Goal: Task Accomplishment & Management: Manage account settings

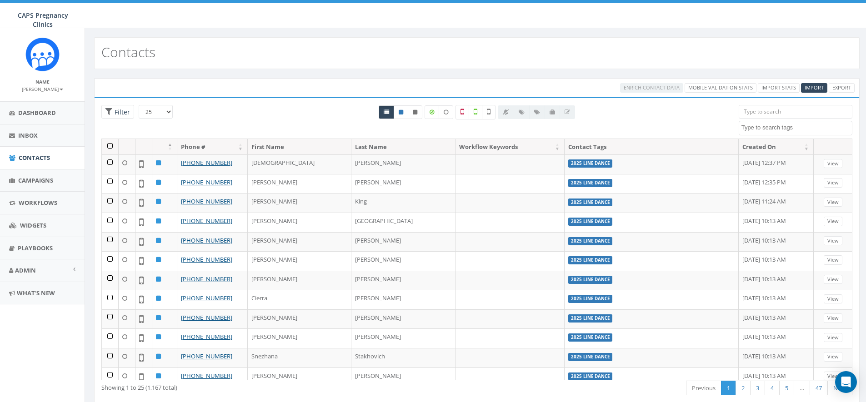
select select
click at [815, 90] on span "Import" at bounding box center [814, 87] width 19 height 7
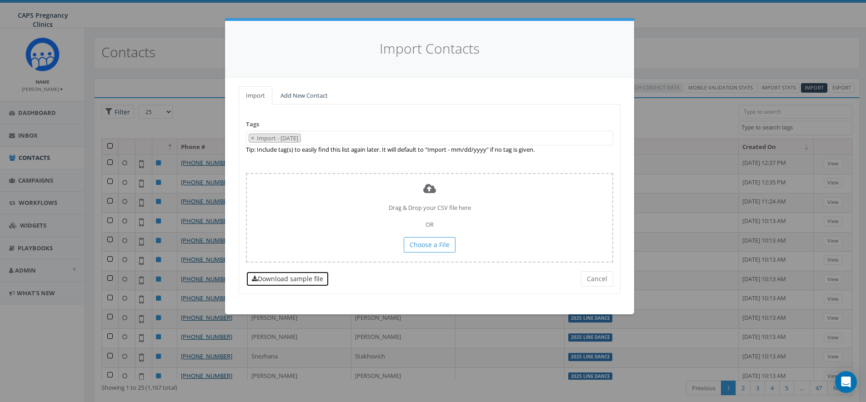
click at [297, 276] on link "Download sample file" at bounding box center [287, 278] width 83 height 15
click at [252, 139] on span "×" at bounding box center [252, 138] width 3 height 8
select select
click at [373, 284] on div "Tags Import - 09/29/2025 2023/12/29 2023MG 2025 Line Dance 777PRAYER Emergency …" at bounding box center [430, 199] width 382 height 189
click at [278, 137] on span at bounding box center [429, 138] width 367 height 15
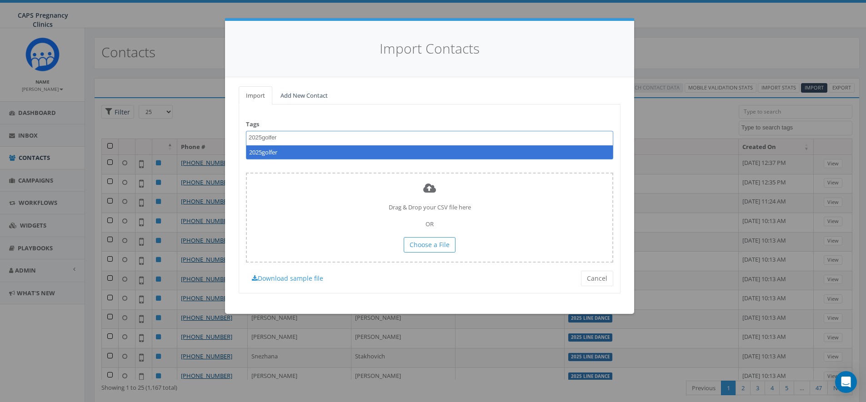
type textarea "2025golfer"
select select "2025golfer"
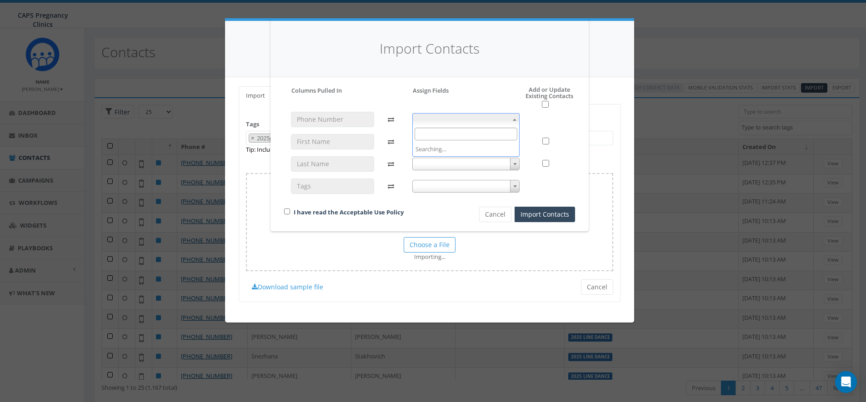
click at [483, 119] on span at bounding box center [466, 119] width 108 height 13
select select "phone_number"
click at [460, 144] on span at bounding box center [466, 141] width 108 height 13
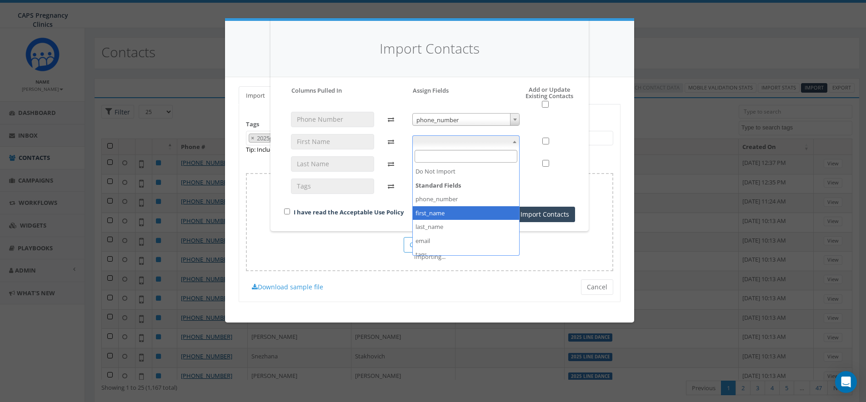
select select "first_name"
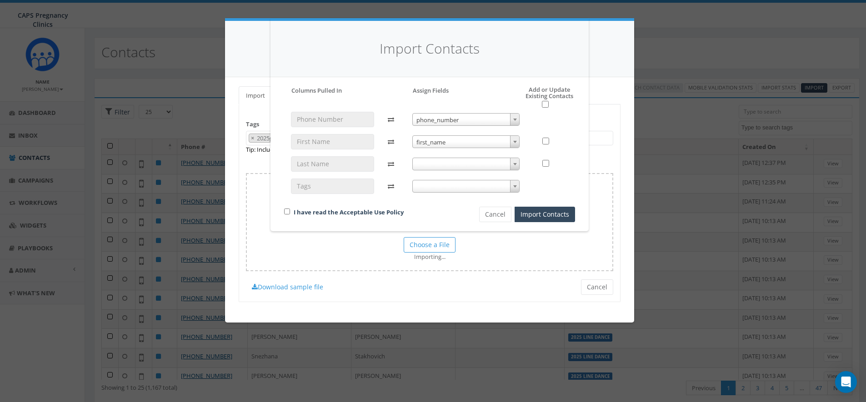
click at [457, 163] on span at bounding box center [466, 164] width 108 height 13
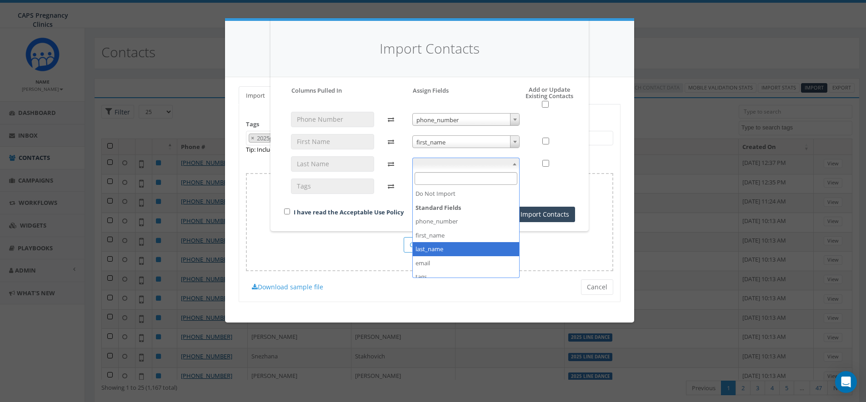
select select "last_name"
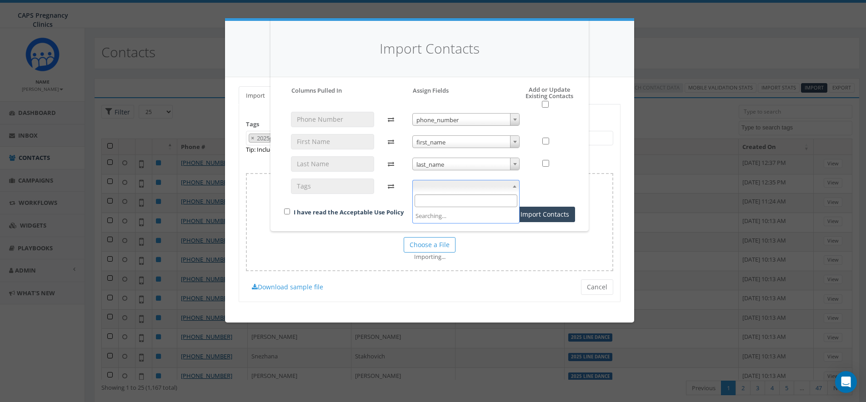
click at [460, 187] on span at bounding box center [466, 186] width 108 height 13
select select "tags"
click at [545, 105] on input "checkbox" at bounding box center [545, 104] width 7 height 7
checkbox input "true"
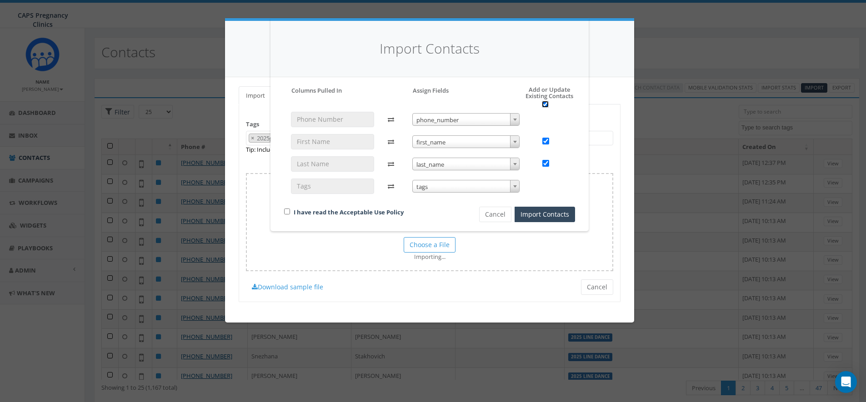
checkbox input "true"
click at [287, 212] on input "checkbox" at bounding box center [287, 212] width 6 height 6
checkbox input "true"
click at [542, 216] on button "Import Contacts" at bounding box center [545, 214] width 60 height 15
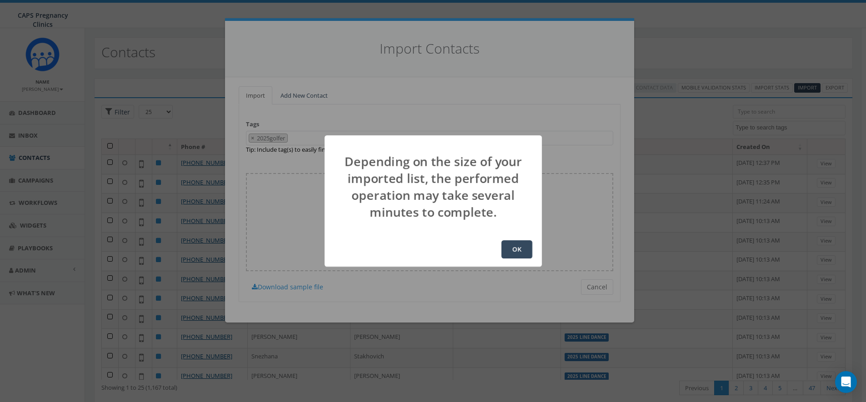
click at [519, 248] on button "OK" at bounding box center [516, 249] width 31 height 18
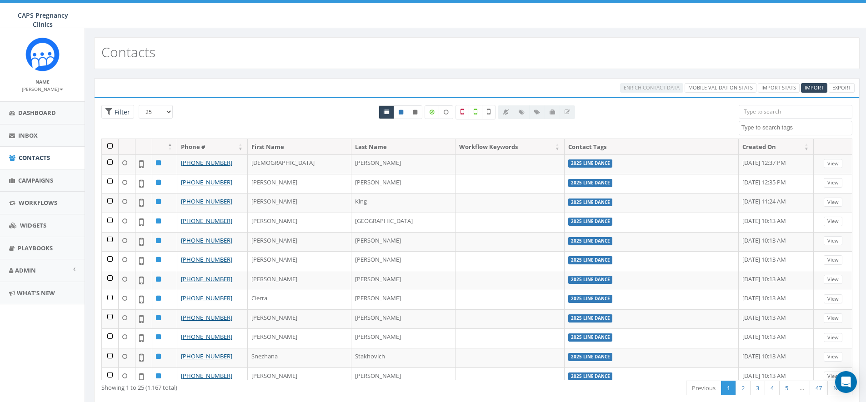
click at [772, 128] on textarea "Search" at bounding box center [796, 128] width 110 height 8
select select "2025golfer"
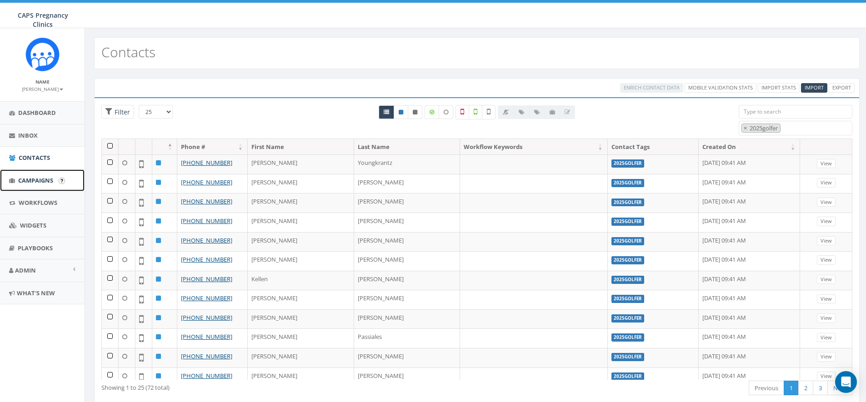
click at [30, 179] on span "Campaigns" at bounding box center [35, 180] width 35 height 8
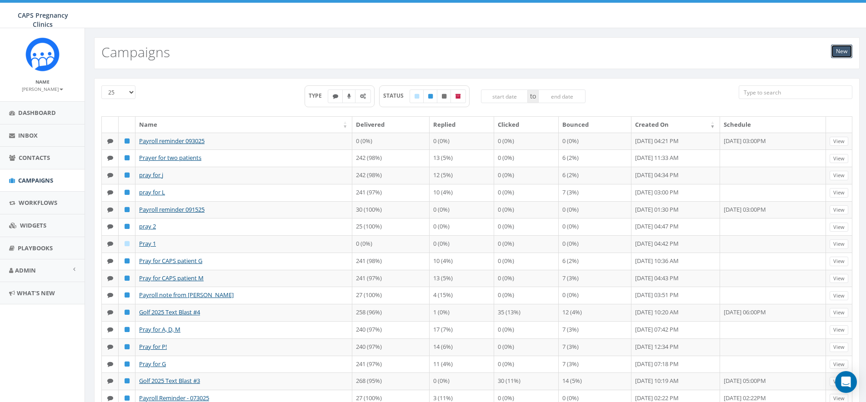
click at [843, 50] on link "New" at bounding box center [841, 52] width 21 height 14
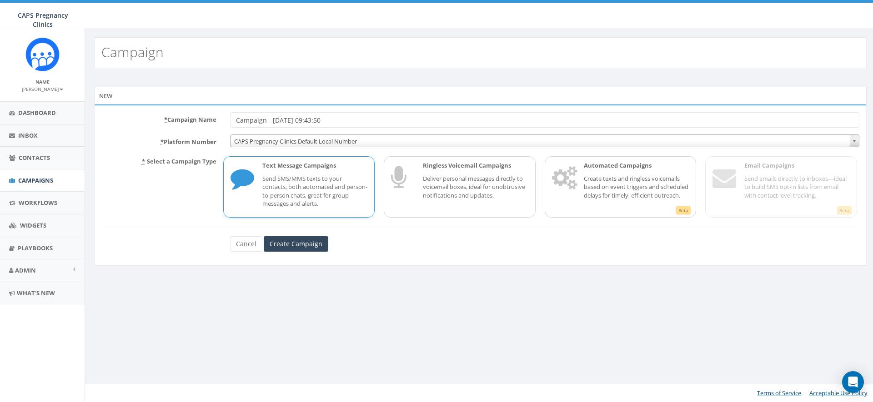
drag, startPoint x: 357, startPoint y: 120, endPoint x: 224, endPoint y: 119, distance: 132.7
click at [224, 119] on div "Campaign - 09/29/2025, 09:43:50" at bounding box center [544, 119] width 643 height 15
type input "2025 Golf Day #1"
click at [279, 143] on span "CAPS Pregnancy Clinics Default Local Number" at bounding box center [544, 141] width 628 height 13
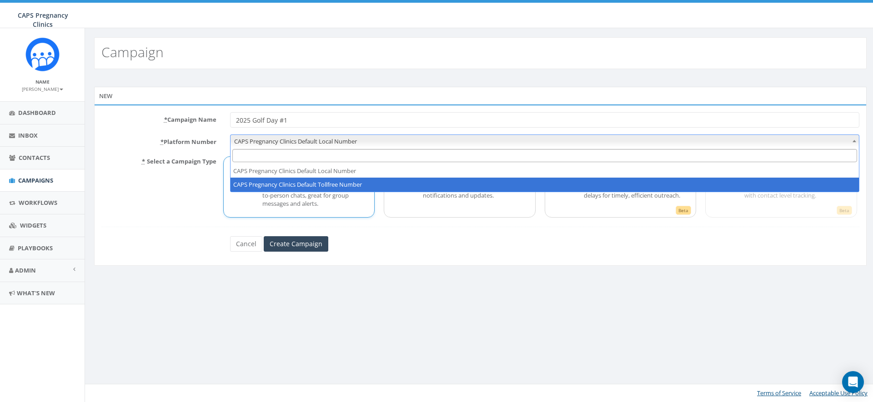
select select "5908465"
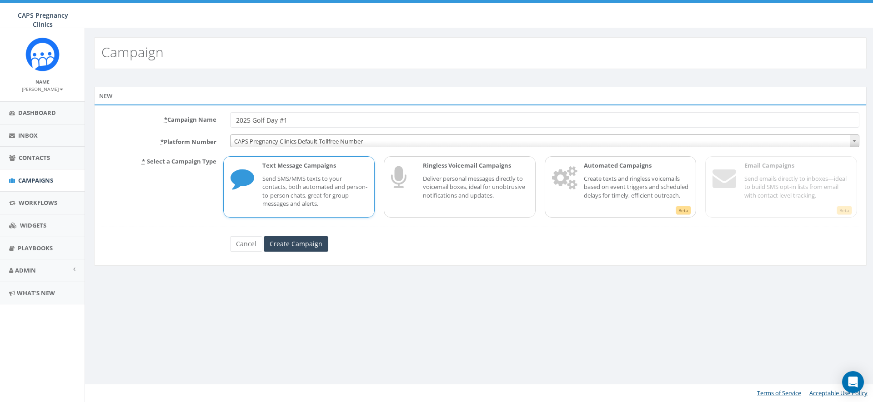
click at [302, 185] on p "Send SMS/MMS texts to your contacts, both automated and person-to-person chats,…" at bounding box center [314, 192] width 105 height 34
click at [300, 247] on input "Create Campaign" at bounding box center [296, 243] width 65 height 15
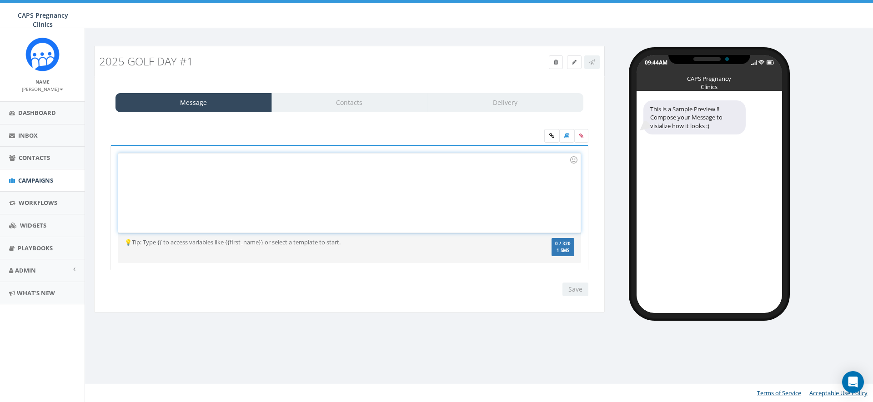
click at [282, 175] on div at bounding box center [349, 193] width 462 height 80
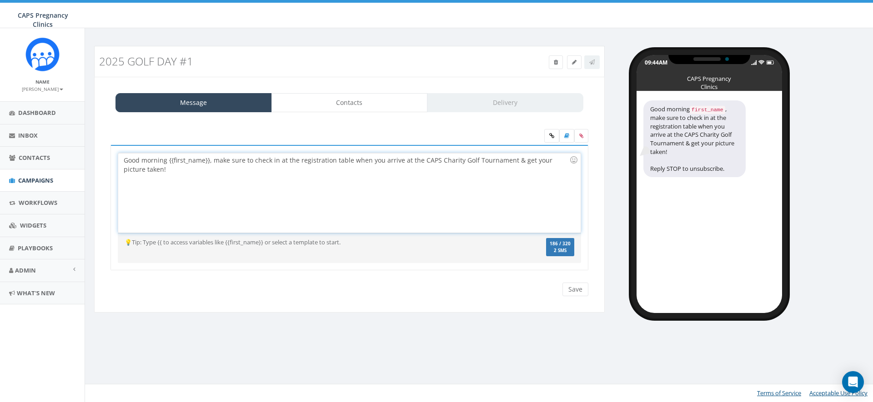
drag, startPoint x: 209, startPoint y: 161, endPoint x: 212, endPoint y: 198, distance: 36.5
click at [209, 161] on div "Good morning {{first_name}}, make sure to check in at the registration table wh…" at bounding box center [349, 193] width 462 height 80
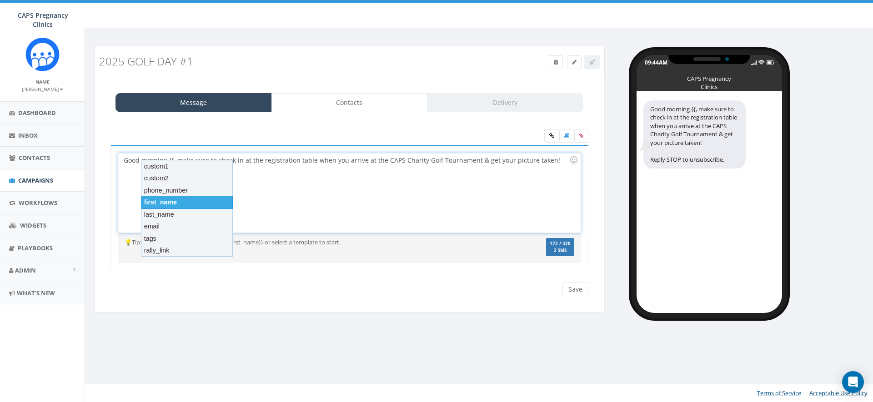
click at [227, 204] on div "first_name" at bounding box center [187, 202] width 92 height 13
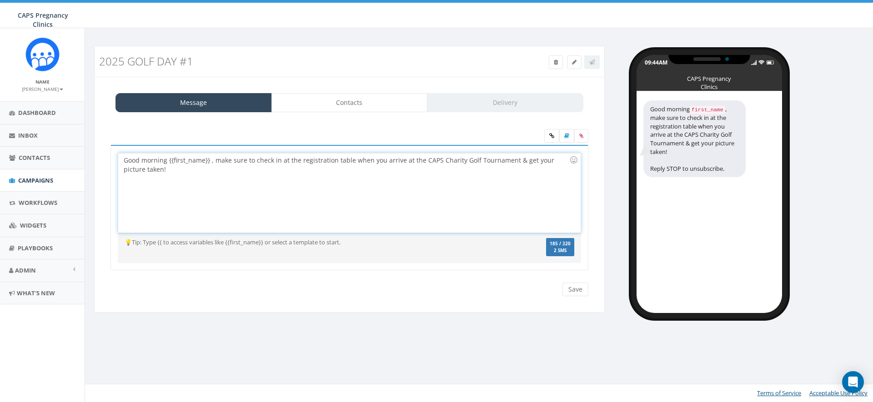
click at [210, 163] on div "Good morning {{first_name}} , make sure to check in at the registration table w…" at bounding box center [349, 193] width 462 height 80
click at [205, 171] on div "Good morning {{first_name}}, make sure to check in at the registration table wh…" at bounding box center [349, 193] width 462 height 80
click at [575, 289] on input "Save" at bounding box center [575, 290] width 26 height 14
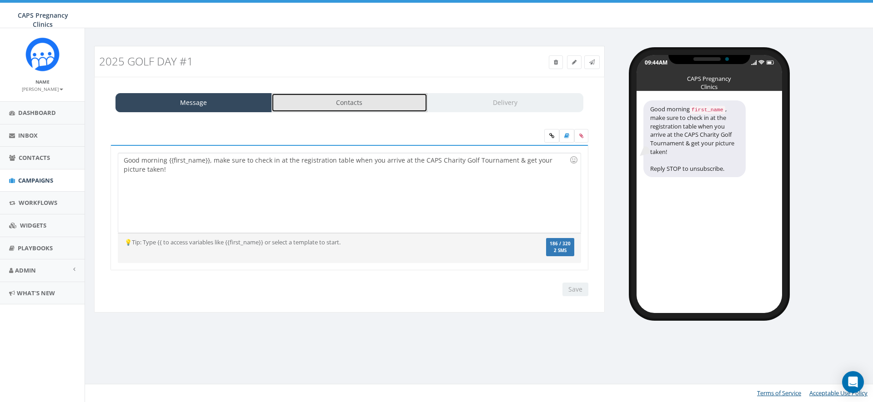
click at [350, 104] on link "Contacts" at bounding box center [349, 102] width 156 height 19
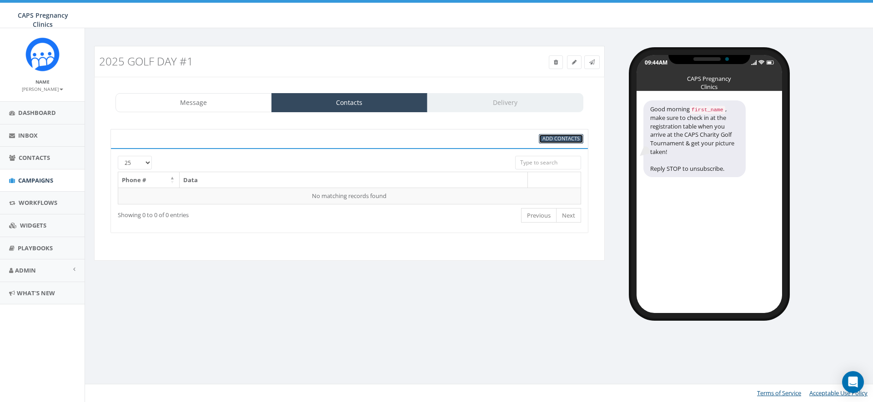
click at [556, 137] on span "Add Contacts" at bounding box center [560, 138] width 37 height 7
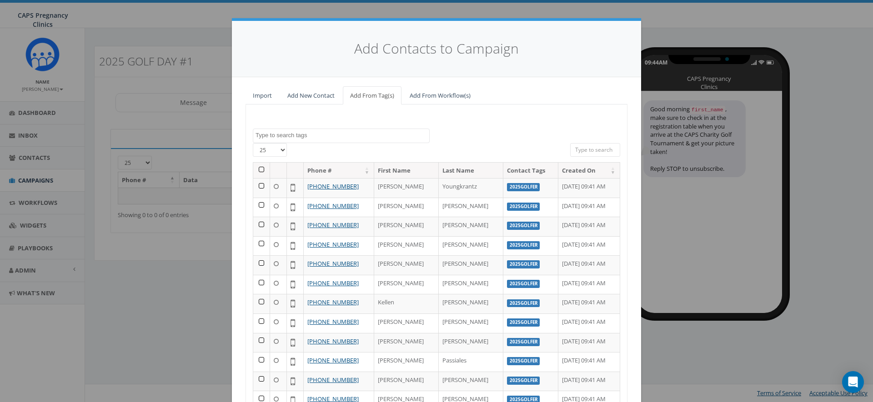
click at [343, 136] on textarea "Search" at bounding box center [342, 135] width 174 height 8
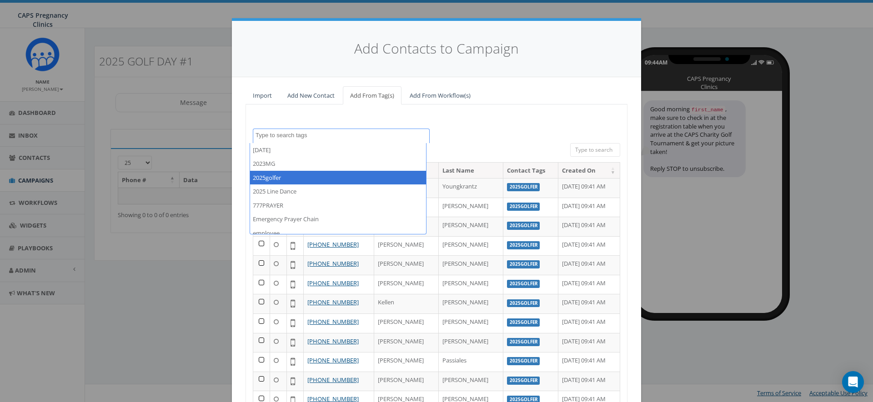
select select "2025golfer"
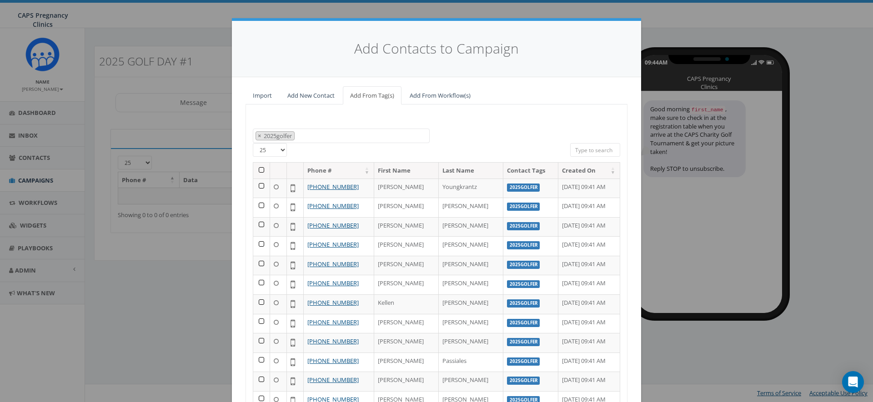
click at [259, 171] on th at bounding box center [261, 171] width 17 height 16
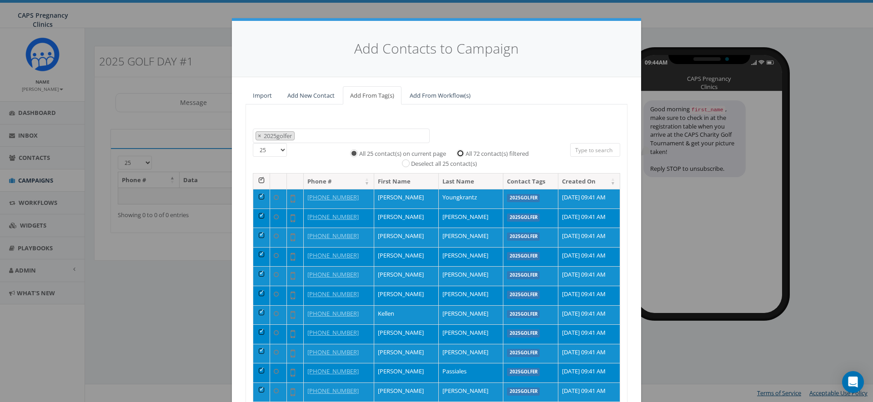
click at [460, 153] on input "All 72 contact(s) filtered" at bounding box center [463, 153] width 6 height 6
radio input "true"
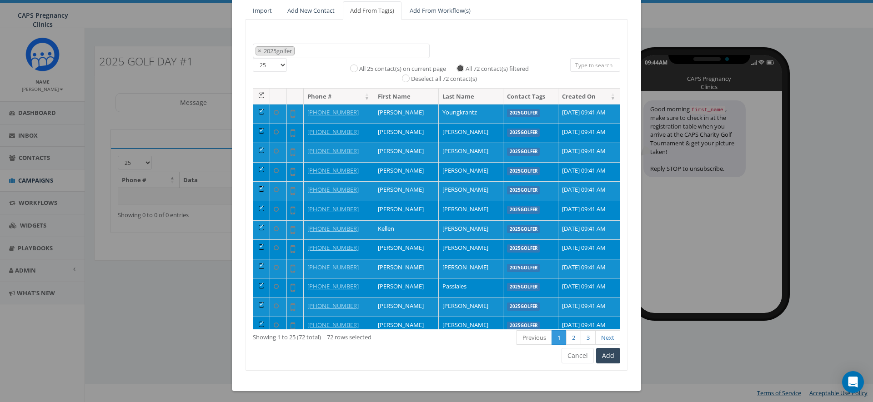
scroll to position [88, 0]
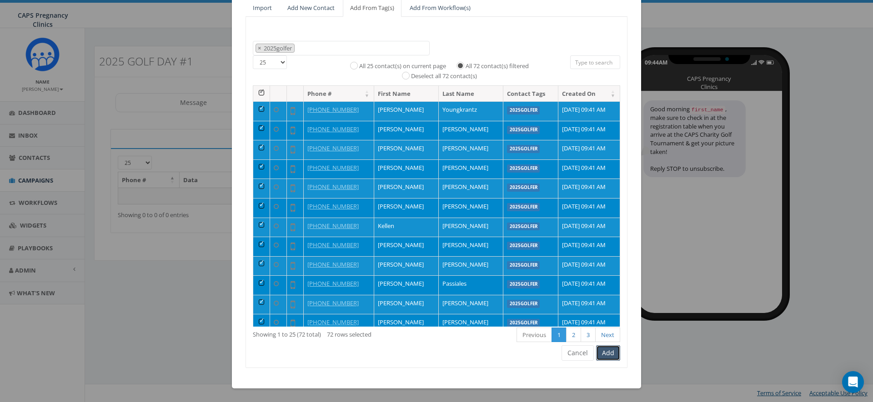
click at [606, 353] on button "Add" at bounding box center [608, 352] width 24 height 15
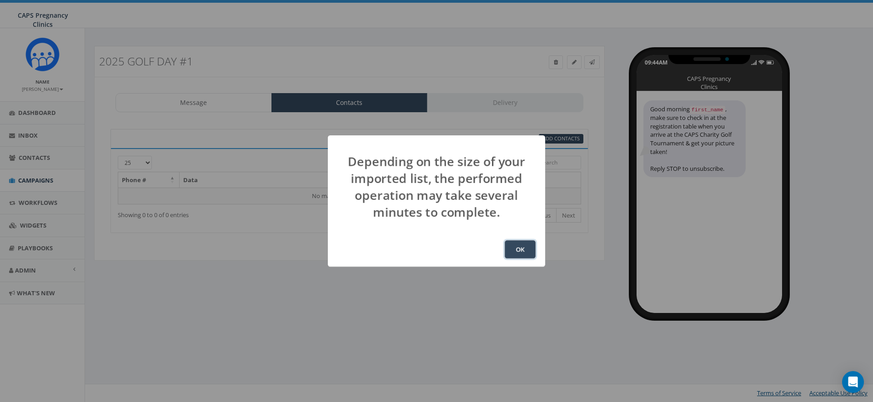
click at [520, 248] on button "OK" at bounding box center [520, 249] width 31 height 18
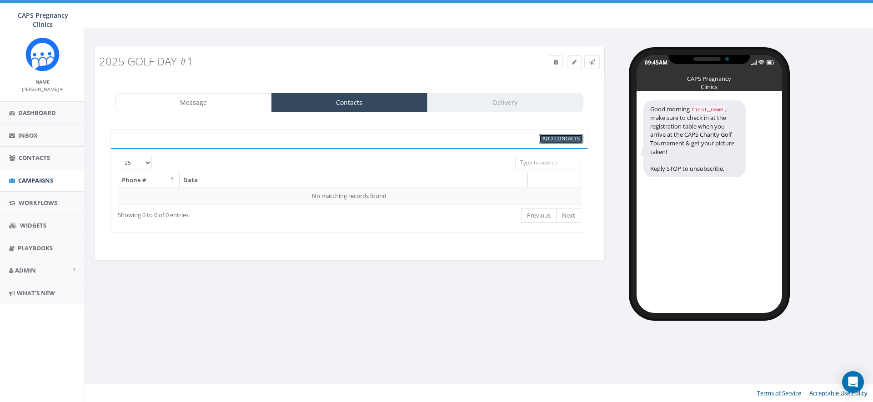
click at [564, 140] on span "Add Contacts" at bounding box center [560, 138] width 37 height 7
select select
click at [564, 140] on span "Add Contacts" at bounding box center [560, 138] width 37 height 7
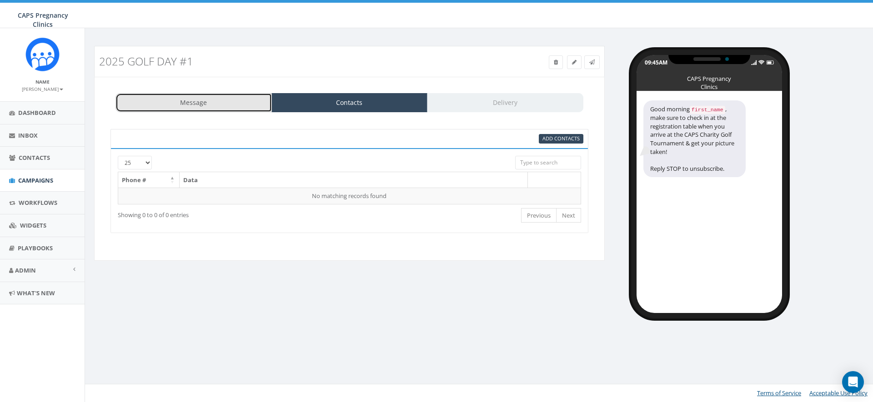
click at [224, 104] on link "Message" at bounding box center [193, 102] width 156 height 19
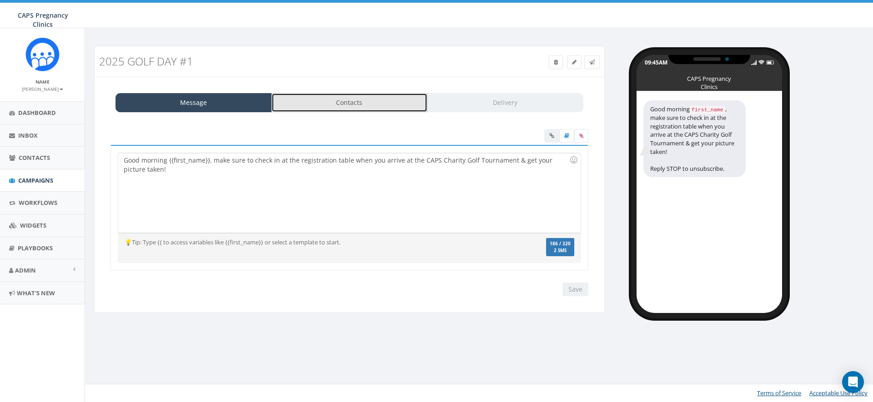
click at [342, 102] on link "Contacts" at bounding box center [349, 102] width 156 height 19
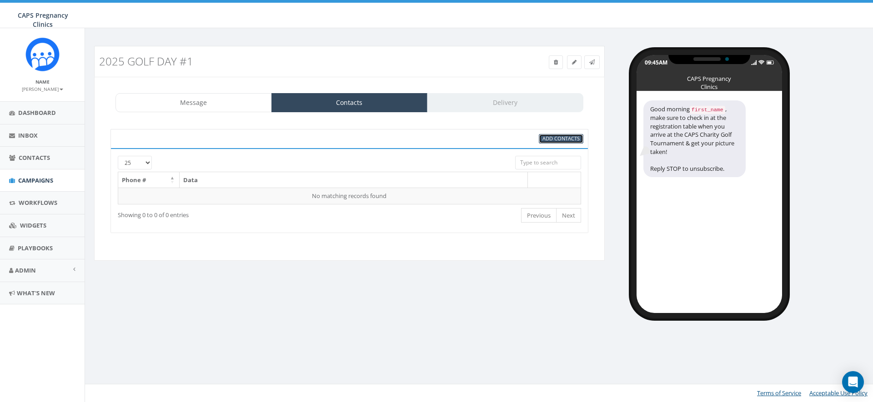
click at [557, 140] on span "Add Contacts" at bounding box center [560, 138] width 37 height 7
select select
click at [558, 140] on span "Add Contacts" at bounding box center [560, 138] width 37 height 7
select select
click at [29, 111] on span "Dashboard" at bounding box center [37, 113] width 38 height 8
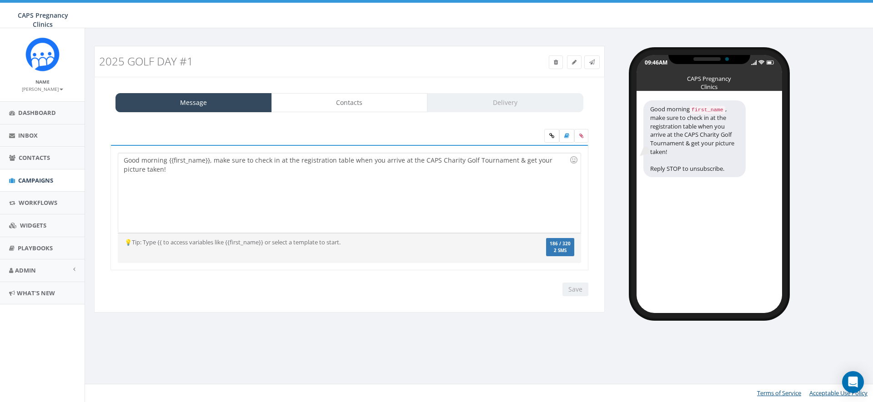
select select "707"
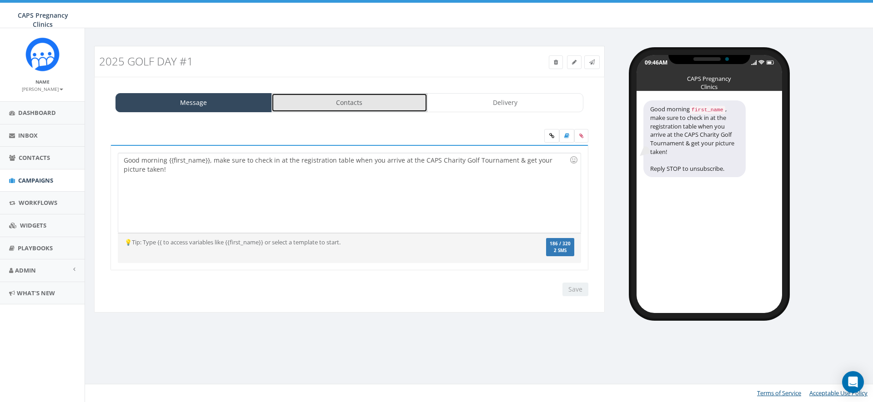
click at [331, 105] on link "Contacts" at bounding box center [349, 102] width 156 height 19
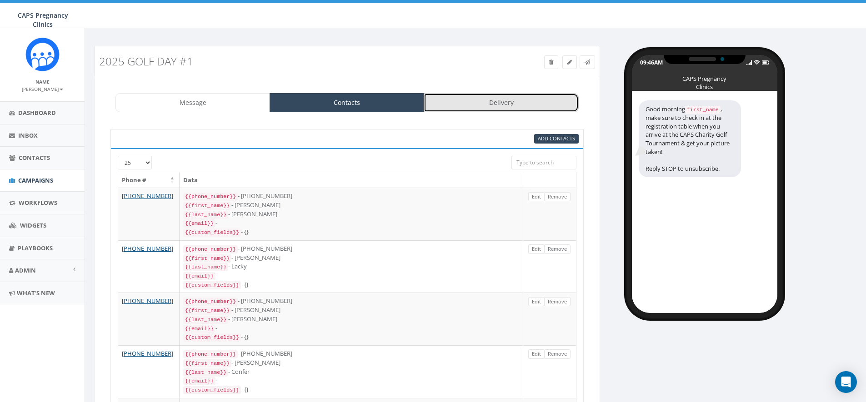
click at [497, 105] on link "Delivery" at bounding box center [501, 102] width 155 height 19
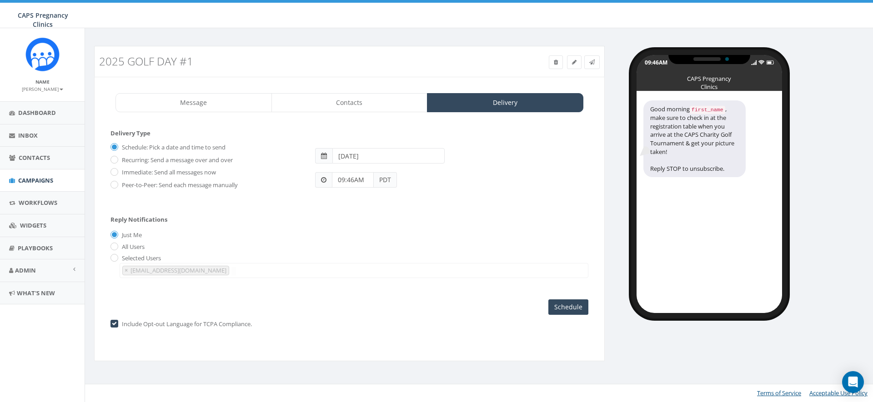
click at [348, 180] on input "09:46AM" at bounding box center [353, 179] width 42 height 15
click at [354, 84] on div "1 2 3 4 5 6 7 8 9 10 11 12 00 05 10 15 20 25 30 35 40 45 50 55" at bounding box center [383, 101] width 91 height 91
click at [383, 64] on div "1 2 3 4 5 6 7 8 9 10 11 12 00 05 10 15 20 25 30 35 40 45 50 55" at bounding box center [383, 101] width 91 height 91
type input "10:00PM"
click at [360, 181] on input "10:00PM" at bounding box center [353, 179] width 42 height 15
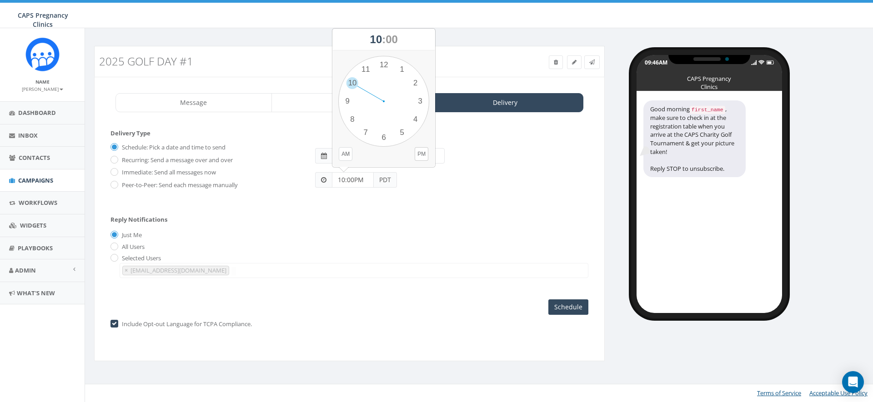
click at [347, 152] on button "AM" at bounding box center [346, 154] width 14 height 14
click at [364, 202] on form "Delivery Type Schedule: Pick a date and time to send Recurring: Send a message …" at bounding box center [349, 168] width 478 height 78
click at [115, 325] on input "checkbox" at bounding box center [113, 324] width 6 height 6
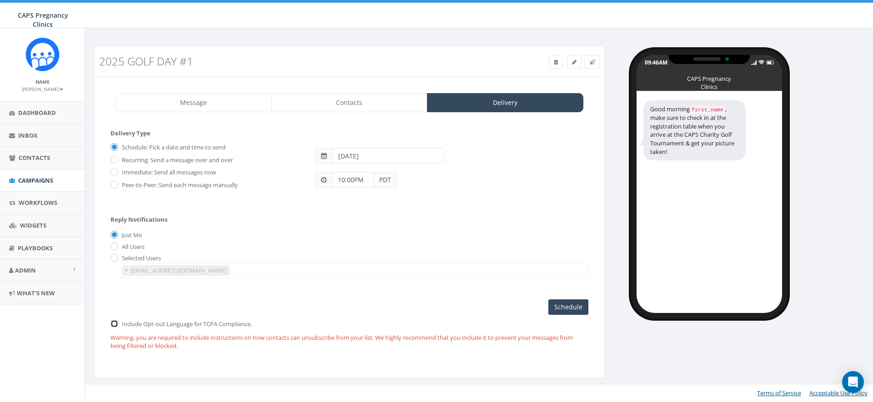
click at [115, 325] on input "checkbox" at bounding box center [113, 324] width 6 height 6
checkbox input "true"
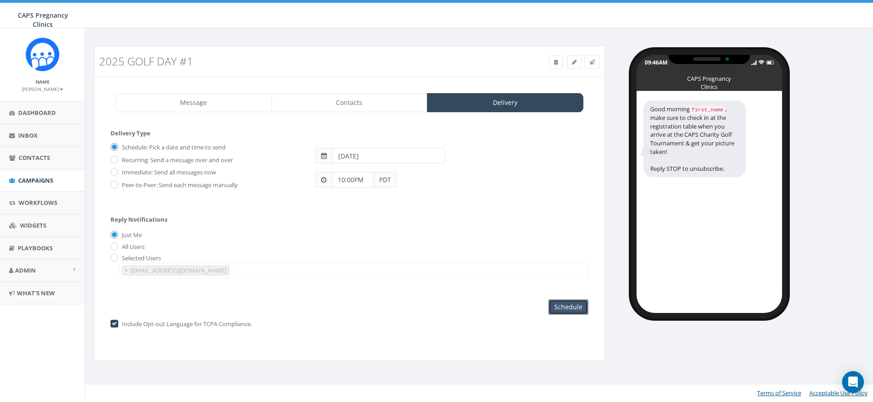
click at [565, 306] on input "Schedule" at bounding box center [568, 307] width 40 height 15
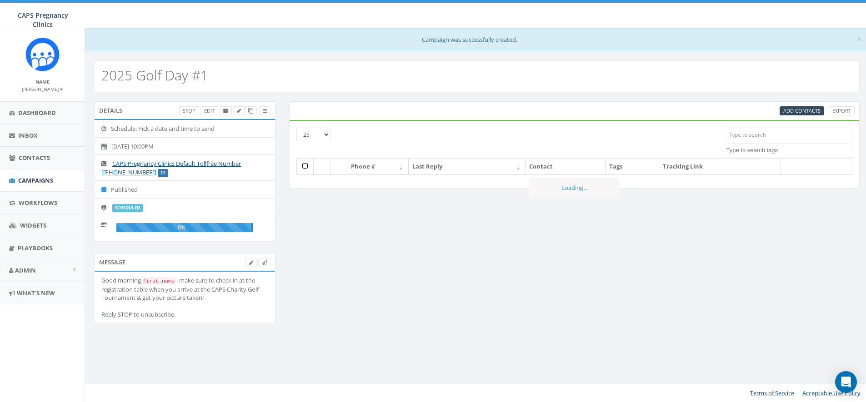
select select
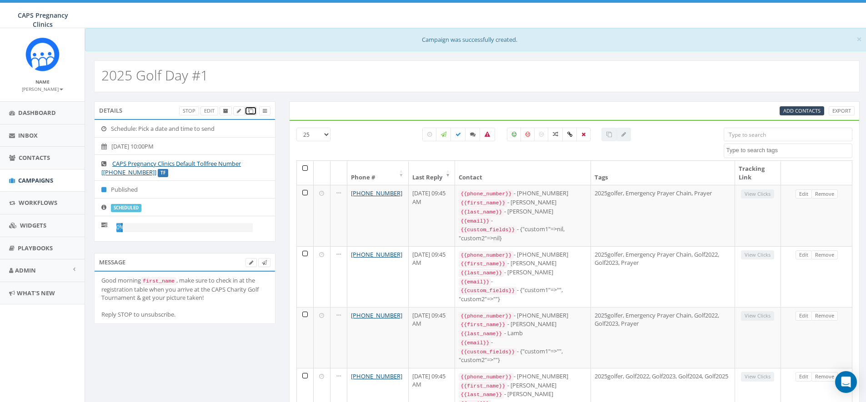
click at [249, 111] on icon at bounding box center [250, 111] width 5 height 5
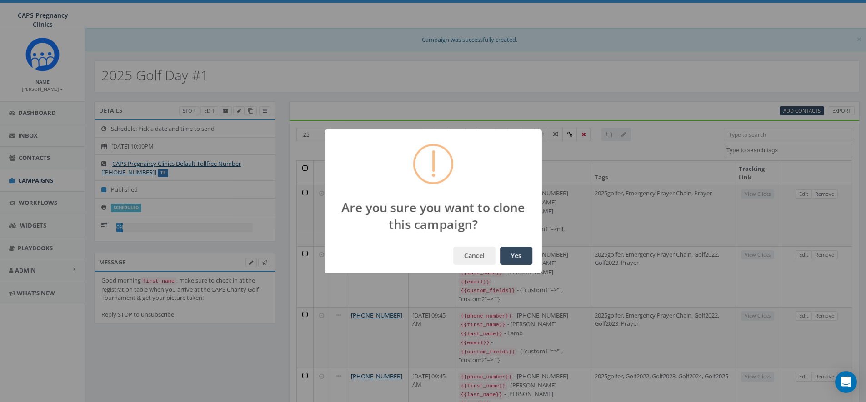
click at [511, 259] on button "Yes" at bounding box center [516, 256] width 32 height 18
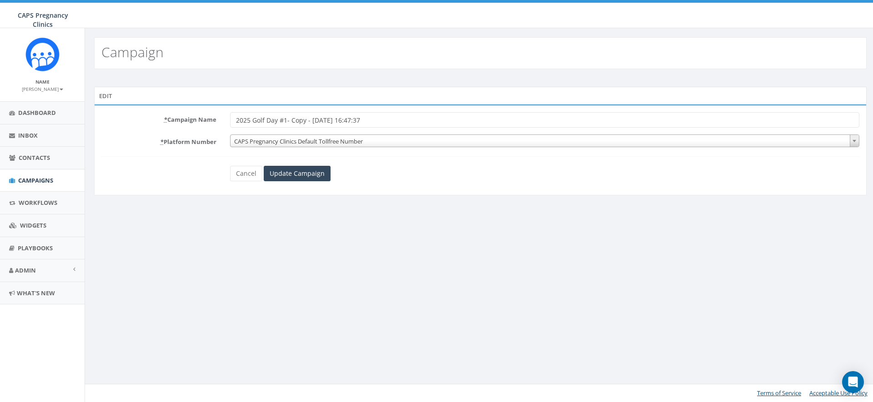
drag, startPoint x: 382, startPoint y: 122, endPoint x: 289, endPoint y: 120, distance: 93.2
click at [289, 121] on input "2025 Golf Day #1- Copy - [DATE] 16:47:37" at bounding box center [544, 119] width 629 height 15
type input "2025 Golf Day #2"
click at [295, 173] on input "Update Campaign" at bounding box center [297, 173] width 67 height 15
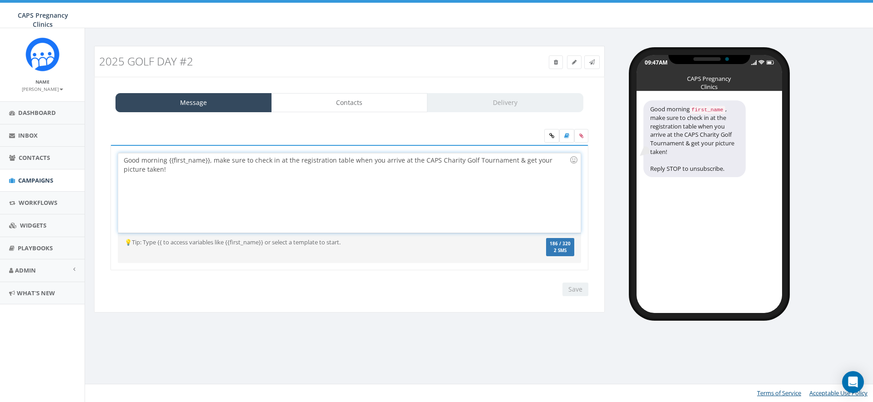
click at [364, 175] on div "Good morning {{first_name}}, make sure to check in at the registration table wh…" at bounding box center [349, 193] width 462 height 80
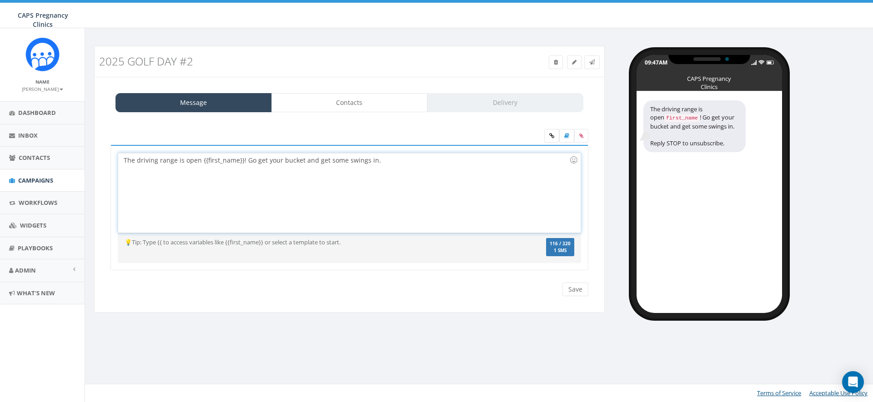
click at [240, 160] on div "The driving range is open {{first_name}}! Go get your bucket and get some swing…" at bounding box center [349, 193] width 462 height 80
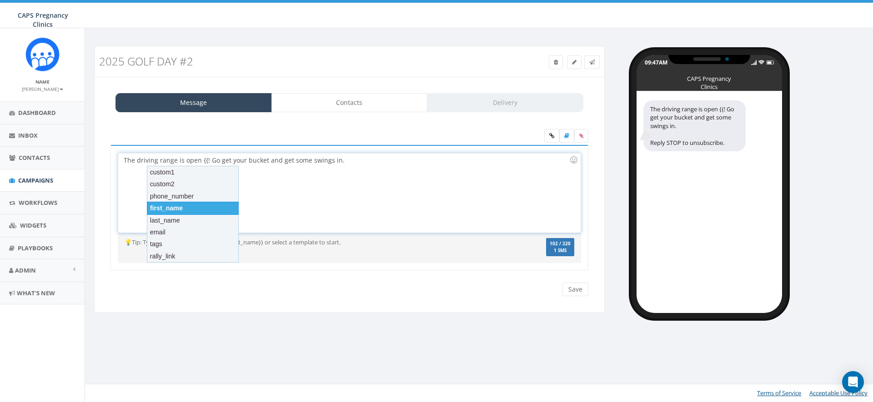
click at [177, 204] on div "first_name" at bounding box center [193, 208] width 92 height 13
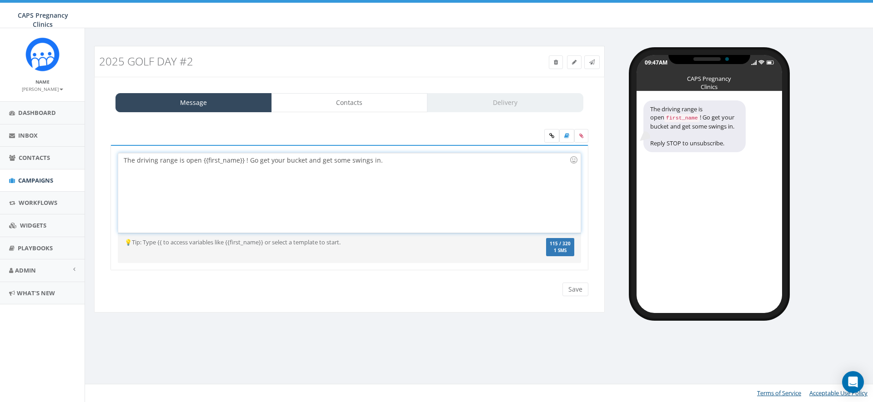
click at [243, 163] on div "The driving range is open {{first_name}} ! Go get your bucket and get some swin…" at bounding box center [349, 193] width 462 height 80
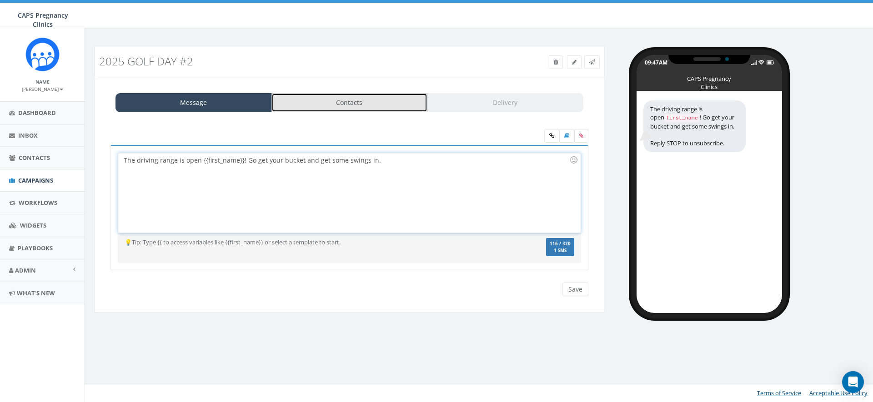
click at [352, 104] on link "Contacts" at bounding box center [349, 102] width 156 height 19
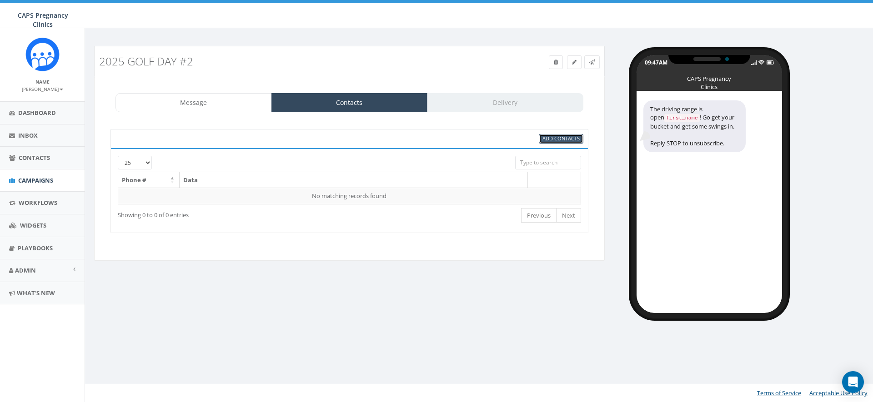
click at [555, 139] on span "Add Contacts" at bounding box center [560, 138] width 37 height 7
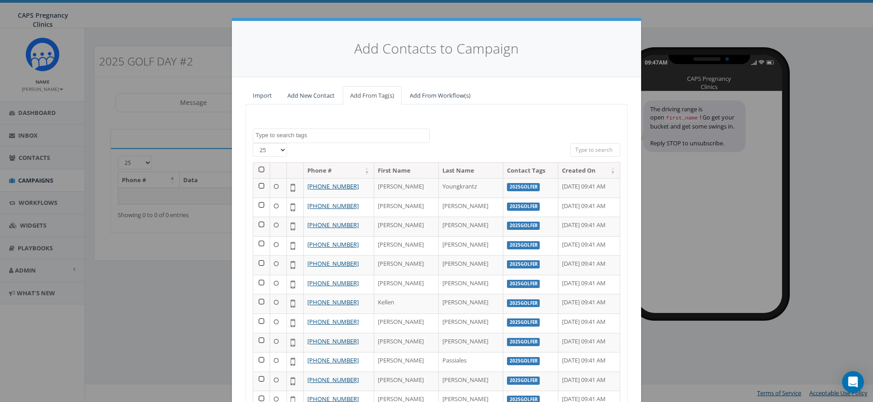
click at [304, 139] on textarea "Search" at bounding box center [342, 135] width 174 height 8
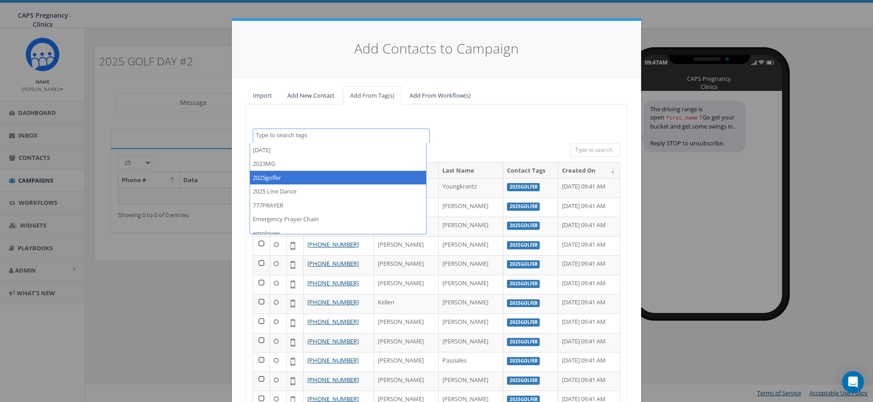
select select "2025golfer"
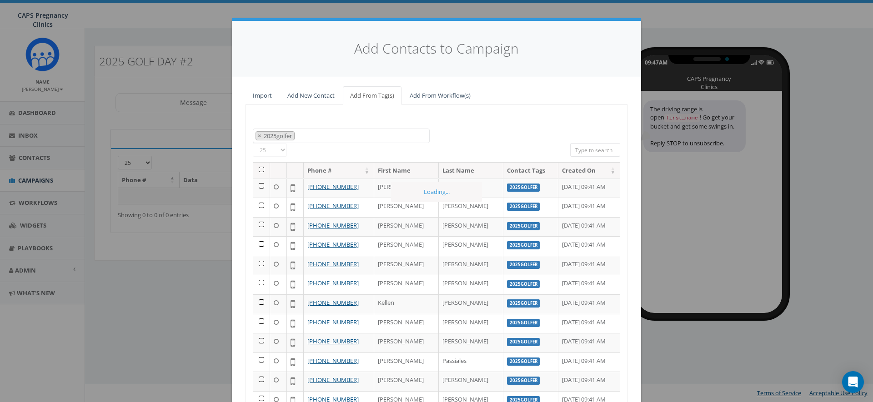
scroll to position [16, 0]
click at [259, 168] on th at bounding box center [261, 171] width 17 height 16
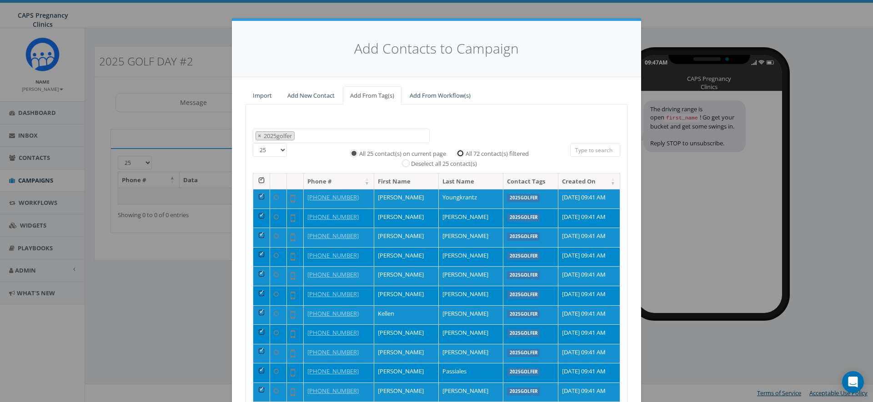
click at [460, 155] on input "All 72 contact(s) filtered" at bounding box center [463, 153] width 6 height 6
radio input "true"
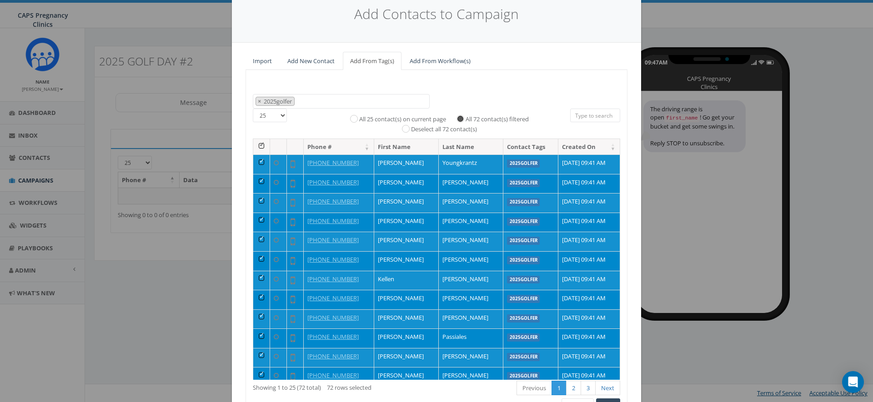
scroll to position [88, 0]
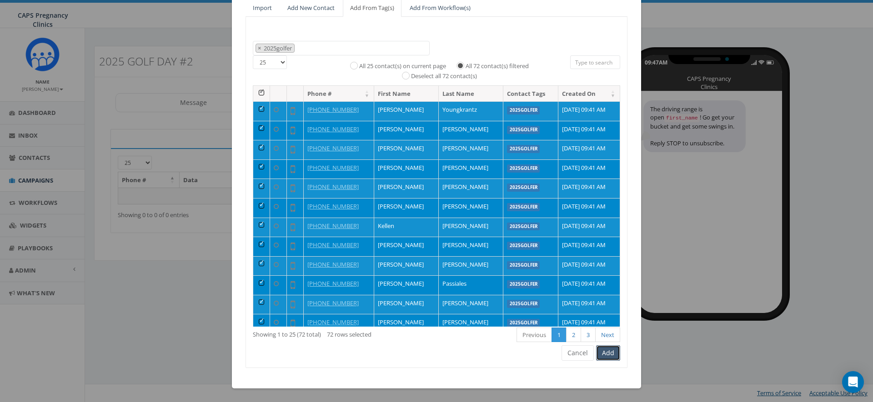
click at [604, 354] on button "Add" at bounding box center [608, 352] width 24 height 15
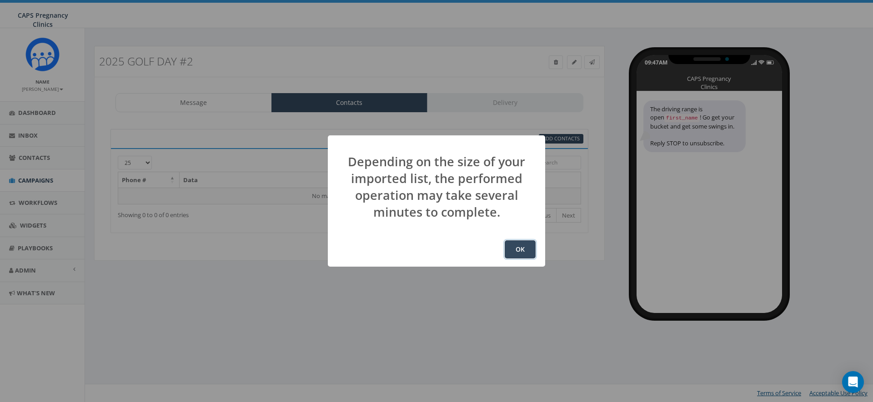
click at [520, 250] on button "OK" at bounding box center [520, 249] width 31 height 18
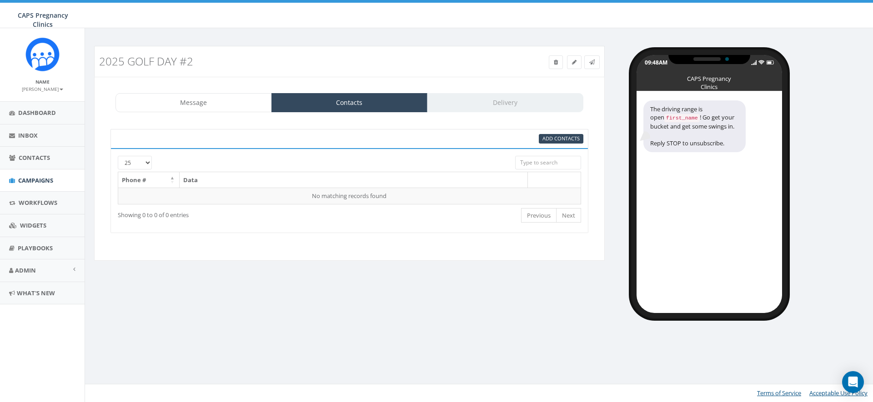
click at [502, 104] on div "Message Contacts Delivery" at bounding box center [349, 102] width 468 height 19
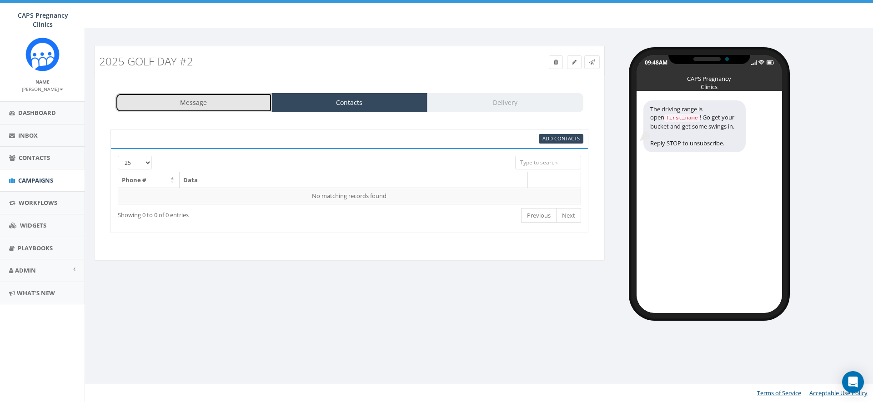
click at [191, 106] on link "Message" at bounding box center [193, 102] width 156 height 19
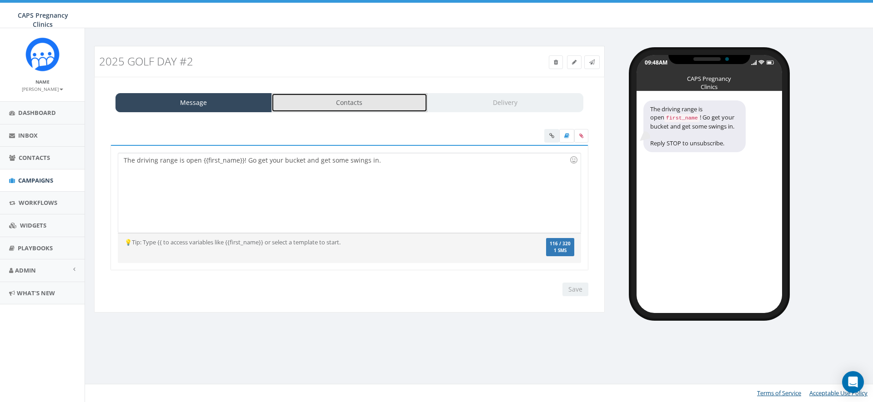
click at [323, 102] on link "Contacts" at bounding box center [349, 102] width 156 height 19
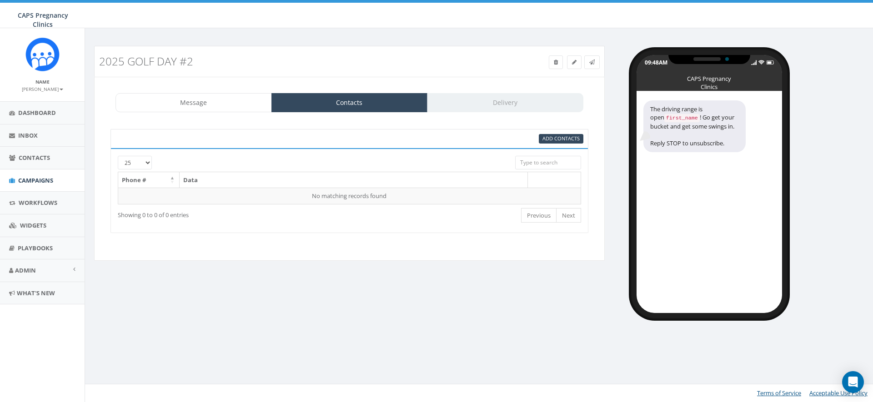
click at [480, 101] on div "Message Contacts Delivery" at bounding box center [349, 102] width 468 height 19
click at [34, 180] on span "Campaigns" at bounding box center [35, 180] width 35 height 8
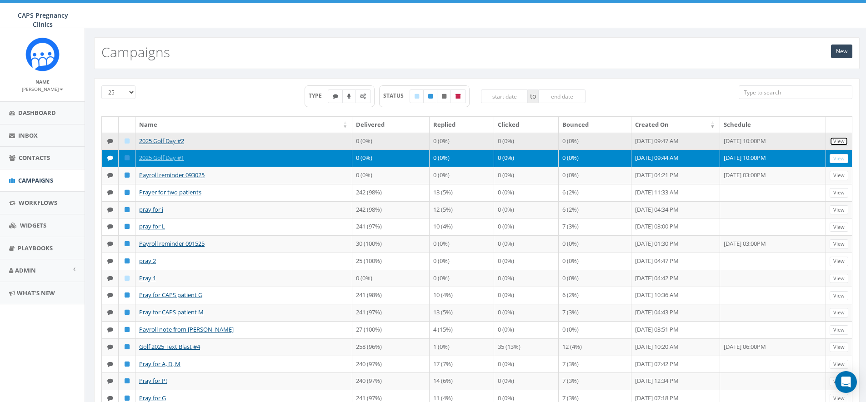
click at [839, 140] on link "View" at bounding box center [839, 142] width 19 height 10
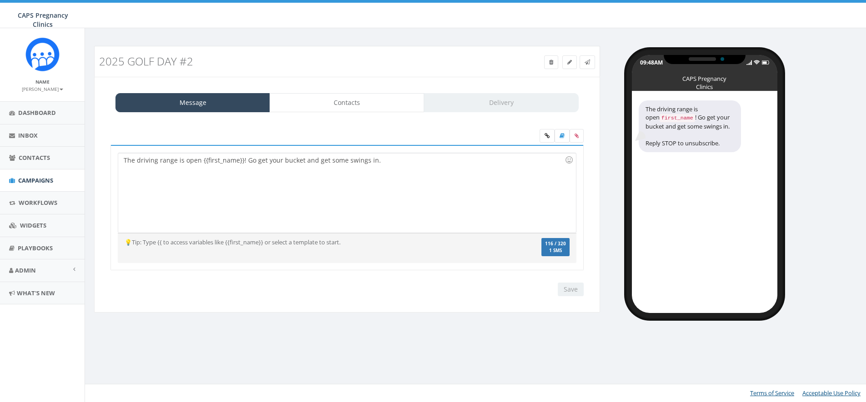
select select "707"
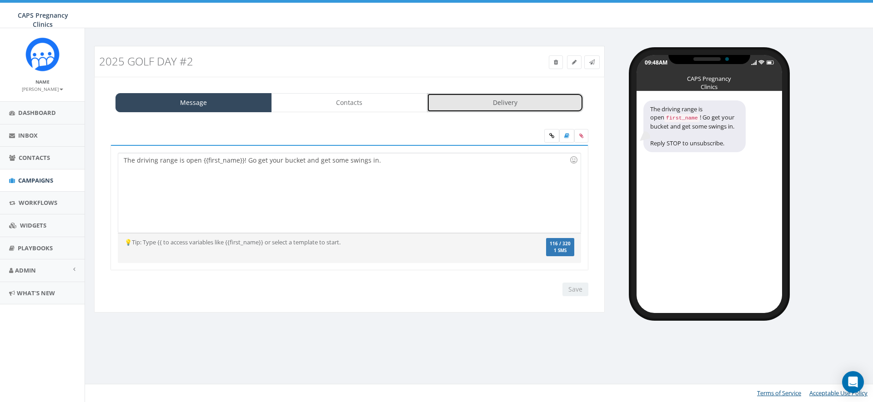
click at [483, 105] on link "Delivery" at bounding box center [505, 102] width 156 height 19
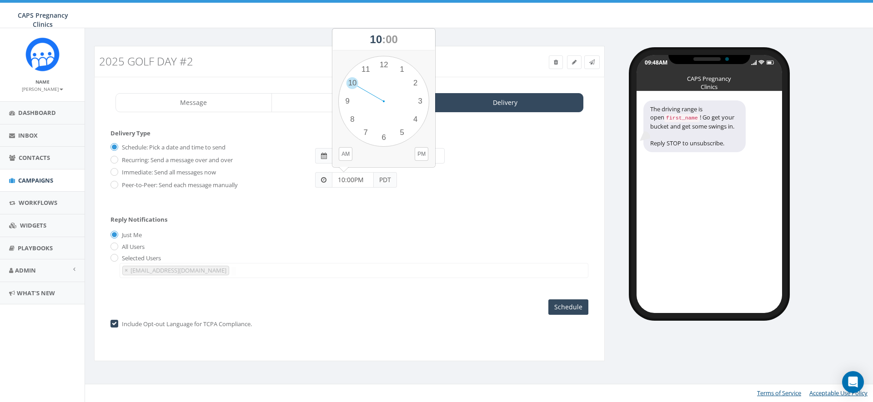
click at [349, 178] on input "10:00PM" at bounding box center [353, 179] width 42 height 15
click at [345, 153] on button "AM" at bounding box center [346, 154] width 14 height 14
click at [352, 80] on div "1 2 3 4 5 6 7 8 9 10 11 12 00 05 10 15 20 25 30 35 40 45 50 55" at bounding box center [383, 101] width 91 height 91
click at [386, 139] on div "1 2 3 4 5 6 7 8 9 10 11 12 00 05 10 15 20 25 30 35 40 45 50 55" at bounding box center [383, 101] width 91 height 91
type input "10:30AM"
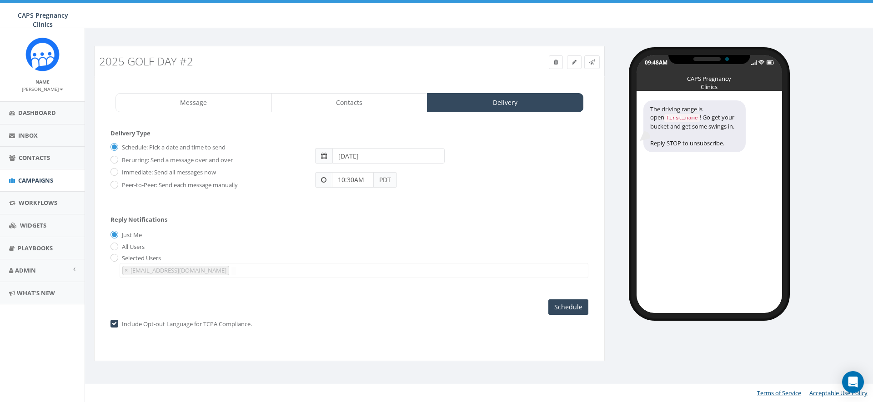
click at [357, 156] on input "2025-09-30" at bounding box center [388, 155] width 112 height 15
click at [356, 256] on td "29" at bounding box center [355, 256] width 14 height 14
type input "2025-09-29"
click at [467, 250] on div "All Users" at bounding box center [349, 247] width 478 height 10
click at [562, 308] on input "Schedule" at bounding box center [568, 307] width 40 height 15
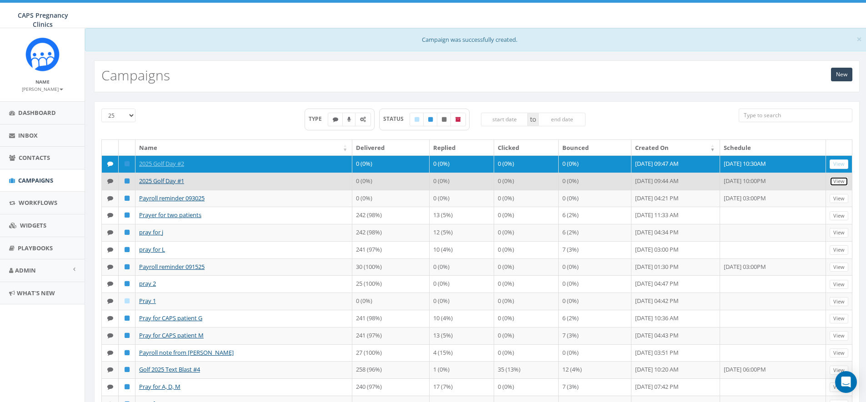
click at [843, 186] on link "View" at bounding box center [839, 182] width 19 height 10
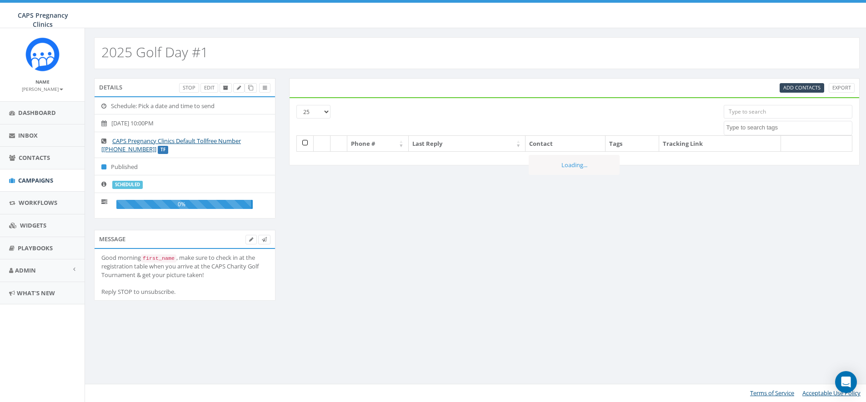
select select
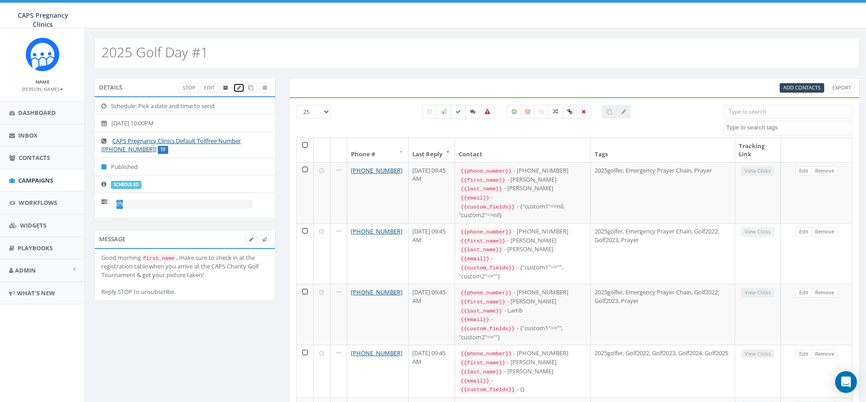
click at [237, 89] on icon at bounding box center [239, 87] width 4 height 5
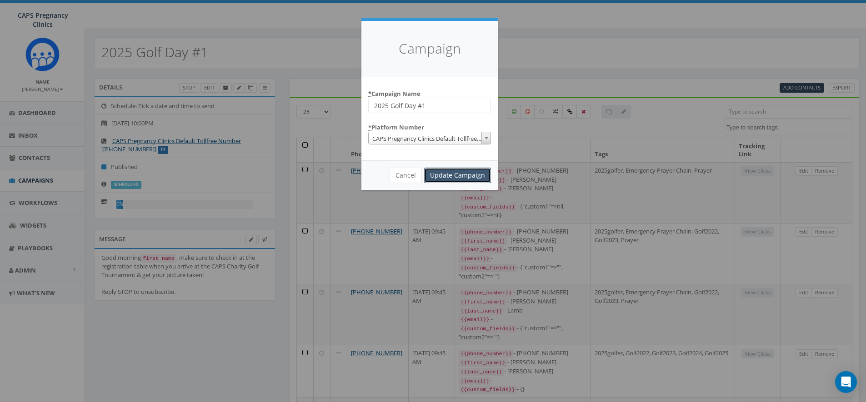
click at [453, 174] on input "Update Campaign" at bounding box center [457, 175] width 67 height 15
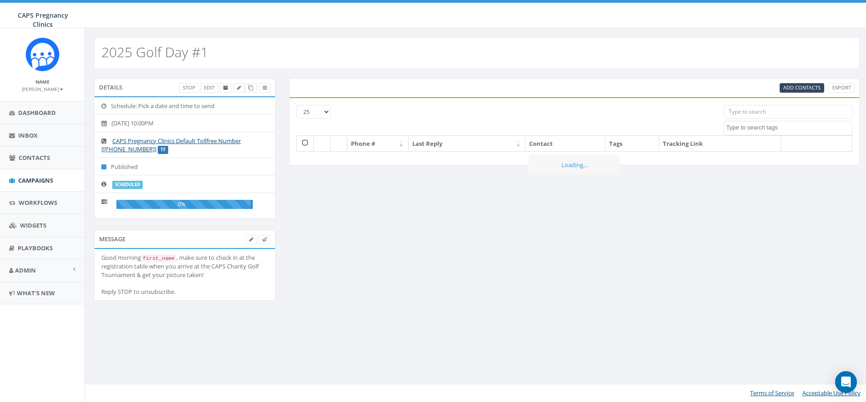
select select
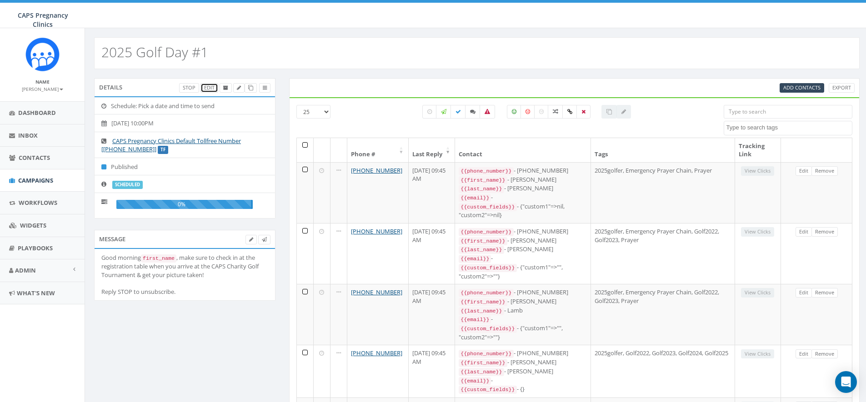
click at [209, 88] on link "Edit" at bounding box center [209, 88] width 18 height 10
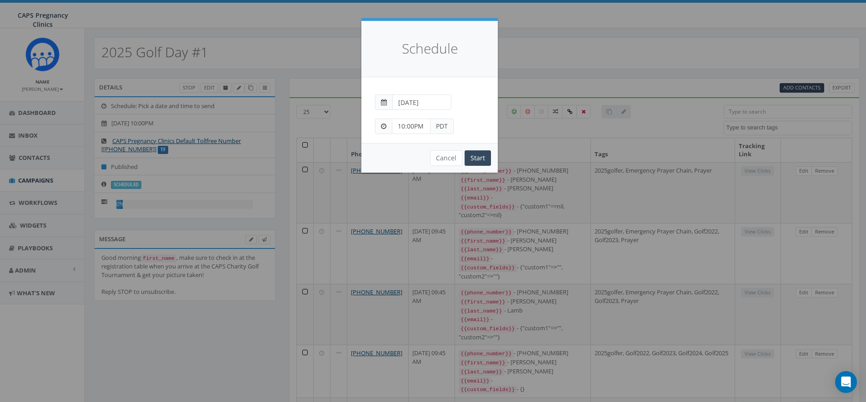
click at [418, 100] on input "2025-09-30" at bounding box center [421, 102] width 59 height 15
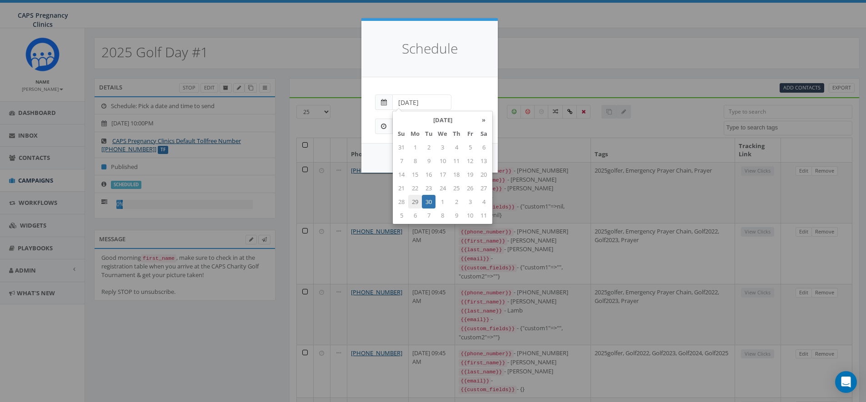
click at [415, 200] on td "29" at bounding box center [415, 202] width 14 height 14
type input "2025-09-29"
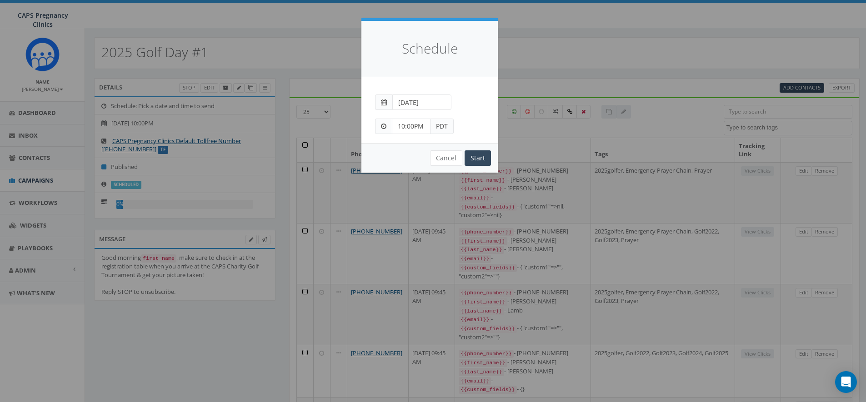
click at [468, 99] on div "2025-09-29" at bounding box center [429, 98] width 123 height 24
click at [419, 129] on input "10:00PM" at bounding box center [411, 126] width 39 height 15
click at [403, 100] on body "CAPS Pregnancy Clinics CAPS Pregnancy Clinics Profile Sign Out 54.08 % of Avail…" at bounding box center [433, 201] width 866 height 402
click at [417, 129] on input "10:00PM" at bounding box center [411, 126] width 39 height 15
click at [406, 97] on body "CAPS Pregnancy Clinics CAPS Pregnancy Clinics Profile Sign Out 54.08 % of Avail…" at bounding box center [433, 201] width 866 height 402
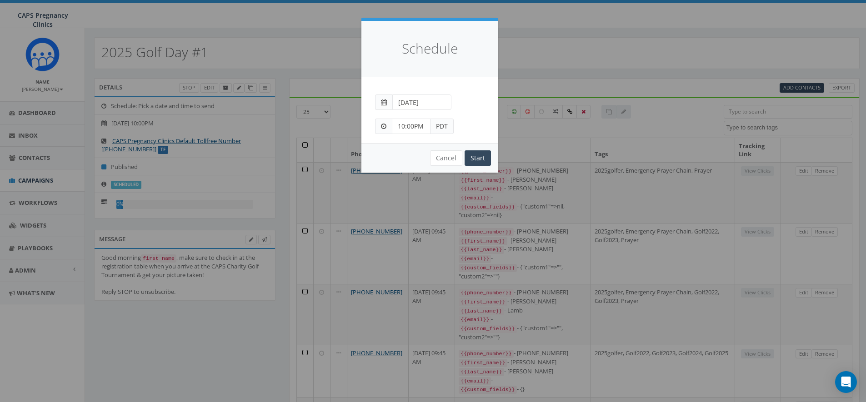
click at [405, 123] on input "10:00PM" at bounding box center [411, 126] width 39 height 15
click at [410, 29] on div "1 2 3 4 5 6 7 8 9 10 11 12 00 05 10 15 20 25 30 35 40 45 50 55" at bounding box center [443, 47] width 91 height 91
click at [403, 100] on body "CAPS Pregnancy Clinics CAPS Pregnancy Clinics Profile Sign Out 54.08 % of Avail…" at bounding box center [433, 201] width 866 height 402
click at [404, 101] on input "[DATE]" at bounding box center [421, 102] width 59 height 15
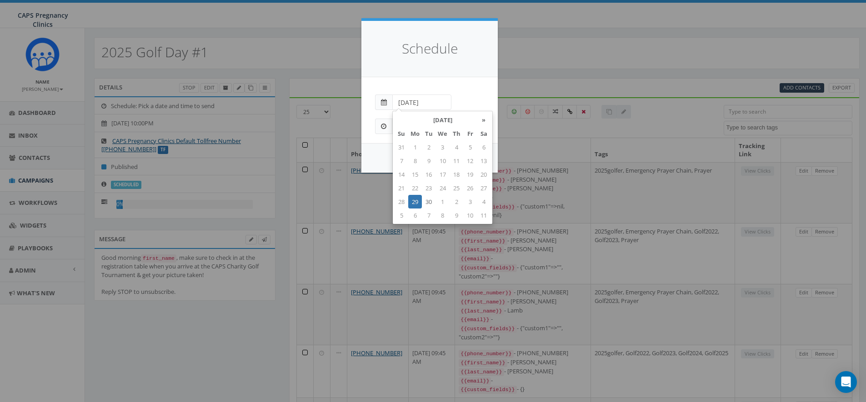
click at [416, 200] on td "29" at bounding box center [415, 202] width 14 height 14
click at [467, 98] on div "[DATE]" at bounding box center [429, 98] width 123 height 24
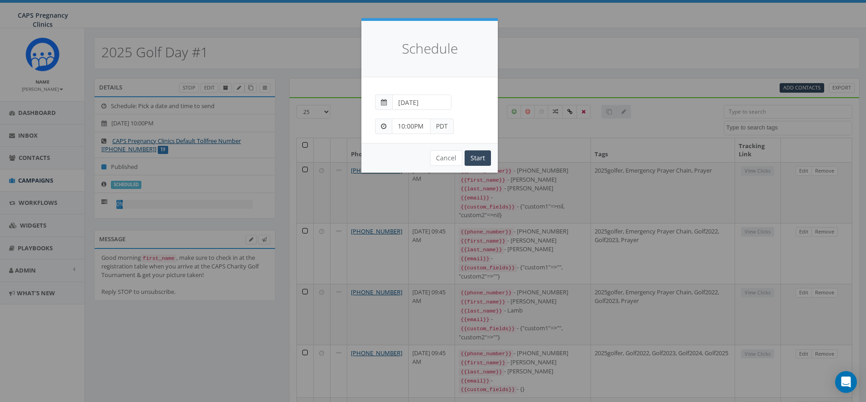
click at [412, 127] on input "10:00PM" at bounding box center [411, 126] width 39 height 15
click at [413, 30] on div "1 2 3 4 5 6 7 8 9 10 11 12 00 05 10 15 20 25 30 35 40 45 50 55" at bounding box center [443, 47] width 91 height 91
click at [462, 17] on div "1 2 3 4 5 6 7 8 9 10 11 12 00 05 10 15 20 25 30 35 40 45 50 55" at bounding box center [443, 47] width 91 height 91
click at [412, 126] on input "10:05PM" at bounding box center [411, 126] width 39 height 15
click at [407, 100] on body "CAPS Pregnancy Clinics CAPS Pregnancy Clinics Profile Sign Out 54.08 % of Avail…" at bounding box center [433, 201] width 866 height 402
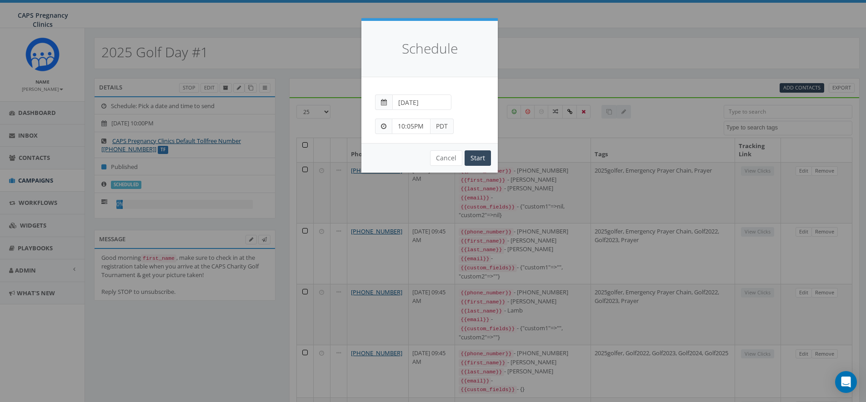
click at [413, 127] on input "10:05PM" at bounding box center [411, 126] width 39 height 15
click at [412, 26] on div "1 2 3 4 5 6 7 8 9 10 11 12 00 05 10 15 20 25 30 35 40 45 50 55" at bounding box center [443, 47] width 91 height 91
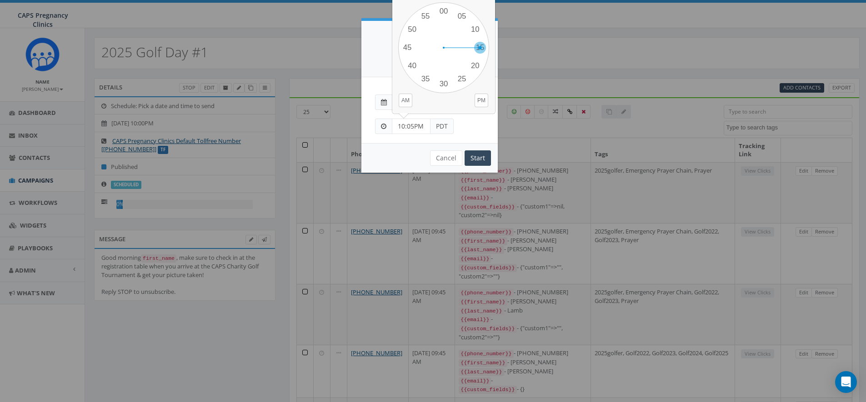
click at [481, 47] on div "1 2 3 4 5 6 7 8 9 10 11 12 00 05 10 15 20 25 30 35 40 45 50 55" at bounding box center [443, 47] width 91 height 91
type input "10:15PM"
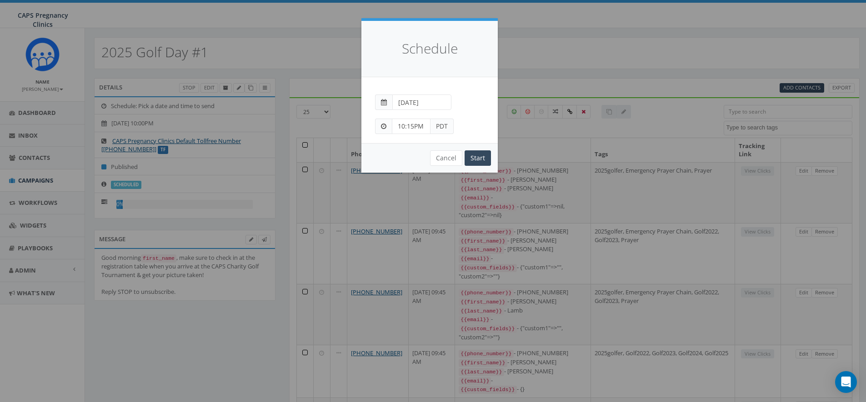
click at [414, 128] on input "10:15PM" at bounding box center [411, 126] width 39 height 15
click at [406, 100] on body "CAPS Pregnancy Clinics CAPS Pregnancy Clinics Profile Sign Out 54.08 % of Avail…" at bounding box center [433, 201] width 866 height 402
click at [448, 157] on button "Cancel" at bounding box center [446, 157] width 32 height 15
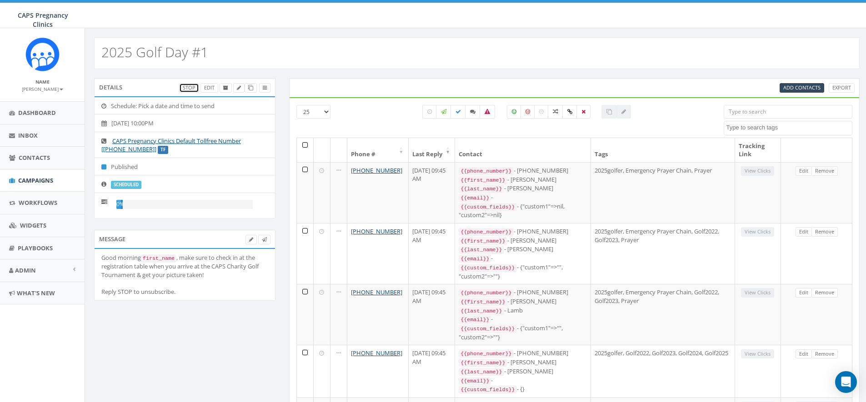
click at [188, 87] on link "Stop" at bounding box center [189, 88] width 20 height 10
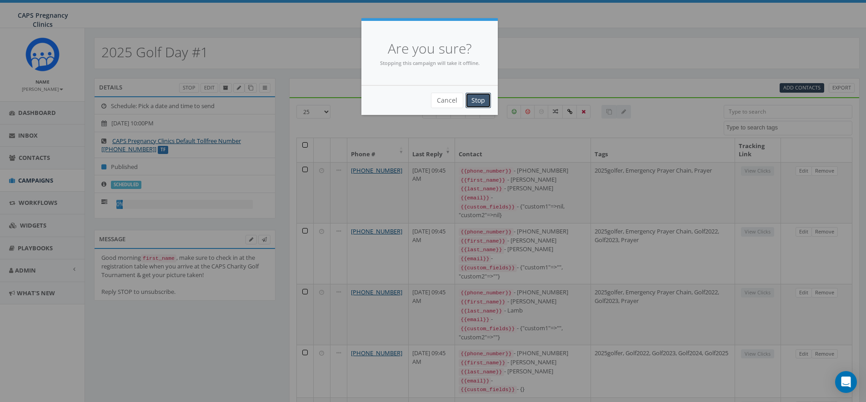
click at [471, 98] on input "Stop" at bounding box center [477, 100] width 25 height 15
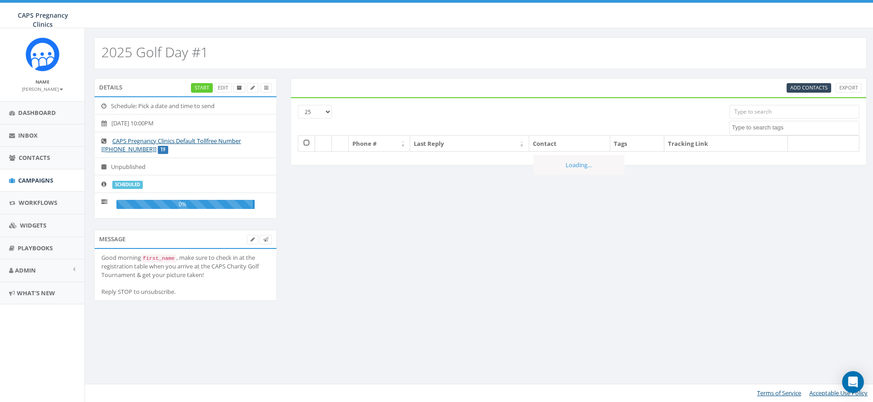
select select
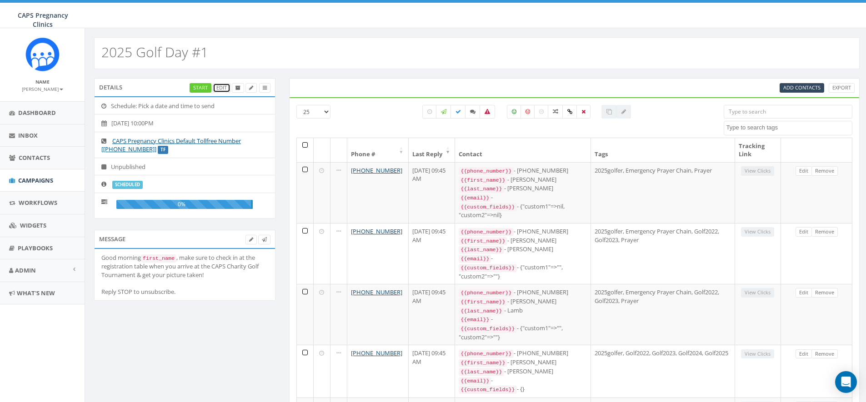
click at [220, 88] on link "Edit" at bounding box center [222, 88] width 18 height 10
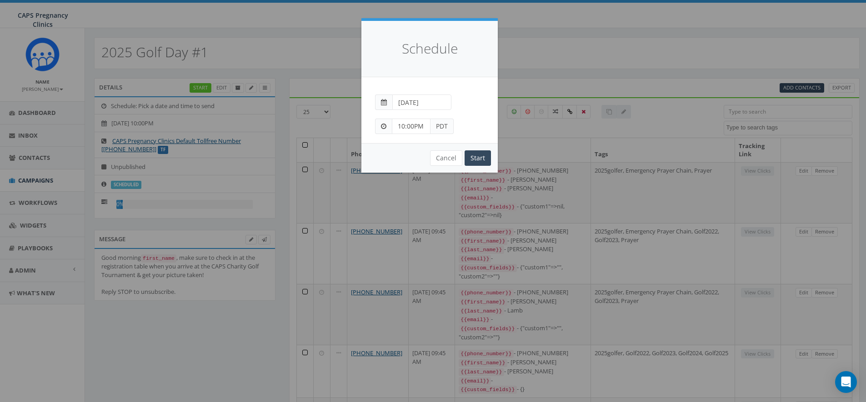
click at [410, 128] on input "10:00PM" at bounding box center [411, 126] width 39 height 15
click at [404, 99] on body "CAPS Pregnancy Clinics CAPS Pregnancy Clinics Profile Sign Out 54.08 % of Avail…" at bounding box center [433, 201] width 866 height 402
click at [405, 101] on input "2025-09-30" at bounding box center [421, 102] width 59 height 15
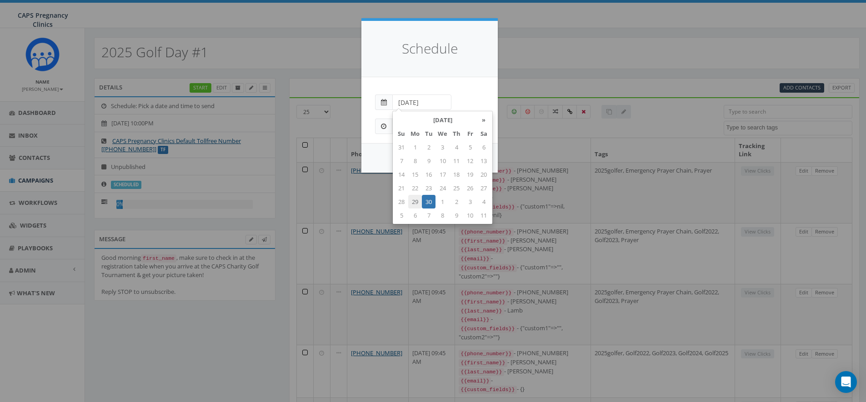
click at [415, 200] on td "29" at bounding box center [415, 202] width 14 height 14
type input "[DATE]"
click at [476, 85] on div "Peer-to-Peer: Send each message manually Immediate: Send all messages now Sched…" at bounding box center [429, 110] width 136 height 66
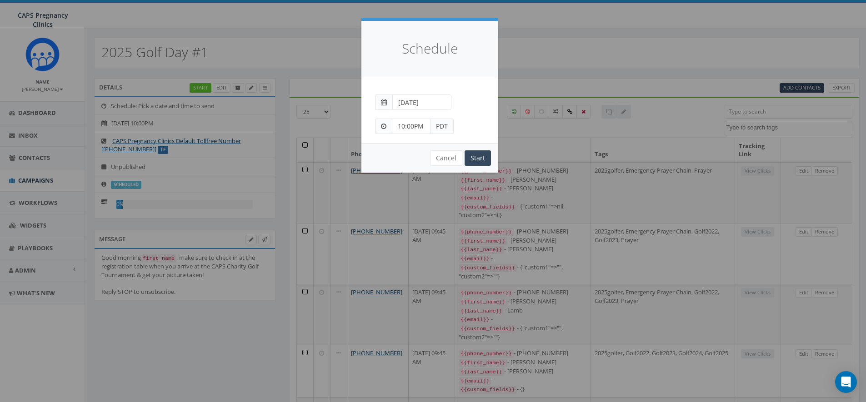
click at [441, 125] on span "PDT" at bounding box center [441, 126] width 23 height 15
click at [401, 126] on input "10:00PM" at bounding box center [411, 126] width 39 height 15
click at [402, 101] on body "CAPS Pregnancy Clinics CAPS Pregnancy Clinics Profile Sign Out 54.08 % of Avail…" at bounding box center [433, 201] width 866 height 402
click at [443, 155] on button "Cancel" at bounding box center [446, 157] width 32 height 15
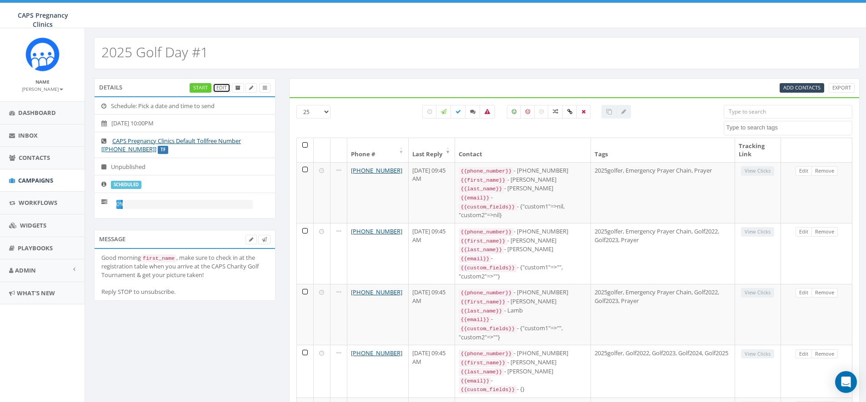
click at [217, 88] on link "Edit" at bounding box center [222, 88] width 18 height 10
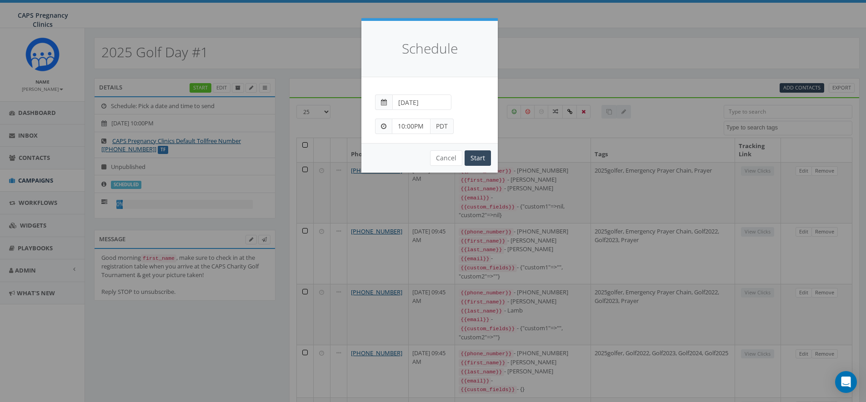
click at [430, 101] on input "2025-09-30" at bounding box center [421, 102] width 59 height 15
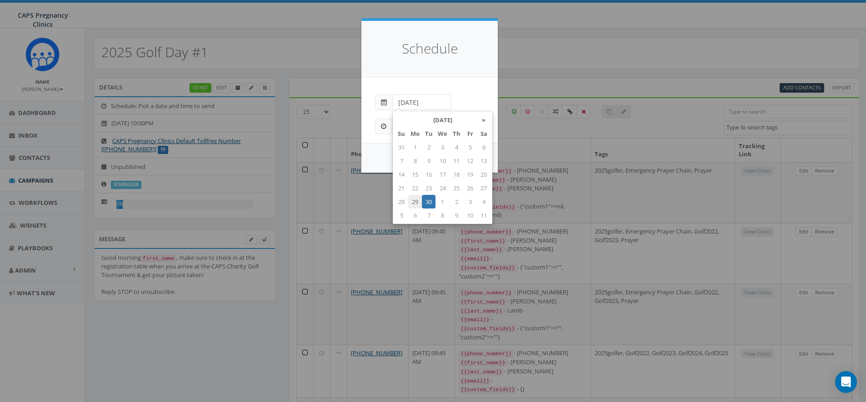
click at [416, 200] on td "29" at bounding box center [415, 202] width 14 height 14
type input "2025-09-29"
click at [460, 93] on div "2025-09-29" at bounding box center [429, 98] width 123 height 24
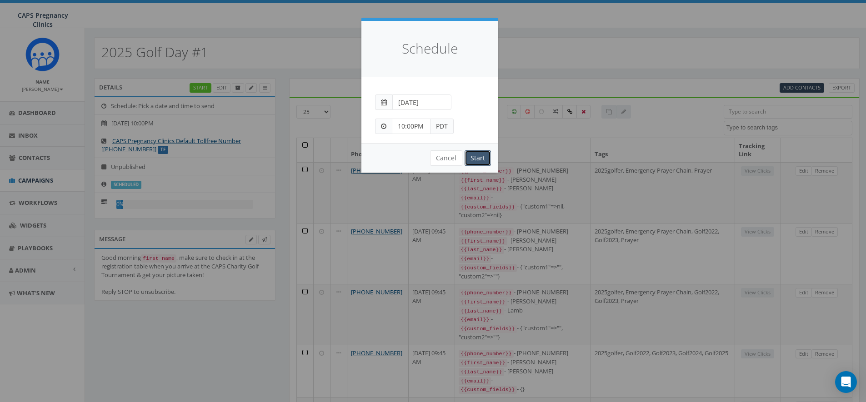
click at [480, 157] on input "Start" at bounding box center [478, 157] width 26 height 15
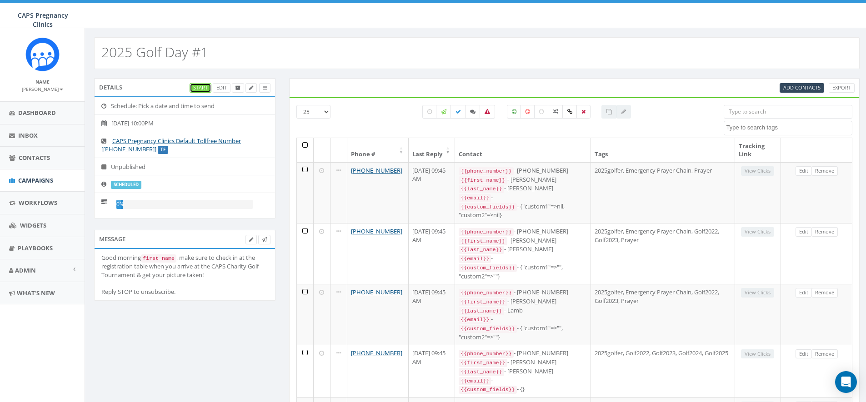
click at [200, 87] on link "Start" at bounding box center [201, 88] width 22 height 10
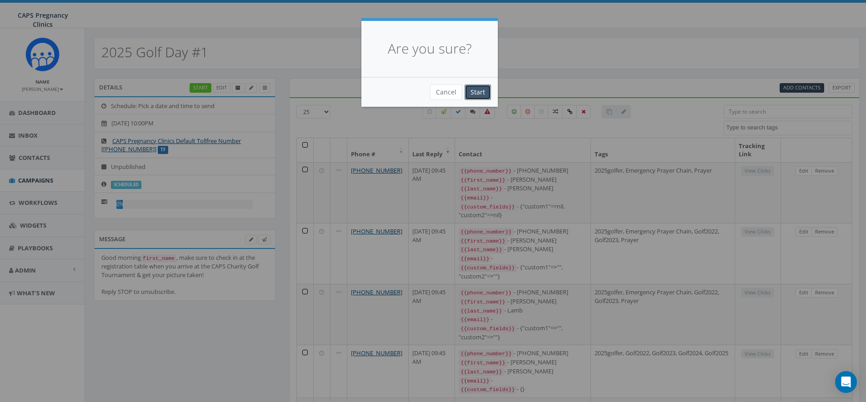
click at [477, 90] on input "Start" at bounding box center [478, 92] width 26 height 15
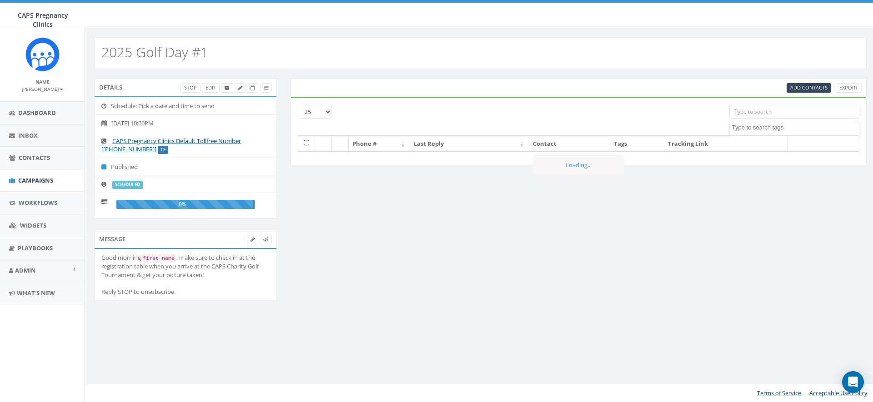
select select
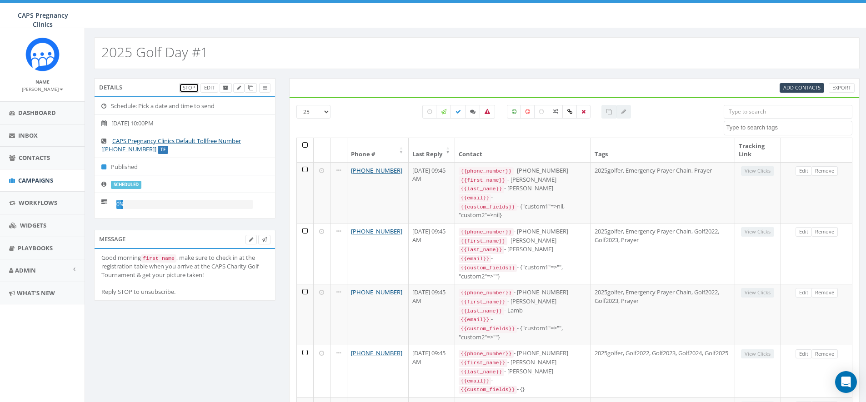
click at [190, 88] on link "Stop" at bounding box center [189, 88] width 20 height 10
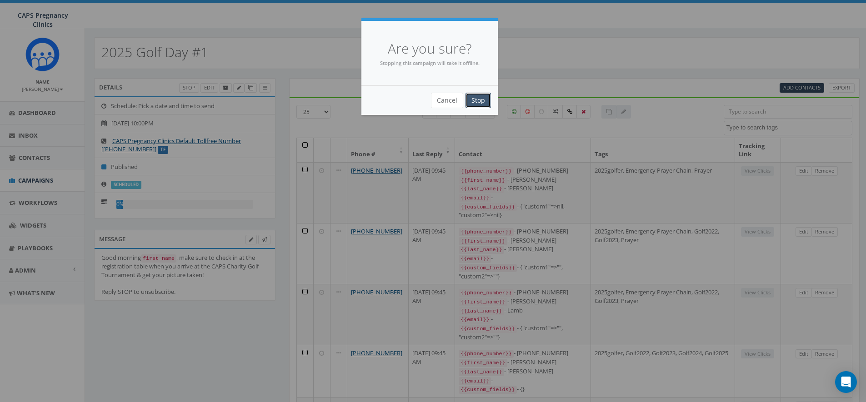
click at [477, 98] on input "Stop" at bounding box center [477, 100] width 25 height 15
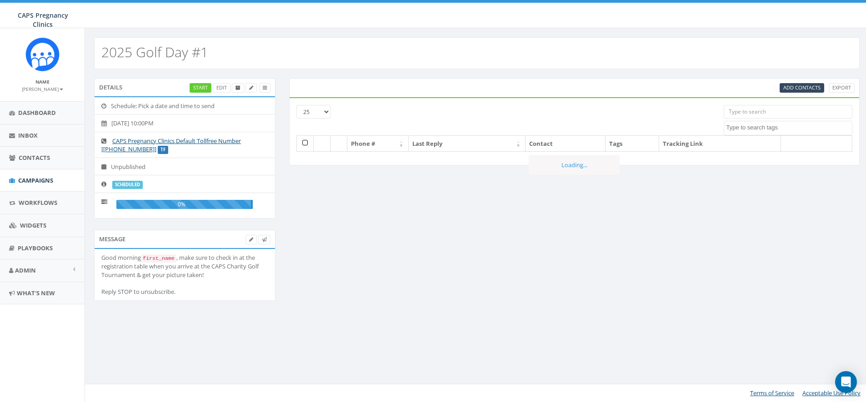
select select
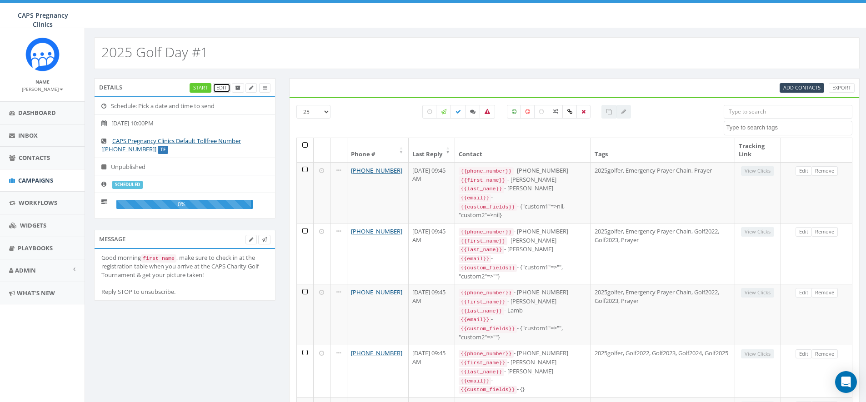
click at [219, 88] on link "Edit" at bounding box center [222, 88] width 18 height 10
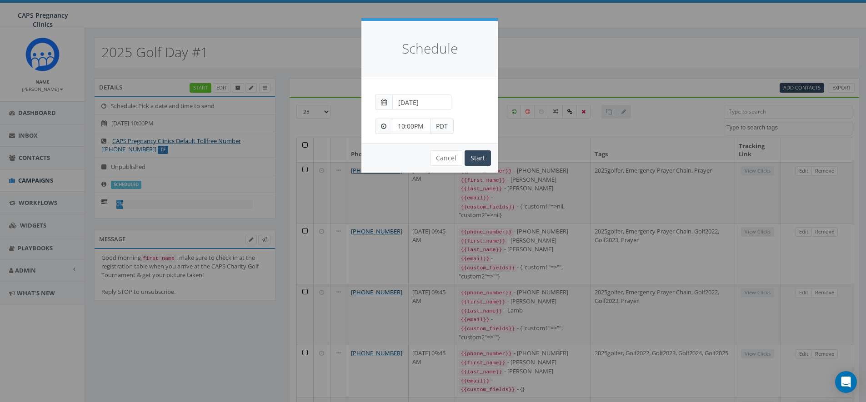
click at [415, 124] on input "10:00PM" at bounding box center [411, 126] width 39 height 15
click at [405, 98] on body "CAPS Pregnancy Clinics CAPS Pregnancy Clinics Profile Sign Out 54.08 % of Avail…" at bounding box center [433, 201] width 866 height 402
click at [450, 157] on button "Cancel" at bounding box center [446, 157] width 32 height 15
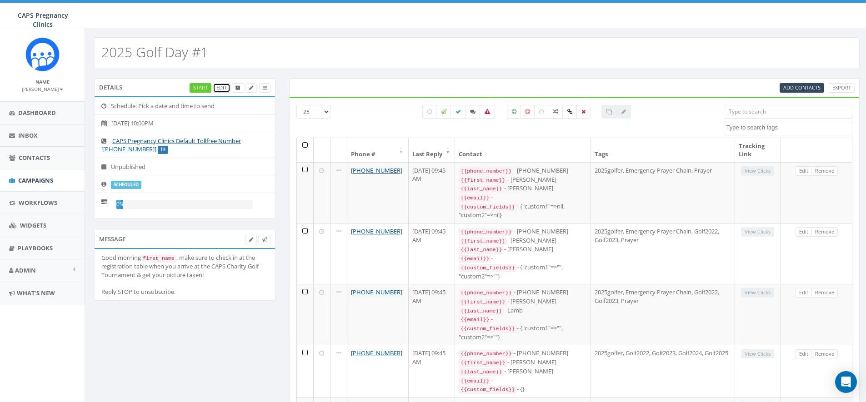
click at [224, 88] on link "Edit" at bounding box center [222, 88] width 18 height 10
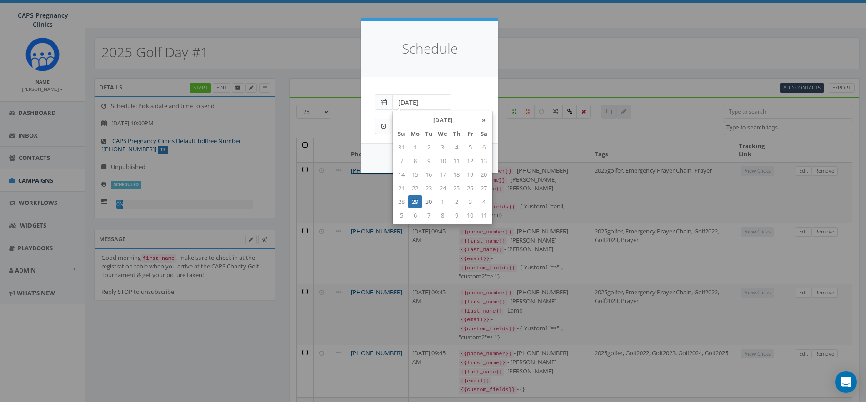
click at [402, 101] on input "2025-09-29" at bounding box center [421, 102] width 59 height 15
click at [448, 86] on div "2025-09-29" at bounding box center [429, 98] width 123 height 24
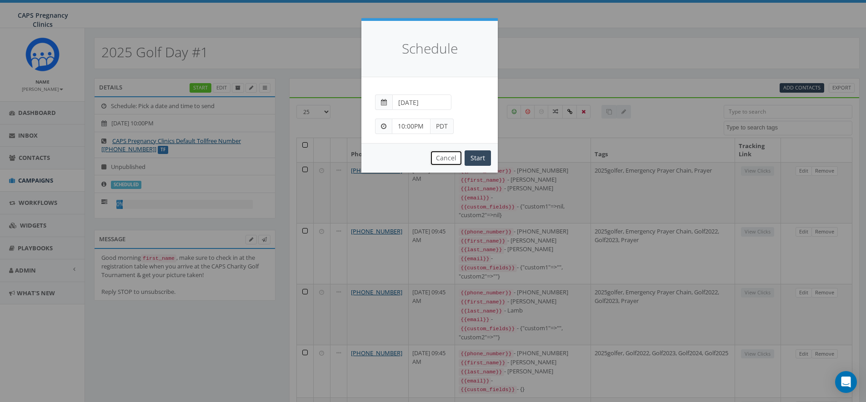
click at [444, 158] on button "Cancel" at bounding box center [446, 157] width 32 height 15
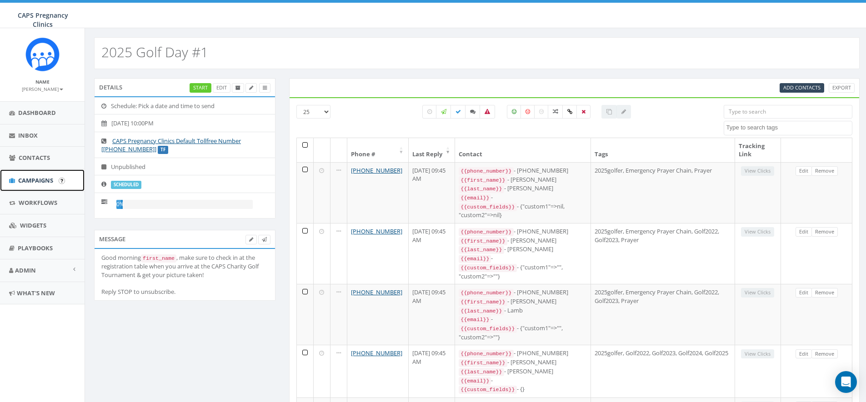
click at [34, 180] on span "Campaigns" at bounding box center [35, 180] width 35 height 8
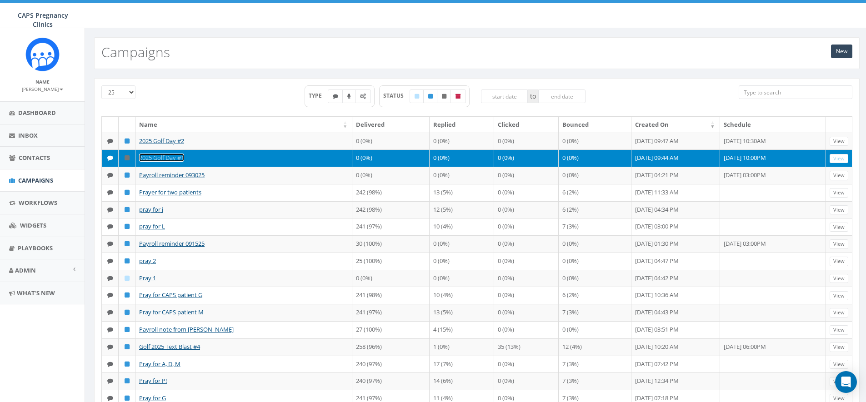
click at [161, 162] on link "2025 Golf Day #1" at bounding box center [161, 158] width 45 height 8
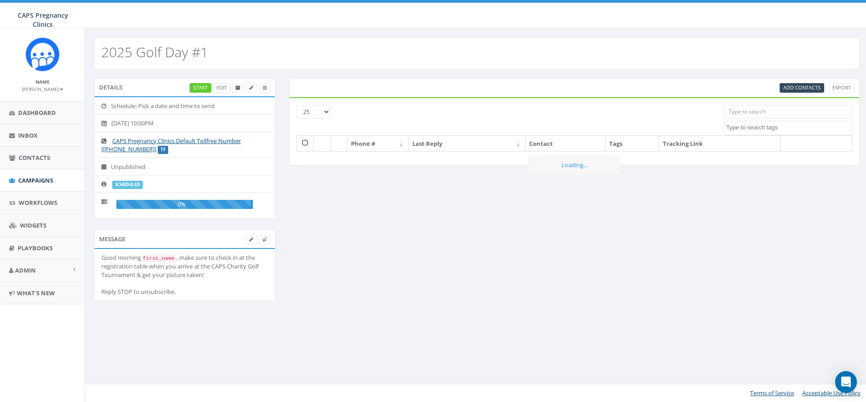
select select
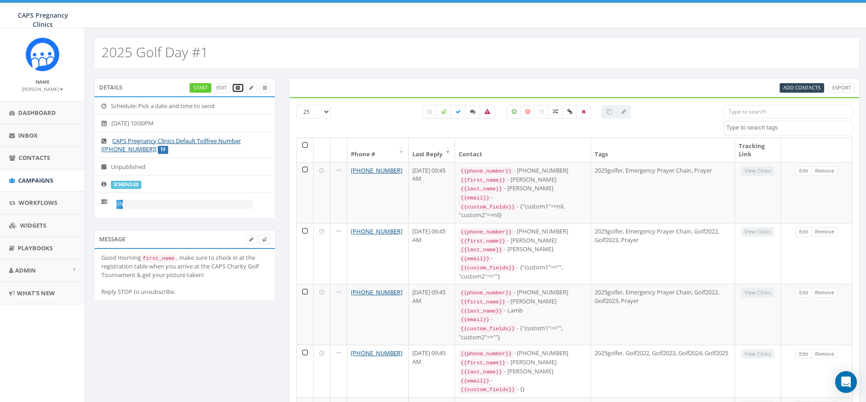
click at [236, 87] on icon at bounding box center [237, 87] width 5 height 5
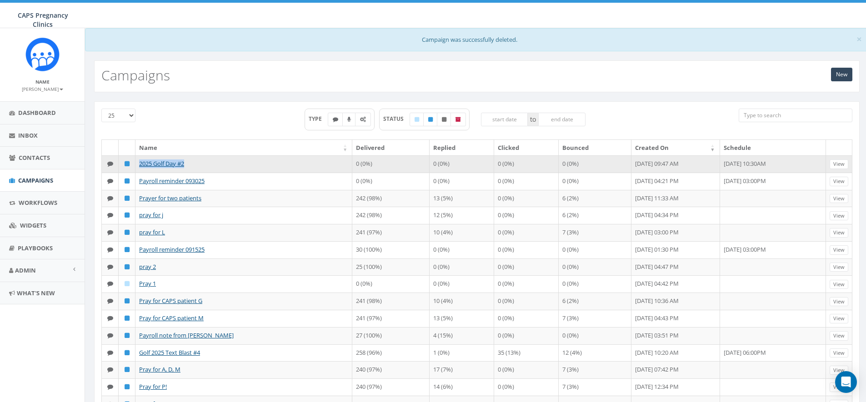
drag, startPoint x: 204, startPoint y: 165, endPoint x: 131, endPoint y: 165, distance: 72.3
click at [131, 165] on tr "2025 Golf Day #2 0 (0%) 0 (0%) 0 (0%) 0 (0%) September 29, 2025 09:47 AM 2025-0…" at bounding box center [477, 163] width 750 height 17
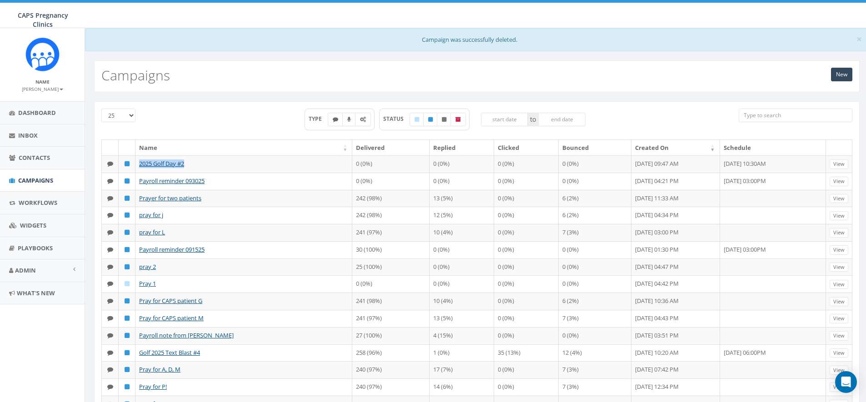
copy tr "2025 Golf Day #2"
click at [837, 74] on link "New" at bounding box center [841, 75] width 21 height 14
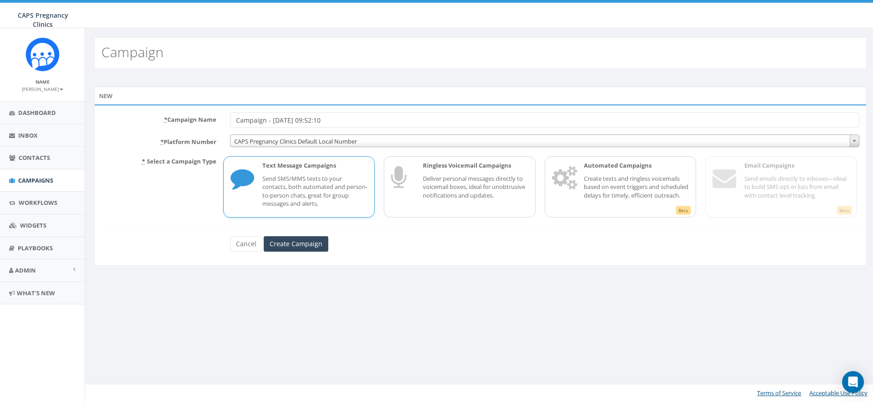
drag, startPoint x: 339, startPoint y: 121, endPoint x: 220, endPoint y: 122, distance: 118.6
click at [220, 122] on div "* Campaign Name Campaign - [DATE] 09:52:10" at bounding box center [480, 119] width 771 height 15
type input "2025 Golf Day #1"
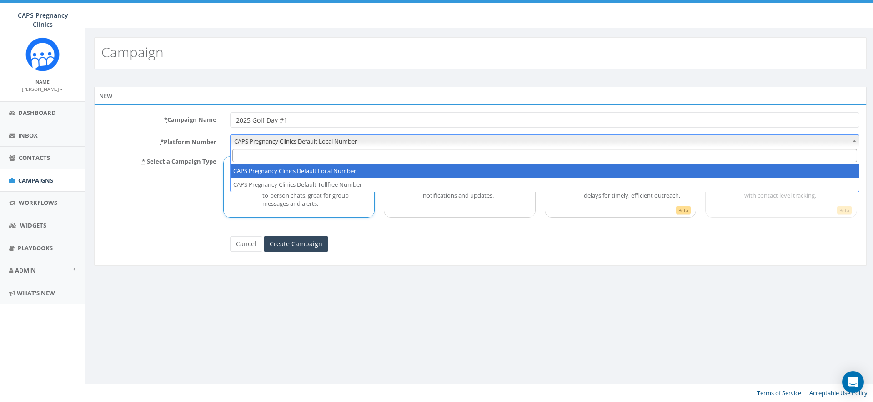
click at [292, 141] on span "CAPS Pregnancy Clinics Default Local Number" at bounding box center [544, 141] width 628 height 13
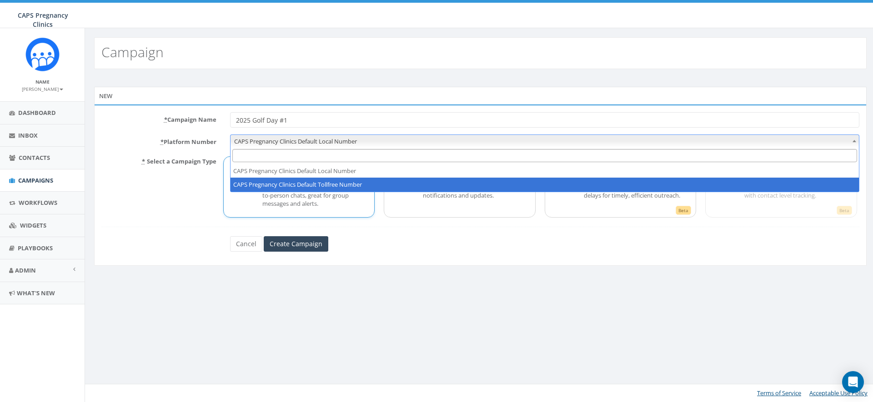
select select "5908465"
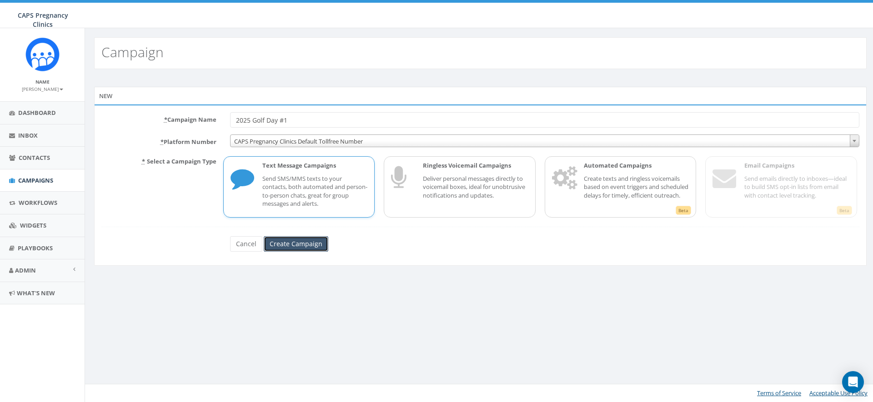
click at [283, 243] on input "Create Campaign" at bounding box center [296, 243] width 65 height 15
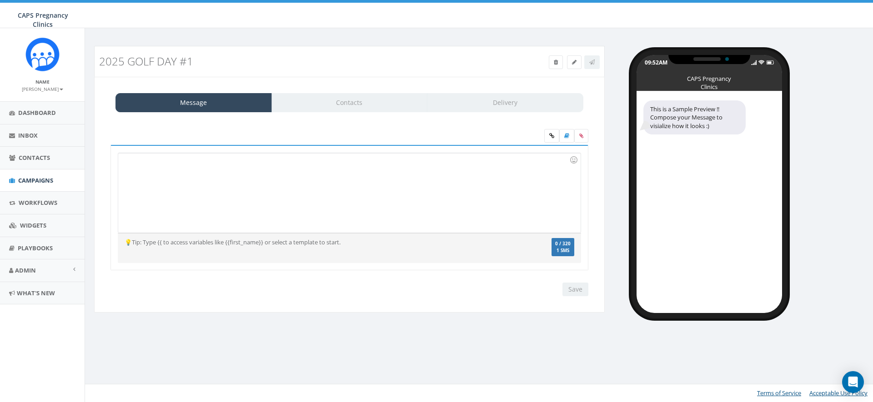
click at [347, 164] on div at bounding box center [349, 193] width 462 height 80
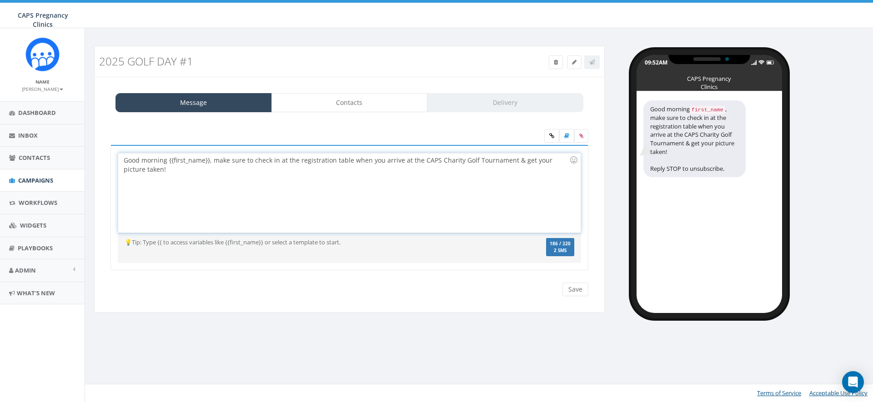
click at [208, 160] on div "Good morning {{first_name}}, make sure to check in at the registration table wh…" at bounding box center [349, 193] width 462 height 80
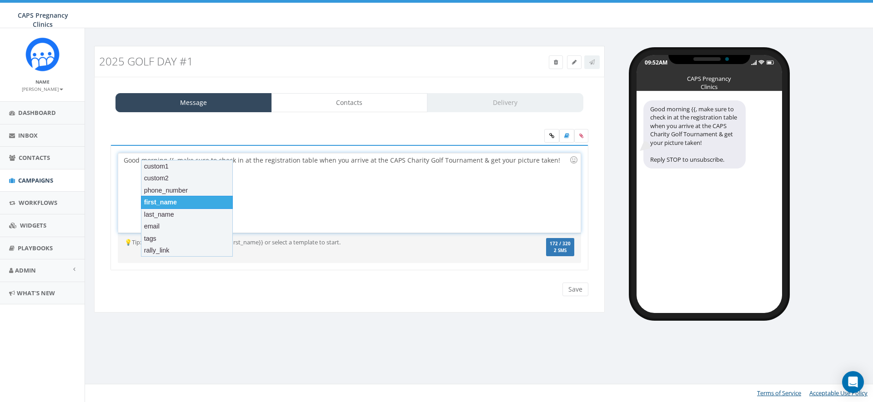
click at [200, 204] on div "first_name" at bounding box center [187, 202] width 92 height 13
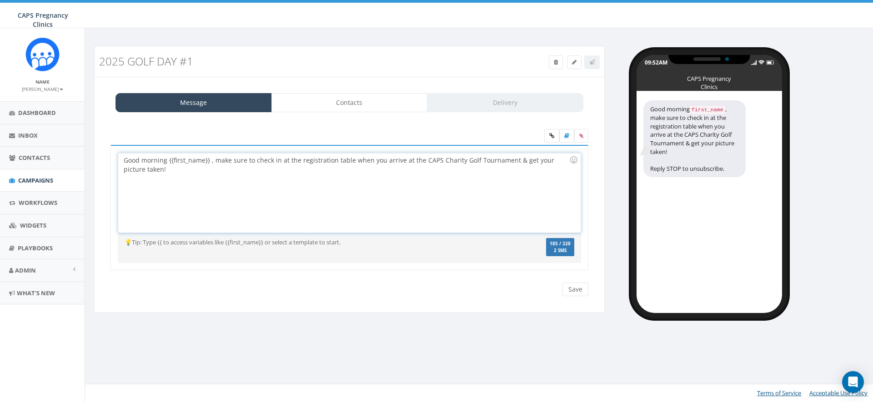
click at [210, 161] on div "Good morning {{first_name}} , make sure to check in at the registration table w…" at bounding box center [349, 193] width 462 height 80
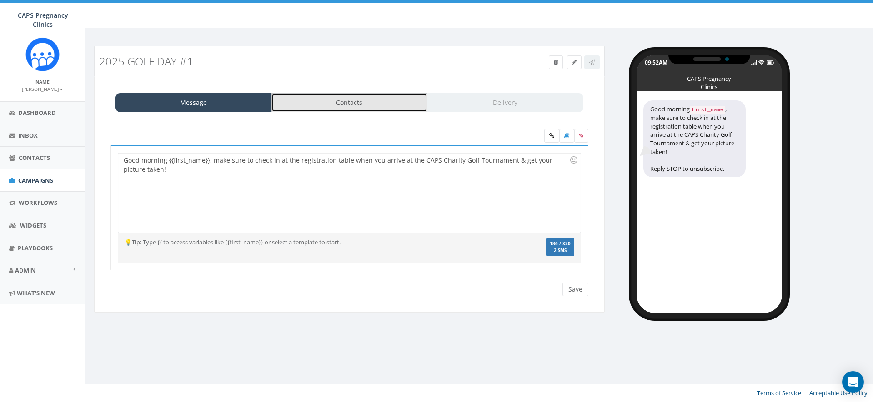
click at [337, 104] on link "Contacts" at bounding box center [349, 102] width 156 height 19
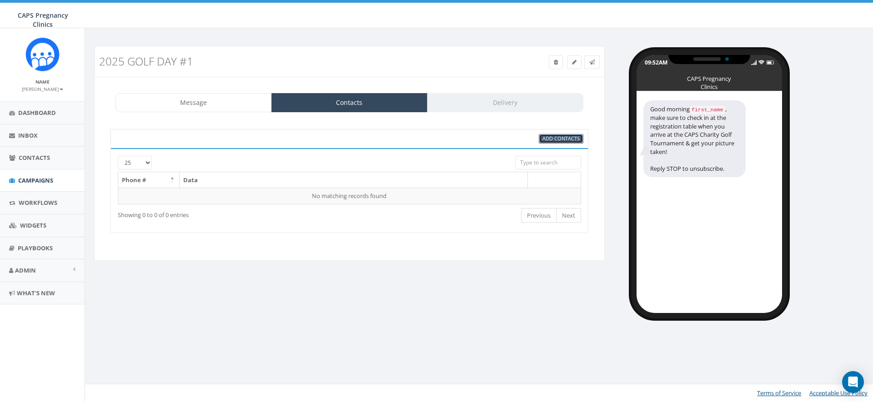
click at [552, 139] on span "Add Contacts" at bounding box center [560, 138] width 37 height 7
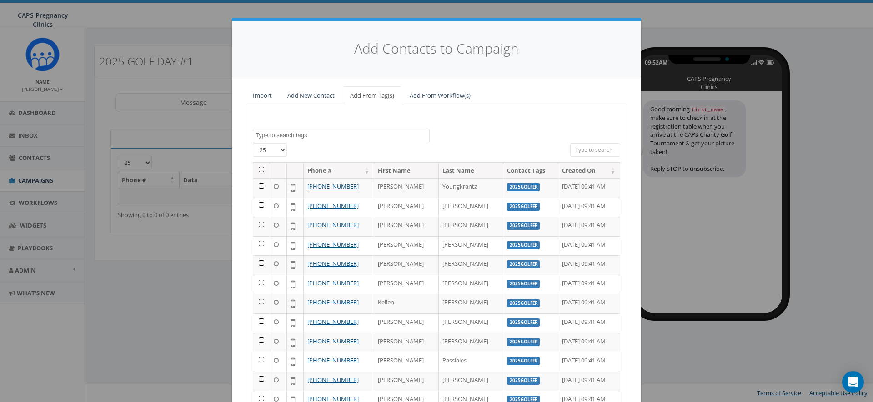
click at [294, 135] on textarea "Search" at bounding box center [342, 135] width 174 height 8
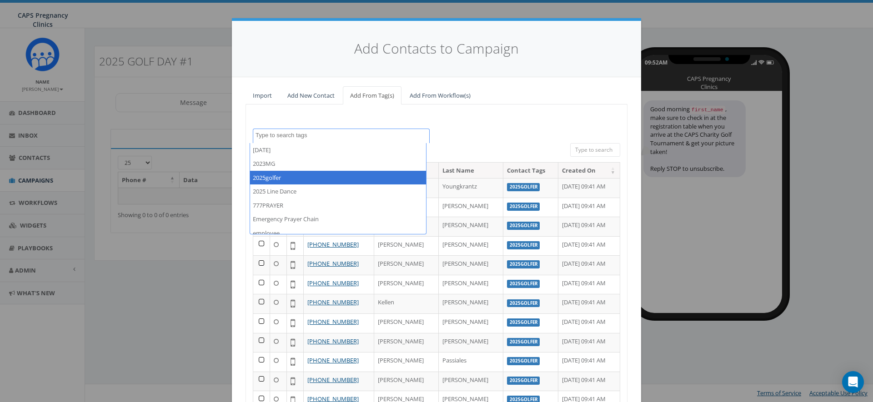
select select "2025golfer"
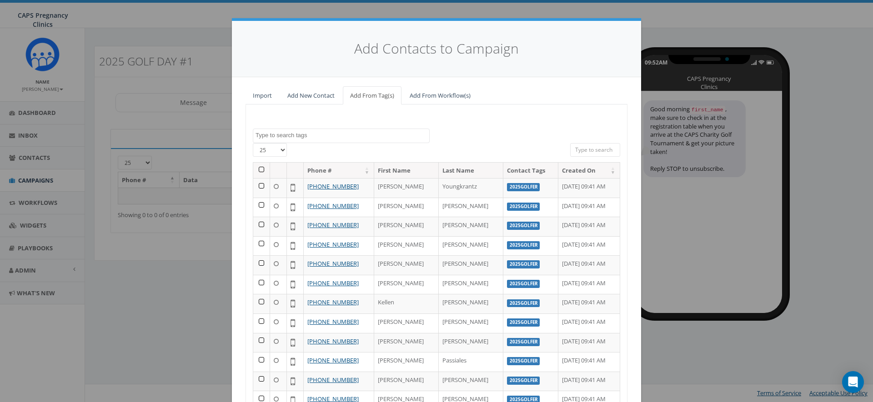
click at [258, 169] on th at bounding box center [261, 171] width 17 height 16
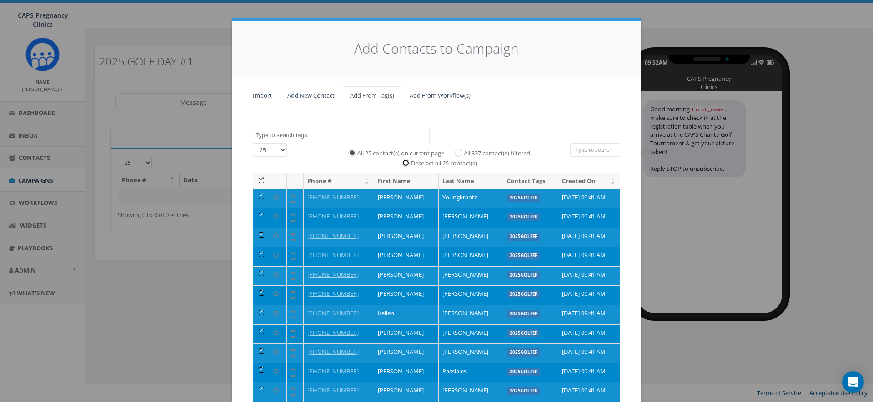
click at [405, 162] on input "Deselect all 25 contact(s)" at bounding box center [408, 163] width 6 height 6
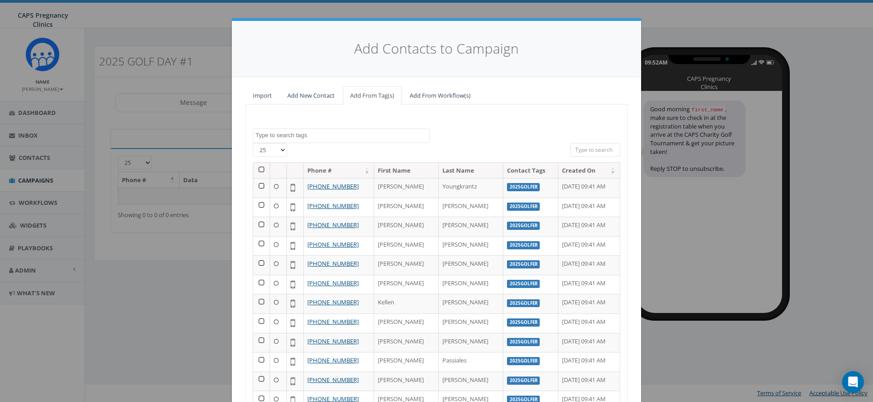
click at [289, 136] on textarea "Search" at bounding box center [342, 135] width 174 height 8
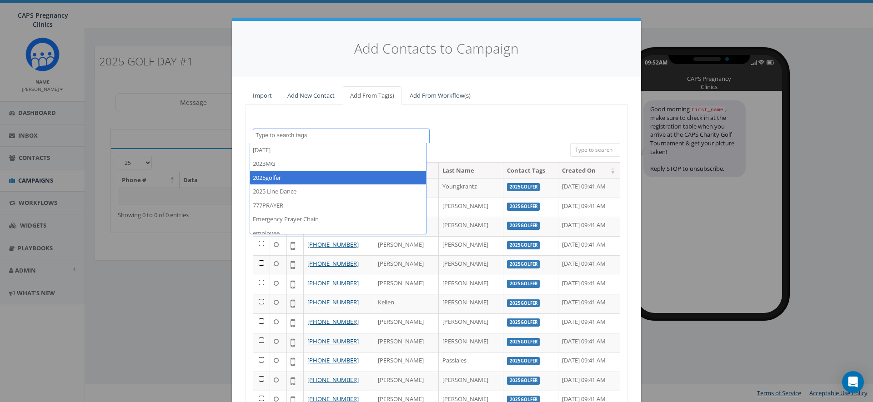
select select "2025golfer"
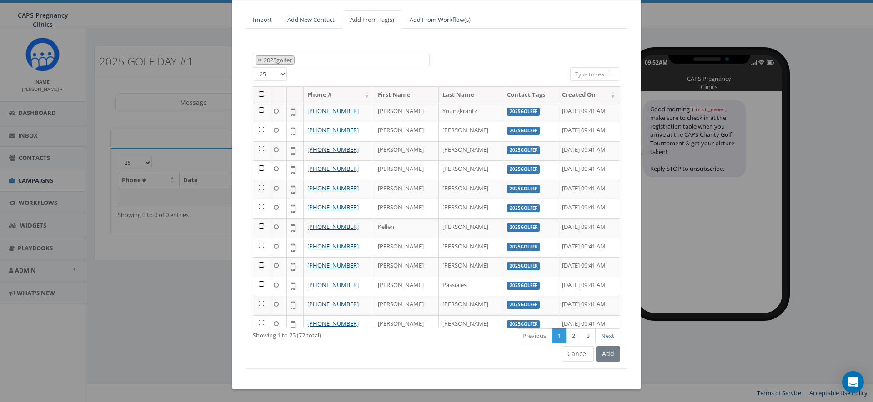
scroll to position [77, 0]
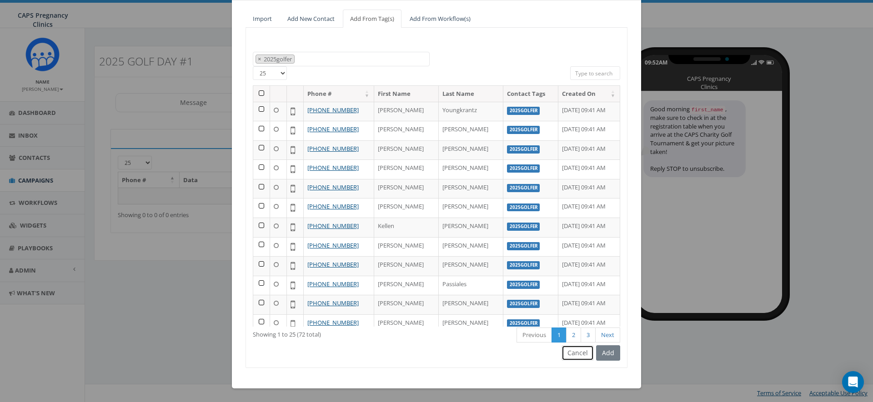
click at [570, 351] on button "Cancel" at bounding box center [577, 352] width 32 height 15
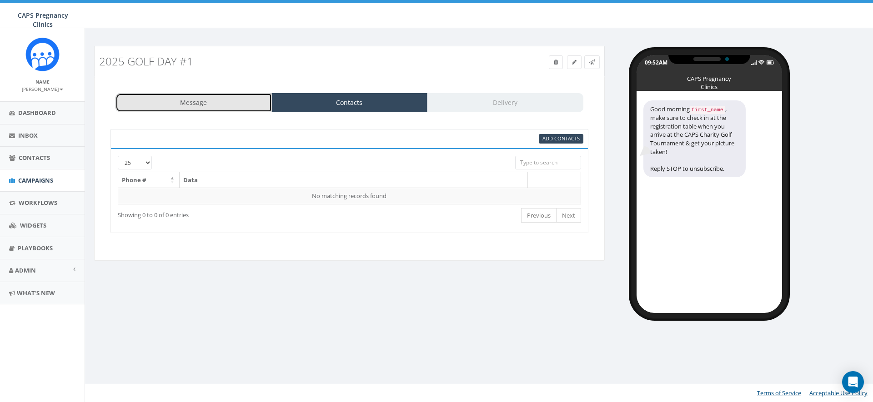
click at [188, 101] on link "Message" at bounding box center [193, 102] width 156 height 19
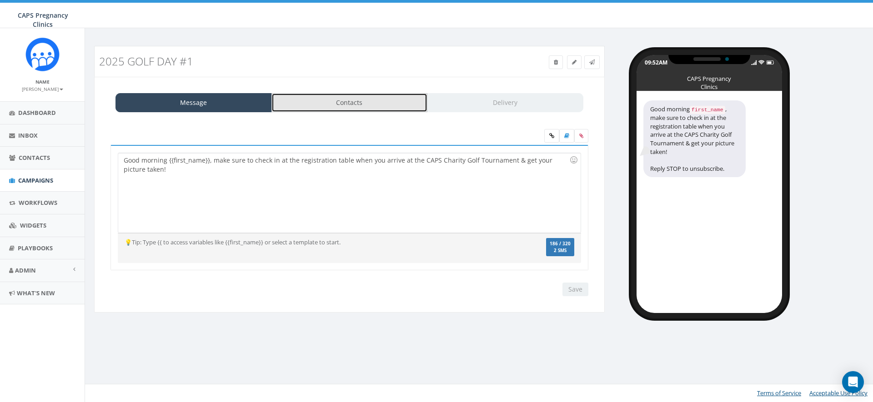
click at [361, 103] on link "Contacts" at bounding box center [349, 102] width 156 height 19
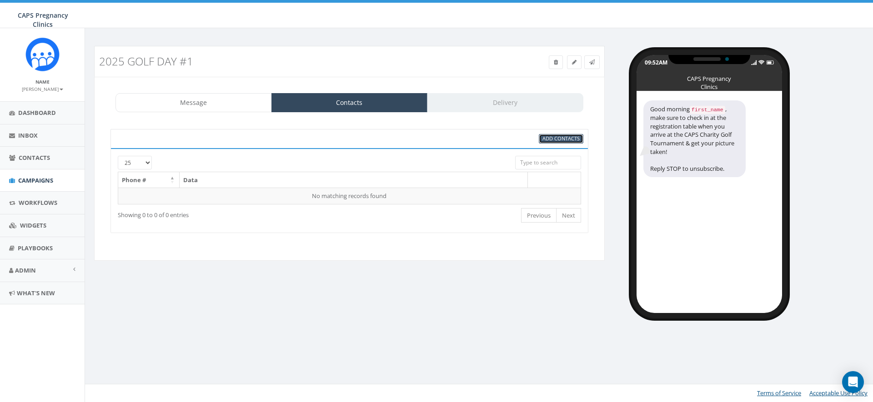
click at [560, 139] on span "Add Contacts" at bounding box center [560, 138] width 37 height 7
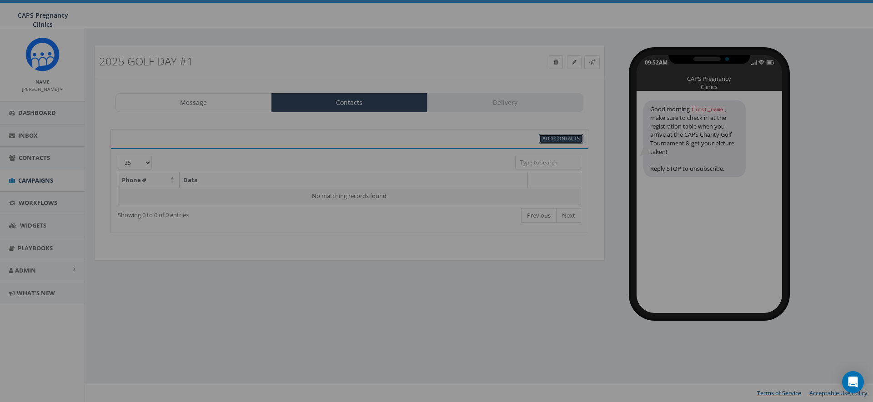
scroll to position [0, 0]
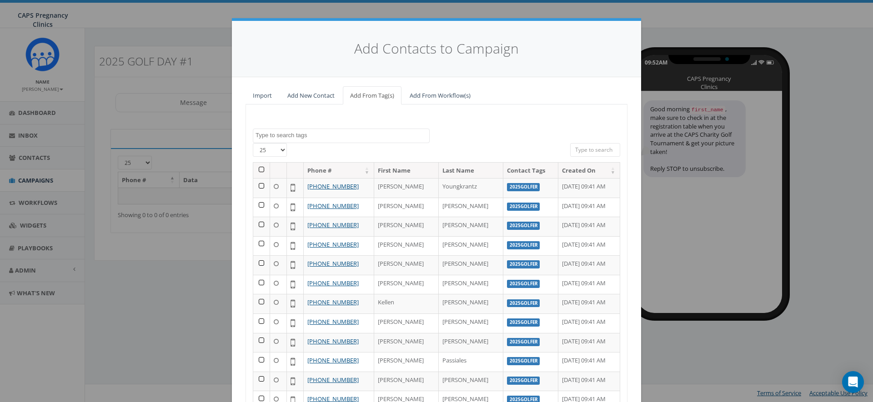
click at [327, 133] on textarea "Search" at bounding box center [342, 135] width 174 height 8
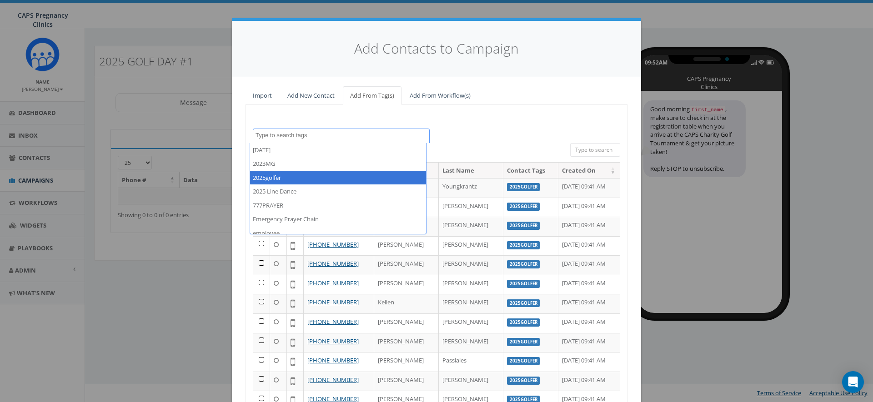
select select "2025golfer"
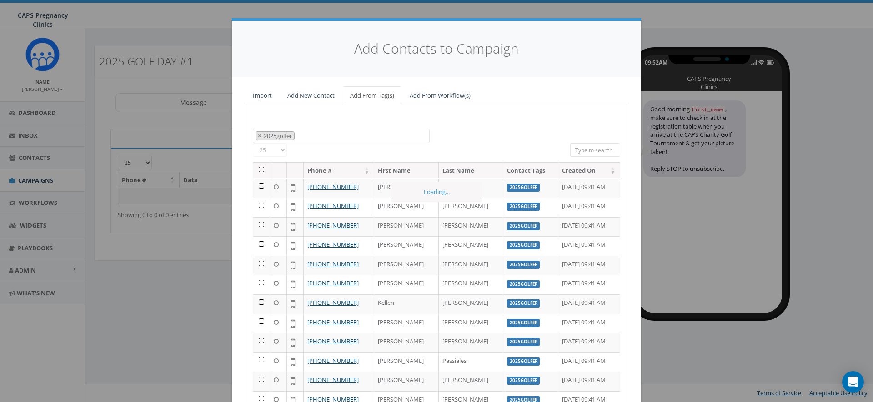
scroll to position [16, 0]
click at [258, 170] on th at bounding box center [261, 171] width 17 height 16
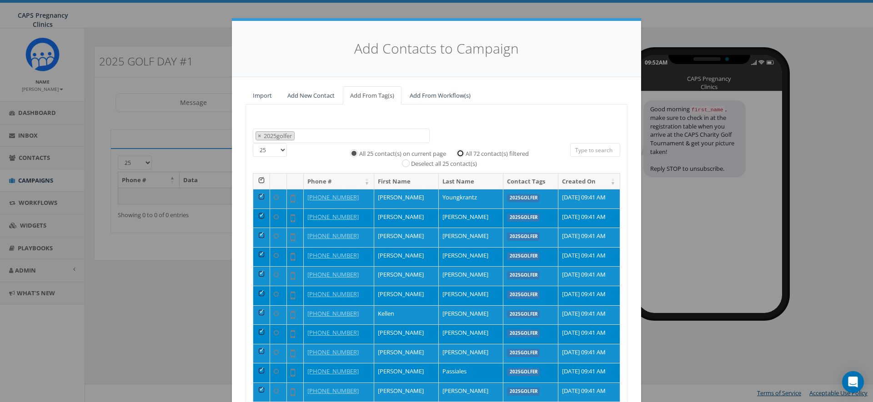
click at [460, 152] on input "All 72 contact(s) filtered" at bounding box center [463, 153] width 6 height 6
radio input "true"
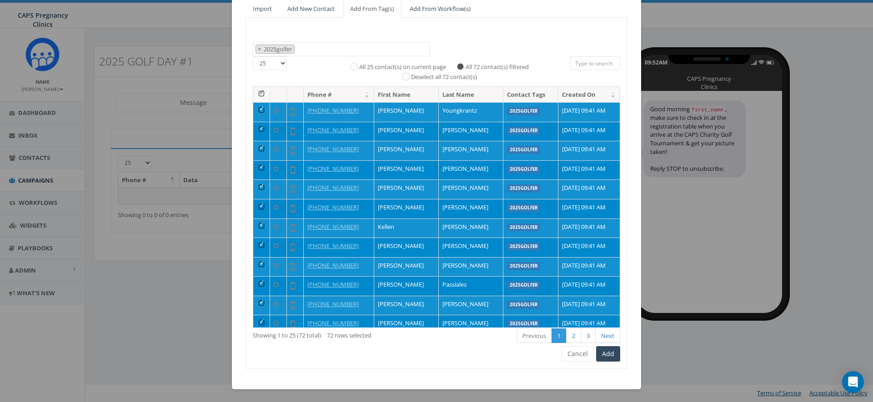
scroll to position [88, 0]
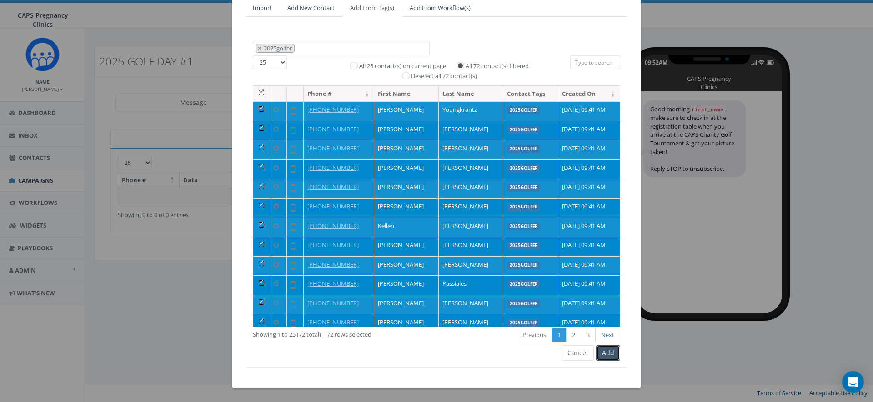
click at [604, 351] on button "Add" at bounding box center [608, 352] width 24 height 15
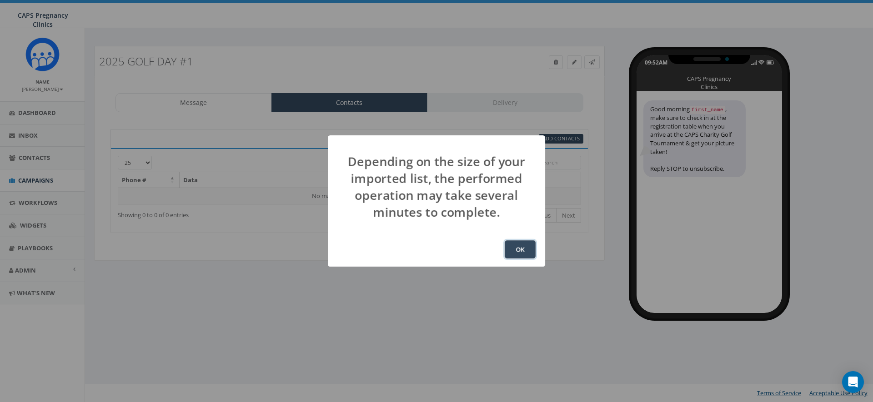
click at [519, 250] on button "OK" at bounding box center [520, 249] width 31 height 18
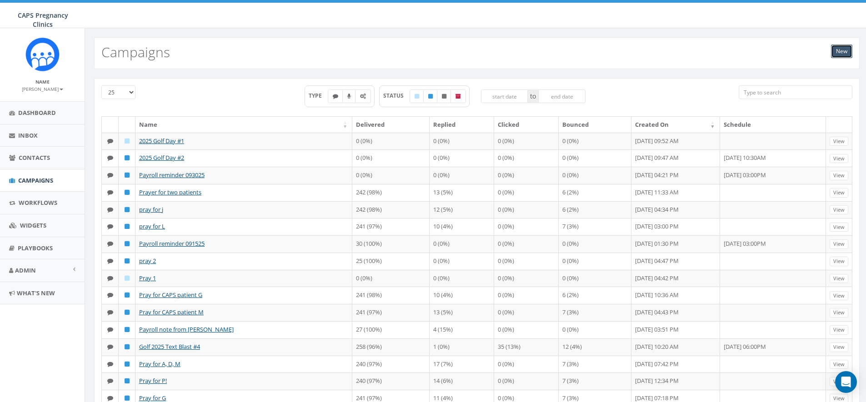
click at [835, 48] on link "New" at bounding box center [841, 52] width 21 height 14
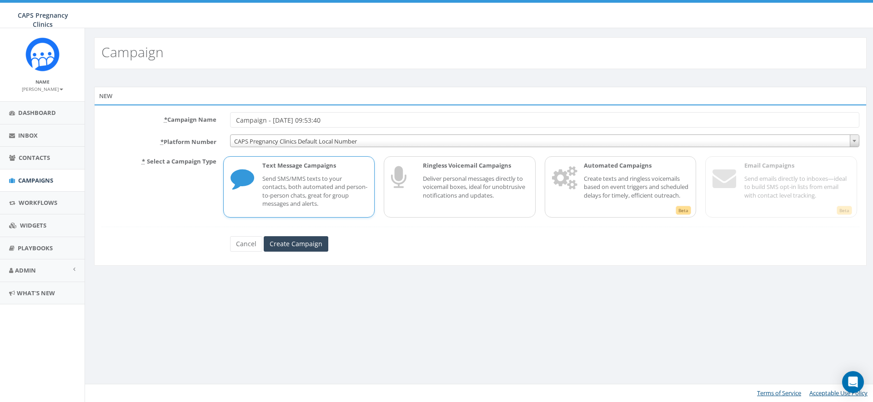
drag, startPoint x: 346, startPoint y: 117, endPoint x: 224, endPoint y: 120, distance: 122.8
click at [224, 120] on div "Campaign - [DATE] 09:53:40" at bounding box center [544, 119] width 643 height 15
type input "Campaign - [DATE] 09:53:40"
click at [246, 242] on link "Cancel" at bounding box center [246, 243] width 32 height 15
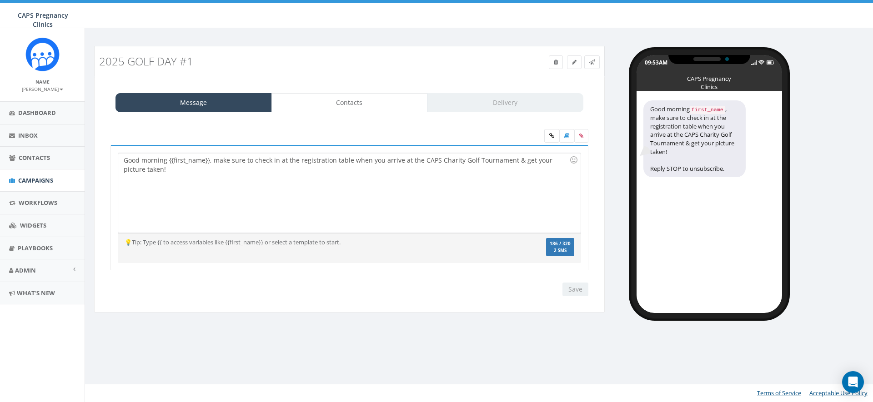
select select "707"
click at [475, 99] on link "Delivery" at bounding box center [505, 102] width 156 height 19
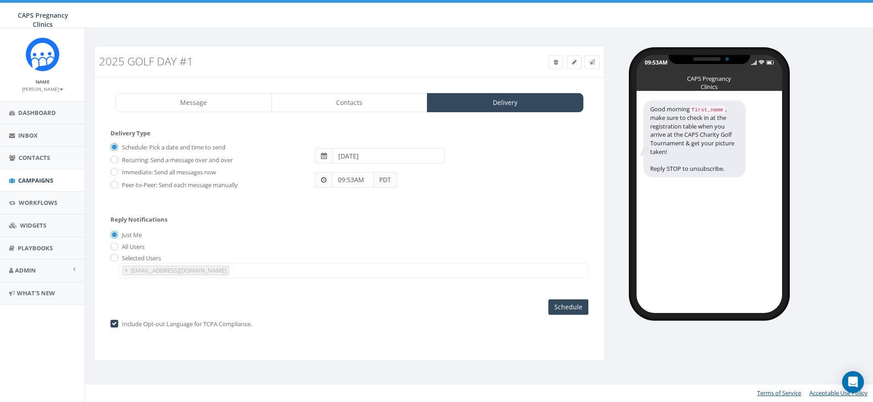
click at [359, 155] on input "[DATE]" at bounding box center [388, 155] width 112 height 15
click at [355, 256] on td "29" at bounding box center [355, 256] width 14 height 14
type input "2025-09-29"
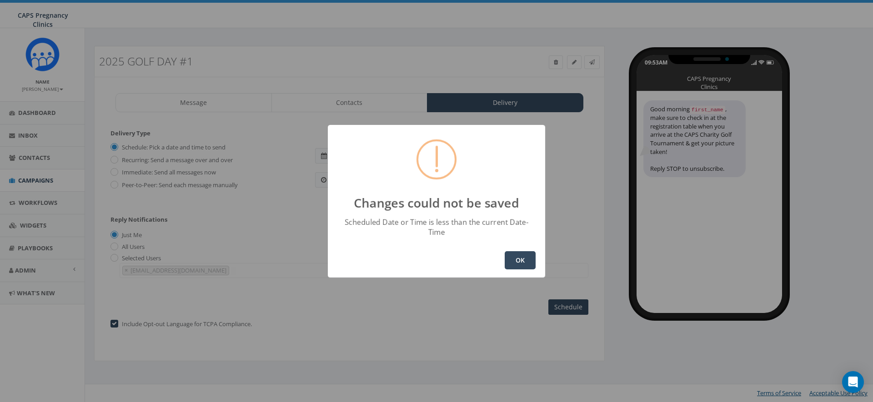
click at [515, 257] on button "OK" at bounding box center [520, 260] width 31 height 18
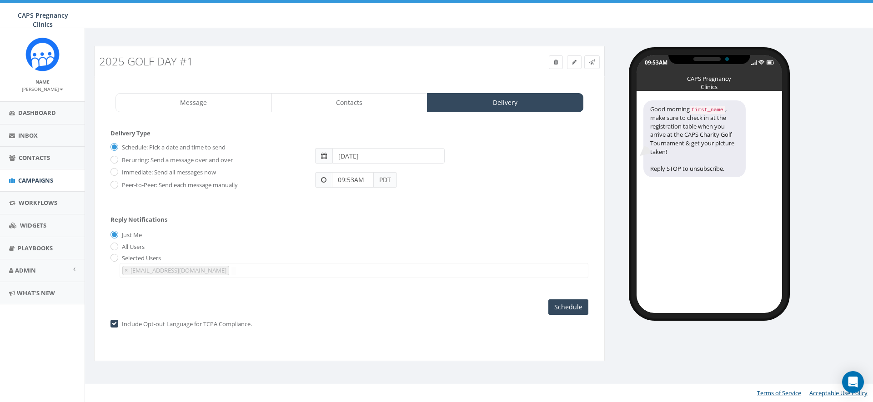
click at [348, 180] on input "09:53AM" at bounding box center [353, 179] width 42 height 15
click at [353, 86] on div "1 2 3 4 5 6 7 8 9 10 11 12 00 05 10 15 20 25 30 35 40 45 50 55" at bounding box center [383, 101] width 91 height 91
click at [347, 150] on button "AM" at bounding box center [346, 154] width 14 height 14
click at [384, 65] on div "1 2 3 4 5 6 7 8 9 10 11 12 00 05 10 15 20 25 30 35 40 45 50 55" at bounding box center [383, 101] width 91 height 91
type input "10:00AM"
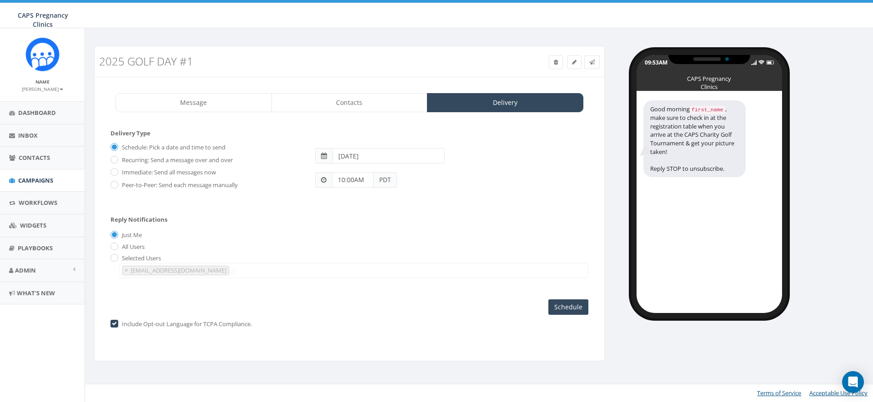
click at [368, 155] on input "2025-09-29" at bounding box center [388, 155] width 112 height 15
click at [355, 256] on td "29" at bounding box center [355, 256] width 14 height 14
click at [523, 260] on div "Selected Users sarah.snider@capsonline.org lisa@capsonline.org alon@capsonline.…" at bounding box center [349, 266] width 478 height 24
click at [569, 307] on input "Schedule" at bounding box center [568, 307] width 40 height 15
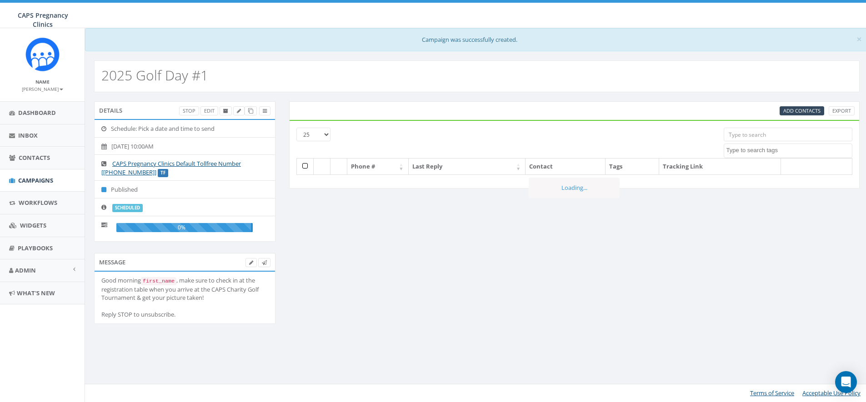
select select
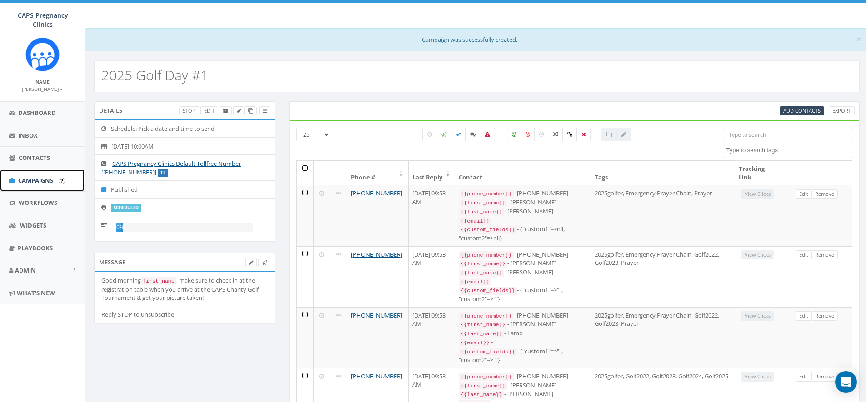
click at [32, 180] on span "Campaigns" at bounding box center [35, 180] width 35 height 8
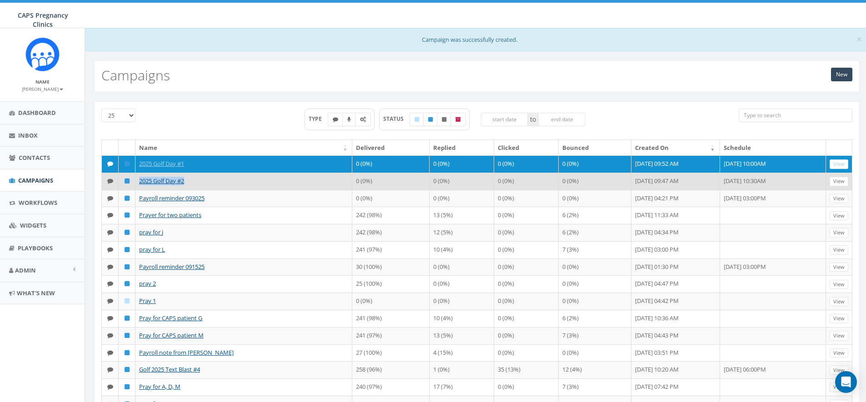
drag, startPoint x: 194, startPoint y: 189, endPoint x: 138, endPoint y: 188, distance: 55.5
click at [138, 188] on td "2025 Golf Day #2" at bounding box center [243, 181] width 217 height 17
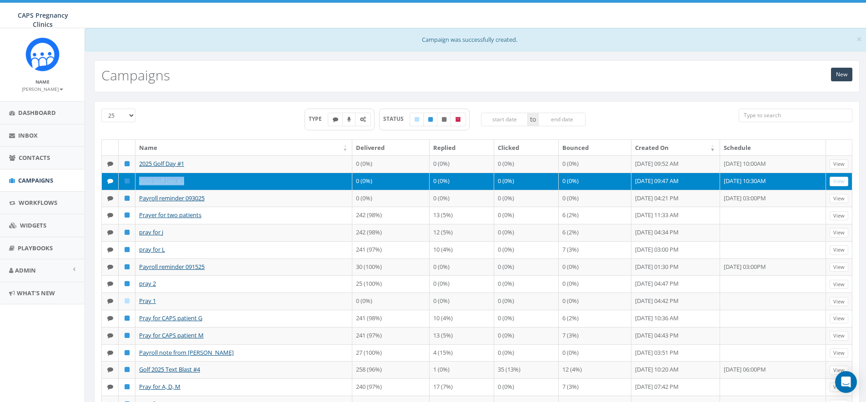
copy link "2025 Golf Day #2"
click at [841, 70] on link "New" at bounding box center [841, 75] width 21 height 14
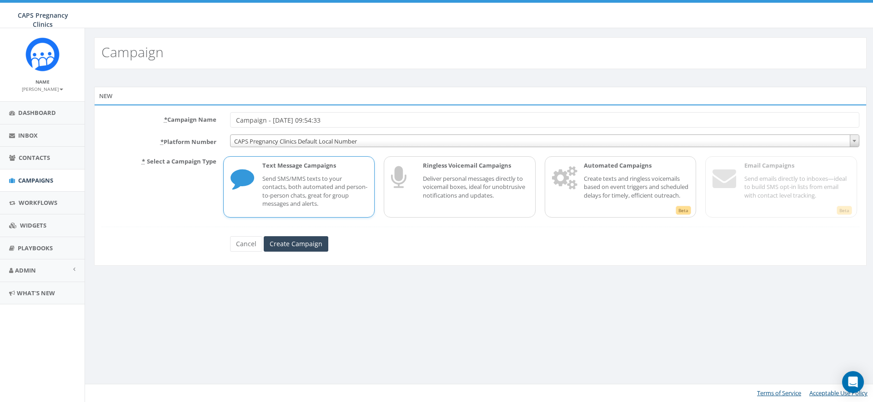
drag, startPoint x: 352, startPoint y: 120, endPoint x: 225, endPoint y: 123, distance: 127.3
click at [225, 123] on div "Campaign - [DATE] 09:54:33" at bounding box center [544, 119] width 643 height 15
type input "2025 Golf Day #3"
click at [324, 143] on span "CAPS Pregnancy Clinics Default Local Number" at bounding box center [544, 141] width 628 height 13
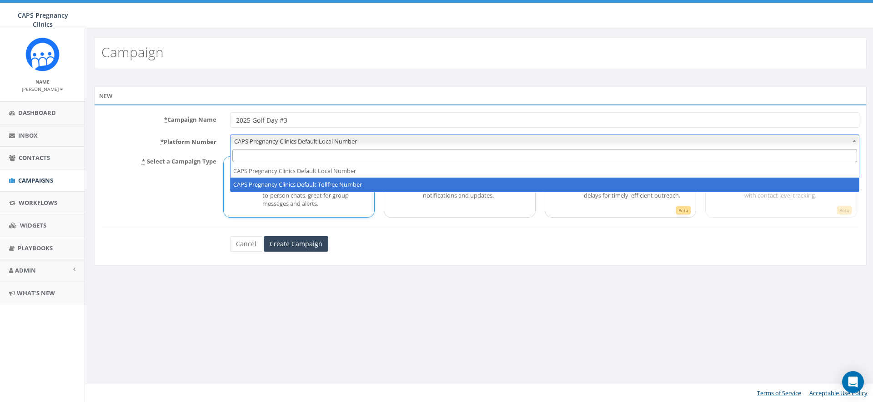
select select "5908465"
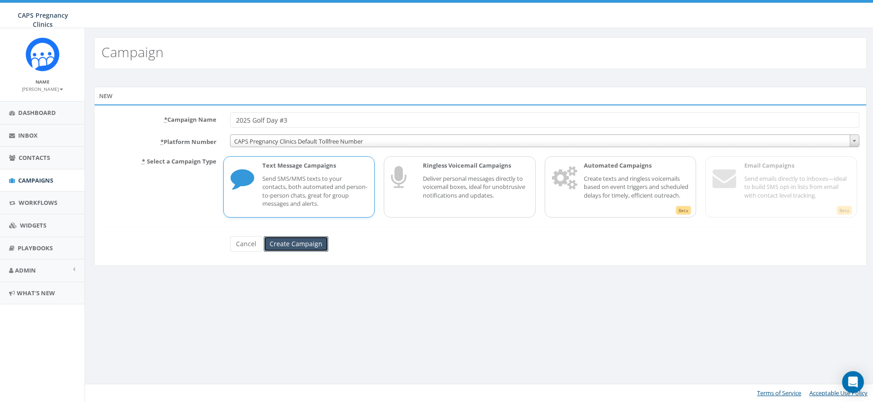
click at [291, 244] on input "Create Campaign" at bounding box center [296, 243] width 65 height 15
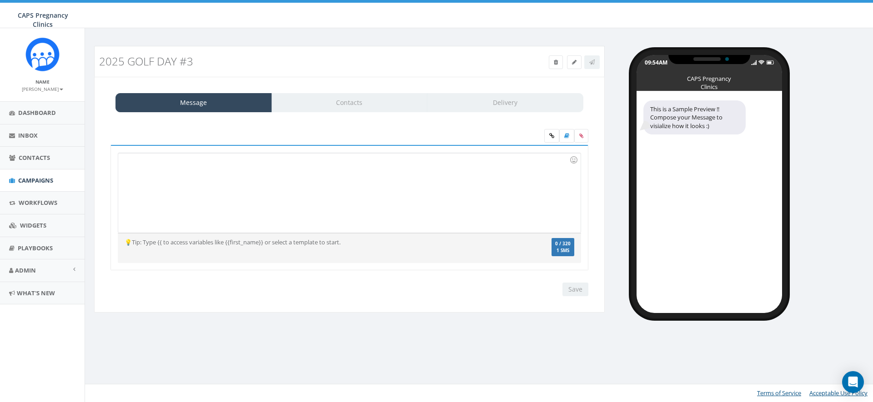
click at [355, 167] on div at bounding box center [349, 193] width 462 height 80
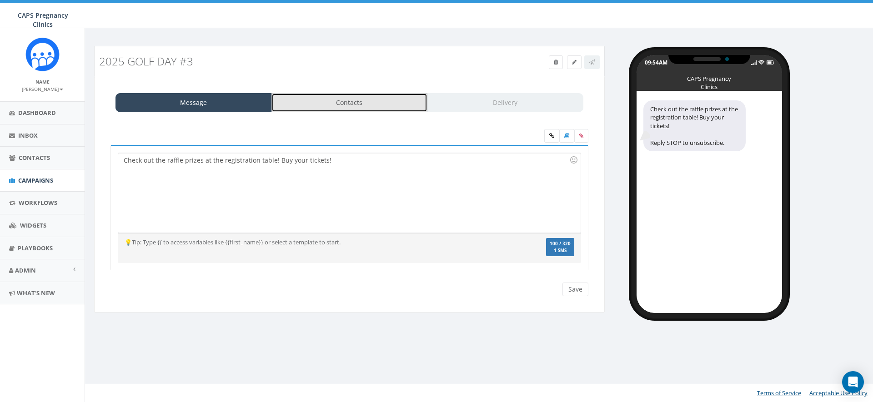
click at [350, 101] on link "Contacts" at bounding box center [349, 102] width 156 height 19
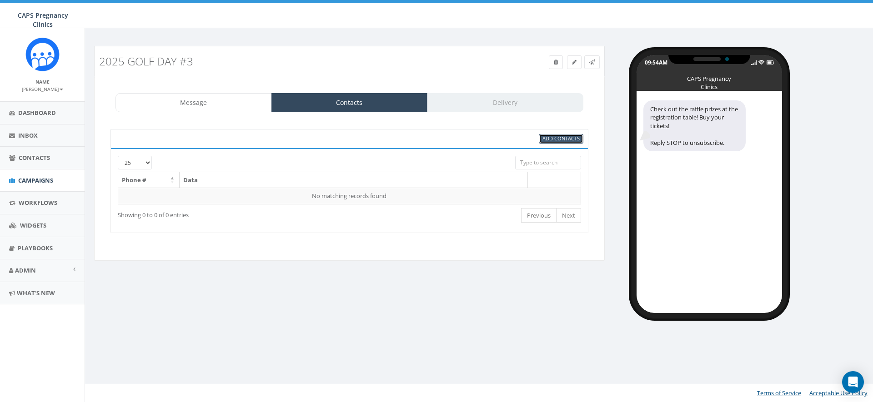
click at [563, 138] on span "Add Contacts" at bounding box center [560, 138] width 37 height 7
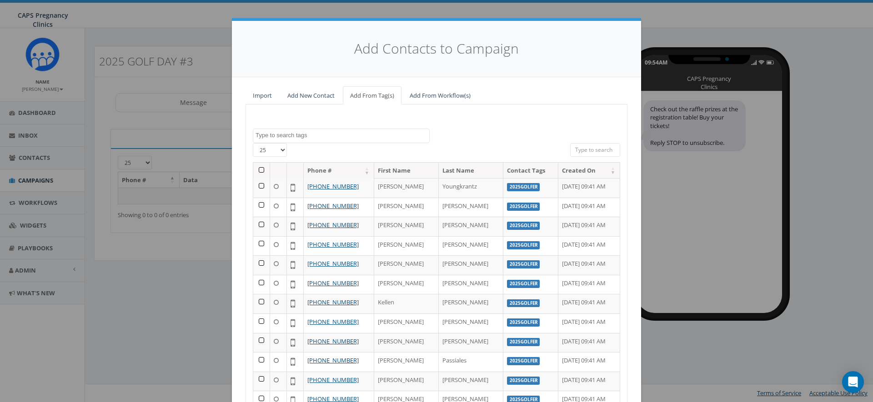
click at [323, 136] on textarea "Search" at bounding box center [342, 135] width 174 height 8
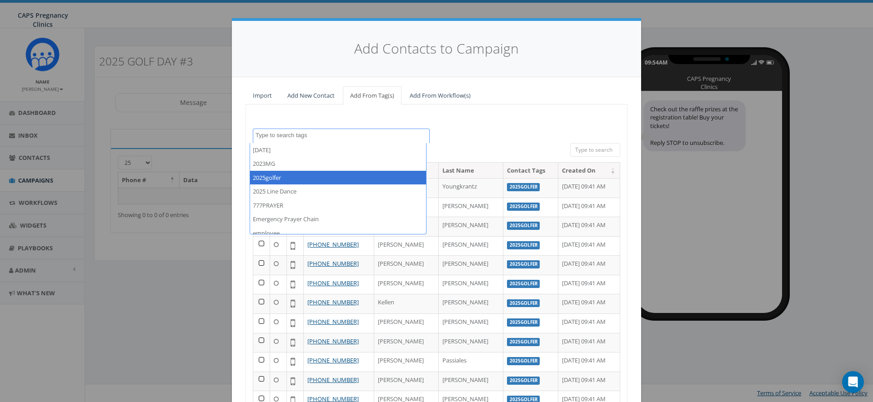
select select "2025golfer"
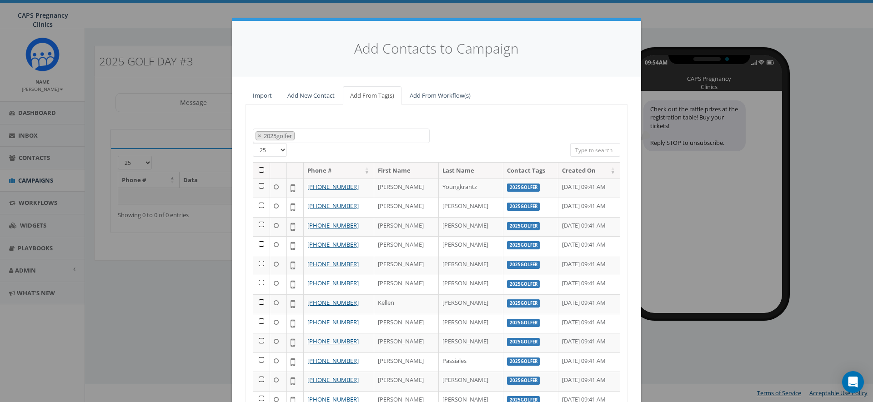
click at [257, 170] on th at bounding box center [261, 171] width 17 height 16
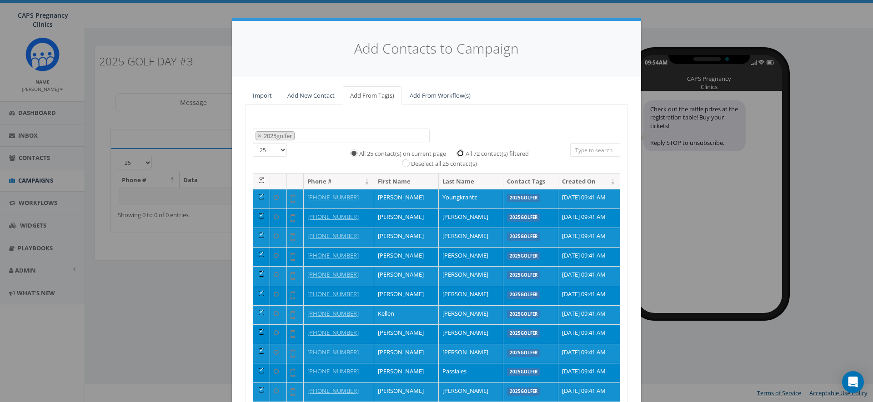
click at [460, 153] on input "All 72 contact(s) filtered" at bounding box center [463, 153] width 6 height 6
radio input "true"
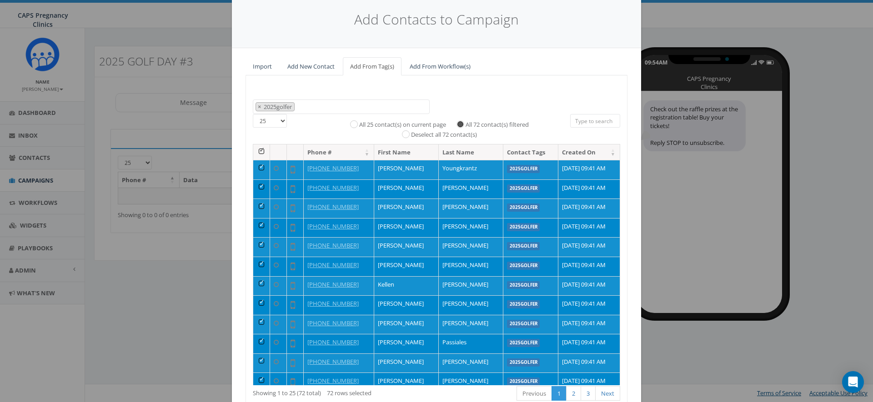
scroll to position [88, 0]
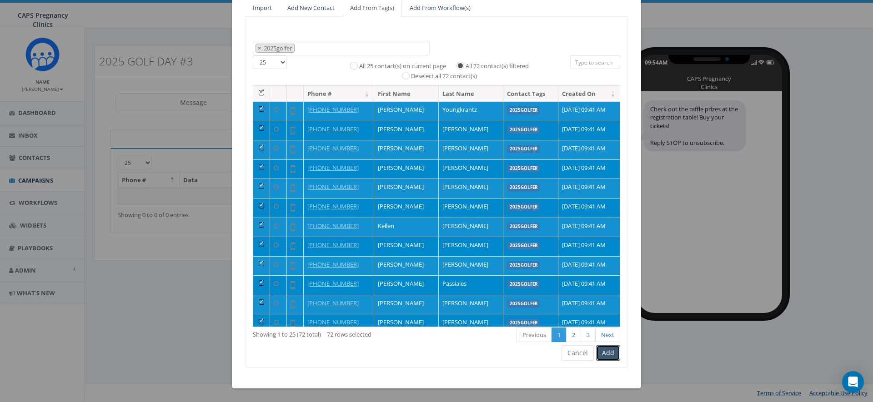
click at [606, 349] on button "Add" at bounding box center [608, 352] width 24 height 15
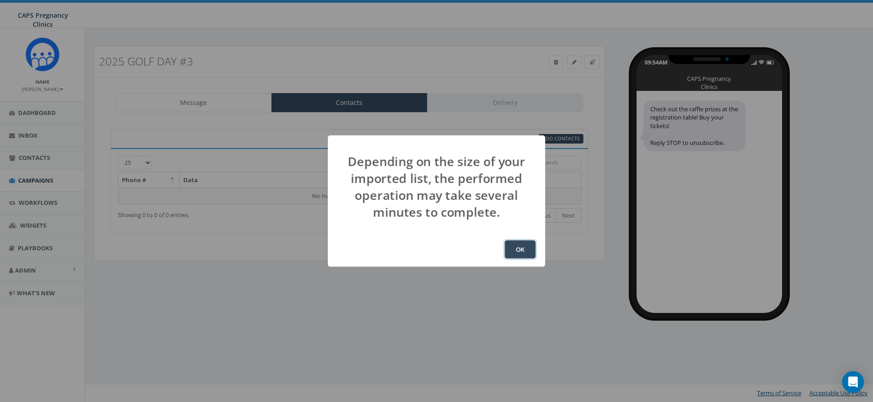
click at [522, 250] on button "OK" at bounding box center [520, 249] width 31 height 18
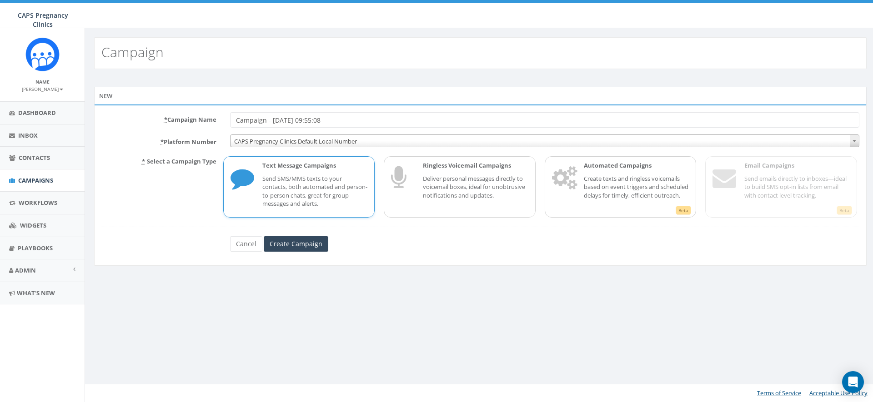
drag, startPoint x: 346, startPoint y: 119, endPoint x: 230, endPoint y: 122, distance: 116.0
click at [230, 122] on input "Campaign - [DATE] 09:55:08" at bounding box center [544, 119] width 629 height 15
type input "Campaign - [DATE] 09:55:08"
click at [248, 245] on link "Cancel" at bounding box center [246, 243] width 32 height 15
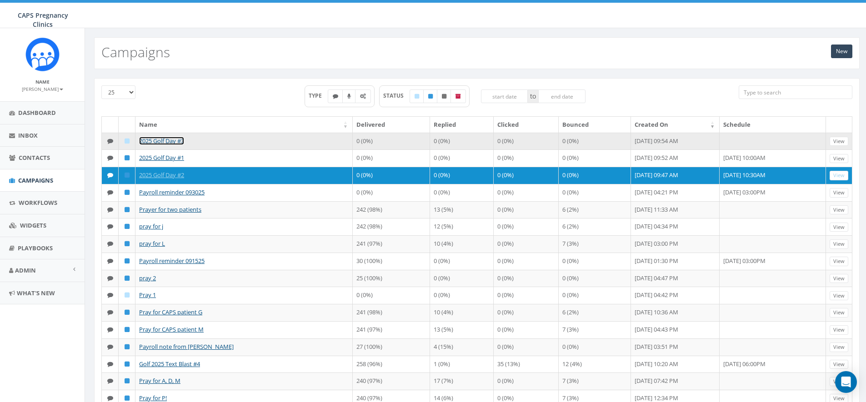
click at [177, 140] on link "2025 Golf Day #3" at bounding box center [161, 141] width 45 height 8
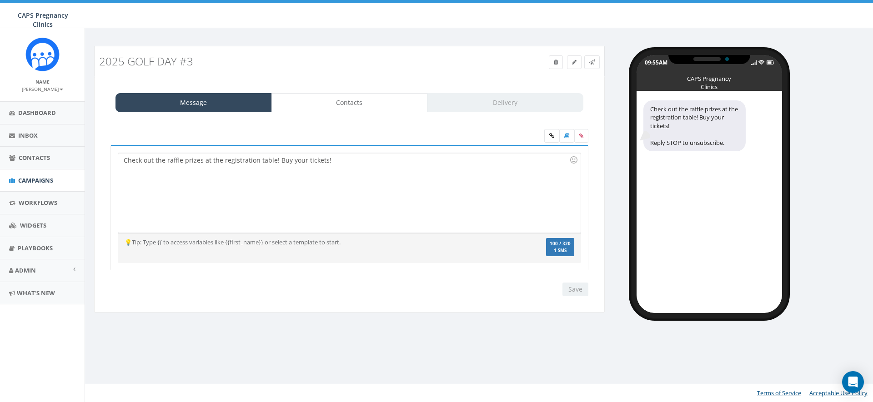
select select "707"
click at [503, 108] on link "Delivery" at bounding box center [505, 102] width 156 height 19
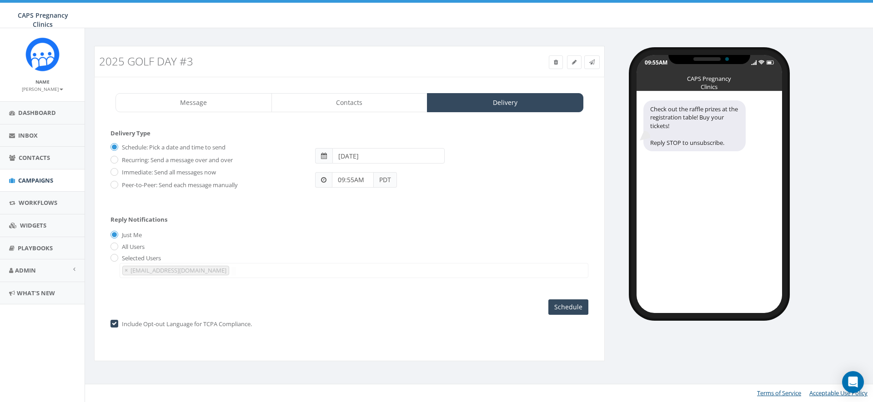
click at [357, 150] on input "[DATE]" at bounding box center [388, 155] width 112 height 15
click at [354, 256] on td "29" at bounding box center [355, 256] width 14 height 14
type input "[DATE]"
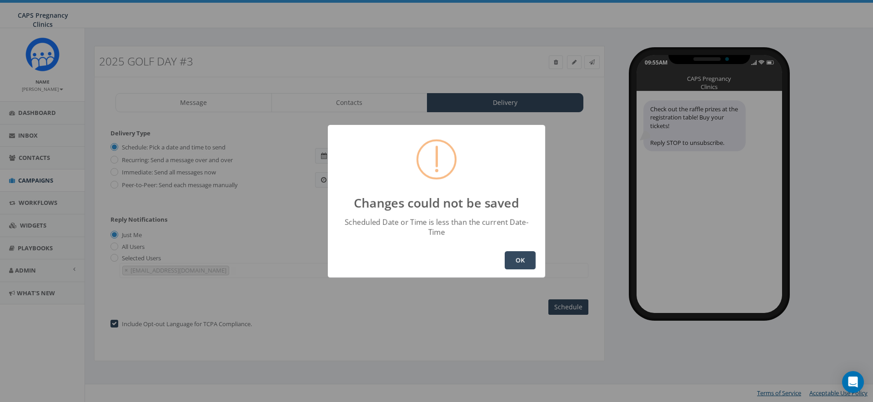
click at [517, 251] on button "OK" at bounding box center [520, 260] width 31 height 18
click at [524, 252] on button "OK" at bounding box center [520, 260] width 31 height 18
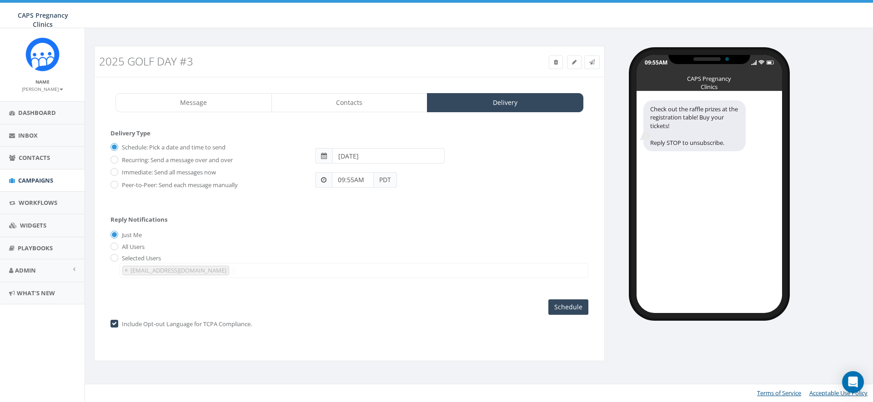
click at [360, 180] on input "09:55AM" at bounding box center [353, 179] width 42 height 15
click at [366, 71] on div "1 2 3 4 5 6 7 8 9 10 11 12 00 05 10 15 20 25 30 35 40 45 50 55" at bounding box center [383, 101] width 91 height 91
click at [381, 64] on div "1 2 3 4 5 6 7 8 9 10 11 12 00 05 10 15 20 25 30 35 40 45 50 55" at bounding box center [383, 101] width 91 height 91
click at [353, 183] on input "11:00PM" at bounding box center [353, 179] width 42 height 15
click at [346, 152] on button "AM" at bounding box center [346, 154] width 14 height 14
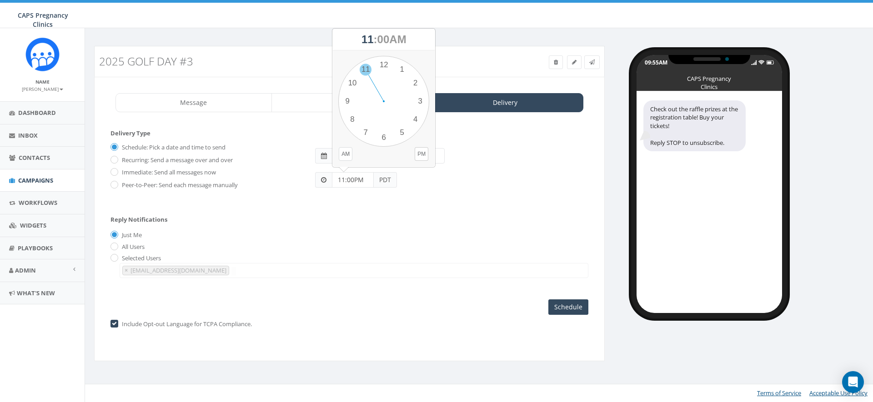
click at [365, 70] on div "1 2 3 4 5 6 7 8 9 10 11 12 00 05 10 15 20 25 30 35 40 45 50 55" at bounding box center [383, 101] width 91 height 91
click at [384, 64] on div "1 2 3 4 5 6 7 8 9 10 11 12 00 05 10 15 20 25 30 35 40 45 50 55" at bounding box center [383, 101] width 91 height 91
type input "11:00AM"
click at [360, 154] on input "[DATE]" at bounding box center [388, 155] width 112 height 15
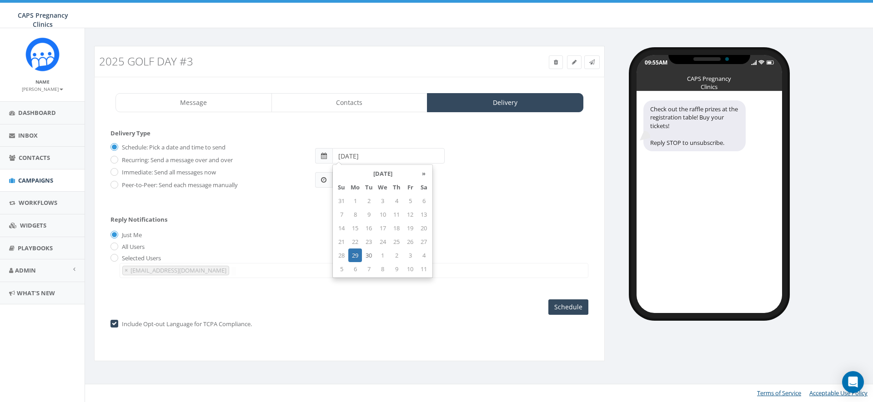
click at [356, 256] on td "29" at bounding box center [355, 256] width 14 height 14
click at [500, 211] on div "Reply Notifications Just Me All Users Selected Users [PERSON_NAME][EMAIL_ADDRES…" at bounding box center [349, 244] width 478 height 75
click at [564, 307] on input "Schedule" at bounding box center [568, 307] width 40 height 15
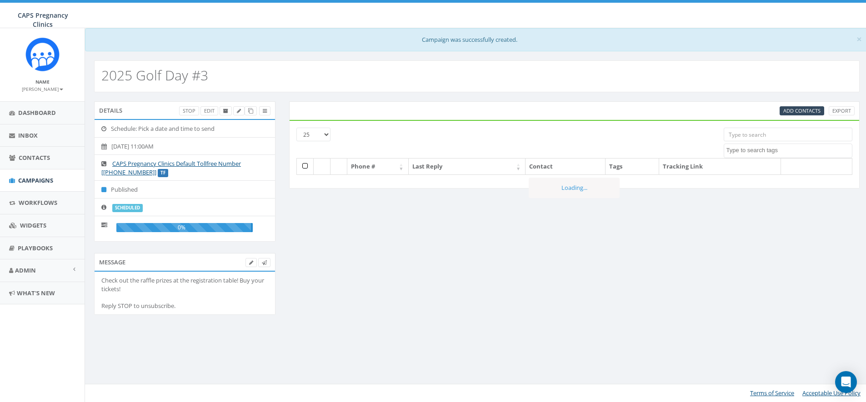
select select
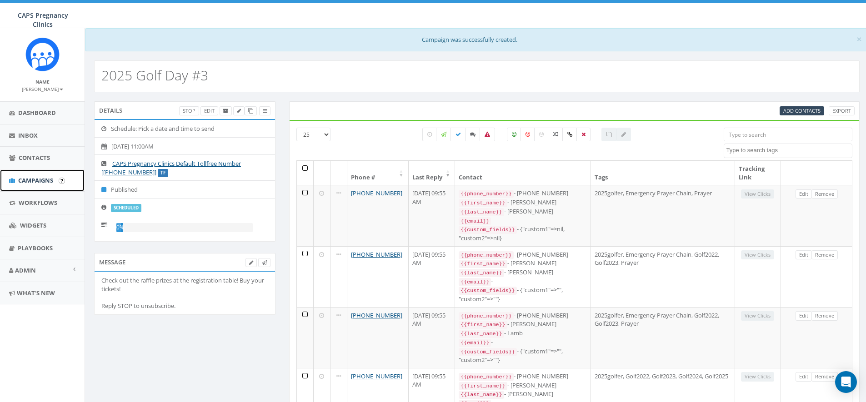
click at [29, 181] on span "Campaigns" at bounding box center [35, 180] width 35 height 8
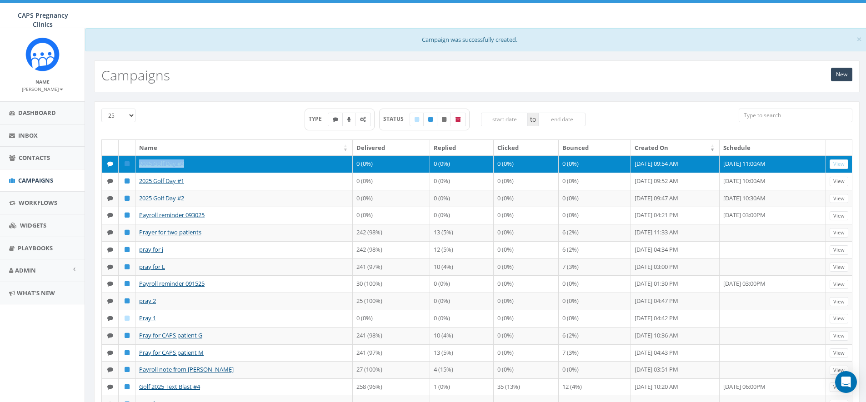
drag, startPoint x: 191, startPoint y: 166, endPoint x: 137, endPoint y: 165, distance: 54.6
click at [137, 165] on td "2025 Golf Day #3" at bounding box center [243, 163] width 217 height 17
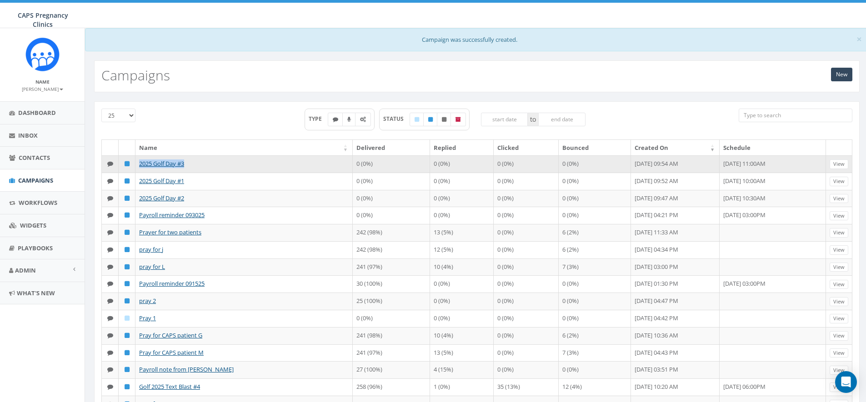
copy link "2025 Golf Day #3"
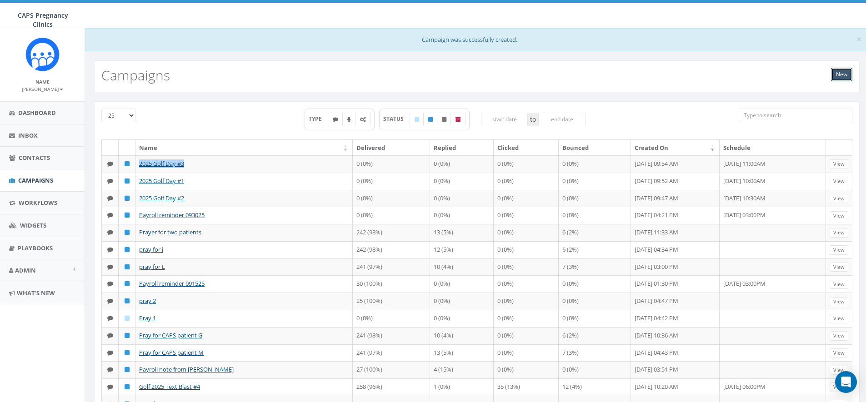
click at [841, 74] on link "New" at bounding box center [841, 75] width 21 height 14
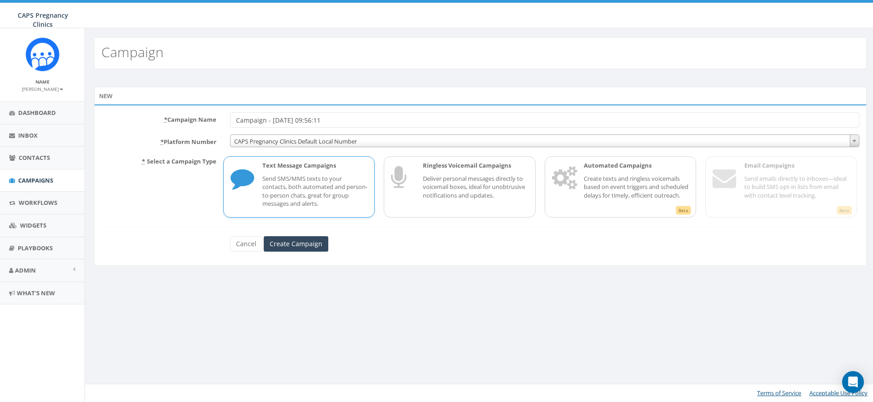
drag, startPoint x: 334, startPoint y: 119, endPoint x: 230, endPoint y: 119, distance: 103.2
click at [230, 119] on input "Campaign - [DATE] 09:56:11" at bounding box center [544, 119] width 629 height 15
type input "2025 Golf Day #3"
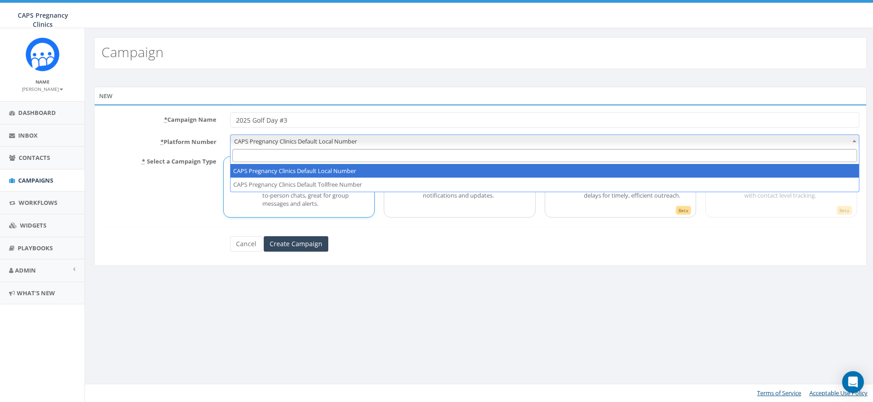
click at [297, 144] on span "CAPS Pregnancy Clinics Default Local Number" at bounding box center [544, 141] width 628 height 13
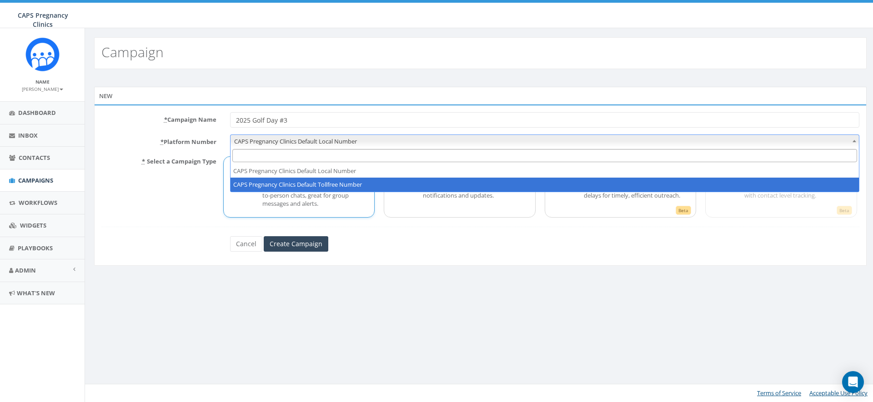
select select "5908465"
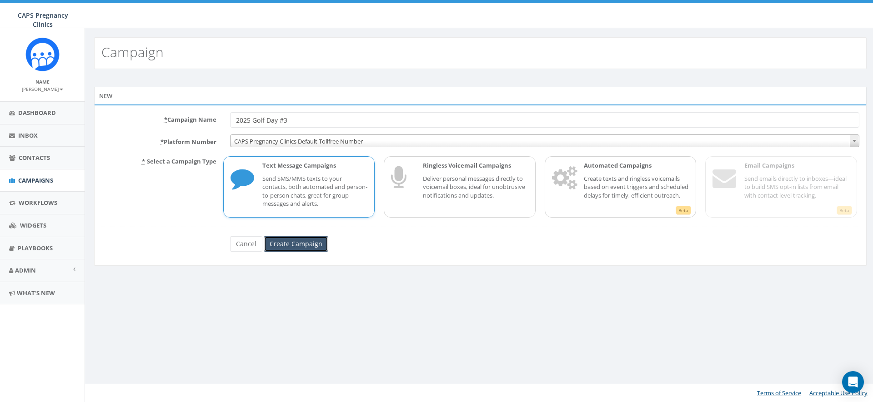
click at [300, 244] on input "Create Campaign" at bounding box center [296, 243] width 65 height 15
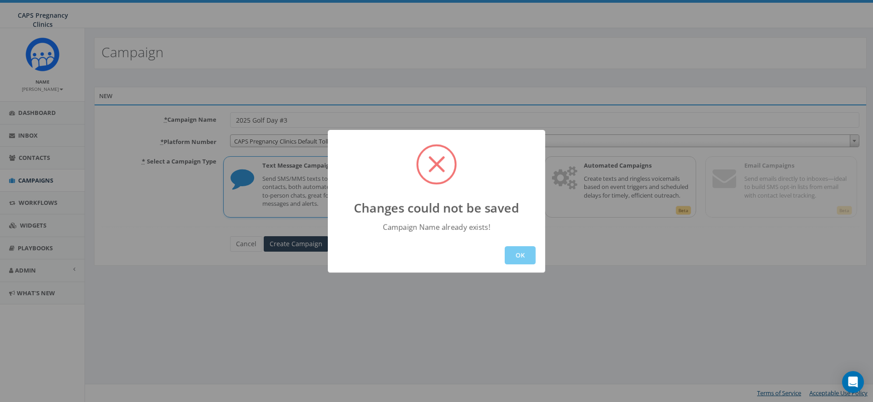
click at [522, 257] on button "OK" at bounding box center [520, 255] width 31 height 18
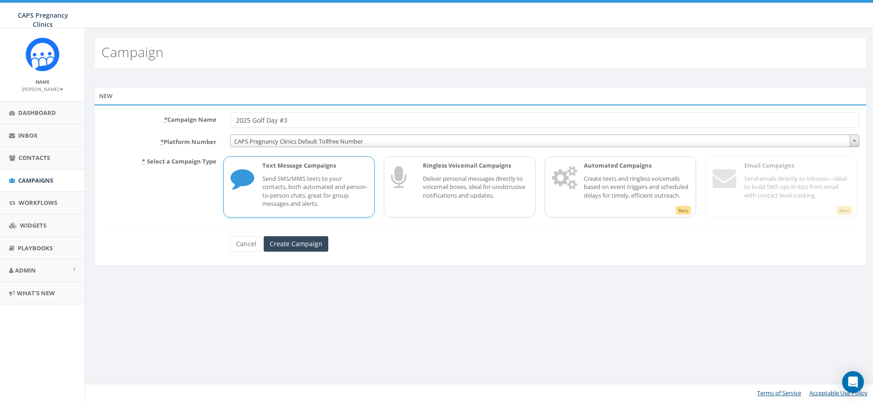
click at [354, 121] on input "2025 Golf Day #3" at bounding box center [544, 119] width 629 height 15
type input "2025 Golf Day #4"
click at [304, 247] on input "Create Campaign" at bounding box center [296, 243] width 65 height 15
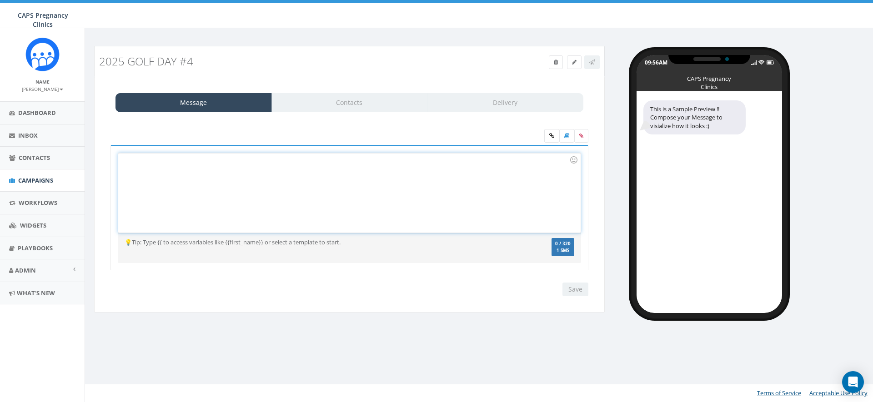
click at [365, 175] on div at bounding box center [349, 193] width 462 height 80
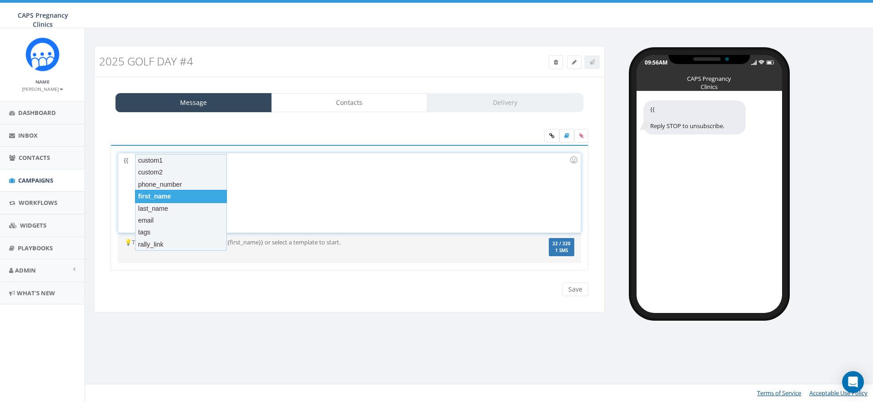
click at [197, 198] on div "first_name" at bounding box center [181, 196] width 92 height 13
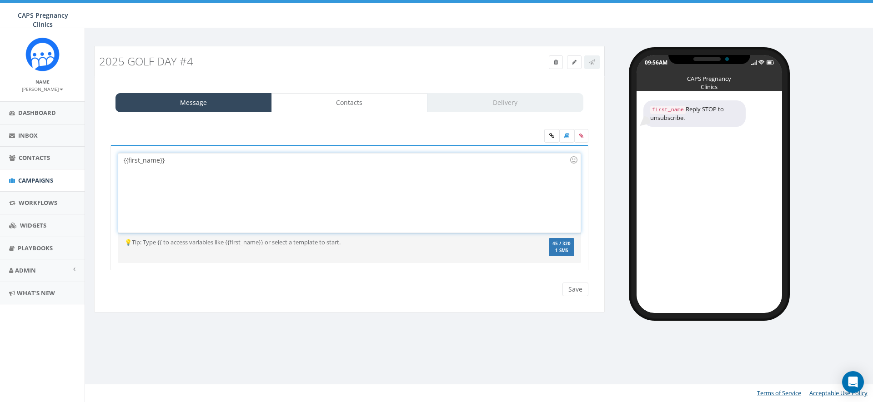
click at [206, 162] on div "{{first_name}}" at bounding box center [349, 193] width 462 height 80
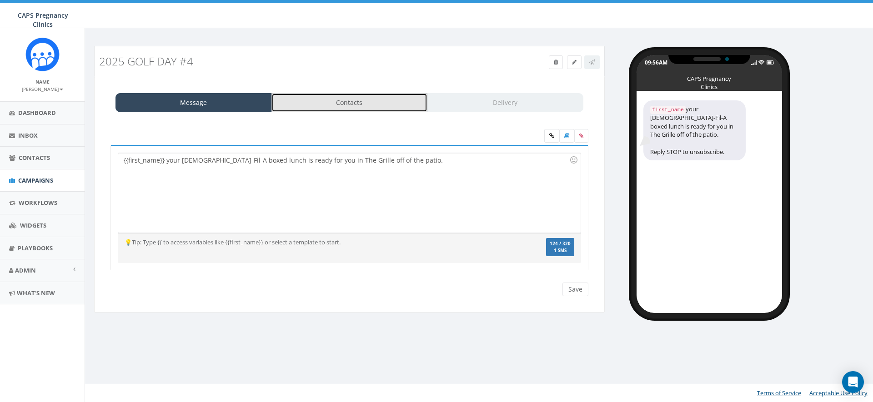
click at [366, 103] on link "Contacts" at bounding box center [349, 102] width 156 height 19
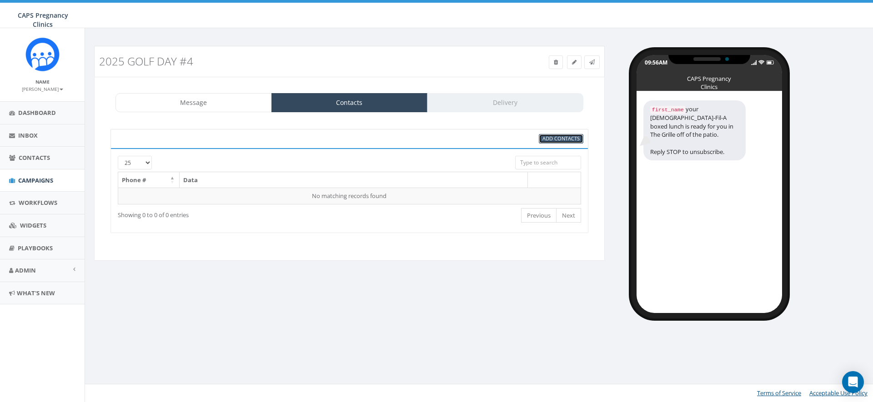
click at [575, 140] on span "Add Contacts" at bounding box center [560, 138] width 37 height 7
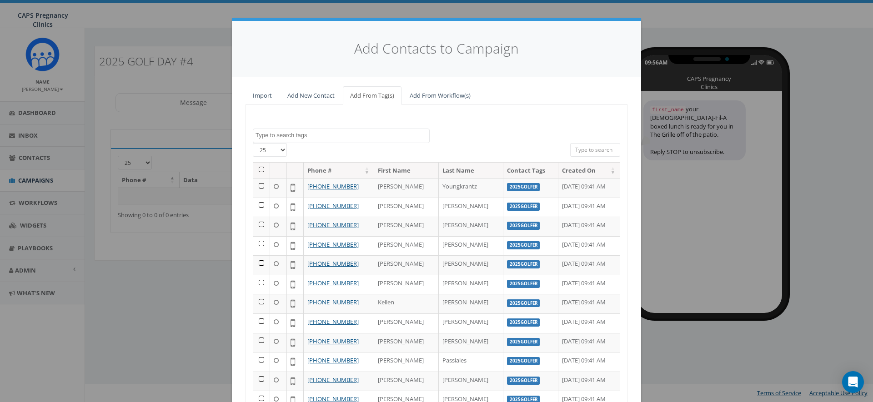
click at [274, 138] on textarea "Search" at bounding box center [342, 135] width 174 height 8
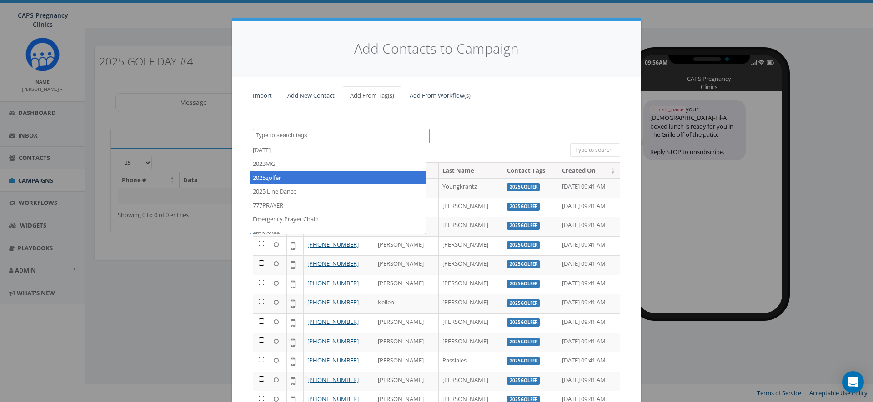
select select "2025golfer"
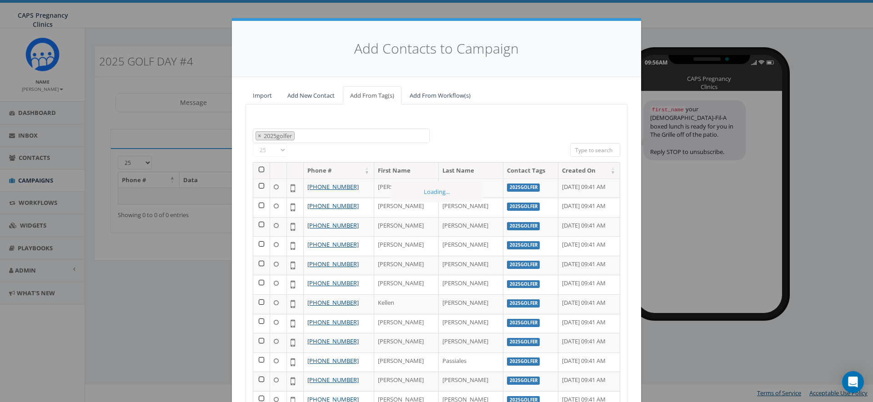
scroll to position [16, 0]
drag, startPoint x: 258, startPoint y: 170, endPoint x: 275, endPoint y: 163, distance: 18.9
click at [258, 170] on th at bounding box center [261, 171] width 17 height 16
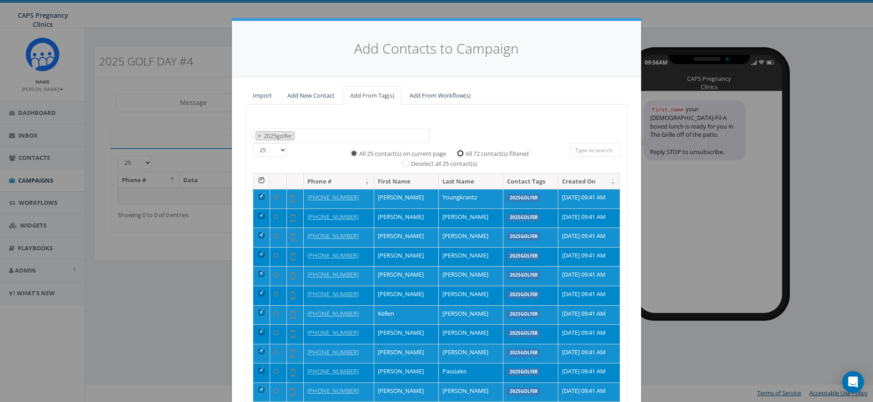
click at [460, 153] on input "All 72 contact(s) filtered" at bounding box center [463, 153] width 6 height 6
radio input "true"
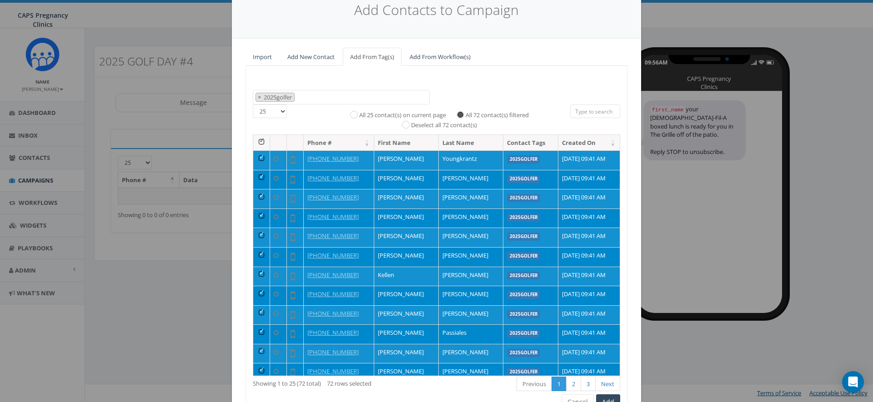
scroll to position [88, 0]
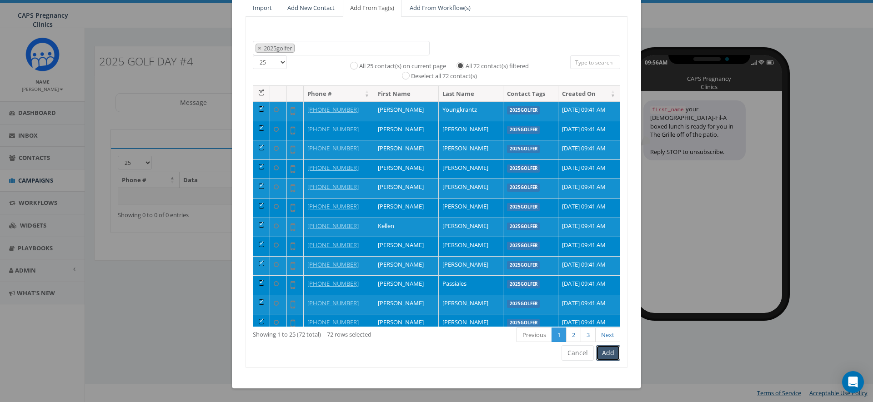
click at [608, 353] on button "Add" at bounding box center [608, 352] width 24 height 15
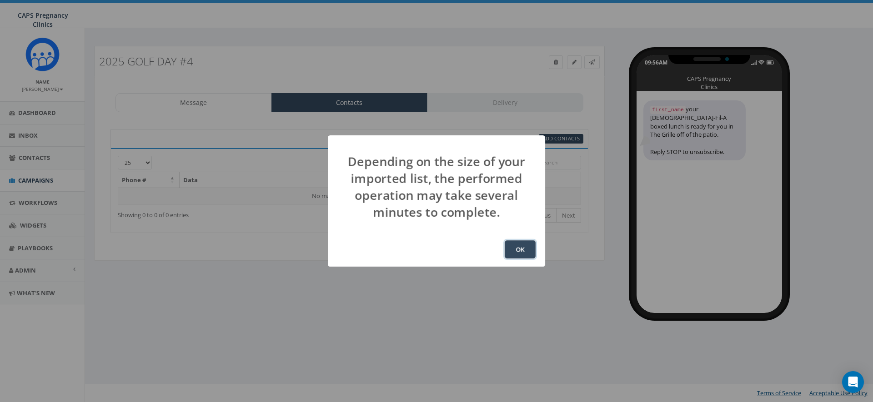
click at [515, 250] on button "OK" at bounding box center [520, 249] width 31 height 18
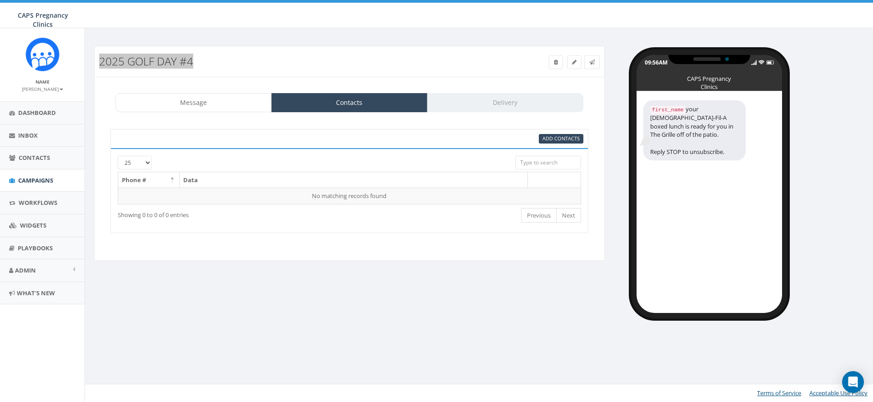
drag, startPoint x: 198, startPoint y: 61, endPoint x: 101, endPoint y: 61, distance: 96.8
click at [101, 61] on h3 "2025 Golf Day #4" at bounding box center [285, 61] width 372 height 12
copy h3 "2025 Golf Day #4"
click at [36, 179] on span "Campaigns" at bounding box center [35, 180] width 35 height 8
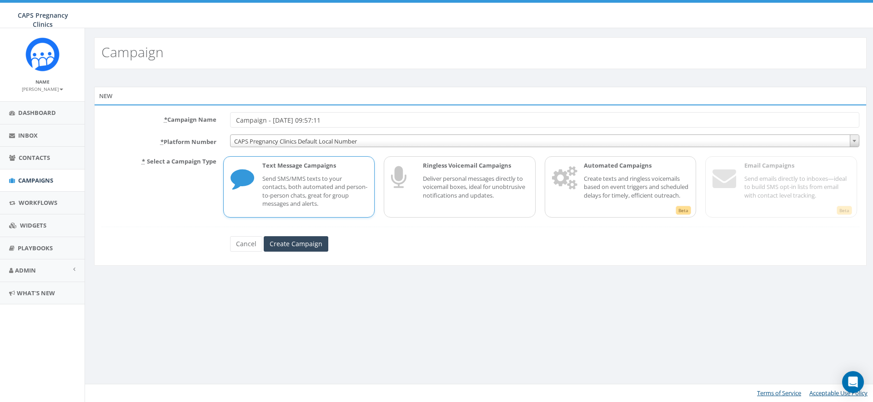
drag, startPoint x: 341, startPoint y: 121, endPoint x: 231, endPoint y: 119, distance: 110.0
click at [231, 119] on input "Campaign - [DATE] 09:57:11" at bounding box center [544, 119] width 629 height 15
type input "2025 Golf Day #5"
click at [277, 141] on span "CAPS Pregnancy Clinics Default Local Number" at bounding box center [544, 141] width 628 height 13
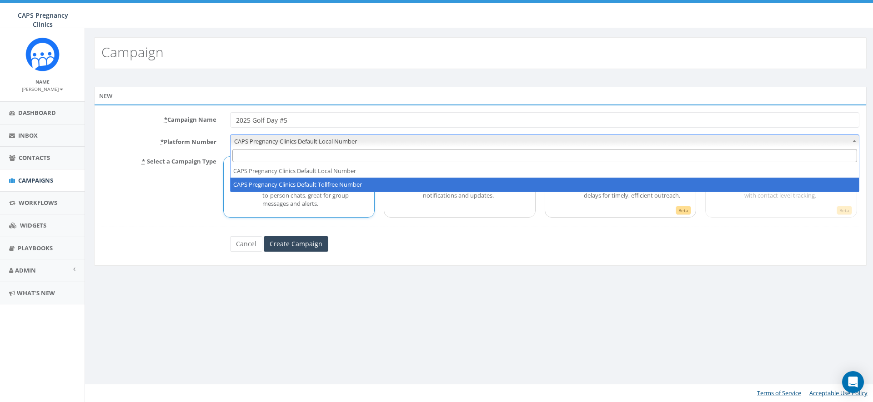
select select "5908465"
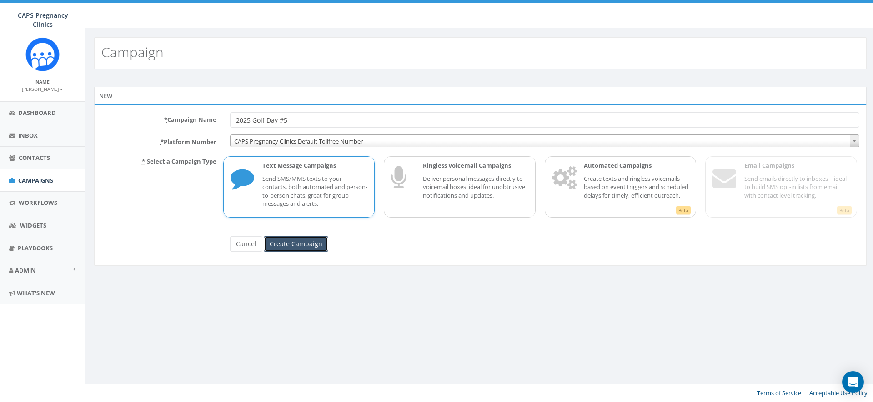
click at [297, 242] on input "Create Campaign" at bounding box center [296, 243] width 65 height 15
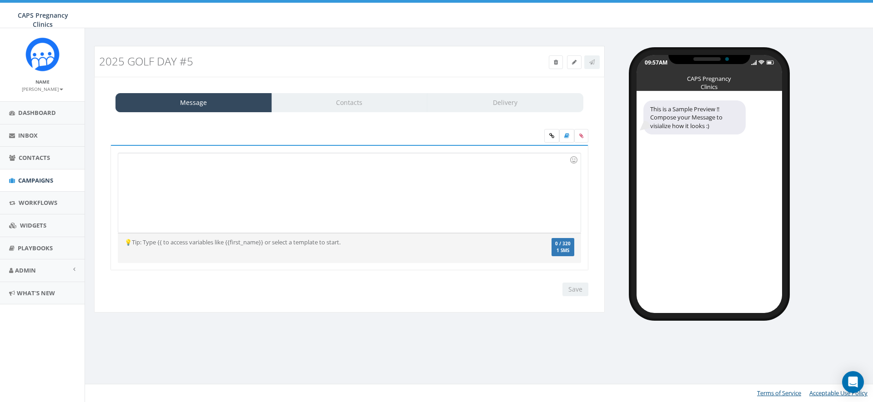
click at [380, 187] on div at bounding box center [349, 193] width 462 height 80
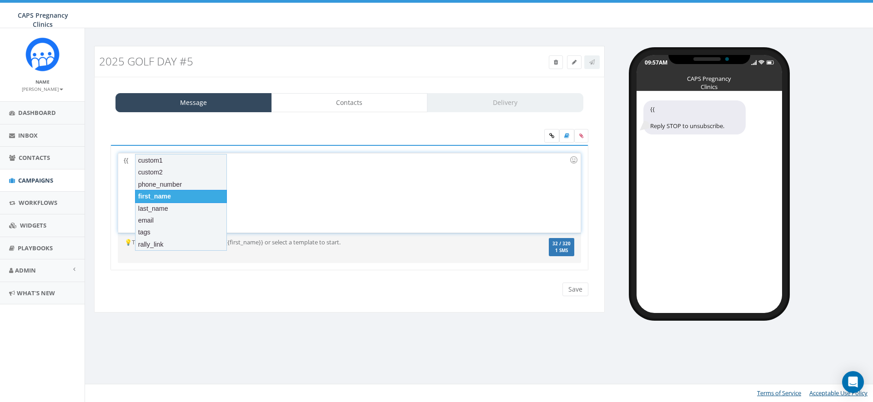
click at [200, 195] on div "first_name" at bounding box center [181, 196] width 92 height 13
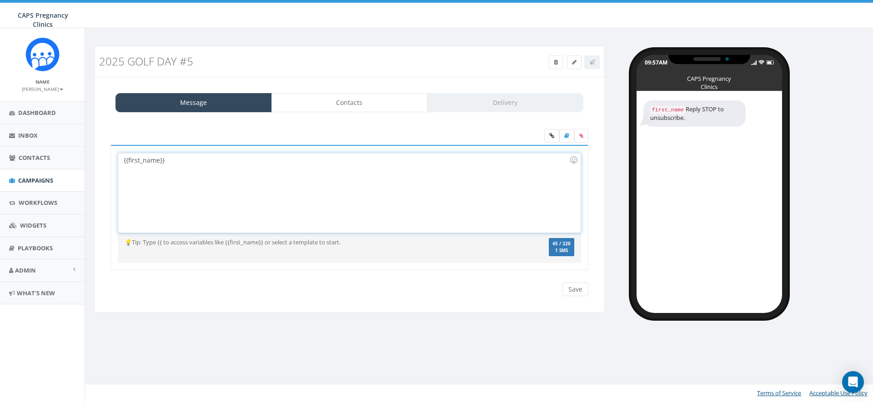
click at [231, 160] on div "{{first_name}}" at bounding box center [349, 193] width 462 height 80
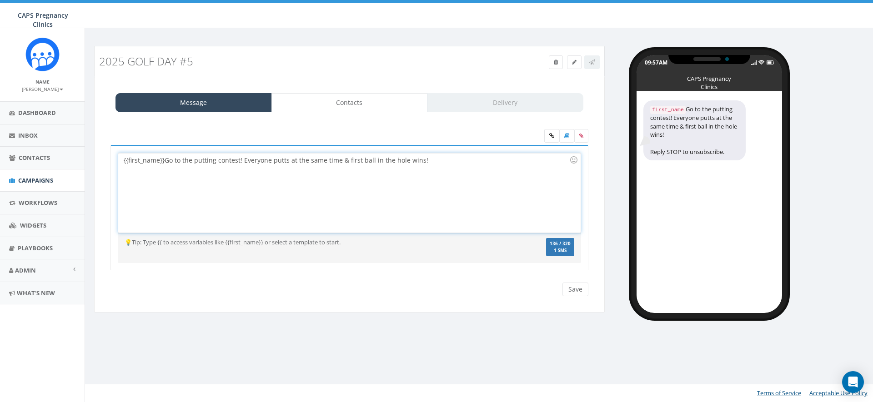
click at [170, 161] on div "{{first_name}} Go to the putting contest! Everyone putts at the same time & fir…" at bounding box center [349, 193] width 462 height 80
click at [439, 160] on div "{{first_name}} g o to the putting contest! Everyone putts at the same time & fi…" at bounding box center [349, 193] width 462 height 80
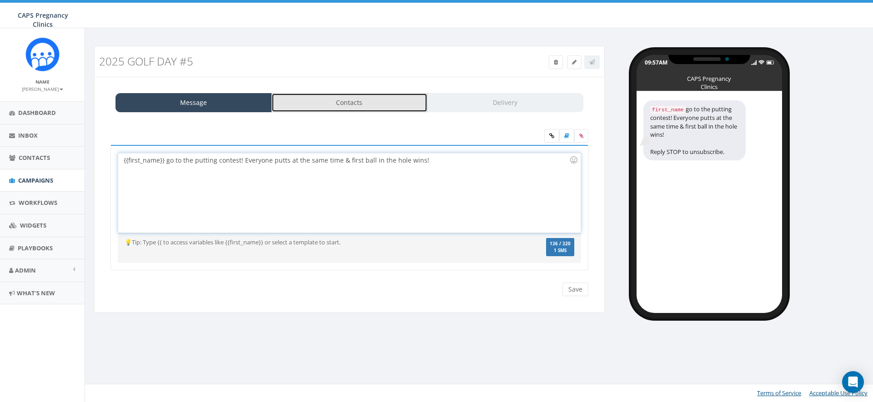
click at [374, 104] on link "Contacts" at bounding box center [349, 102] width 156 height 19
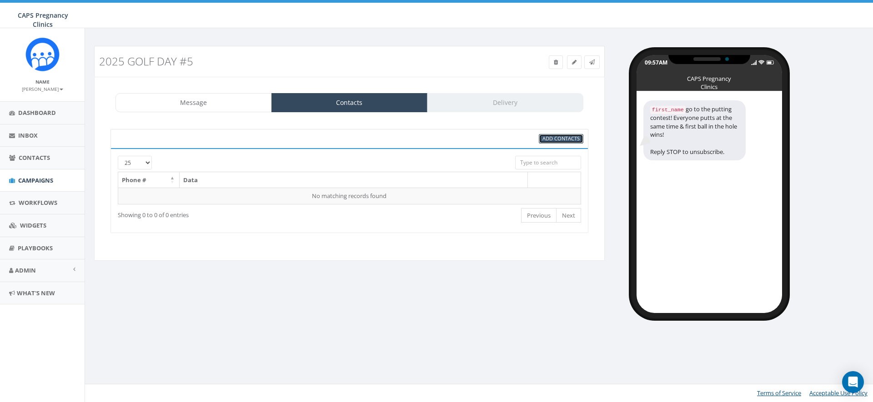
click at [560, 140] on span "Add Contacts" at bounding box center [560, 138] width 37 height 7
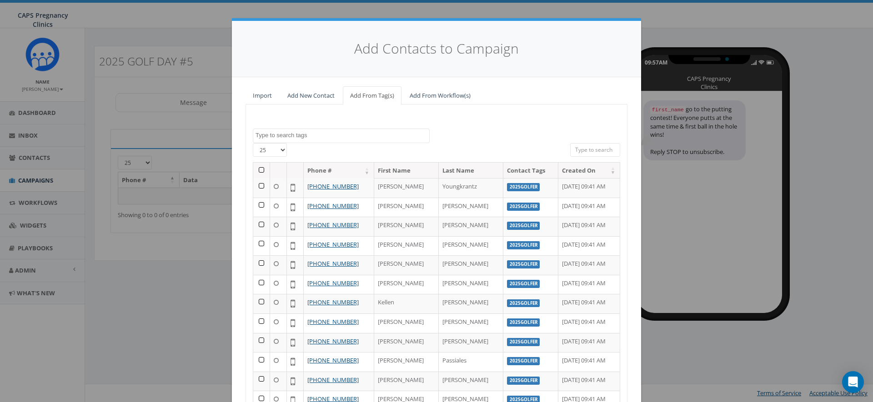
click at [278, 134] on textarea "Search" at bounding box center [342, 135] width 174 height 8
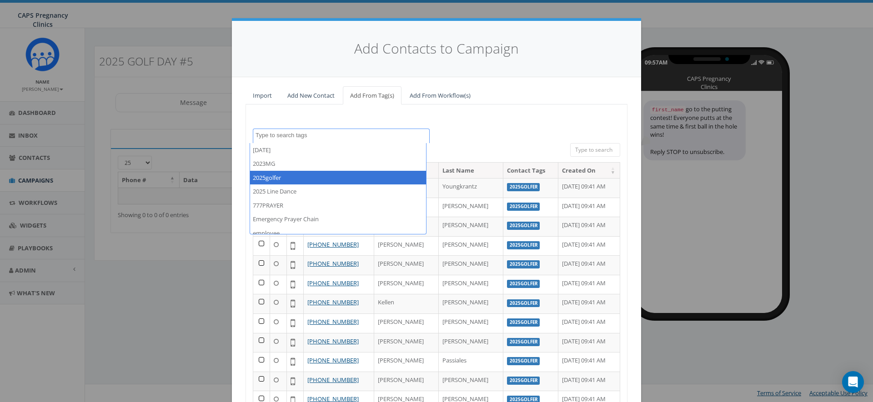
select select "2025golfer"
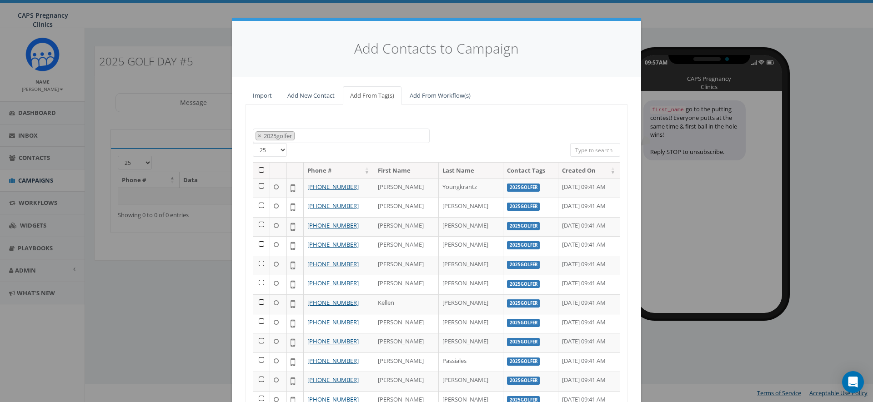
click at [259, 169] on th at bounding box center [261, 171] width 17 height 16
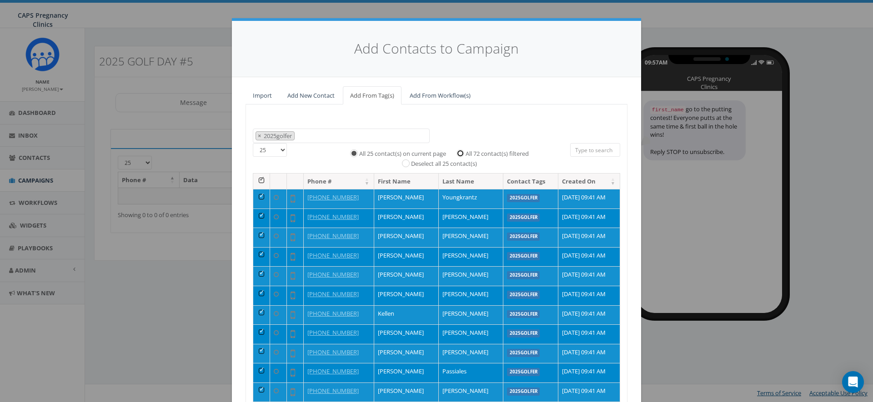
click at [460, 154] on input "All 72 contact(s) filtered" at bounding box center [463, 153] width 6 height 6
radio input "true"
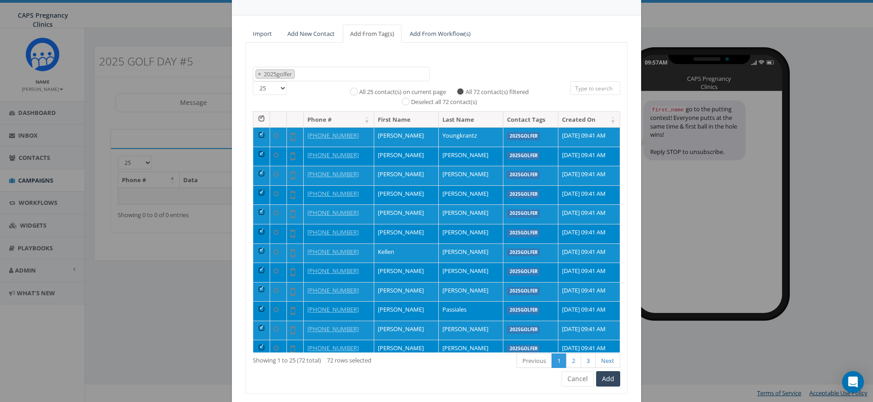
scroll to position [88, 0]
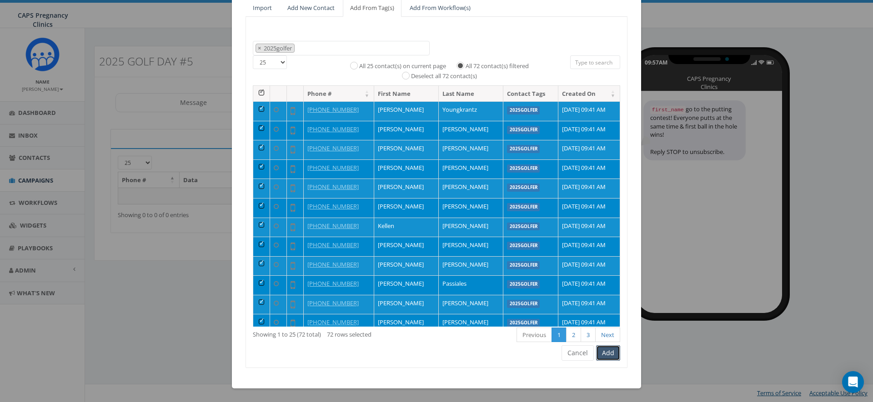
click at [601, 353] on button "Add" at bounding box center [608, 352] width 24 height 15
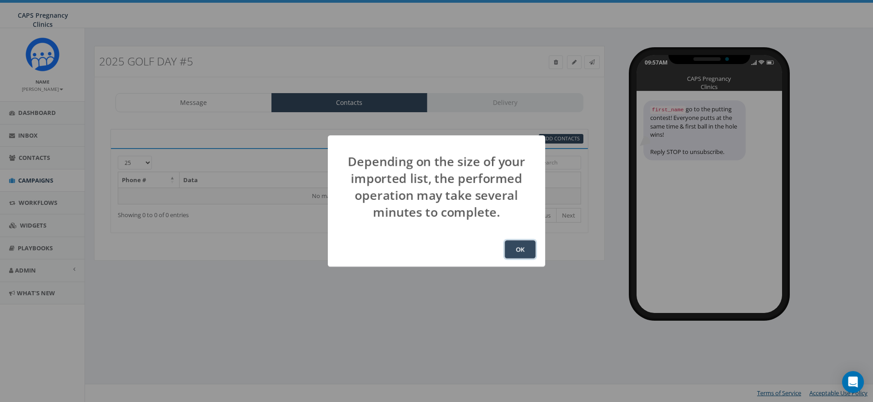
click at [517, 249] on button "OK" at bounding box center [520, 249] width 31 height 18
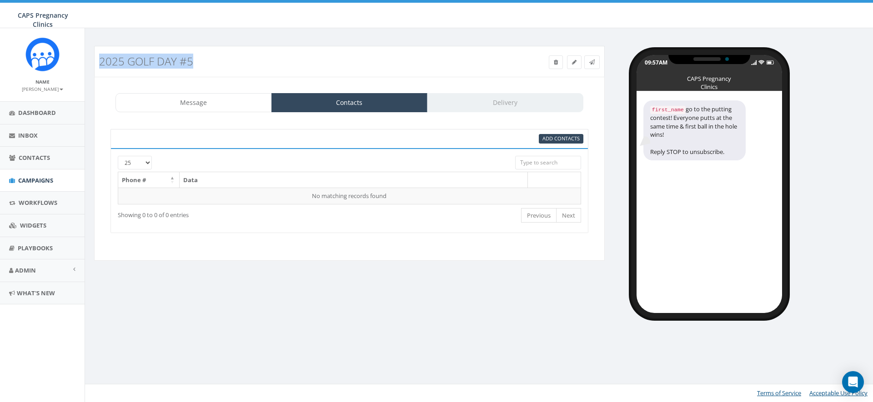
drag, startPoint x: 195, startPoint y: 60, endPoint x: 100, endPoint y: 63, distance: 94.1
click at [100, 63] on h3 "2025 Golf Day #5" at bounding box center [285, 61] width 372 height 12
copy h3 "2025 Golf Day #5"
click at [35, 178] on span "Campaigns" at bounding box center [35, 180] width 35 height 8
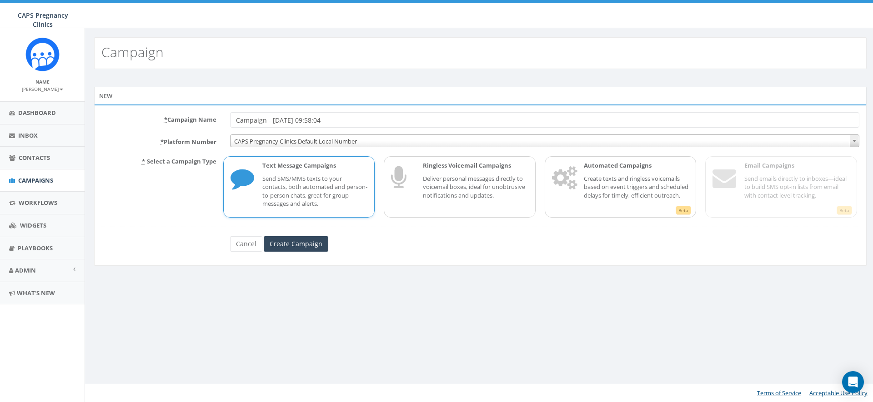
drag, startPoint x: 338, startPoint y: 119, endPoint x: 210, endPoint y: 119, distance: 128.6
click at [210, 119] on div "* Campaign Name Campaign - [DATE] 09:58:04" at bounding box center [480, 119] width 771 height 15
type input "2025 Golf Day #6"
click at [292, 143] on span "CAPS Pregnancy Clinics Default Local Number" at bounding box center [544, 141] width 628 height 13
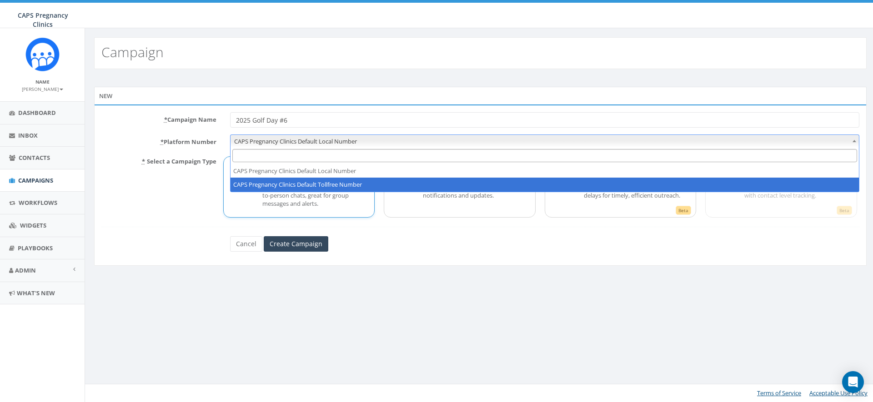
select select "5908465"
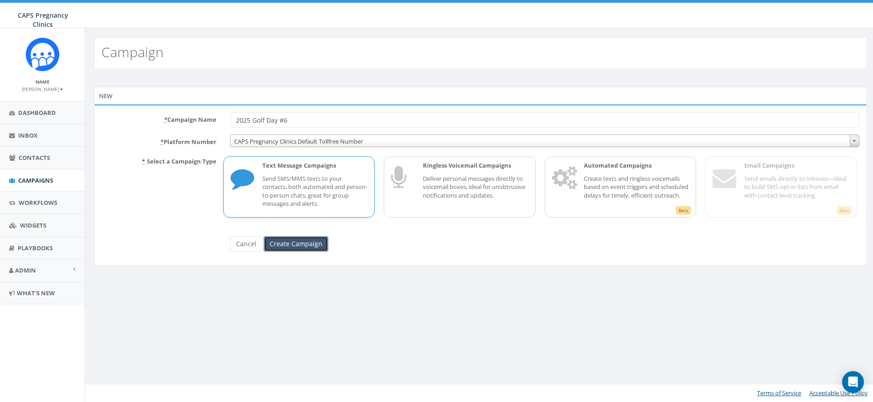
click at [298, 245] on input "Create Campaign" at bounding box center [296, 243] width 65 height 15
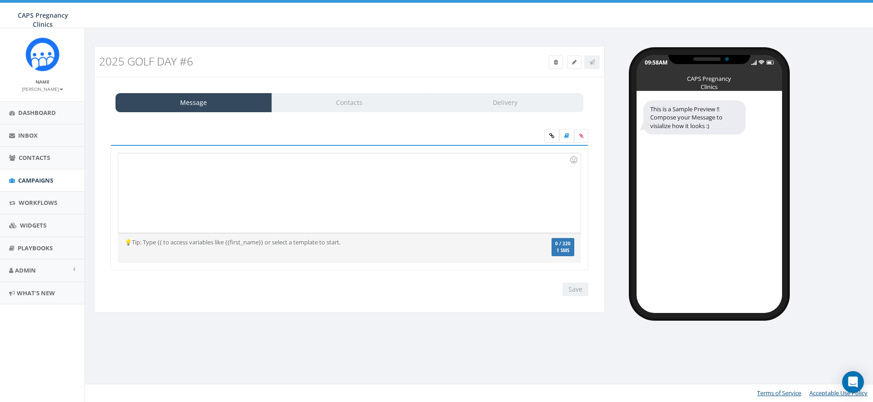
click at [360, 196] on div at bounding box center [349, 193] width 462 height 80
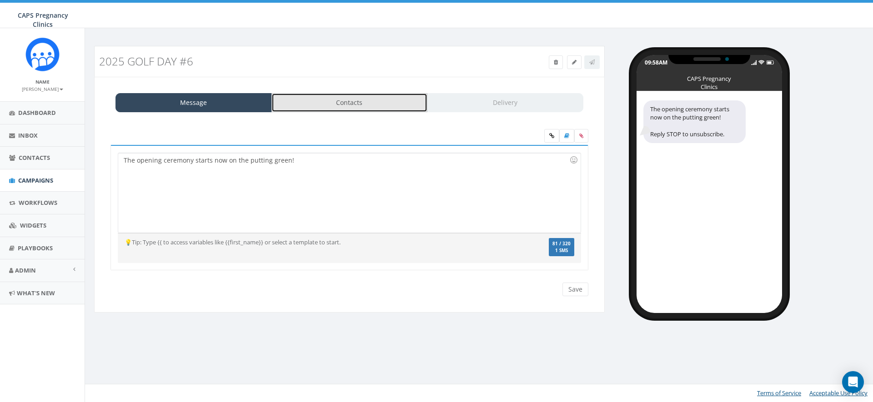
click at [355, 99] on link "Contacts" at bounding box center [349, 102] width 156 height 19
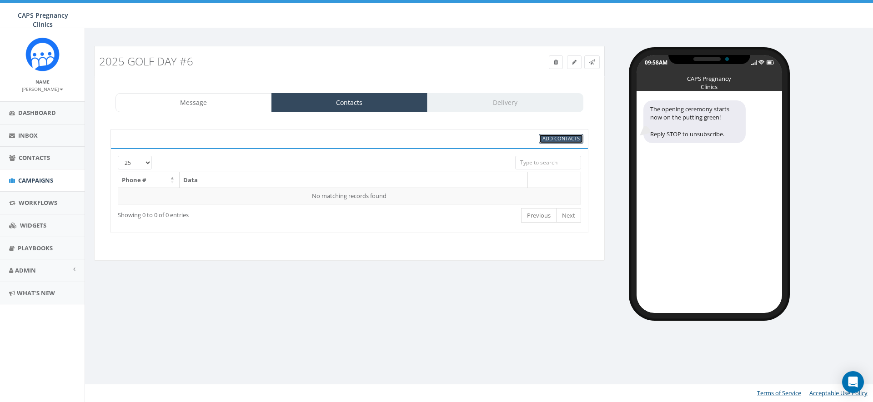
click at [556, 140] on span "Add Contacts" at bounding box center [560, 138] width 37 height 7
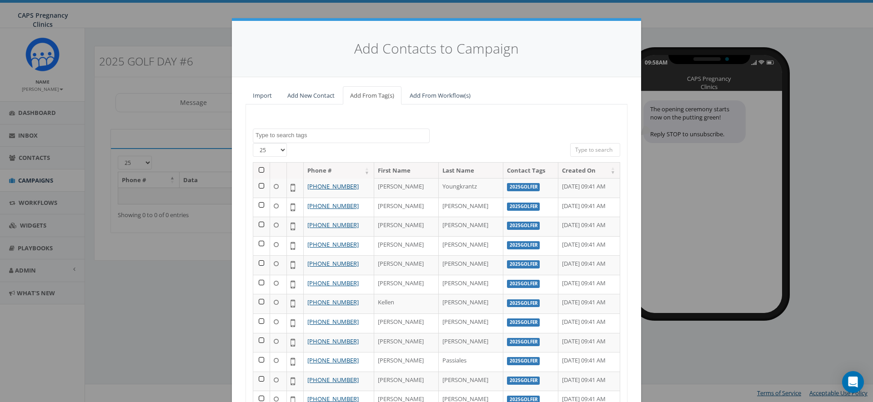
click at [272, 135] on textarea "Search" at bounding box center [342, 135] width 174 height 8
select select "2025golfer"
click at [259, 169] on th at bounding box center [261, 171] width 17 height 16
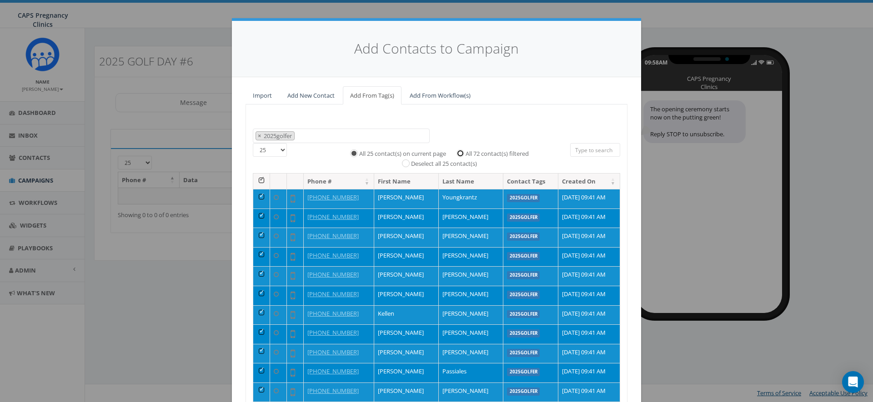
click at [460, 153] on input "All 72 contact(s) filtered" at bounding box center [463, 153] width 6 height 6
radio input "true"
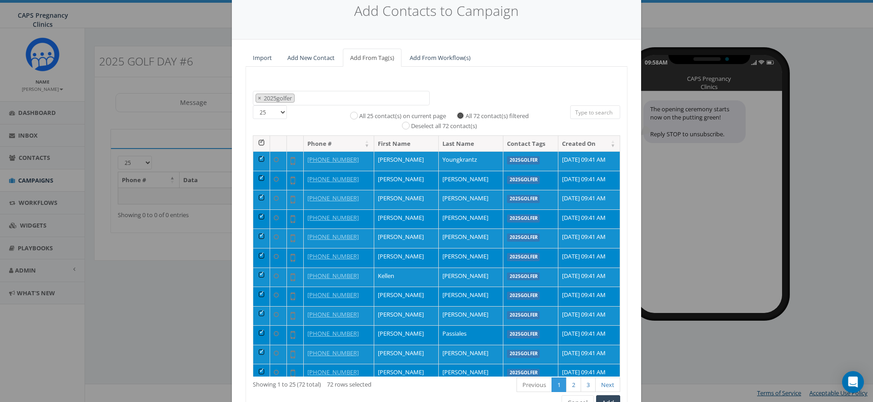
scroll to position [88, 0]
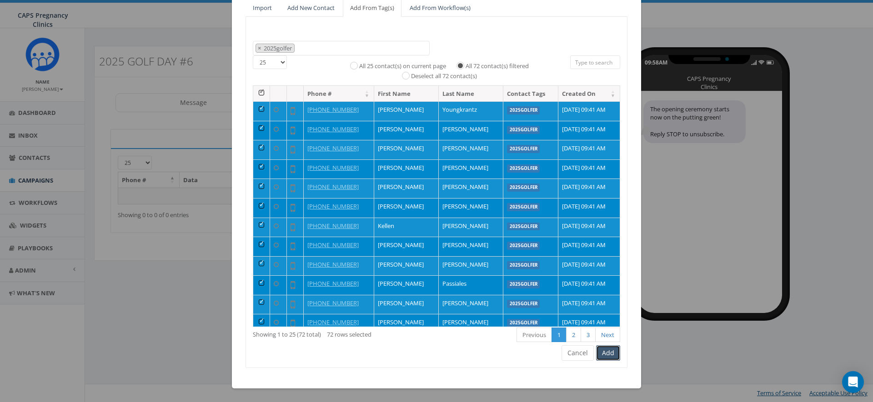
click at [605, 355] on button "Add" at bounding box center [608, 352] width 24 height 15
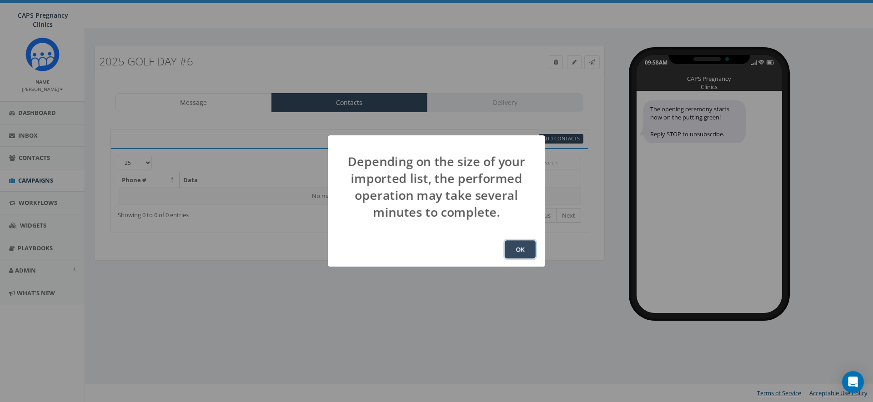
click at [514, 248] on button "OK" at bounding box center [520, 249] width 31 height 18
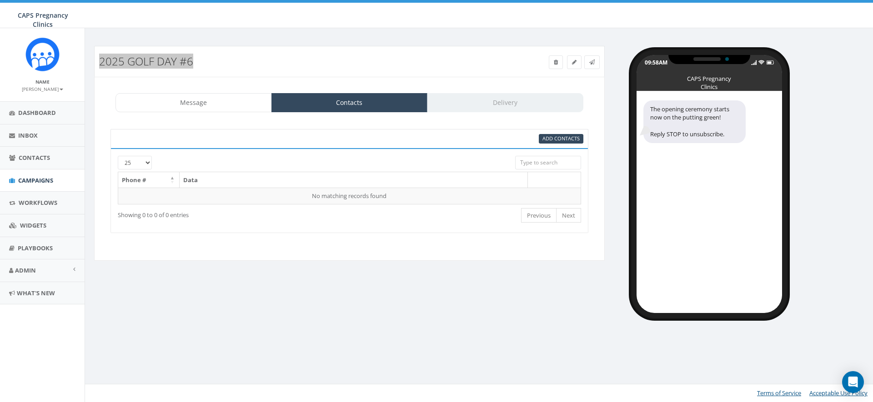
drag, startPoint x: 202, startPoint y: 62, endPoint x: 101, endPoint y: 64, distance: 100.9
click at [101, 64] on h3 "2025 Golf Day #6" at bounding box center [285, 61] width 372 height 12
copy h3 "2025 Golf Day #6"
click at [40, 178] on span "Campaigns" at bounding box center [35, 180] width 35 height 8
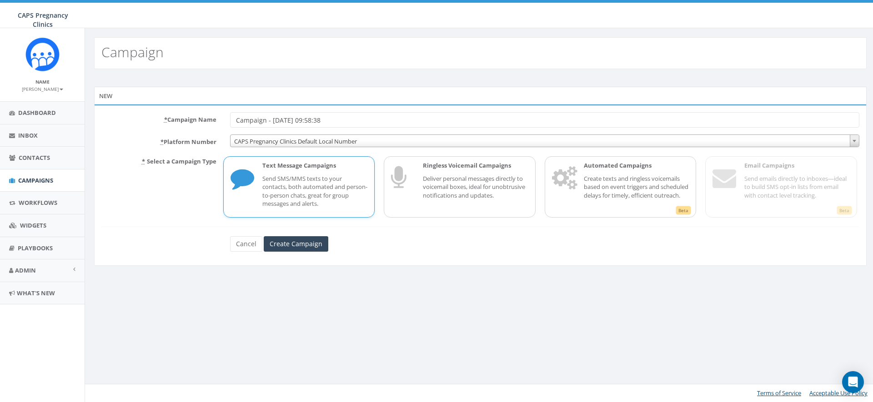
drag, startPoint x: 321, startPoint y: 118, endPoint x: 210, endPoint y: 118, distance: 111.4
click at [210, 118] on div "* Campaign Name Campaign - [DATE] 09:58:38" at bounding box center [480, 119] width 771 height 15
type input "2025 Golf Day #7"
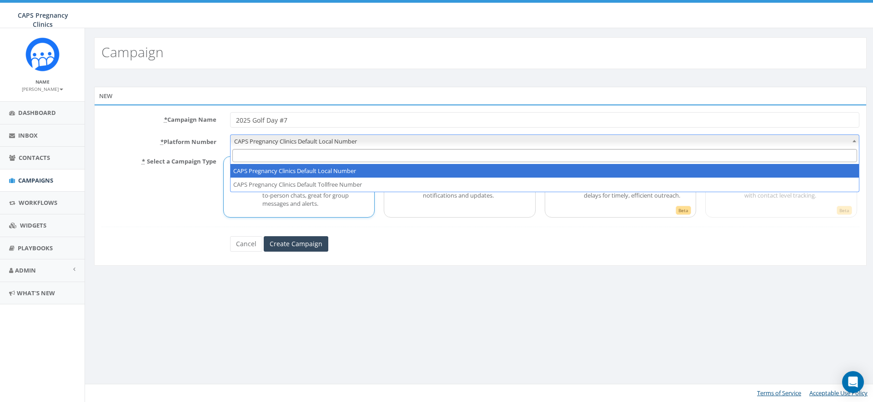
click at [273, 137] on span "CAPS Pregnancy Clinics Default Local Number" at bounding box center [544, 141] width 628 height 13
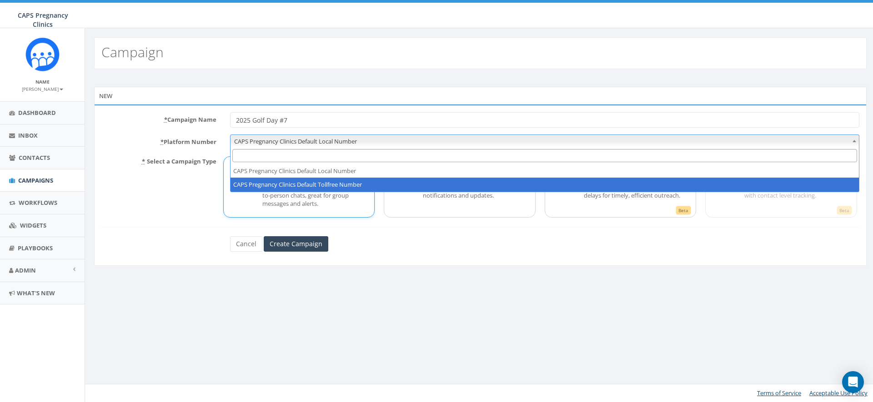
select select "5908465"
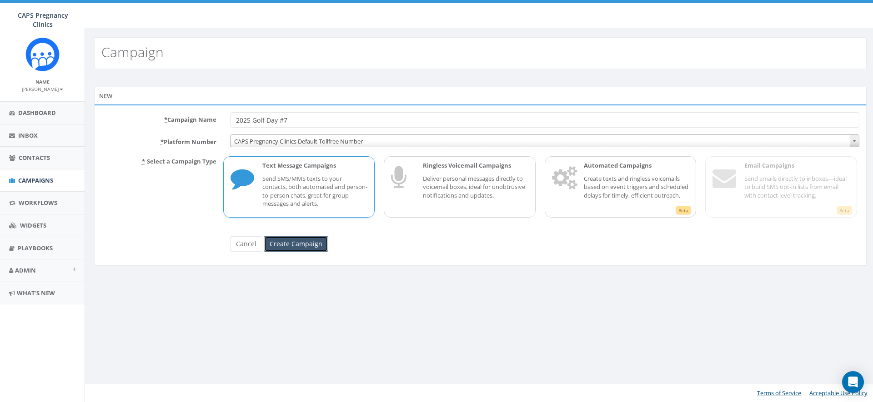
click at [295, 244] on input "Create Campaign" at bounding box center [296, 243] width 65 height 15
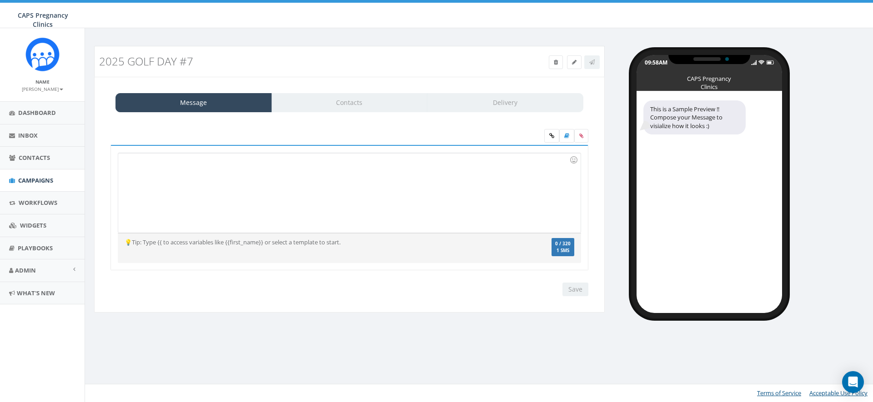
click at [345, 179] on div at bounding box center [349, 193] width 462 height 80
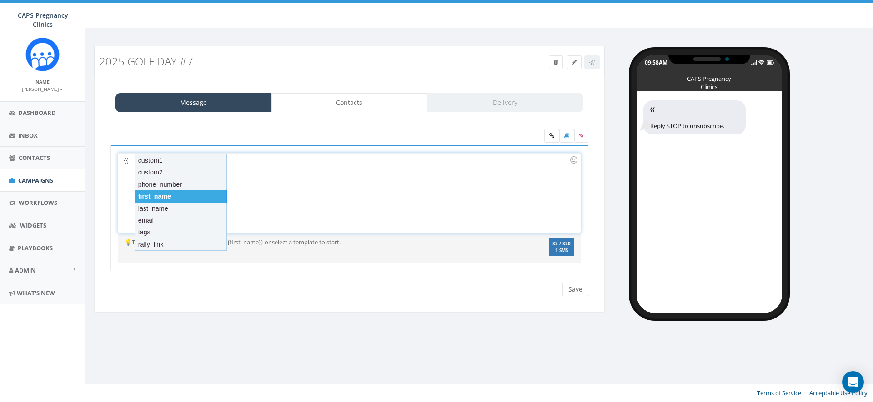
click at [200, 196] on div "first_name" at bounding box center [181, 196] width 92 height 13
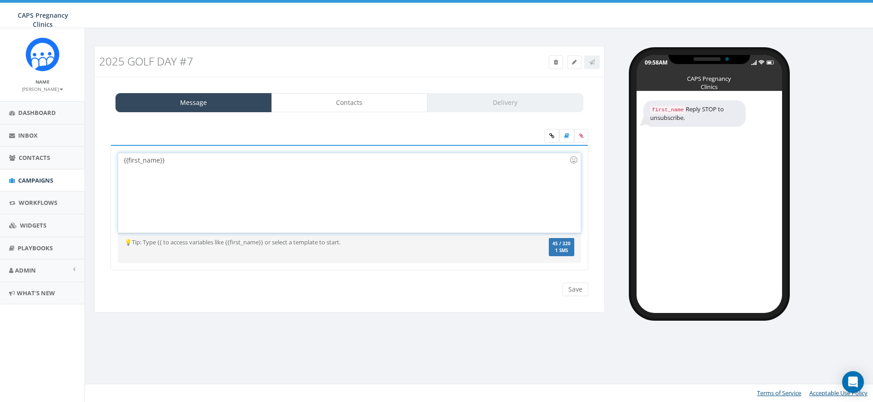
click at [261, 159] on div "{{first_name}}" at bounding box center [349, 193] width 462 height 80
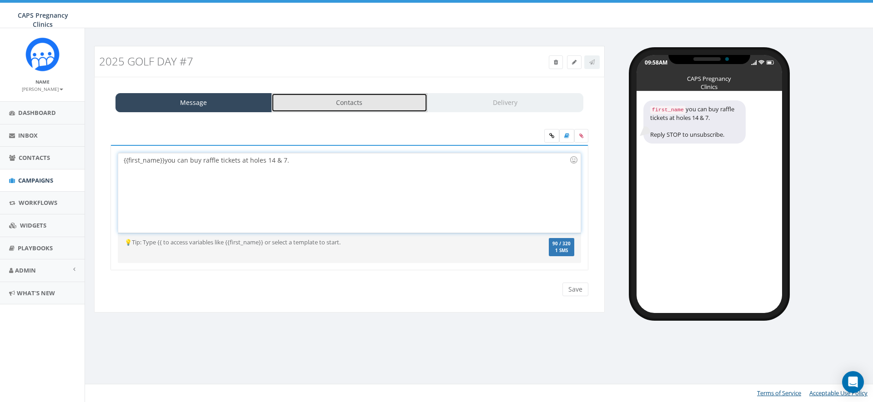
click at [360, 106] on link "Contacts" at bounding box center [349, 102] width 156 height 19
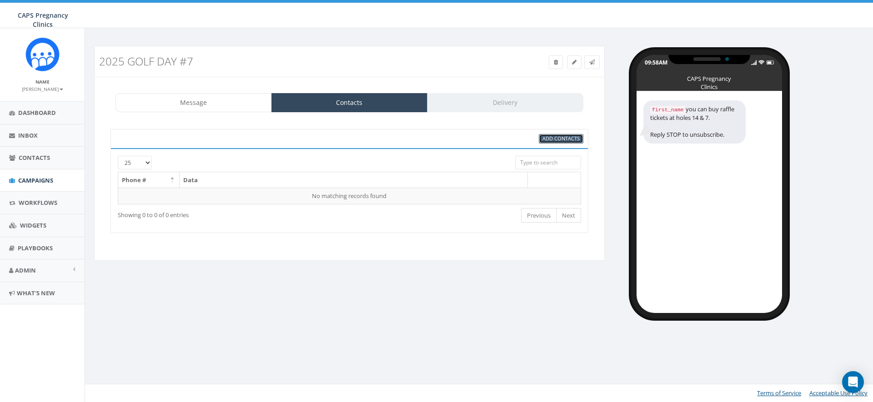
click at [551, 137] on span "Add Contacts" at bounding box center [560, 138] width 37 height 7
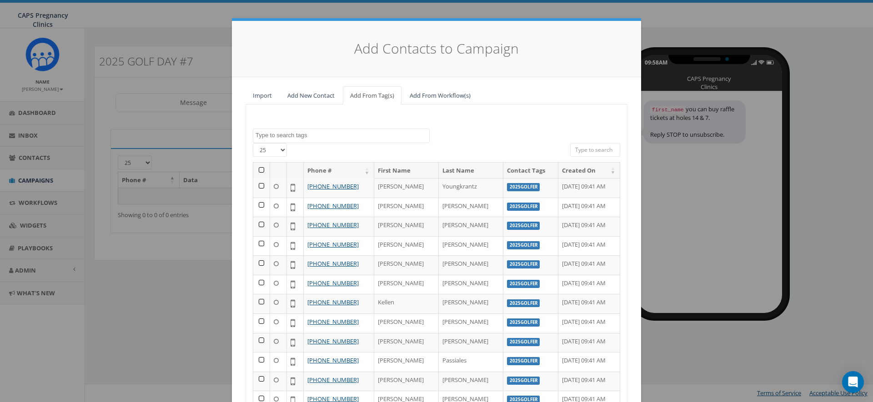
click at [289, 137] on textarea "Search" at bounding box center [342, 135] width 174 height 8
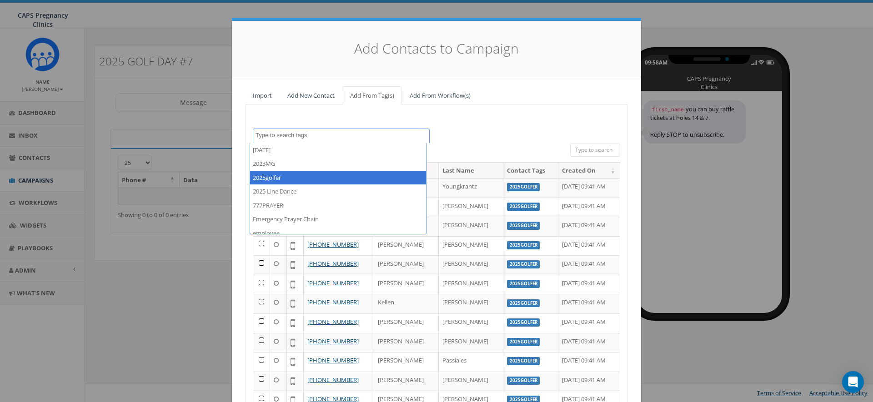
select select "2025golfer"
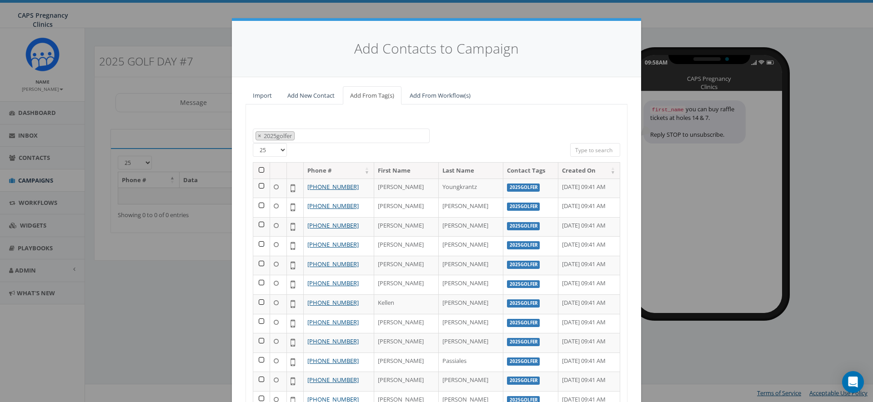
click at [257, 170] on th at bounding box center [261, 171] width 17 height 16
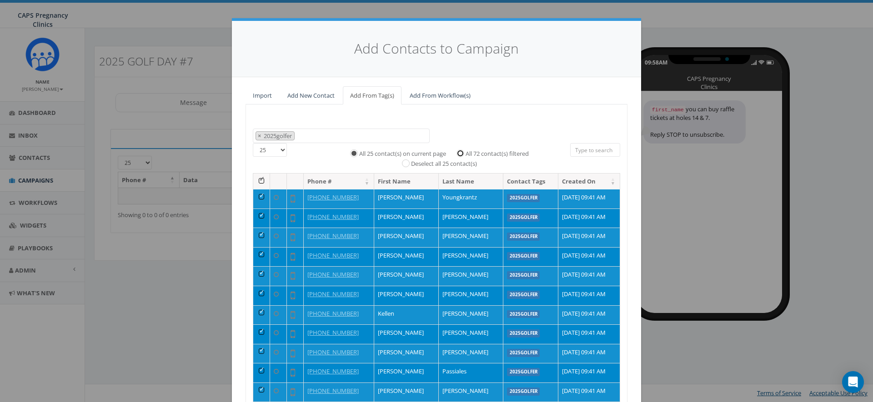
click at [460, 154] on input "All 72 contact(s) filtered" at bounding box center [463, 153] width 6 height 6
radio input "true"
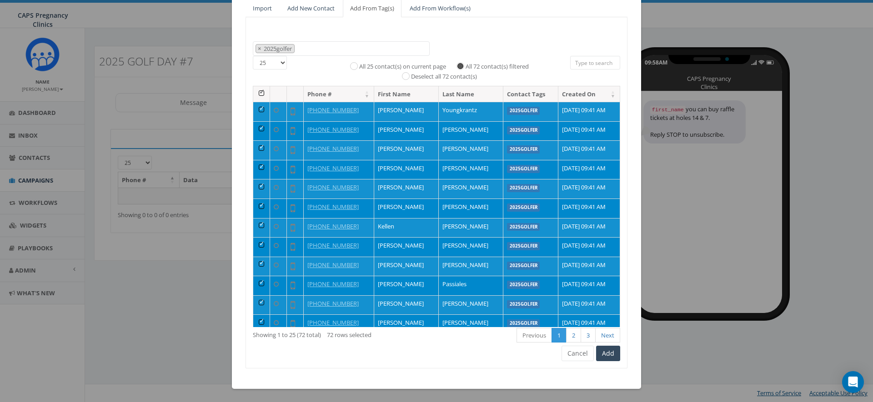
scroll to position [88, 0]
click at [605, 355] on button "Add" at bounding box center [608, 352] width 24 height 15
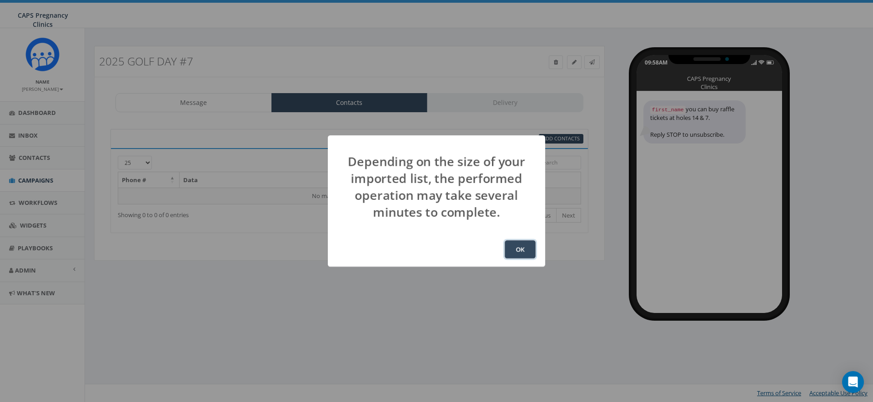
click at [519, 252] on button "OK" at bounding box center [520, 249] width 31 height 18
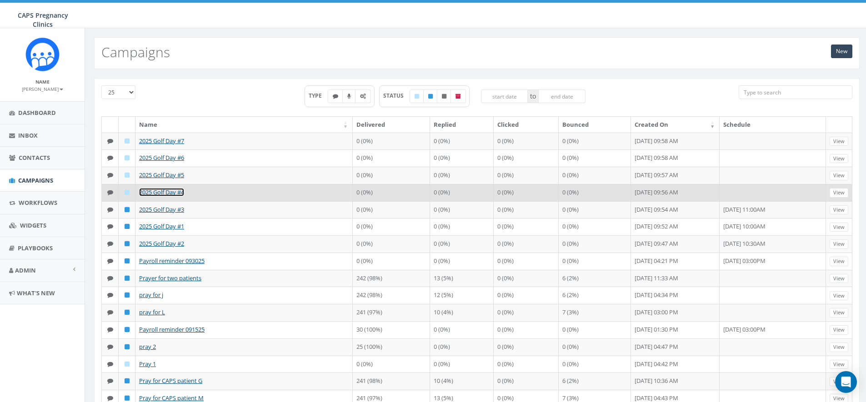
click at [179, 196] on link "2025 Golf Day #4" at bounding box center [161, 192] width 45 height 8
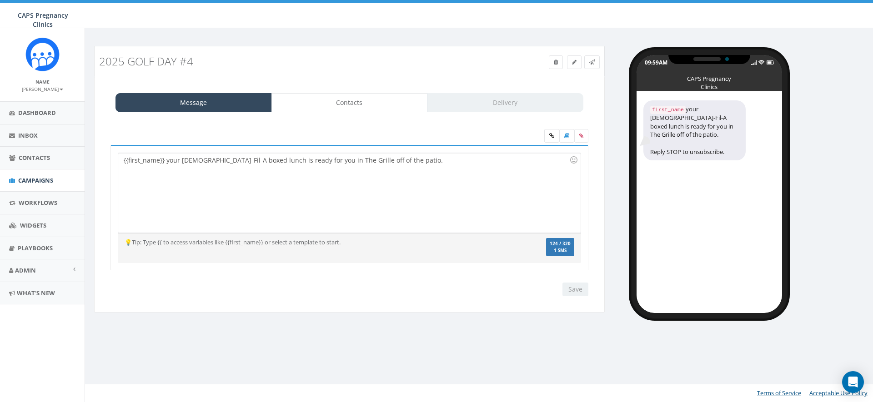
select select "707"
click at [505, 99] on link "Delivery" at bounding box center [505, 102] width 156 height 19
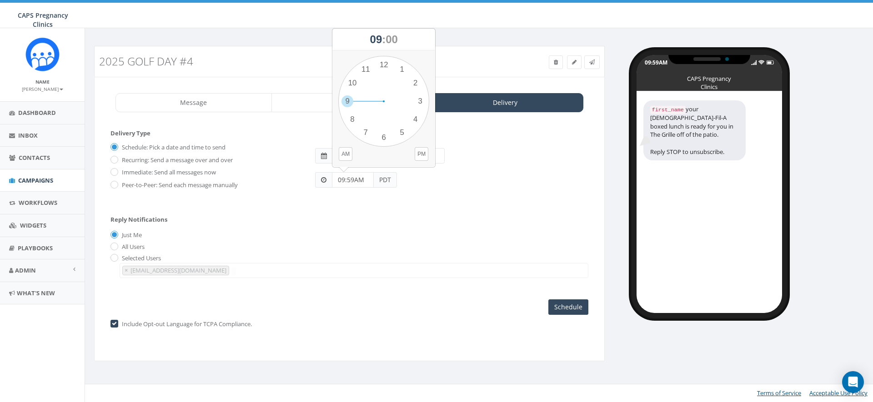
click at [344, 180] on input "09:59AM" at bounding box center [353, 179] width 42 height 15
click at [366, 69] on div "1 2 3 4 5 6 7 8 9 10 11 12 00 05 10 15 20 25 30 35 40 45 50 55" at bounding box center [383, 101] width 91 height 91
click at [348, 150] on button "AM" at bounding box center [346, 154] width 14 height 14
click at [420, 99] on div "1 2 3 4 5 6 7 8 9 10 11 12 00 05 10 15 20 25 30 35 40 45 50 55" at bounding box center [383, 101] width 91 height 91
click at [353, 174] on input "11:14AM" at bounding box center [353, 179] width 42 height 15
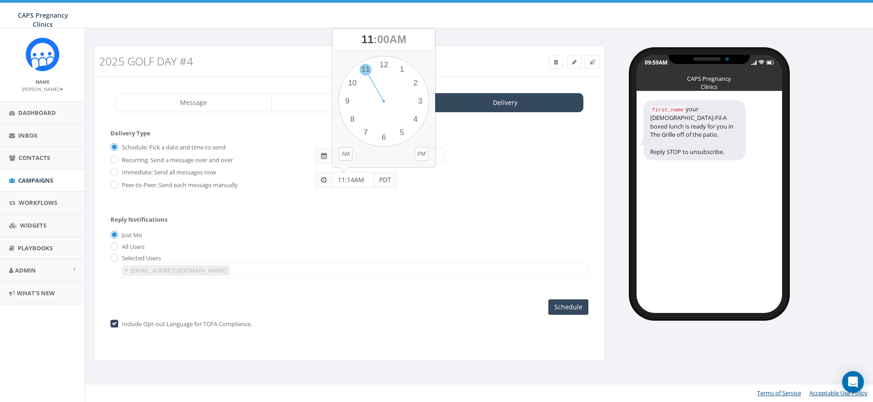
click at [366, 70] on div "1 2 3 4 5 6 7 8 9 10 11 12 00 05 10 15 20 25 30 35 40 45 50 55" at bounding box center [383, 101] width 91 height 91
click at [421, 102] on div "1 2 3 4 5 6 7 8 9 10 11 12 00 05 10 15 20 25 30 35 40 45 50 55" at bounding box center [383, 101] width 91 height 91
type input "11:15AM"
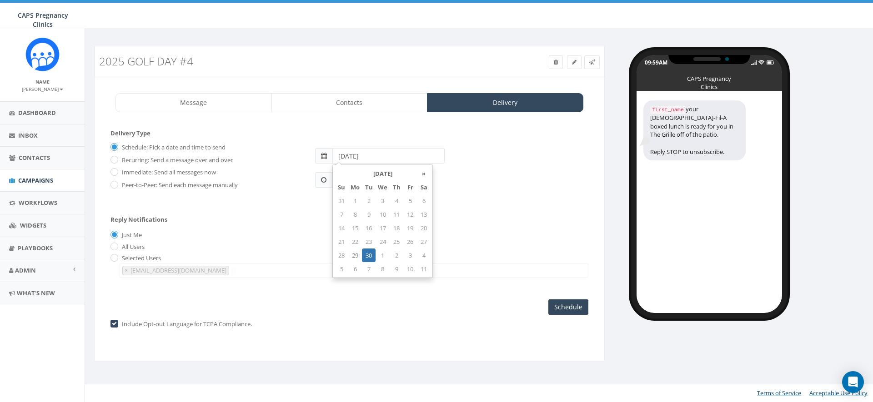
click at [352, 156] on input "[DATE]" at bounding box center [388, 155] width 112 height 15
click at [357, 253] on td "29" at bounding box center [355, 256] width 14 height 14
type input "2025-09-29"
click at [510, 257] on div "Selected Users sarah.snider@capsonline.org lisa@capsonline.org alon@capsonline.…" at bounding box center [349, 266] width 478 height 24
click at [571, 308] on input "Schedule" at bounding box center [568, 307] width 40 height 15
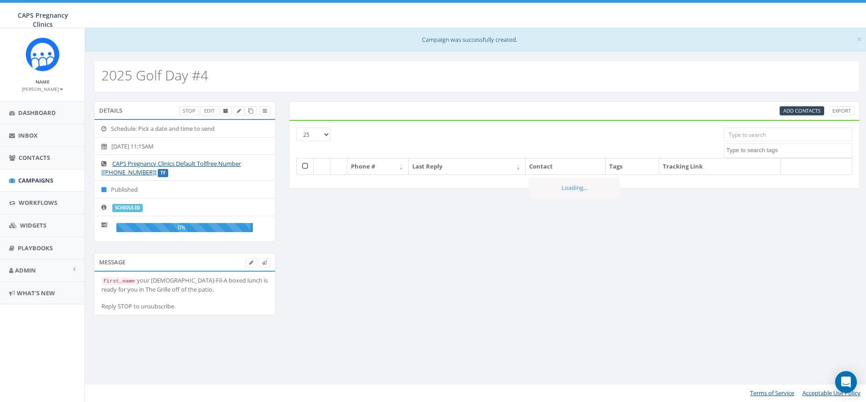
select select
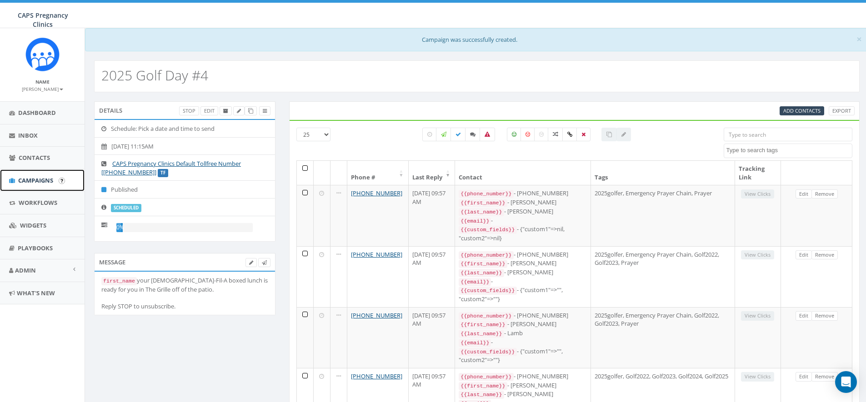
click at [33, 179] on span "Campaigns" at bounding box center [35, 180] width 35 height 8
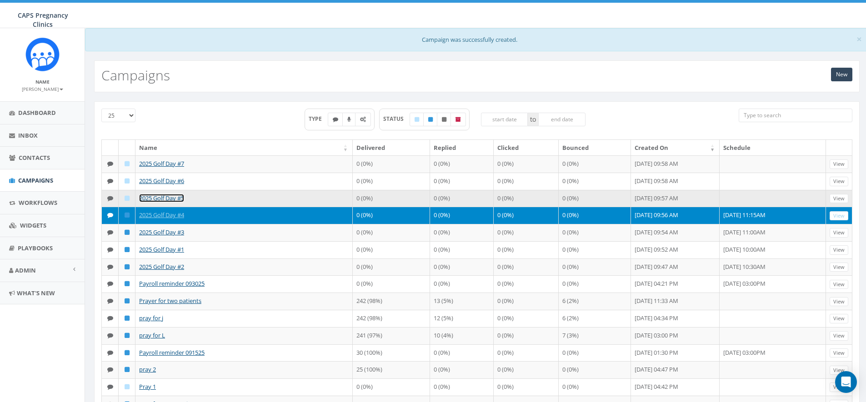
click at [160, 202] on link "2025 Golf Day #5" at bounding box center [161, 198] width 45 height 8
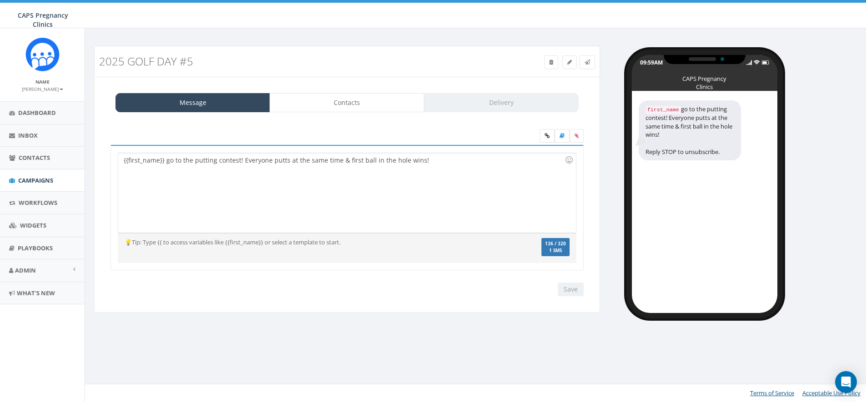
select select "707"
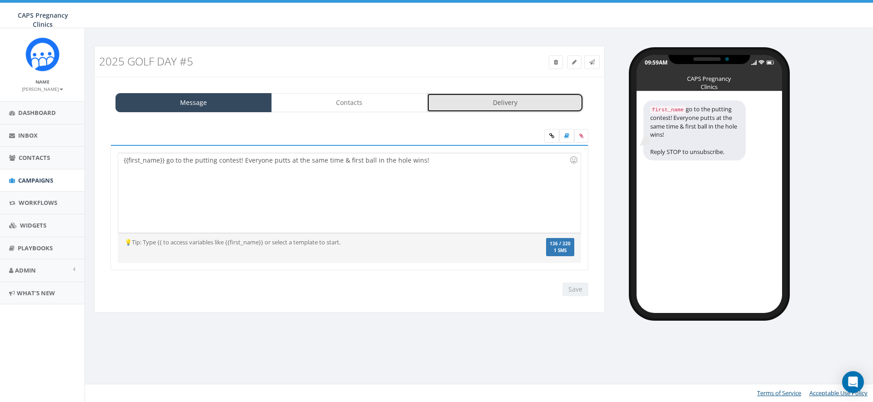
click at [480, 100] on link "Delivery" at bounding box center [505, 102] width 156 height 19
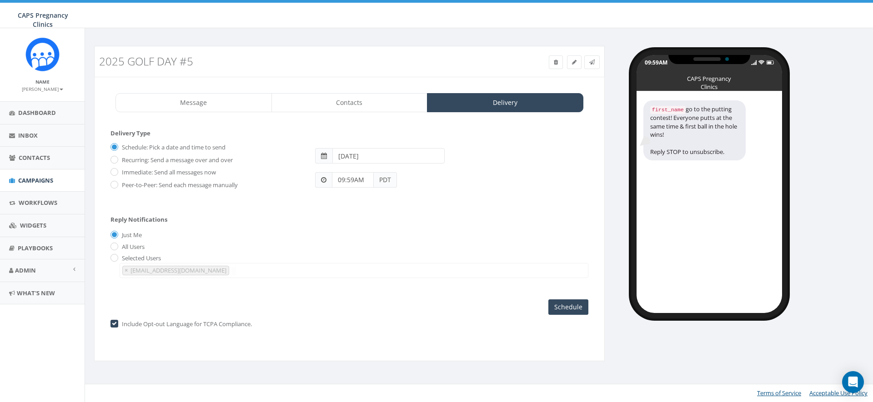
click at [358, 181] on input "09:59AM" at bounding box center [353, 179] width 42 height 15
click at [364, 70] on div "1 2 3 4 5 6 7 8 9 10 11 12 00 05 10 15 20 25 30 35 40 45 50 55" at bounding box center [383, 101] width 91 height 91
click at [365, 133] on div "1 2 3 4 5 6 7 8 9 10 11 12 00 05 10 15 20 25 30 35 40 45 50 55" at bounding box center [383, 101] width 91 height 91
click at [354, 183] on input "11:35PM" at bounding box center [353, 179] width 42 height 15
click at [345, 150] on button "AM" at bounding box center [346, 154] width 14 height 14
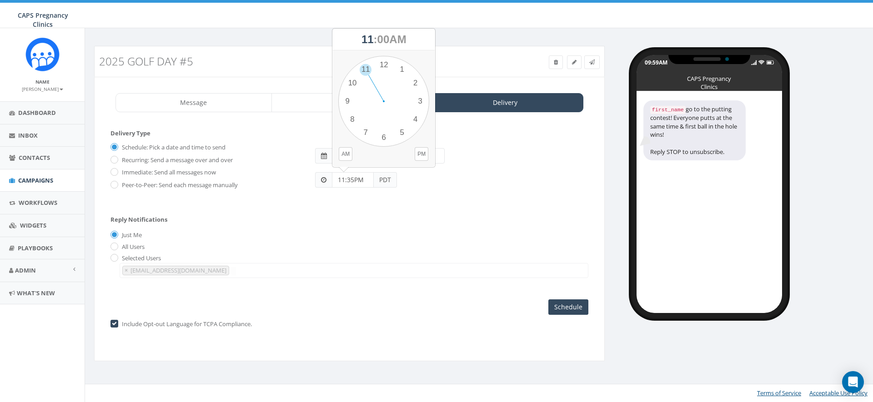
click at [430, 194] on div "Schedule: Pick a date and time to send Recurring: Send a message over and over …" at bounding box center [349, 169] width 478 height 59
click at [358, 178] on input "11:35PM" at bounding box center [353, 179] width 42 height 15
click at [364, 69] on div "1 2 3 4 5 6 7 8 9 10 11 12 00 05 10 15 20 25 30 35 40 45 50 55" at bounding box center [383, 101] width 91 height 91
click at [366, 130] on div "1 2 3 4 5 6 7 8 9 10 11 12 00 05 10 15 20 25 30 35 40 45 50 55" at bounding box center [383, 101] width 91 height 91
type input "11:35AM"
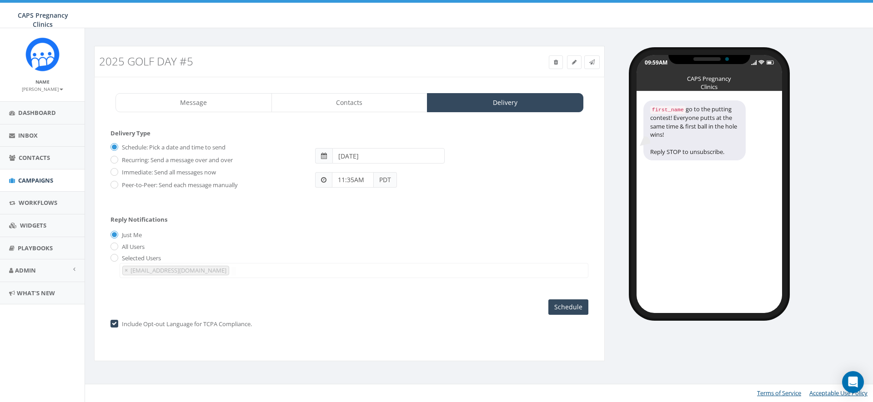
click at [360, 152] on input "[DATE]" at bounding box center [388, 155] width 112 height 15
click at [356, 256] on td "29" at bounding box center [355, 256] width 14 height 14
type input "[DATE]"
click at [476, 233] on div "Just Me" at bounding box center [349, 236] width 478 height 10
click at [564, 305] on input "Schedule" at bounding box center [568, 307] width 40 height 15
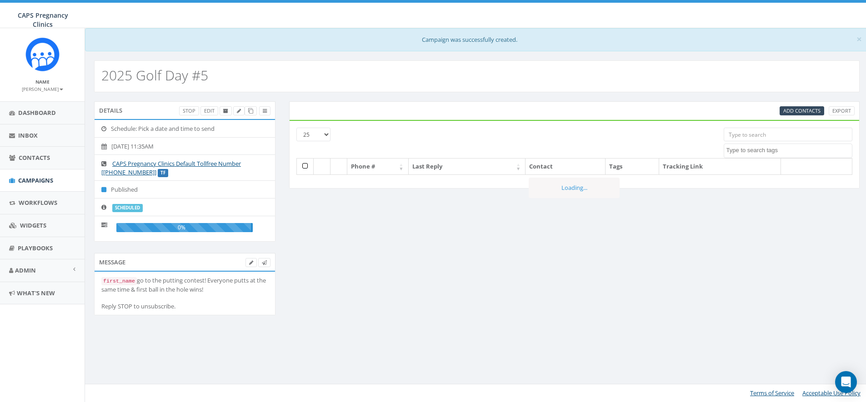
select select
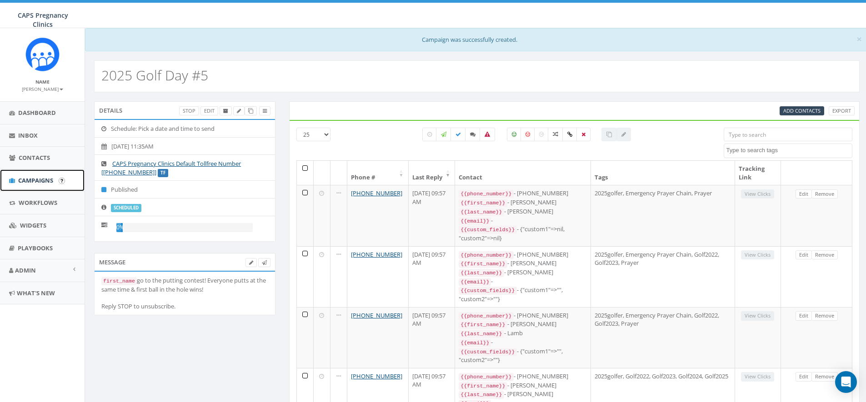
click at [27, 180] on span "Campaigns" at bounding box center [35, 180] width 35 height 8
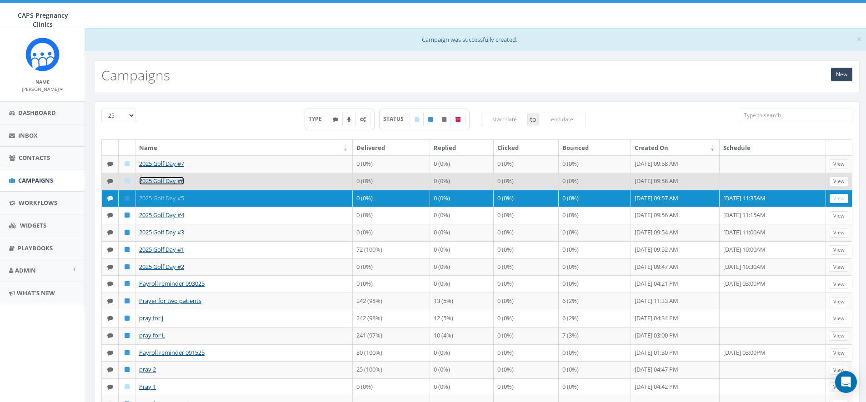
click at [160, 185] on link "2025 Golf Day #6" at bounding box center [161, 181] width 45 height 8
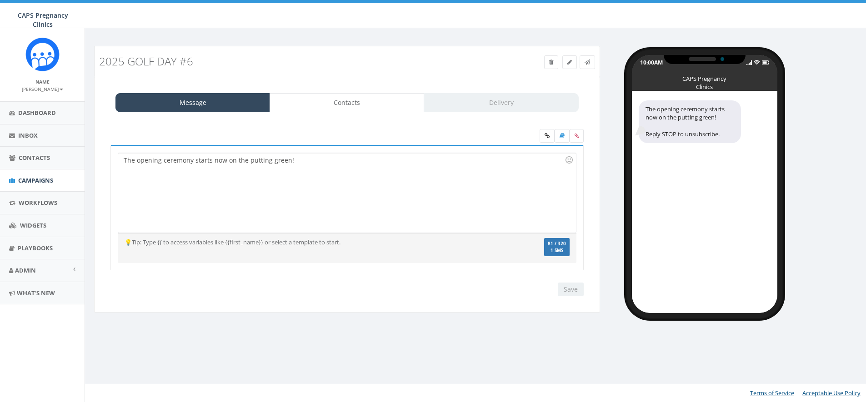
select select "707"
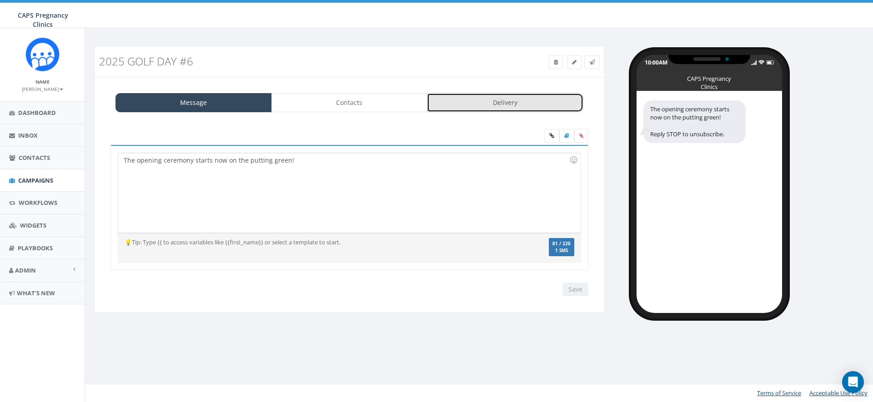
click at [465, 100] on link "Delivery" at bounding box center [505, 102] width 156 height 19
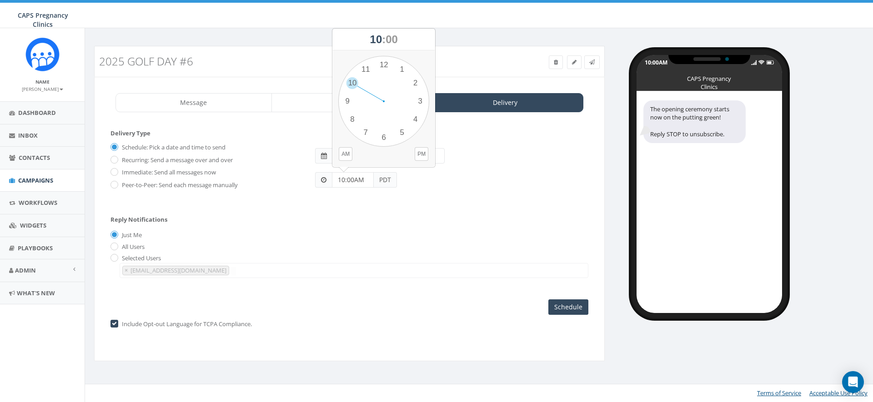
click at [350, 181] on input "10:00AM" at bounding box center [353, 179] width 42 height 15
click at [365, 70] on div "1 2 3 4 5 6 7 8 9 10 11 12 00 05 10 15 20 25 30 35 40 45 50 55" at bounding box center [383, 101] width 91 height 91
click at [346, 154] on button "AM" at bounding box center [346, 154] width 14 height 14
click at [353, 85] on div "1 2 3 4 5 6 7 8 9 10 11 12 00 05 10 15 20 25 30 35 40 45 50 55" at bounding box center [383, 101] width 91 height 91
type input "11:50AM"
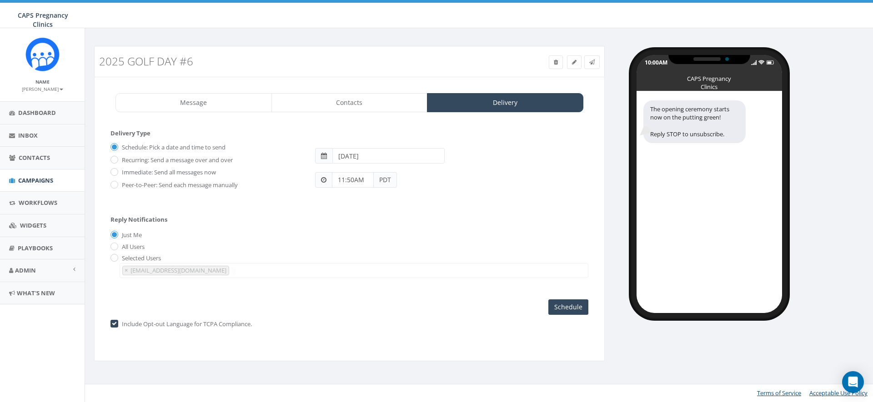
click at [357, 156] on input "[DATE]" at bounding box center [388, 155] width 112 height 15
click at [356, 254] on td "29" at bounding box center [355, 256] width 14 height 14
type input "[DATE]"
click at [470, 253] on div "Reply Notifications Just Me All Users Selected Users [PERSON_NAME][EMAIL_ADDRES…" at bounding box center [349, 244] width 478 height 75
click at [569, 307] on input "Schedule" at bounding box center [568, 307] width 40 height 15
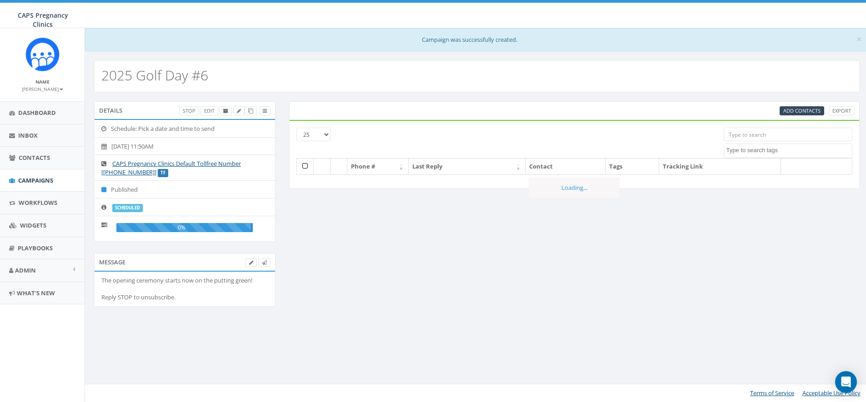
select select
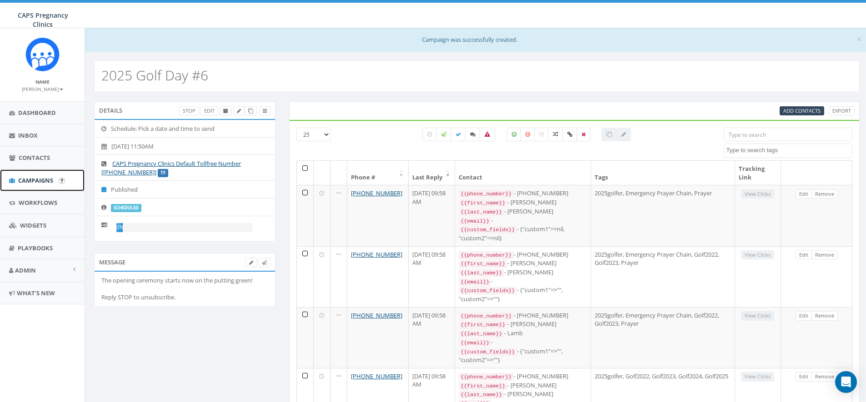
click at [32, 179] on span "Campaigns" at bounding box center [35, 180] width 35 height 8
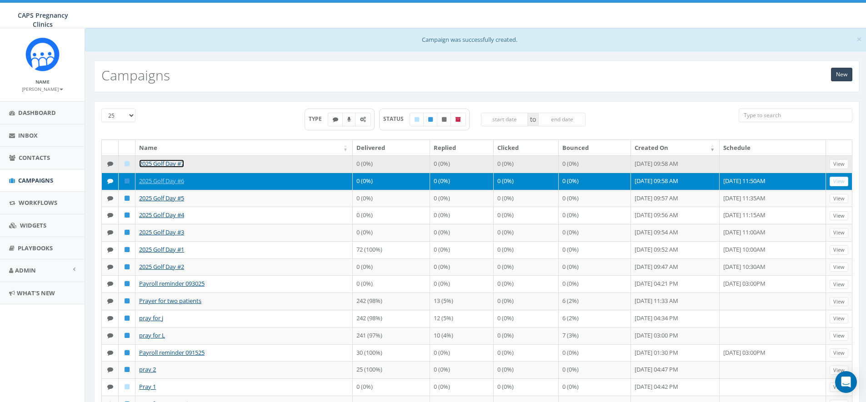
click at [167, 163] on link "2025 Golf Day #7" at bounding box center [161, 164] width 45 height 8
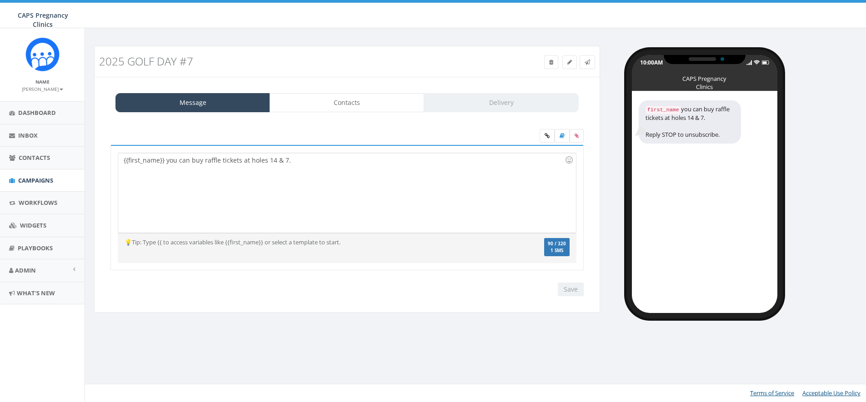
select select "707"
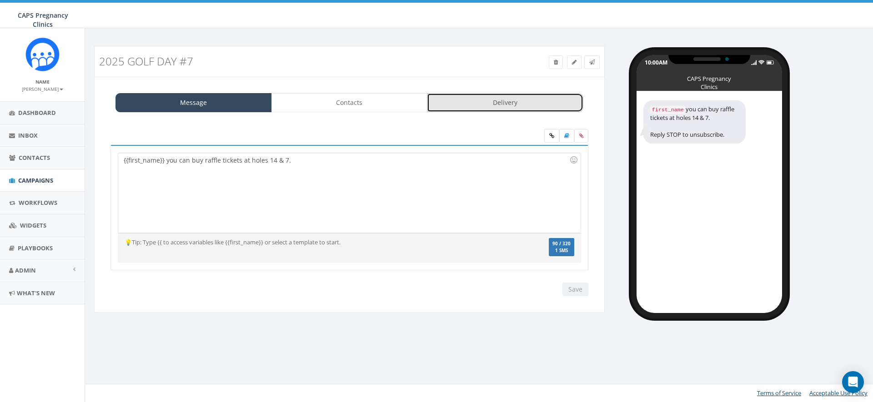
click at [524, 104] on link "Delivery" at bounding box center [505, 102] width 156 height 19
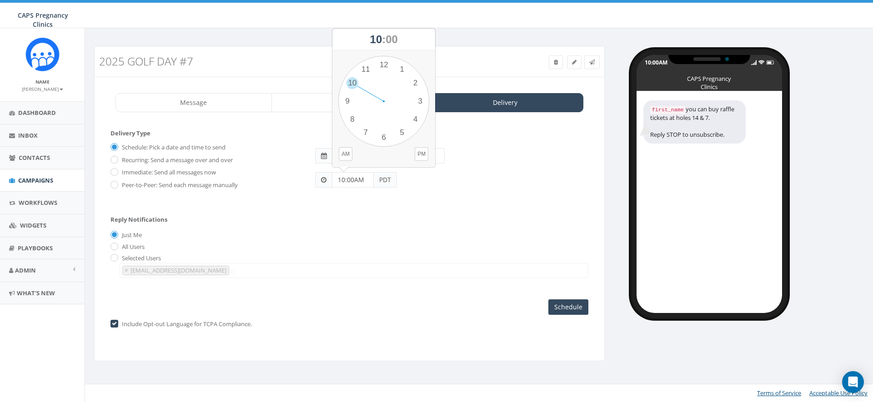
click at [345, 180] on input "10:00AM" at bounding box center [353, 179] width 42 height 15
click at [384, 65] on div "1 2 3 4 5 6 7 8 9 10 11 12 00 05 10 15 20 25 30 35 40 45 50 55" at bounding box center [383, 101] width 91 height 91
click at [384, 135] on div "1 2 3 4 5 6 7 8 9 10 11 12 00 05 10 15 20 25 30 35 40 45 50 55" at bounding box center [383, 101] width 91 height 91
type input "12:30PM"
click at [371, 155] on input "[DATE]" at bounding box center [388, 155] width 112 height 15
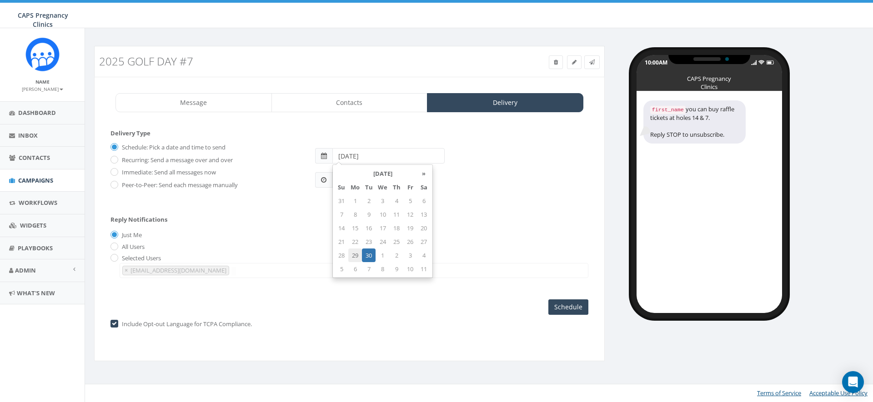
click at [355, 256] on td "29" at bounding box center [355, 256] width 14 height 14
type input "[DATE]"
click at [457, 247] on div "All Users" at bounding box center [349, 247] width 478 height 10
click at [566, 306] on input "Schedule" at bounding box center [568, 307] width 40 height 15
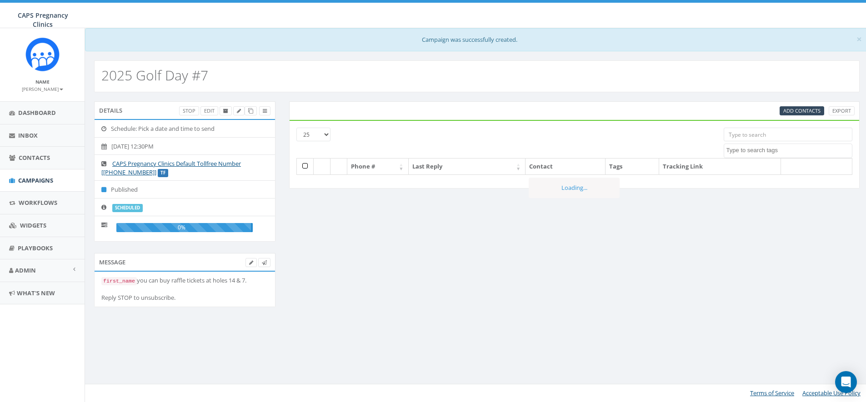
select select
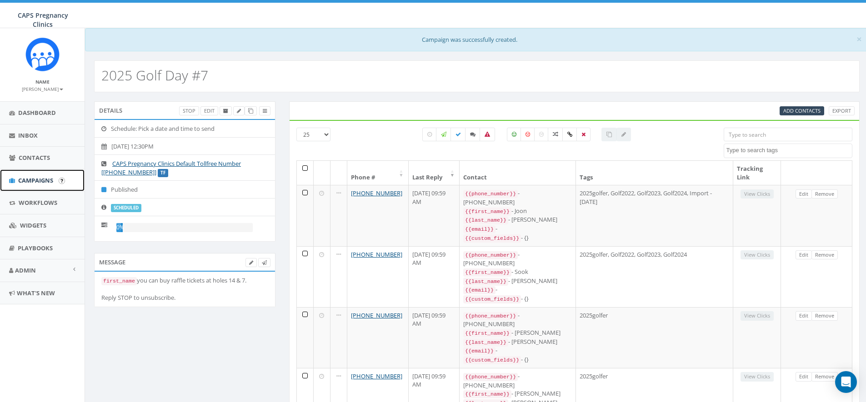
click at [32, 178] on span "Campaigns" at bounding box center [35, 180] width 35 height 8
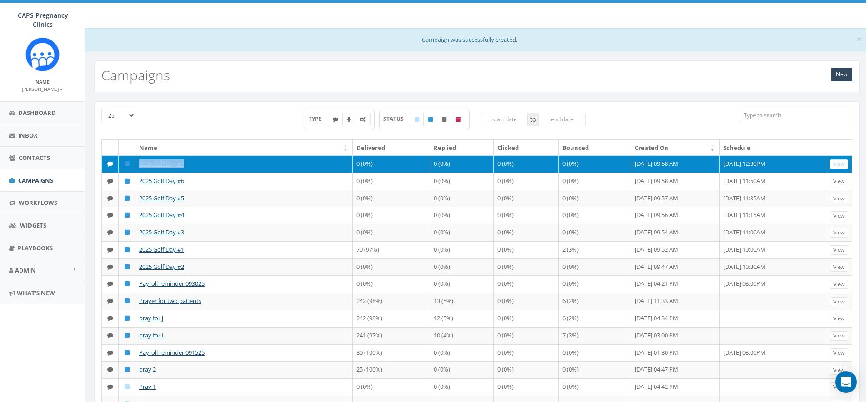
drag, startPoint x: 196, startPoint y: 164, endPoint x: 127, endPoint y: 167, distance: 69.1
click at [127, 167] on tr "2025 Golf Day #7 0 (0%) 0 (0%) 0 (0%) 0 (0%) [DATE] 09:58 AM [DATE] 12:30PM View" at bounding box center [477, 163] width 750 height 17
copy tr "2025 Golf Day #7"
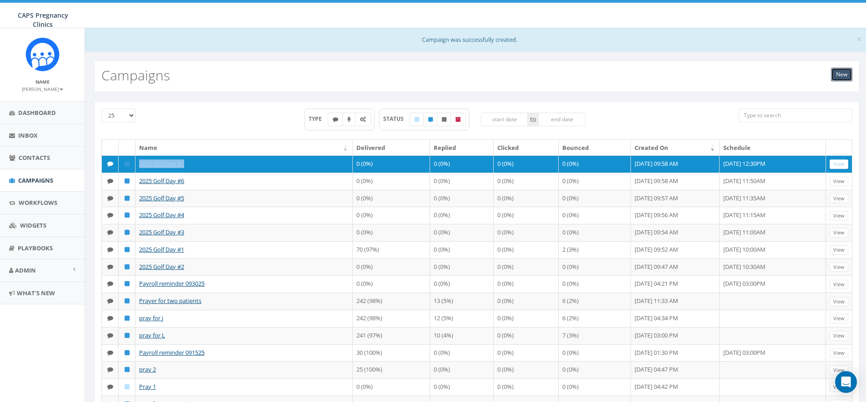
click at [843, 72] on link "New" at bounding box center [841, 75] width 21 height 14
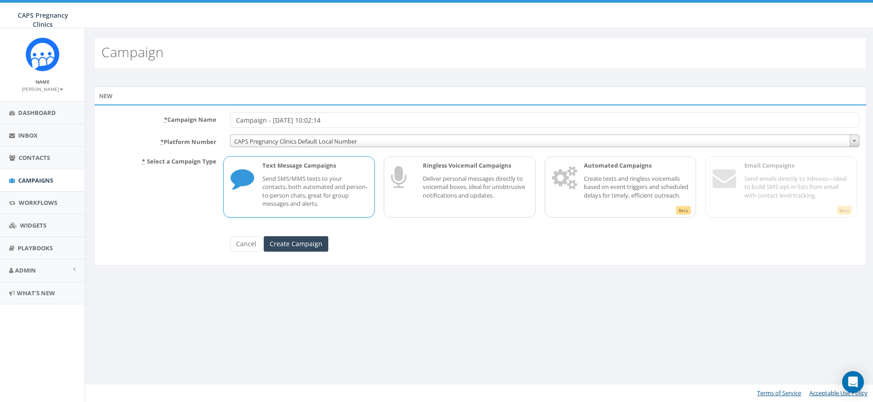
drag, startPoint x: 338, startPoint y: 122, endPoint x: 225, endPoint y: 123, distance: 112.7
click at [225, 123] on div "Campaign - [DATE] 10:02:14" at bounding box center [544, 119] width 643 height 15
type input "2025 Golf Day #8"
click at [310, 138] on span "CAPS Pregnancy Clinics Default Local Number" at bounding box center [544, 141] width 628 height 13
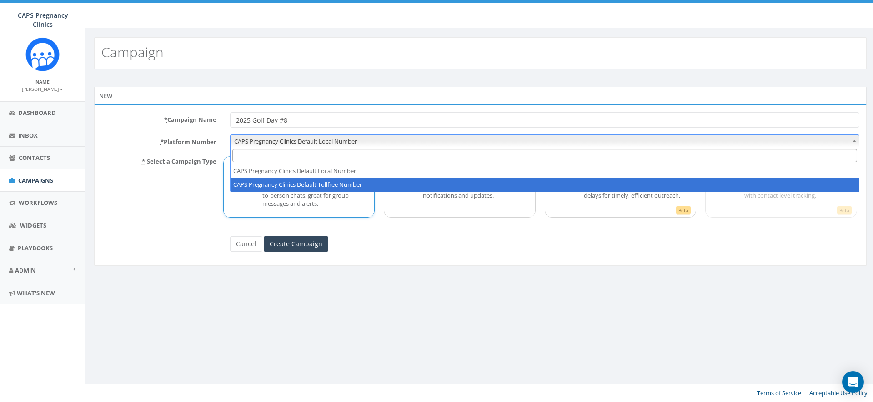
select select "5908465"
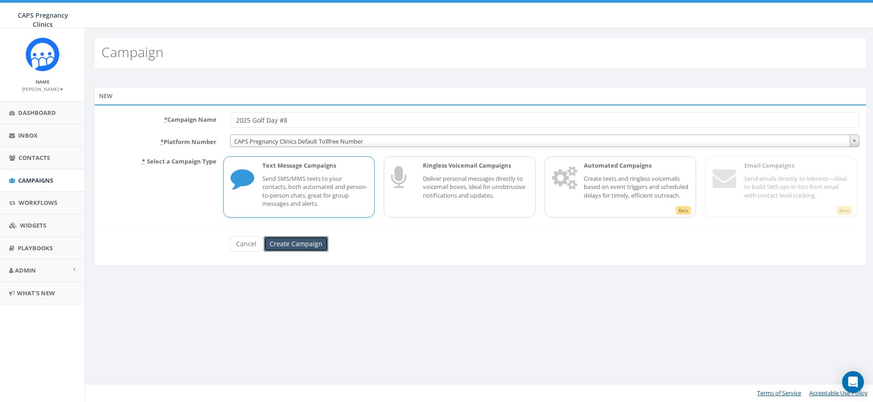
click at [295, 243] on input "Create Campaign" at bounding box center [296, 243] width 65 height 15
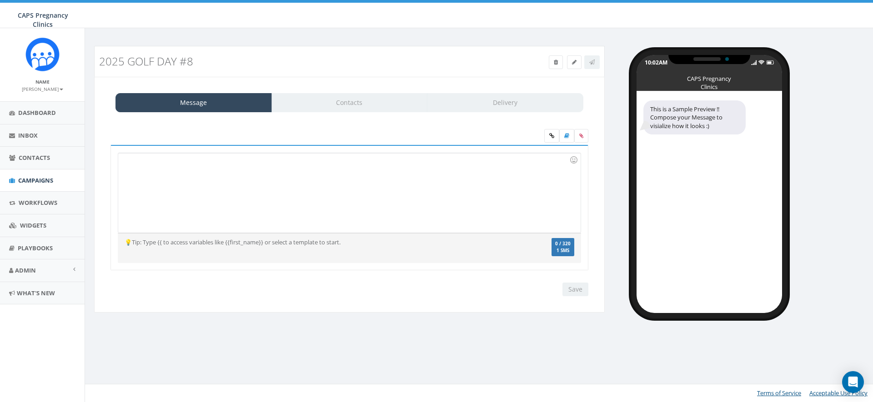
click at [315, 185] on div at bounding box center [349, 193] width 462 height 80
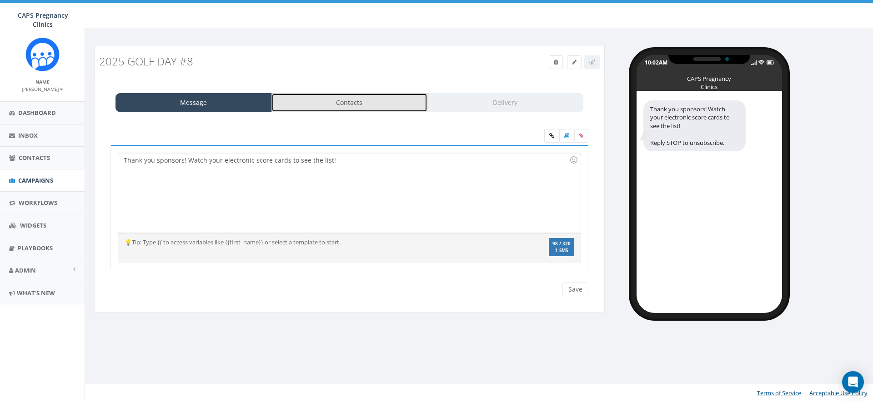
click at [343, 107] on link "Contacts" at bounding box center [349, 102] width 156 height 19
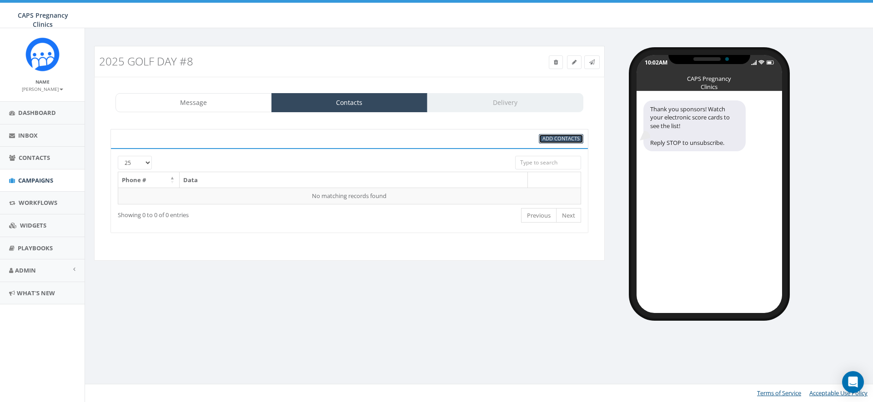
click at [561, 135] on span "Add Contacts" at bounding box center [560, 138] width 37 height 7
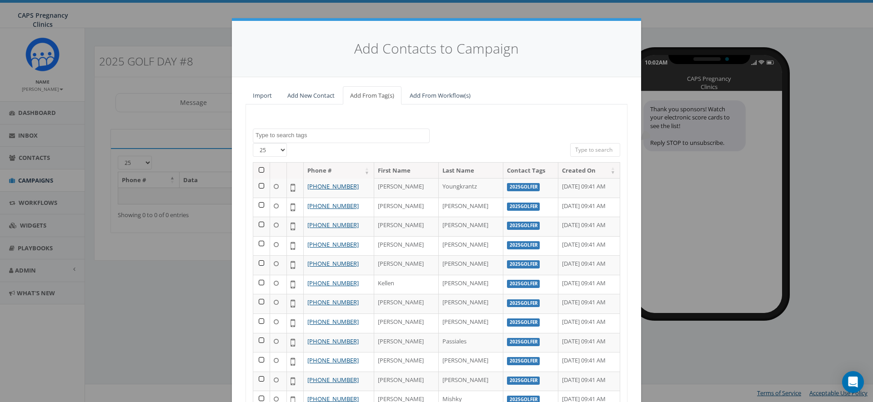
click at [280, 135] on textarea "Search" at bounding box center [342, 135] width 174 height 8
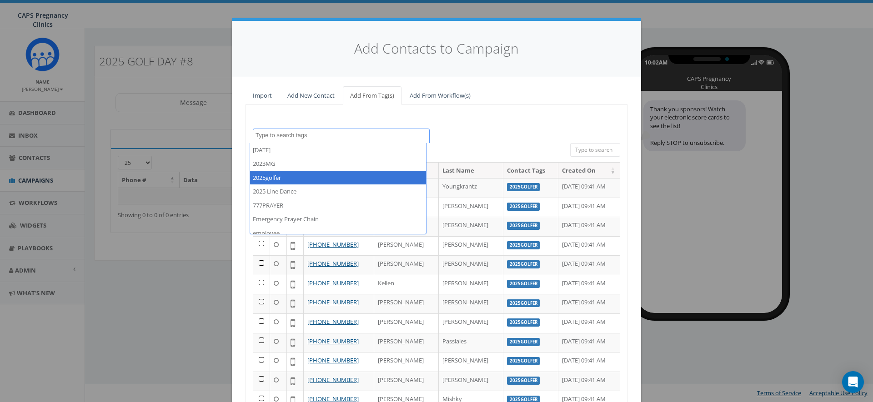
select select "2025golfer"
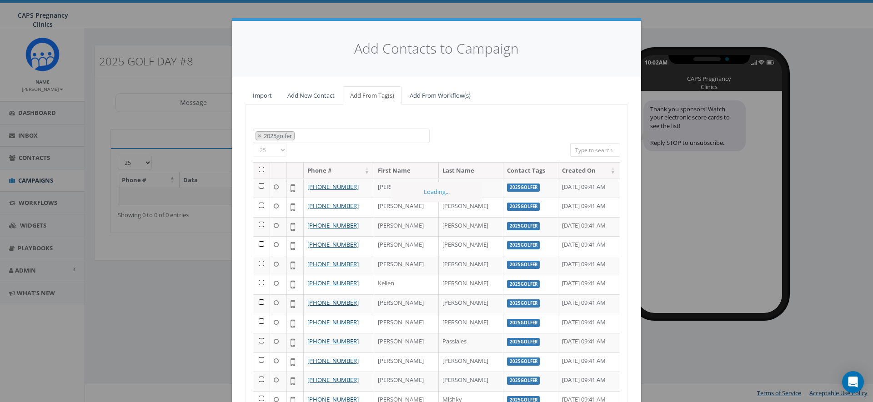
scroll to position [16, 0]
click at [257, 170] on th at bounding box center [261, 171] width 17 height 16
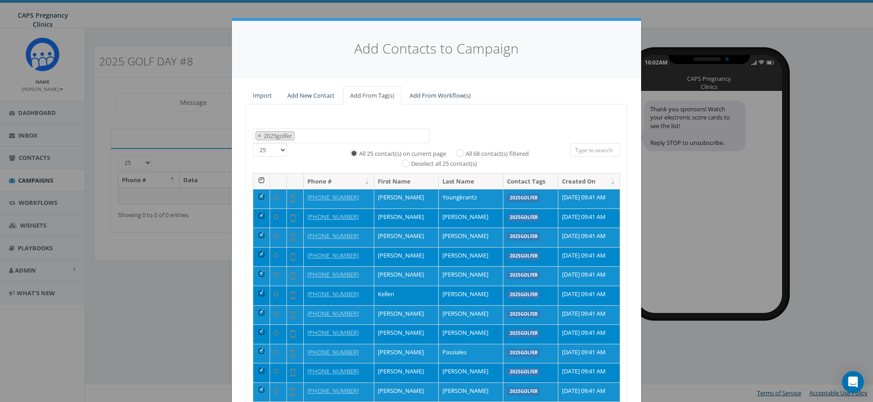
click at [259, 181] on th at bounding box center [261, 182] width 17 height 16
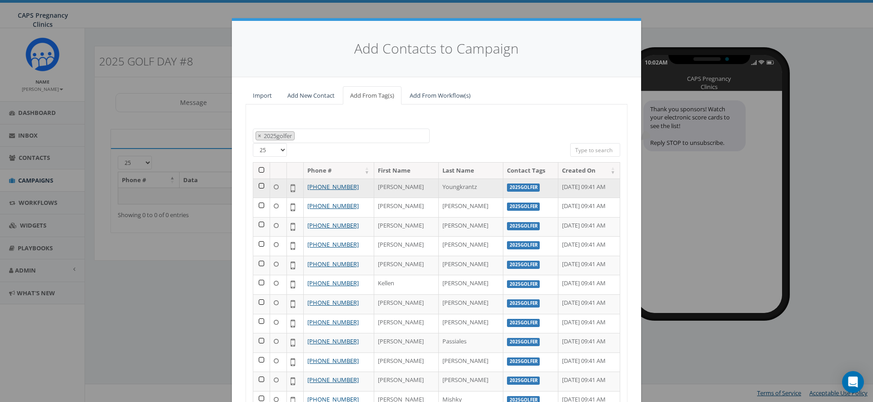
click at [259, 181] on td at bounding box center [261, 189] width 17 height 20
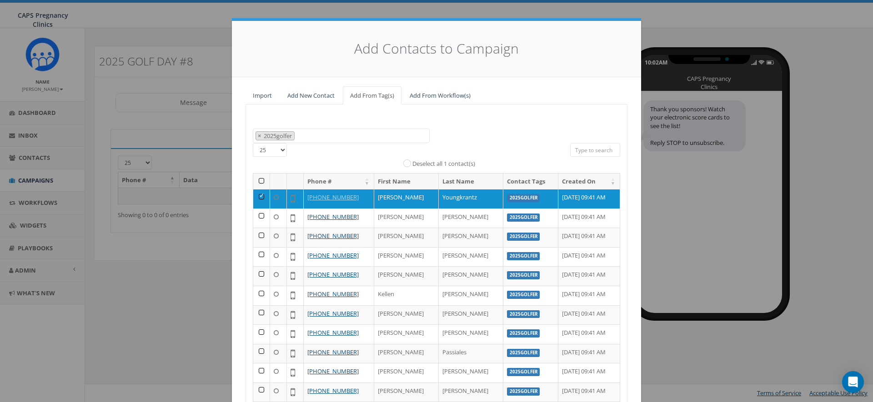
click at [259, 181] on th at bounding box center [261, 182] width 17 height 16
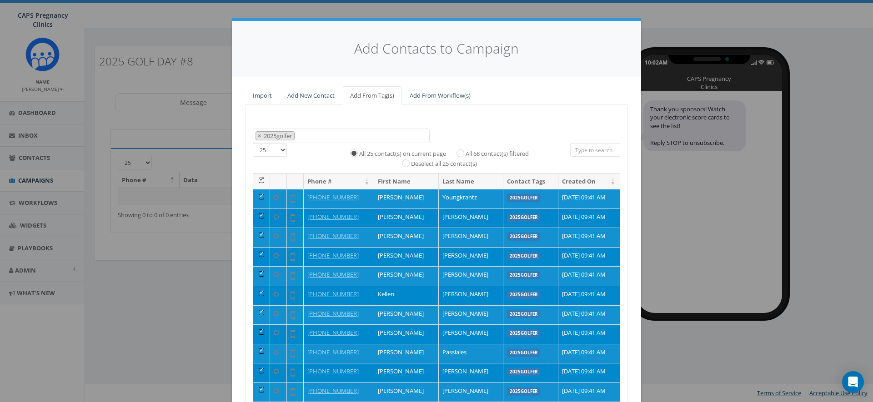
click at [259, 181] on th at bounding box center [261, 182] width 17 height 16
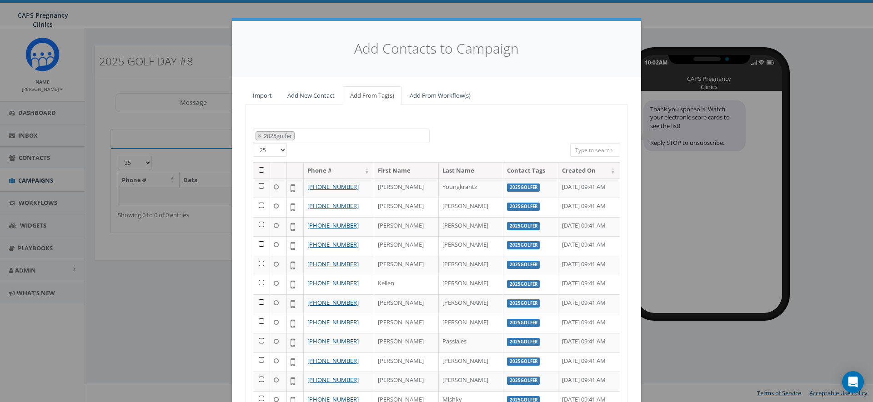
click at [258, 171] on th at bounding box center [261, 171] width 17 height 16
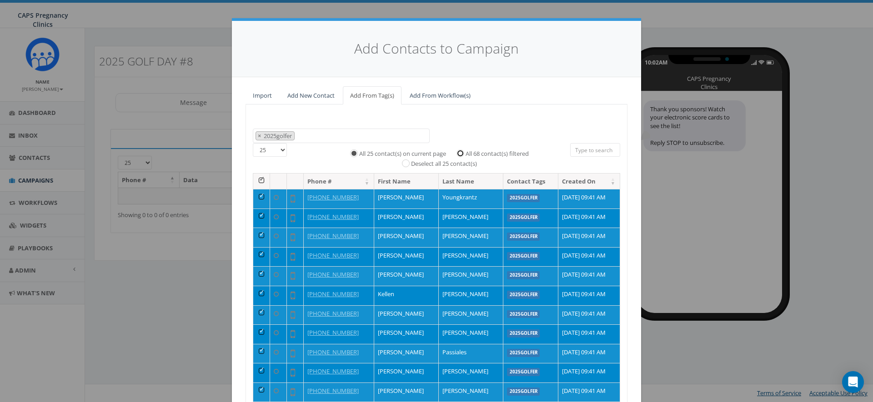
click at [460, 153] on input "All 68 contact(s) filtered" at bounding box center [463, 153] width 6 height 6
radio input "true"
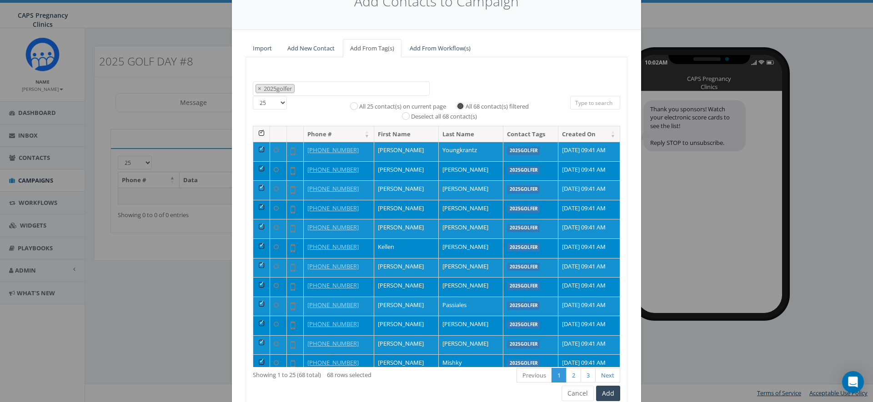
scroll to position [88, 0]
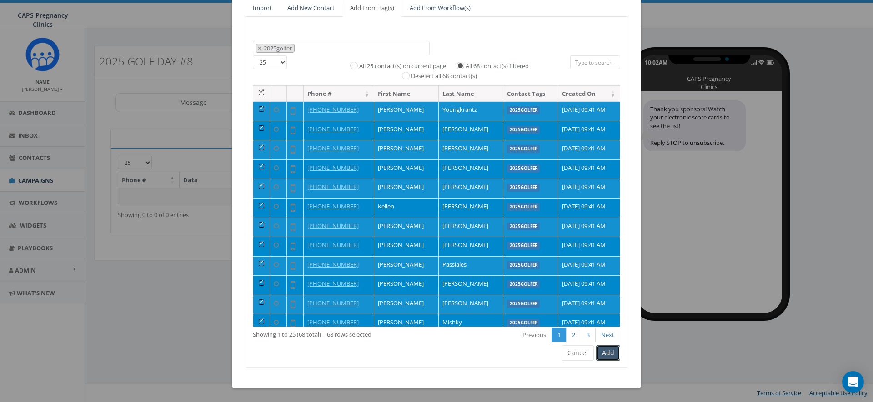
click at [606, 353] on button "Add" at bounding box center [608, 352] width 24 height 15
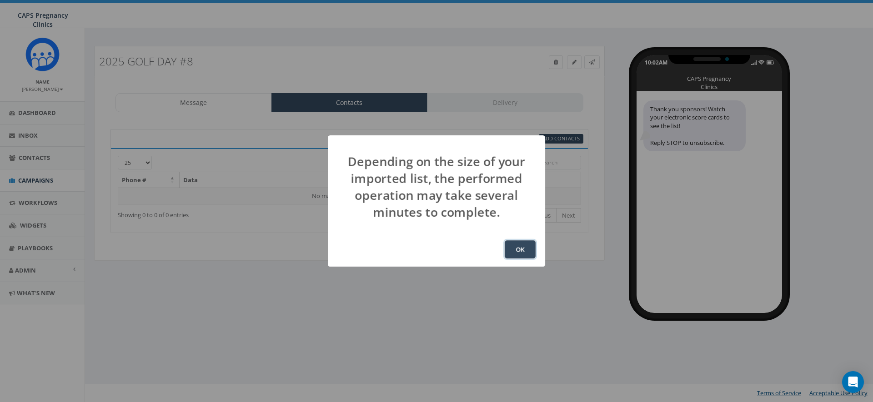
click at [515, 248] on button "OK" at bounding box center [520, 249] width 31 height 18
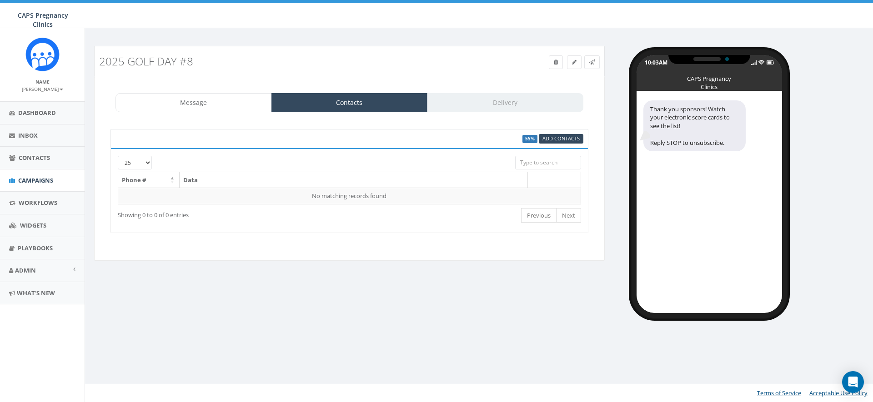
drag, startPoint x: 196, startPoint y: 62, endPoint x: 100, endPoint y: 64, distance: 95.9
click at [100, 64] on h3 "2025 Golf Day #8" at bounding box center [285, 61] width 372 height 12
copy h3 "2025 Golf Day #8"
click at [37, 180] on span "Campaigns" at bounding box center [35, 180] width 35 height 8
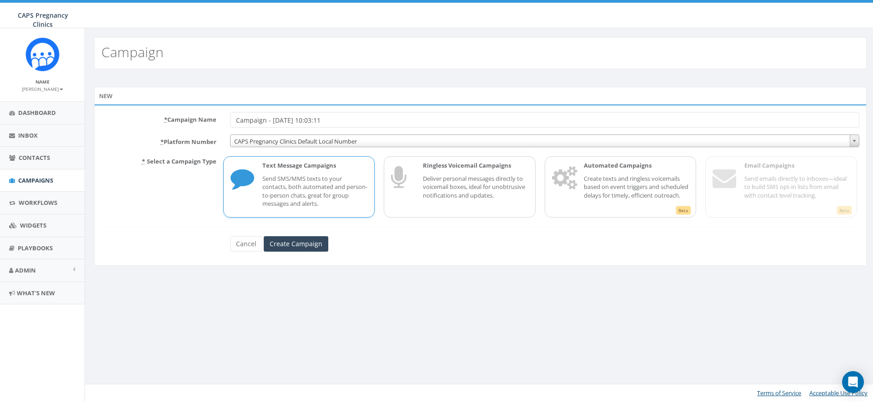
drag, startPoint x: 342, startPoint y: 118, endPoint x: 224, endPoint y: 120, distance: 117.7
click at [224, 120] on div "Campaign - [DATE] 10:03:11" at bounding box center [544, 119] width 643 height 15
type input "2025 Golf Day #9"
click at [419, 144] on span "CAPS Pregnancy Clinics Default Local Number" at bounding box center [544, 141] width 628 height 13
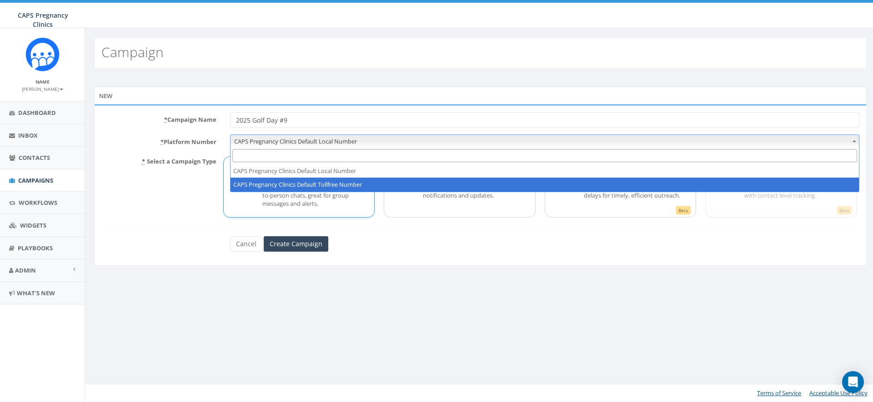
select select "5908465"
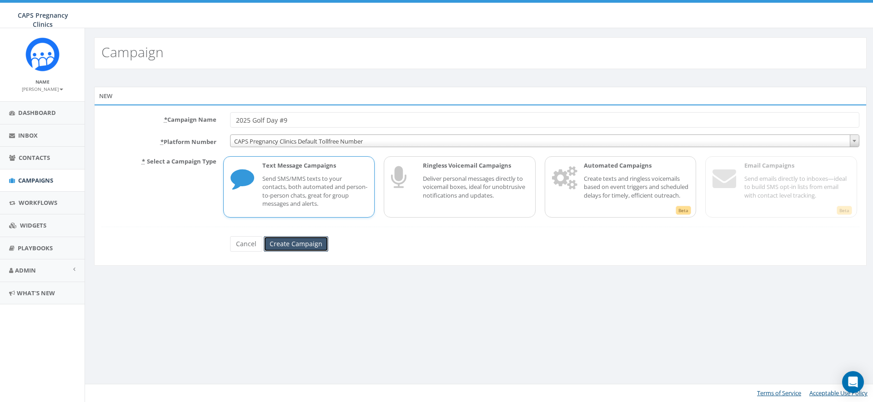
click at [294, 242] on input "Create Campaign" at bounding box center [296, 243] width 65 height 15
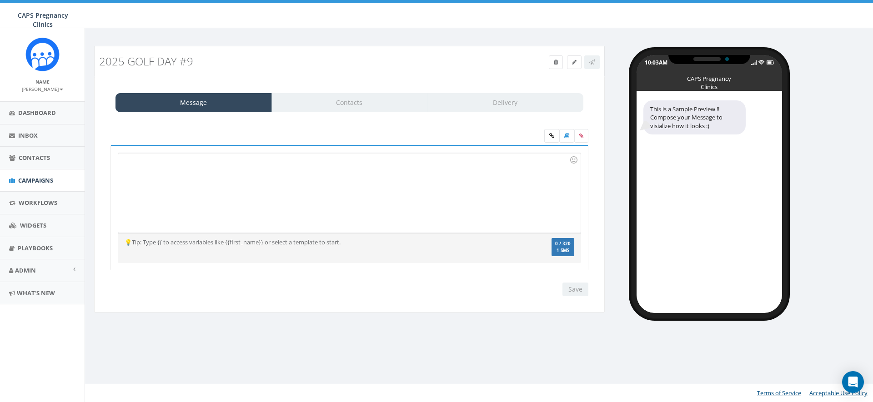
click at [306, 184] on div at bounding box center [349, 193] width 462 height 80
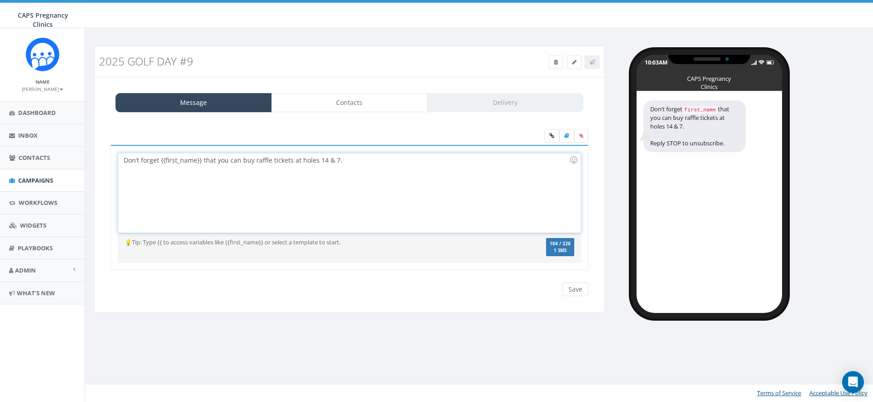
click at [201, 162] on div "Don’t forget {{first_name}} that you can buy raffle tickets at holes 14 & 7." at bounding box center [349, 193] width 462 height 80
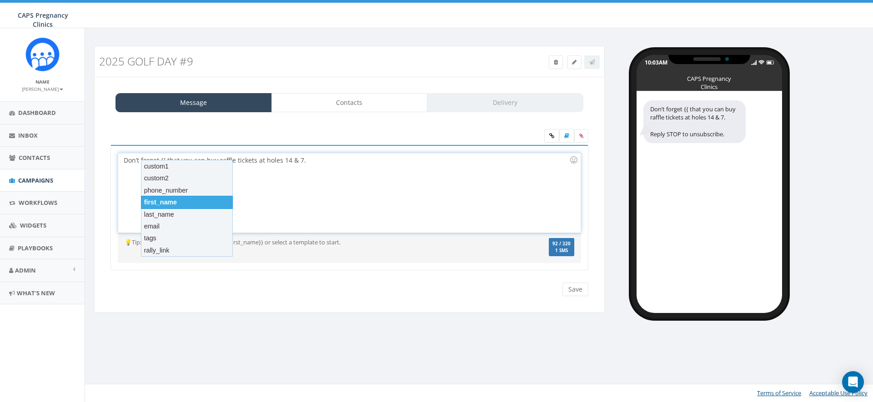
click at [183, 203] on div "first_name" at bounding box center [187, 202] width 92 height 13
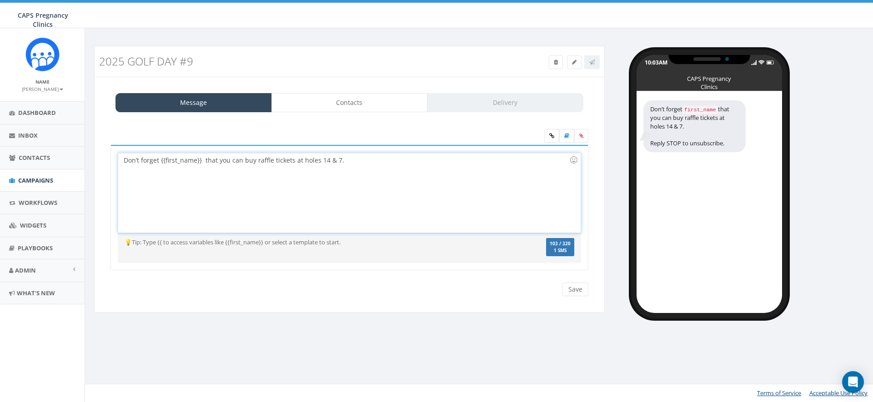
click at [203, 164] on div "Don’t forget {{first_name}} that you can buy raffle tickets at holes 14 & 7." at bounding box center [349, 193] width 462 height 80
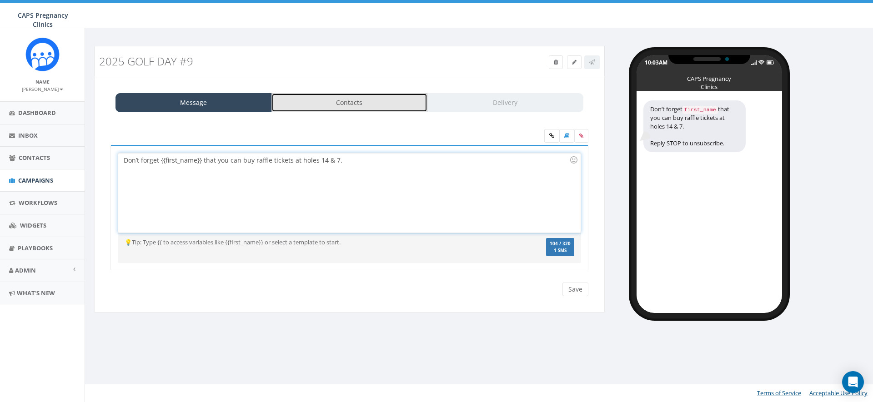
click at [356, 106] on link "Contacts" at bounding box center [349, 102] width 156 height 19
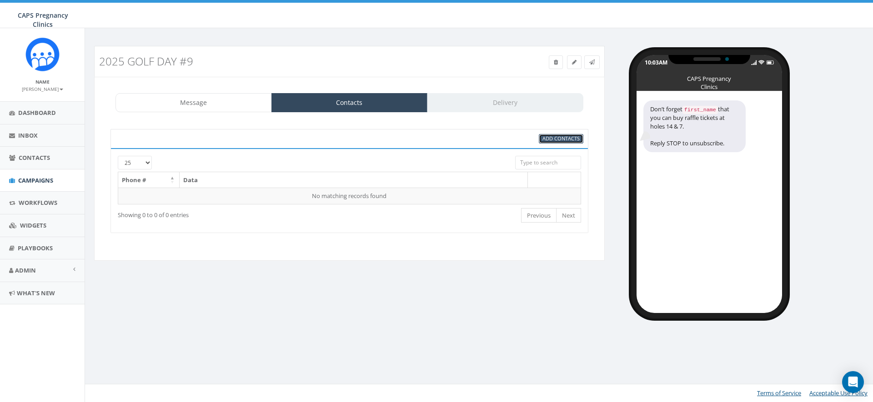
click at [562, 137] on span "Add Contacts" at bounding box center [560, 138] width 37 height 7
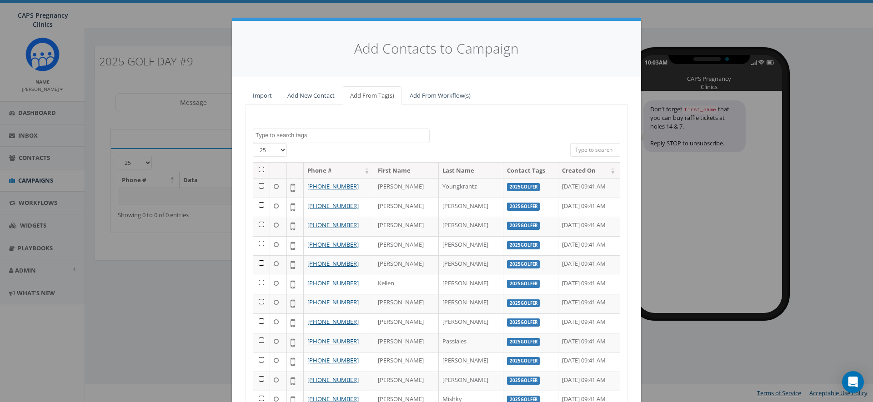
click at [275, 135] on textarea "Search" at bounding box center [342, 135] width 174 height 8
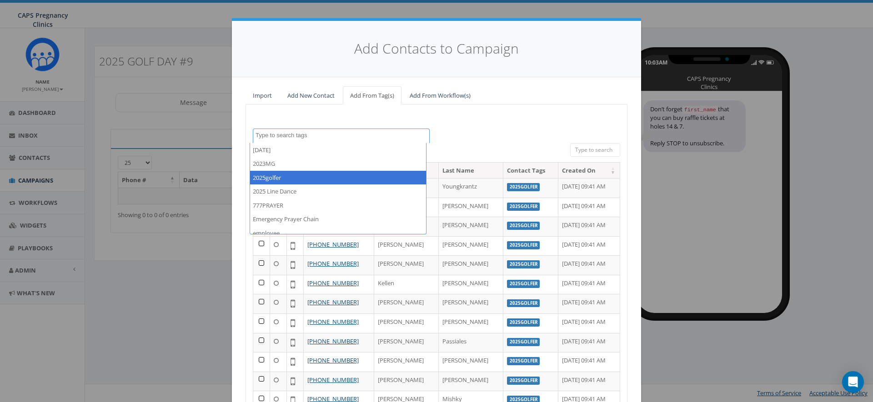
select select "2025golfer"
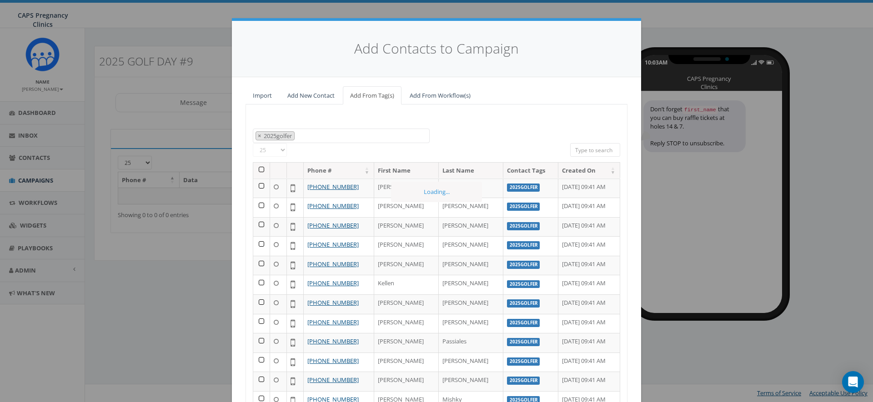
scroll to position [16, 0]
click at [259, 170] on th at bounding box center [261, 171] width 17 height 16
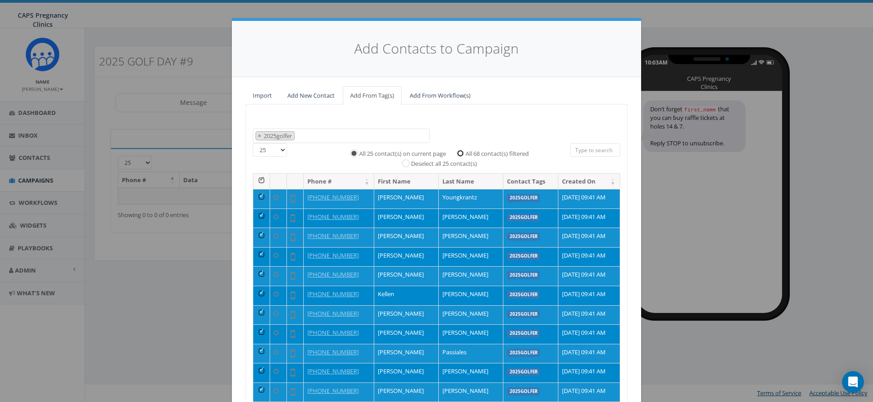
click at [460, 152] on input "All 68 contact(s) filtered" at bounding box center [463, 153] width 6 height 6
radio input "true"
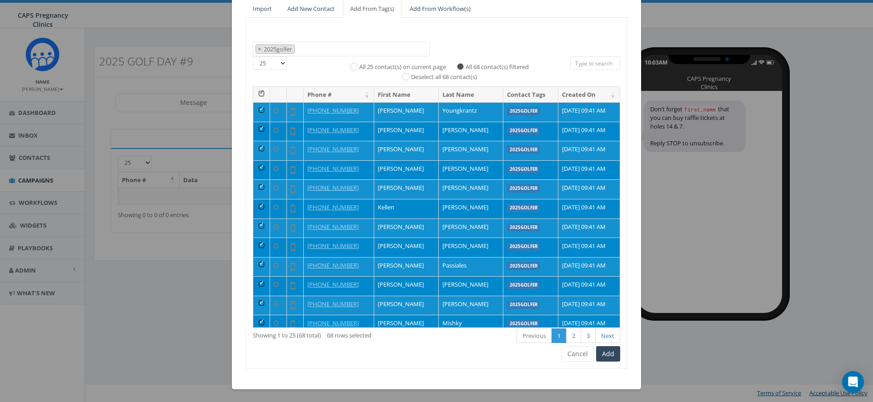
scroll to position [88, 0]
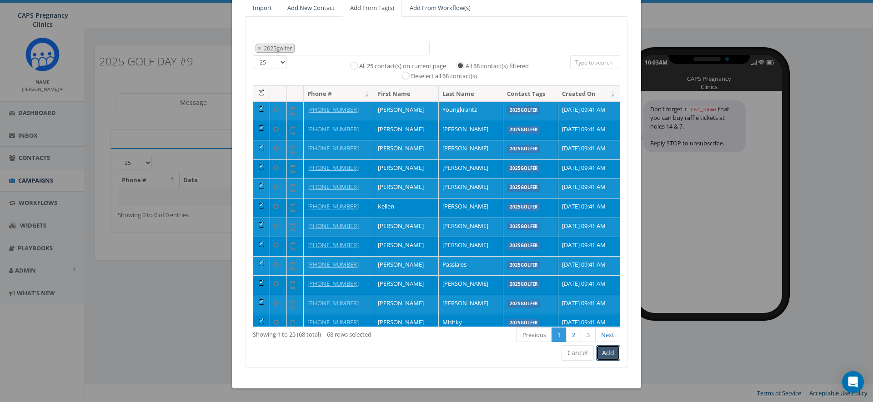
click at [608, 352] on button "Add" at bounding box center [608, 352] width 24 height 15
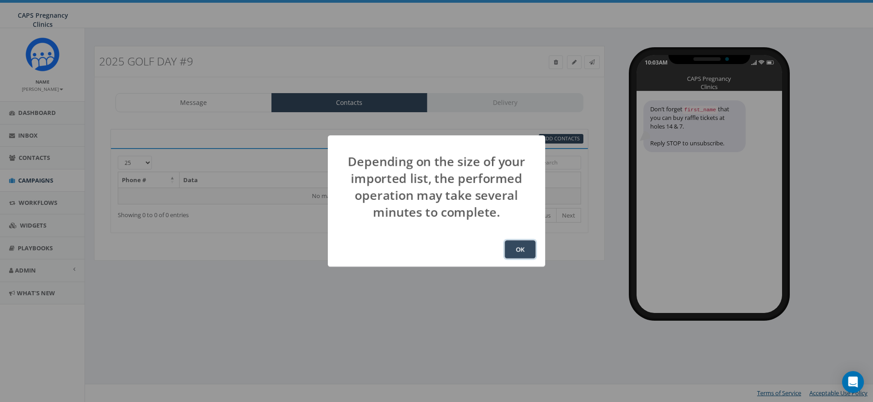
click at [519, 252] on button "OK" at bounding box center [520, 249] width 31 height 18
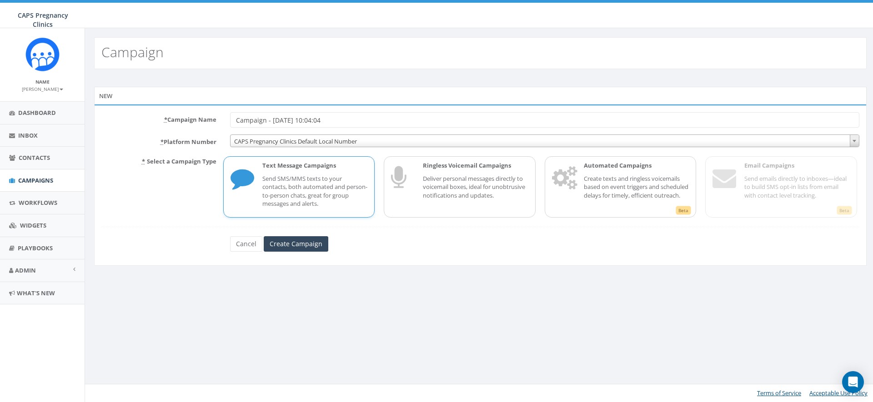
drag, startPoint x: 333, startPoint y: 117, endPoint x: 222, endPoint y: 121, distance: 111.0
click at [222, 121] on div "* Campaign Name Campaign - 09/29/2025, 10:04:04" at bounding box center [480, 119] width 771 height 15
type input "2025 Golf Day #10"
click at [324, 141] on span "CAPS Pregnancy Clinics Default Local Number" at bounding box center [544, 141] width 628 height 13
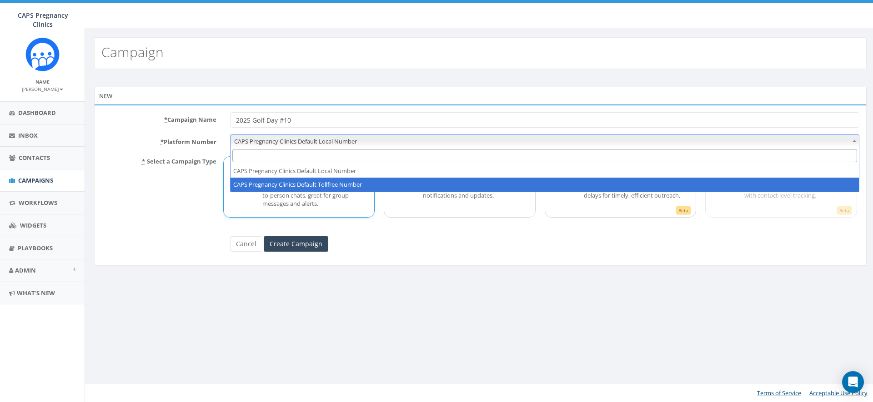
select select "5908465"
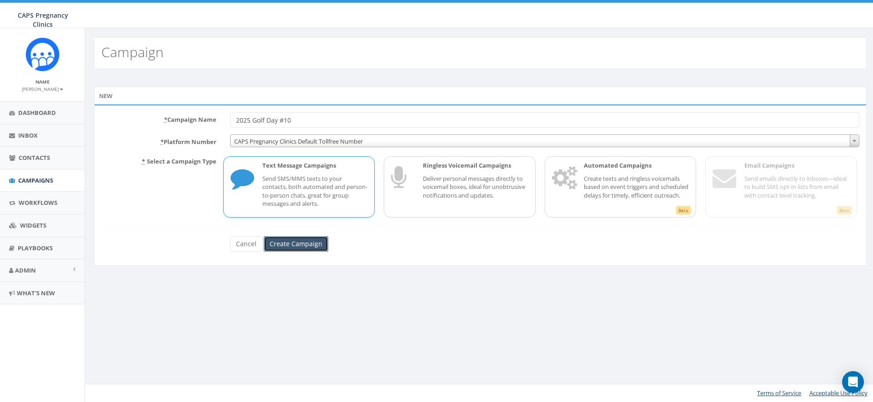
click at [301, 246] on input "Create Campaign" at bounding box center [296, 243] width 65 height 15
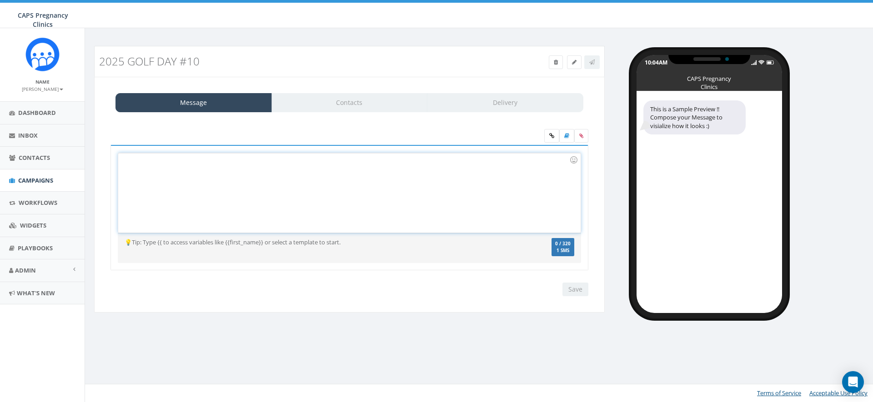
click at [336, 178] on div at bounding box center [349, 193] width 462 height 80
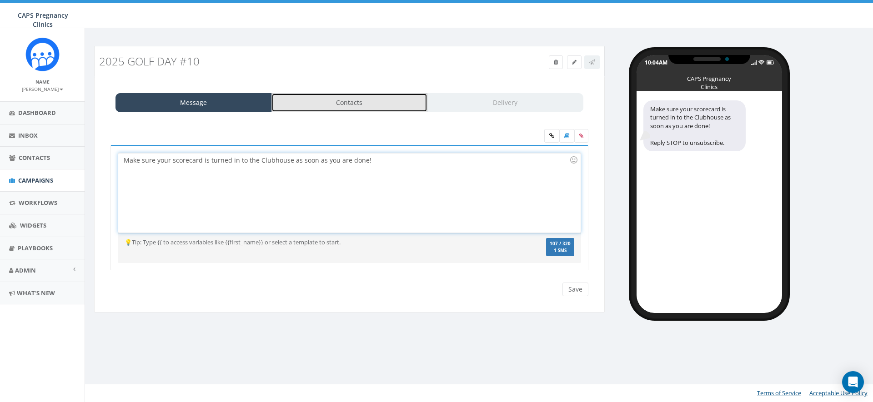
click at [347, 103] on link "Contacts" at bounding box center [349, 102] width 156 height 19
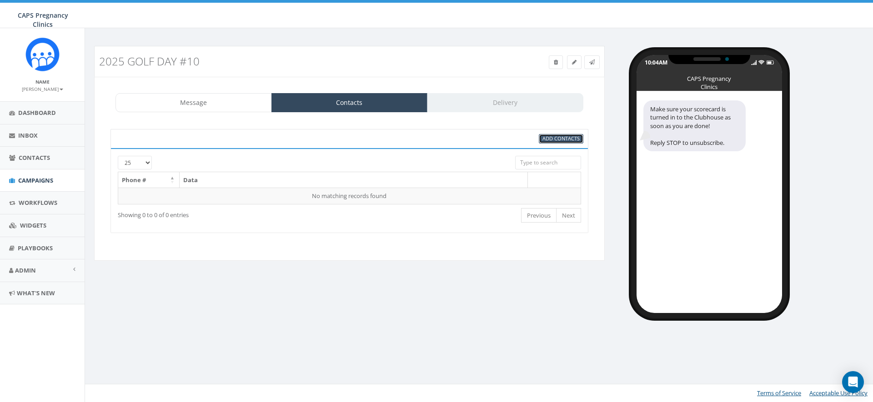
click at [557, 140] on span "Add Contacts" at bounding box center [560, 138] width 37 height 7
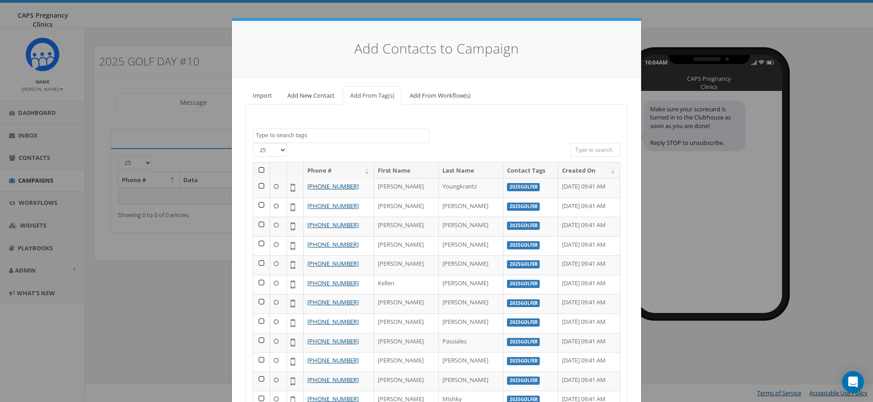
click at [265, 136] on textarea "Search" at bounding box center [342, 135] width 174 height 8
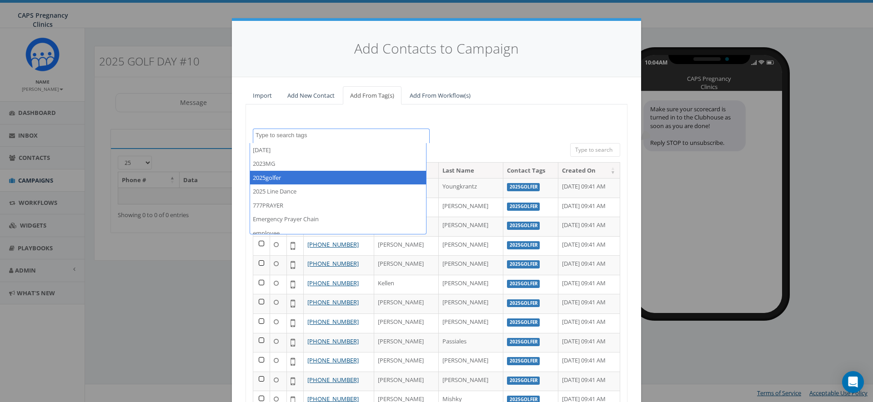
select select "2025golfer"
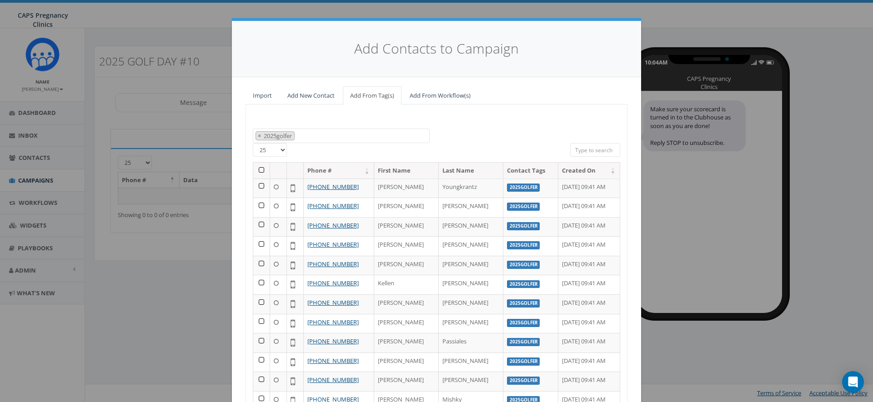
click at [258, 170] on th at bounding box center [261, 171] width 17 height 16
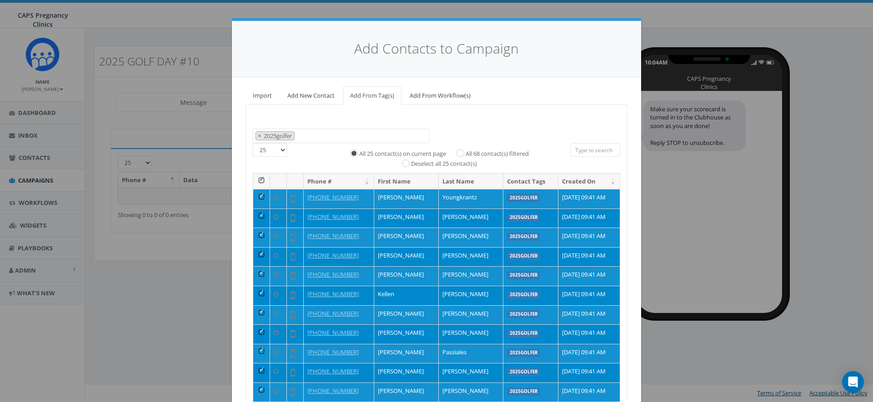
click at [456, 154] on div "All 68 contact(s) filtered" at bounding box center [489, 153] width 78 height 11
click at [460, 153] on input "All 68 contact(s) filtered" at bounding box center [463, 153] width 6 height 6
radio input "true"
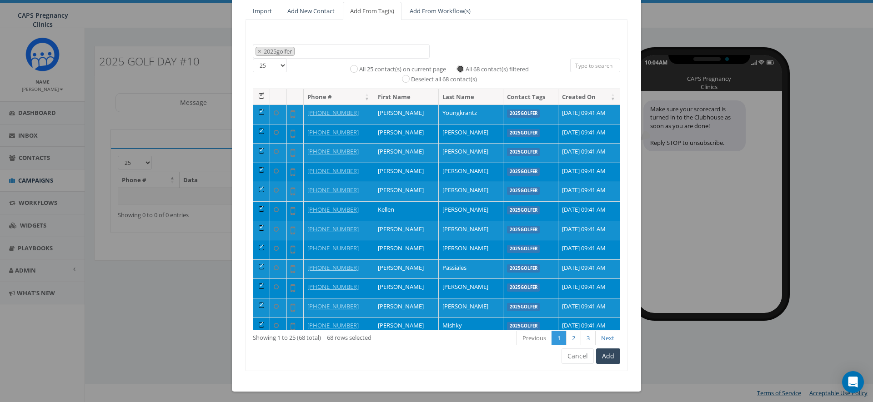
scroll to position [88, 0]
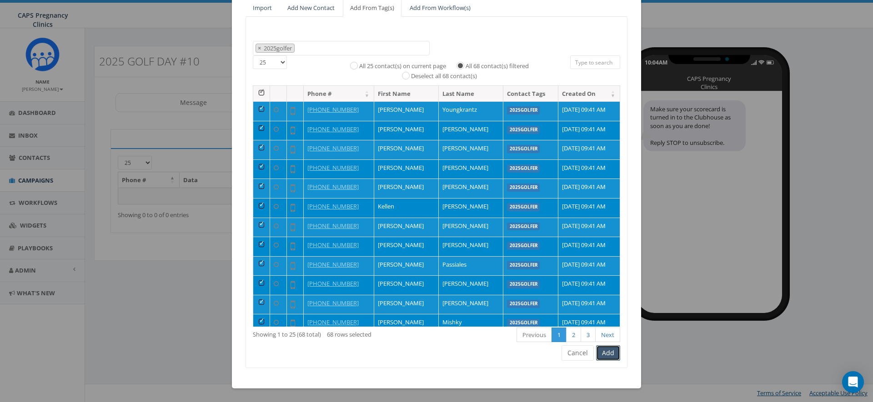
click at [606, 351] on button "Add" at bounding box center [608, 352] width 24 height 15
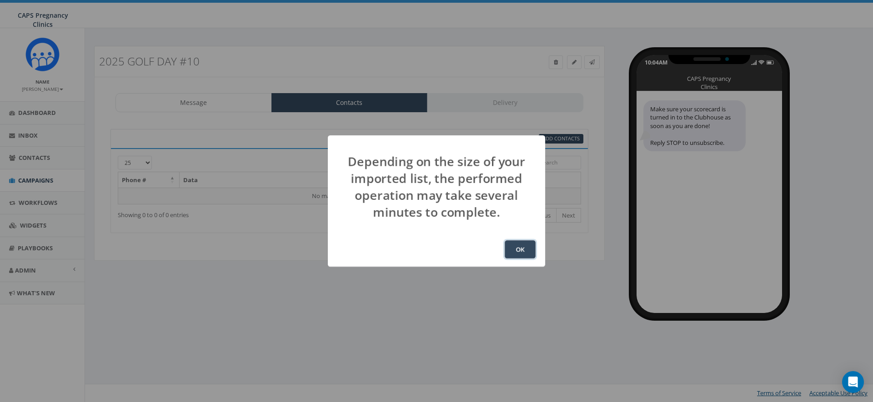
click at [517, 252] on button "OK" at bounding box center [520, 249] width 31 height 18
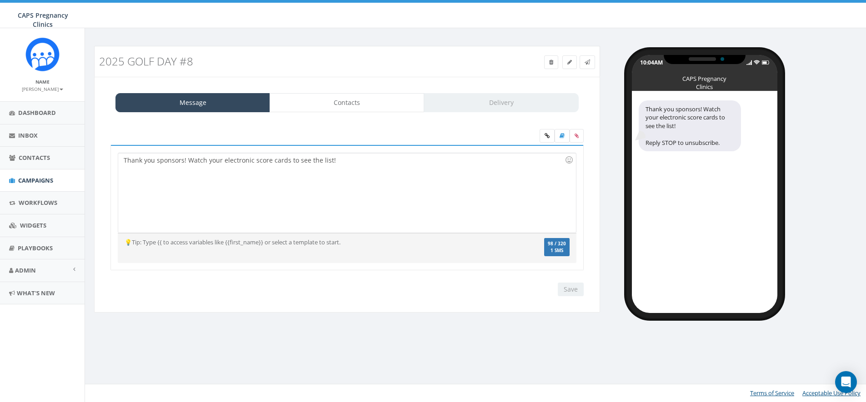
select select "707"
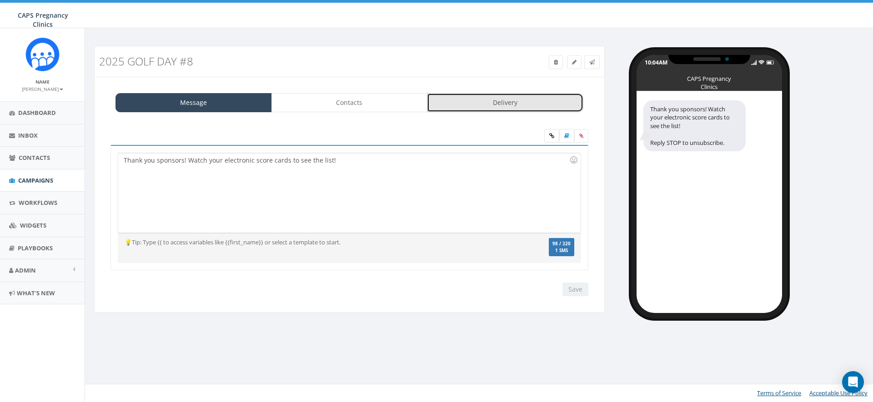
click at [490, 105] on link "Delivery" at bounding box center [505, 102] width 156 height 19
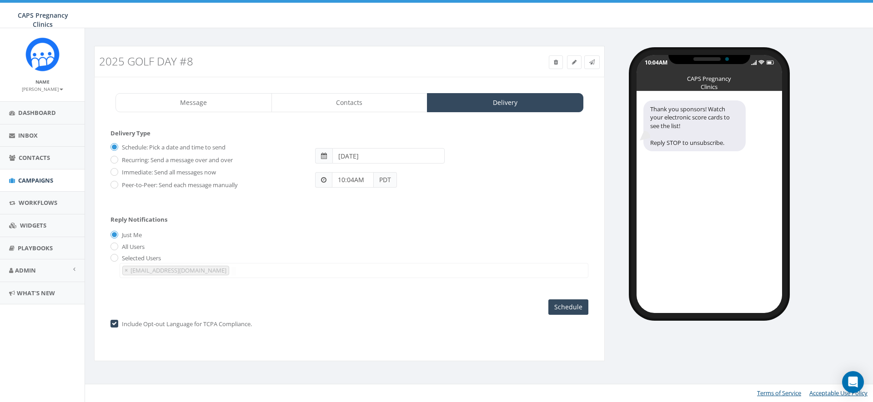
click at [344, 178] on input "10:04AM" at bounding box center [353, 179] width 42 height 15
click at [398, 69] on div "1 2 3 4 5 6 7 8 9 10 11 12 00 05 10 15 20 25 30 35 40 45 50 55" at bounding box center [383, 101] width 91 height 91
click at [385, 137] on div "1 2 3 4 5 6 7 8 9 10 11 12 00 05 10 15 20 25 30 35 40 45 50 55" at bounding box center [383, 101] width 91 height 91
type input "01:30PM"
click at [362, 154] on input "2025-09-30" at bounding box center [388, 155] width 112 height 15
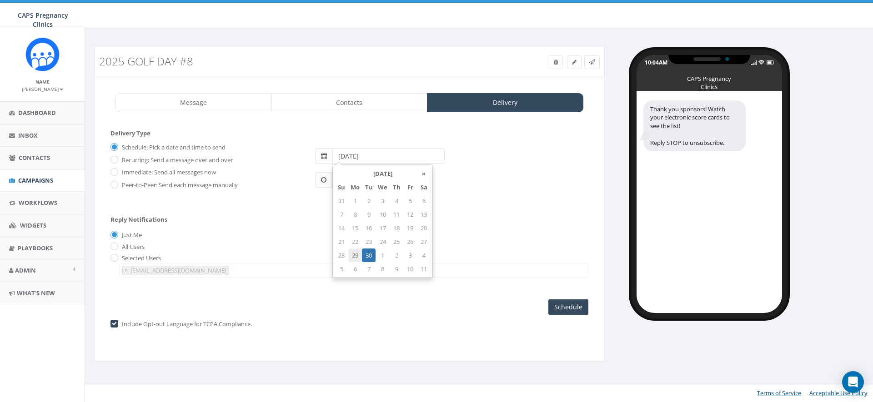
click at [353, 256] on td "29" at bounding box center [355, 256] width 14 height 14
type input "2025-09-29"
click at [464, 241] on div "Reply Notifications Just Me All Users Selected Users sarah.snider@capsonline.or…" at bounding box center [349, 244] width 478 height 75
click at [565, 306] on input "Schedule" at bounding box center [568, 307] width 40 height 15
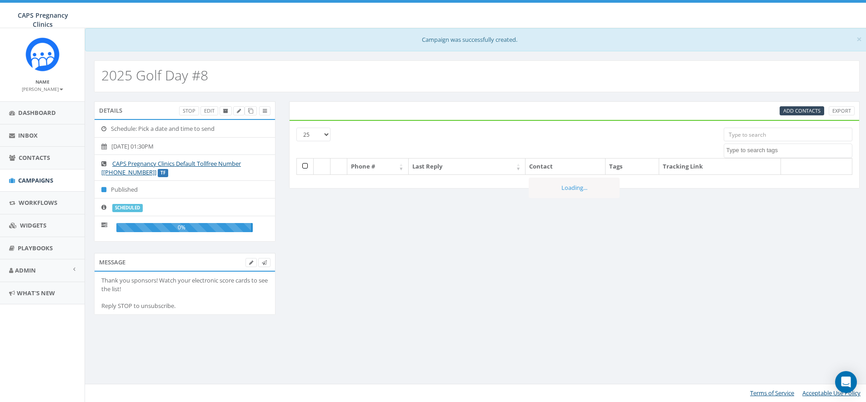
select select
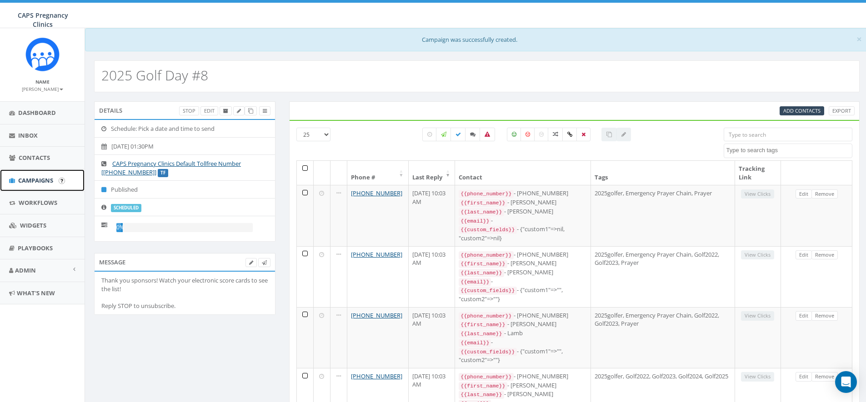
click at [32, 179] on span "Campaigns" at bounding box center [35, 180] width 35 height 8
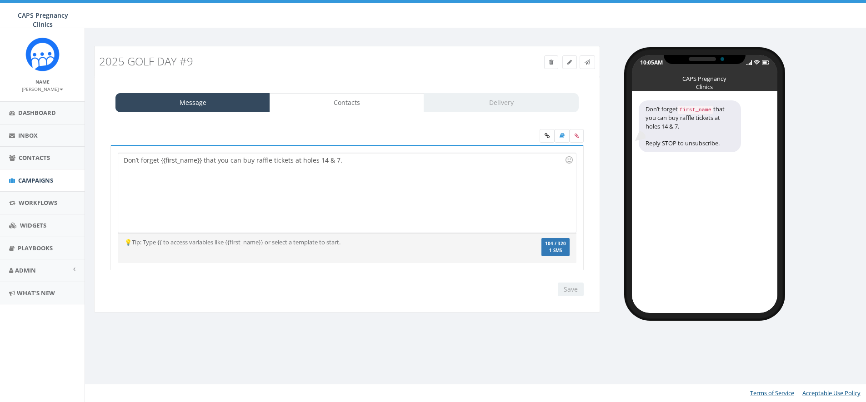
select select "707"
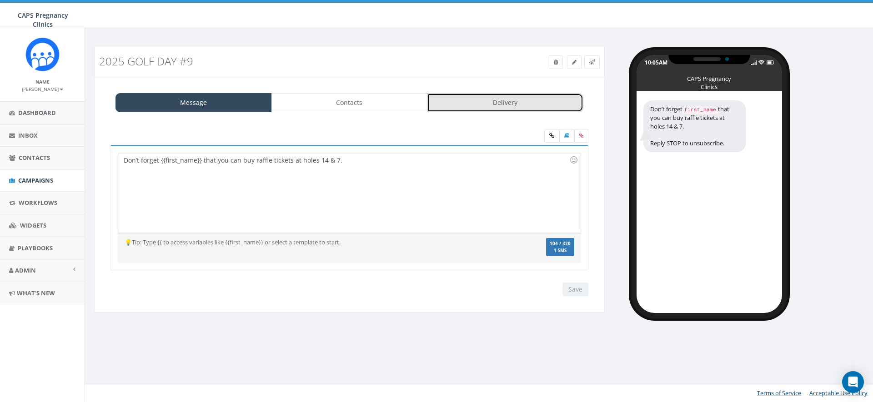
click at [473, 103] on link "Delivery" at bounding box center [505, 102] width 156 height 19
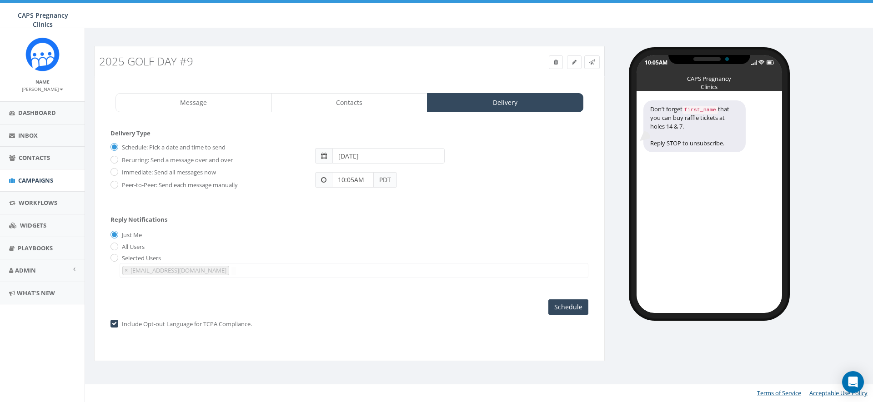
click at [348, 179] on input "10:05AM" at bounding box center [353, 179] width 42 height 15
click at [413, 81] on div "1 2 3 4 5 6 7 8 9 10 11 12 00 05 10 15 20 25 30 35 40 45 50 55" at bounding box center [383, 101] width 91 height 91
click at [383, 138] on div "1 2 3 4 5 6 7 8 9 10 11 12 00 05 10 15 20 25 30 35 40 45 50 55" at bounding box center [383, 101] width 91 height 91
type input "02:30PM"
click at [360, 157] on input "[DATE]" at bounding box center [388, 155] width 112 height 15
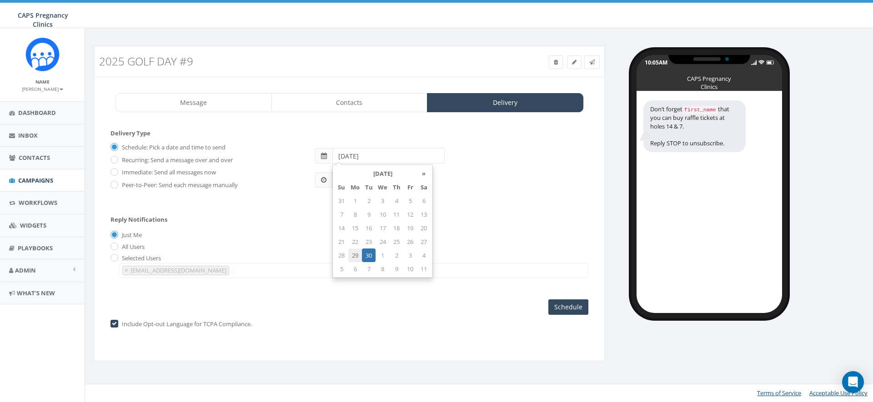
click at [353, 255] on td "29" at bounding box center [355, 256] width 14 height 14
type input "2025-09-29"
click at [568, 306] on input "Schedule" at bounding box center [568, 307] width 40 height 15
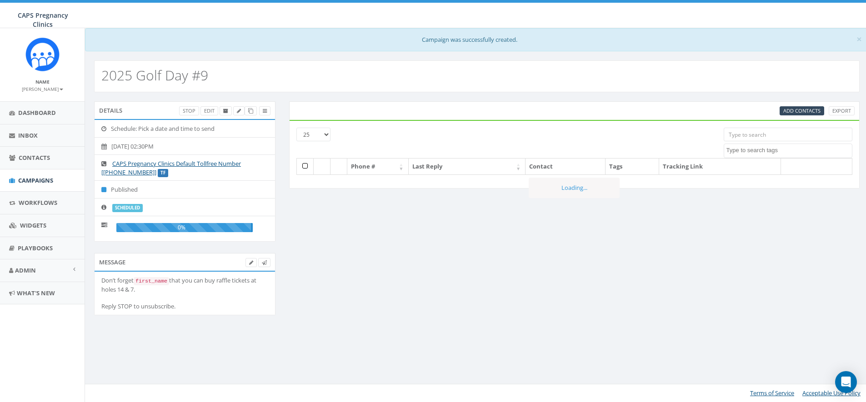
select select
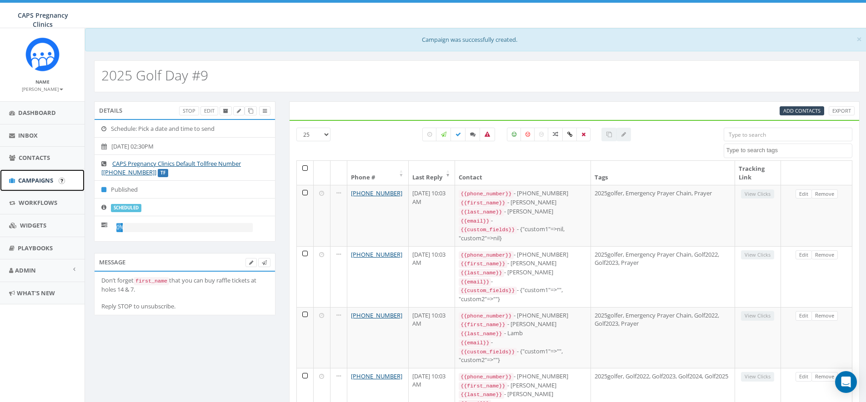
click at [28, 180] on span "Campaigns" at bounding box center [35, 180] width 35 height 8
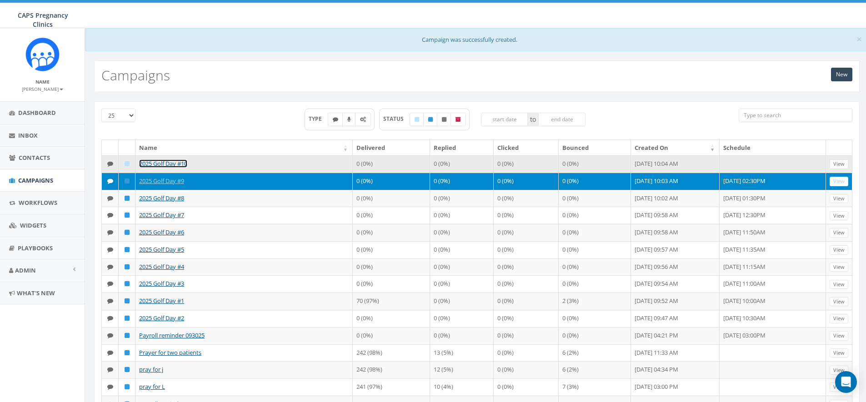
click at [157, 165] on link "2025 Golf Day #10" at bounding box center [163, 164] width 48 height 8
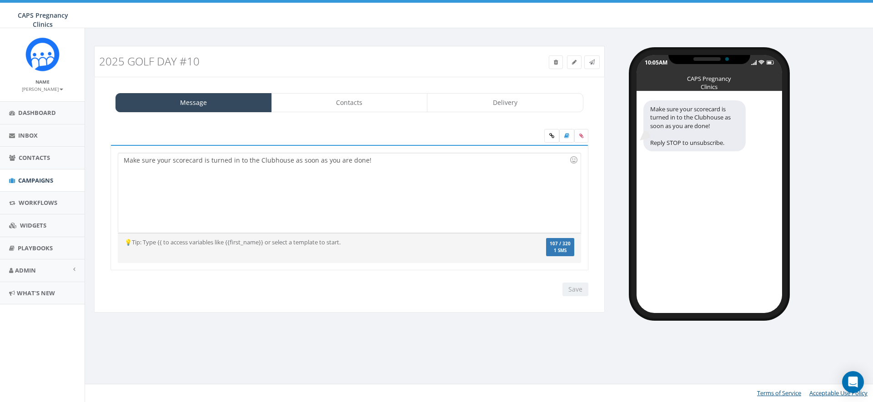
select select "707"
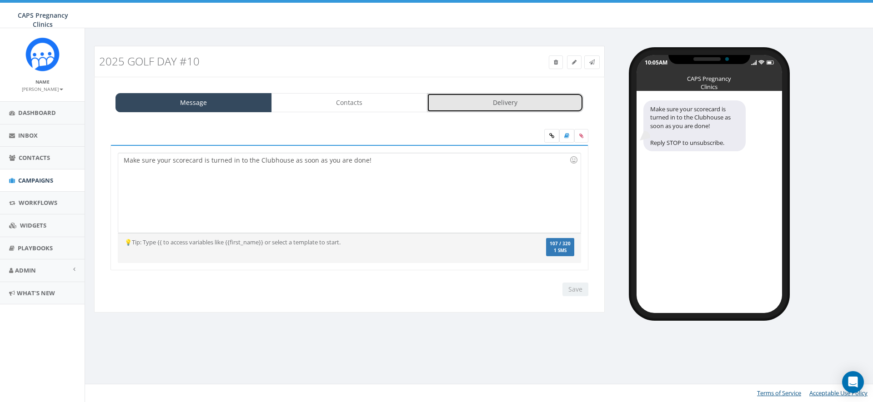
click at [475, 105] on link "Delivery" at bounding box center [505, 102] width 156 height 19
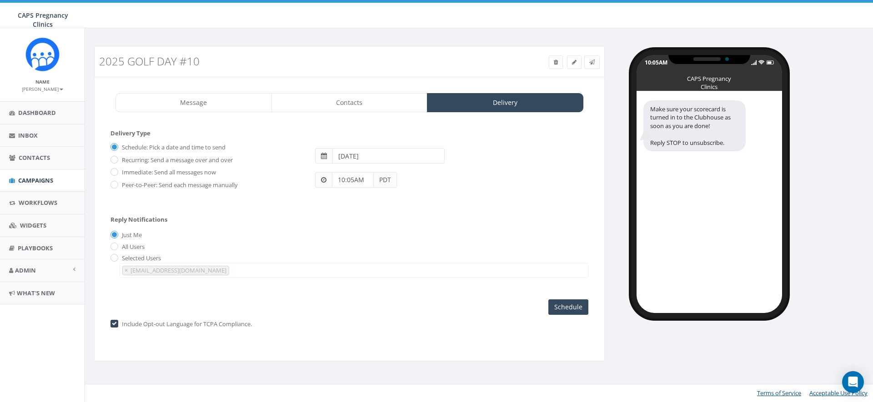
click at [356, 180] on input "10:05AM" at bounding box center [353, 179] width 42 height 15
click at [415, 119] on div "1 2 3 4 5 6 7 8 9 10 11 12 00 05 10 15 20 25 30 35 40 45 50 55" at bounding box center [383, 101] width 91 height 91
click at [387, 138] on div "1 2 3 4 5 6 7 8 9 10 11 12 00 05 10 15 20 25 30 35 40 45 50 55" at bounding box center [383, 101] width 91 height 91
type input "04:30PM"
click at [466, 158] on div "[DATE]" at bounding box center [451, 152] width 286 height 24
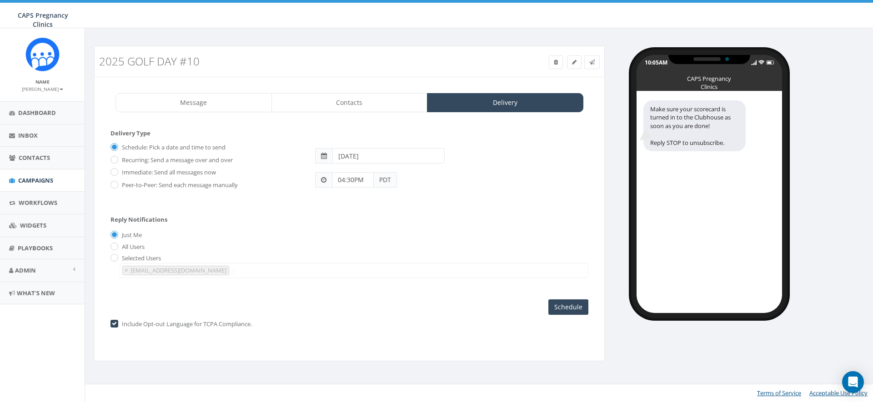
click at [362, 155] on input "[DATE]" at bounding box center [388, 155] width 112 height 15
click at [356, 253] on td "29" at bounding box center [355, 256] width 14 height 14
type input "2025-09-29"
click at [543, 269] on span "× alon@capsonline.org" at bounding box center [354, 270] width 469 height 15
click at [568, 305] on input "Schedule" at bounding box center [568, 307] width 40 height 15
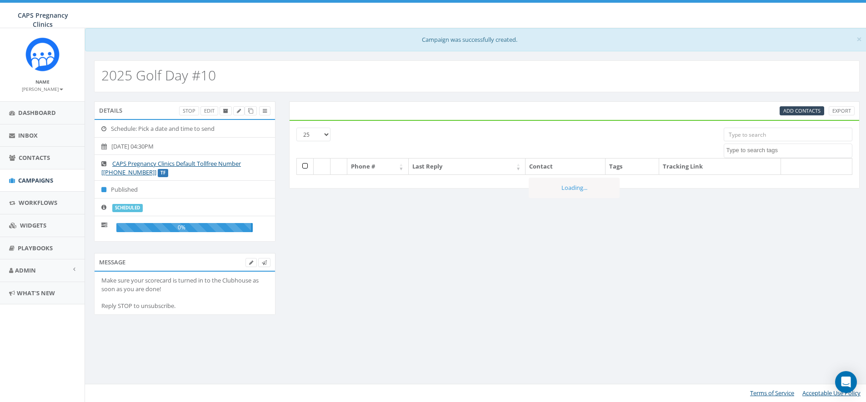
select select
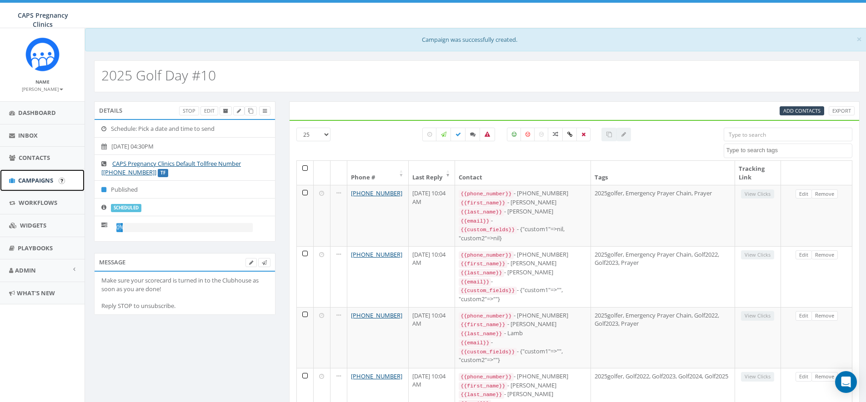
click at [33, 180] on span "Campaigns" at bounding box center [35, 180] width 35 height 8
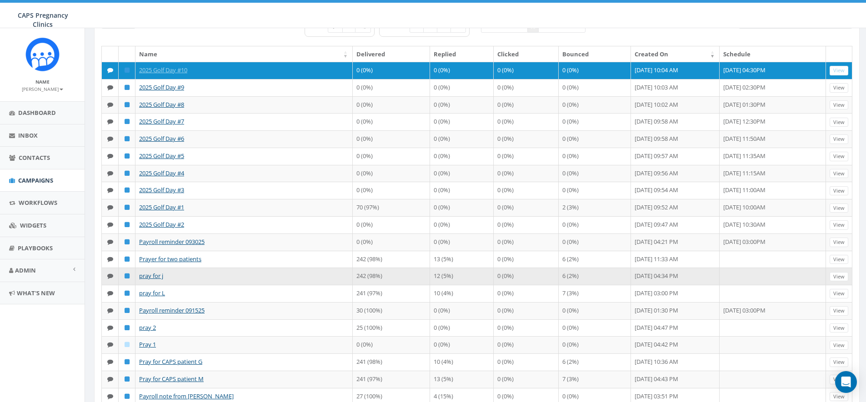
scroll to position [78, 0]
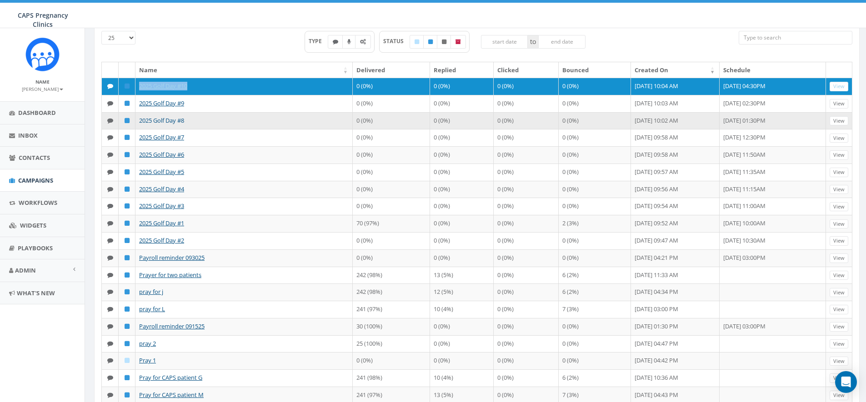
drag, startPoint x: 195, startPoint y: 86, endPoint x: 173, endPoint y: 136, distance: 54.1
click at [140, 87] on td "2025 Golf Day #10" at bounding box center [243, 86] width 217 height 17
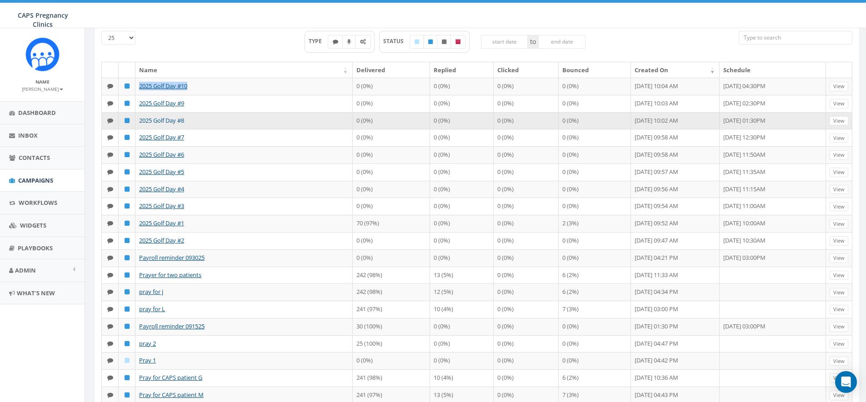
copy link "2025 Golf Day #10"
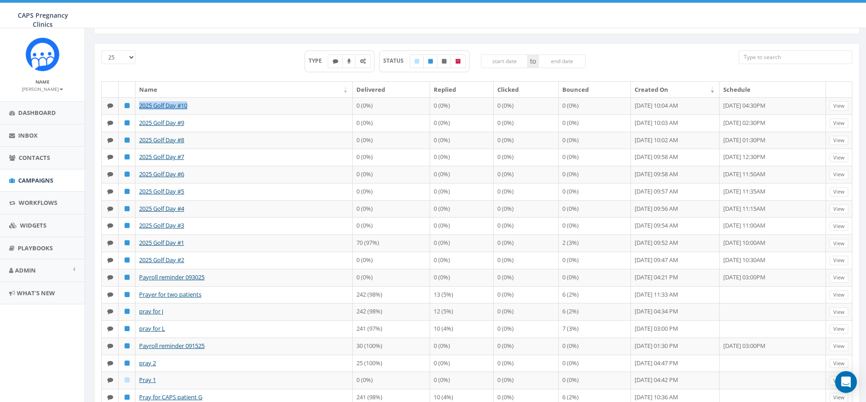
scroll to position [0, 0]
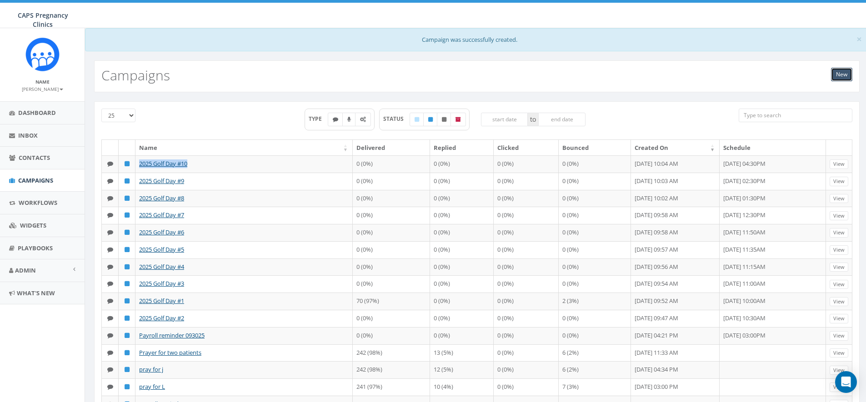
click at [835, 75] on link "New" at bounding box center [841, 75] width 21 height 14
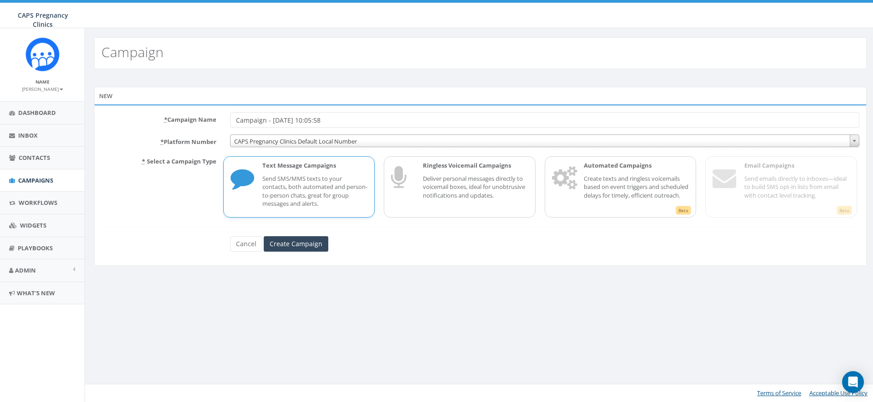
drag, startPoint x: 345, startPoint y: 117, endPoint x: 206, endPoint y: 121, distance: 139.6
click at [206, 121] on div "* Campaign Name Campaign - [DATE] 10:05:58" at bounding box center [480, 119] width 771 height 15
type input "2025 Golf Day #11"
click at [293, 141] on span "CAPS Pregnancy Clinics Default Local Number" at bounding box center [544, 141] width 628 height 13
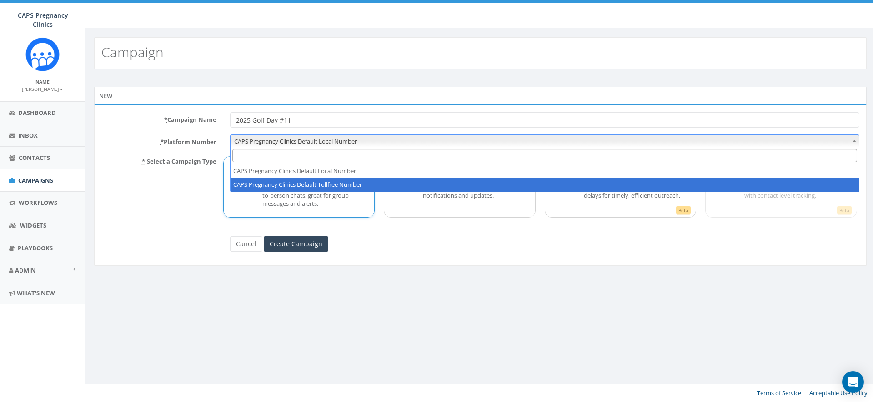
select select "5908465"
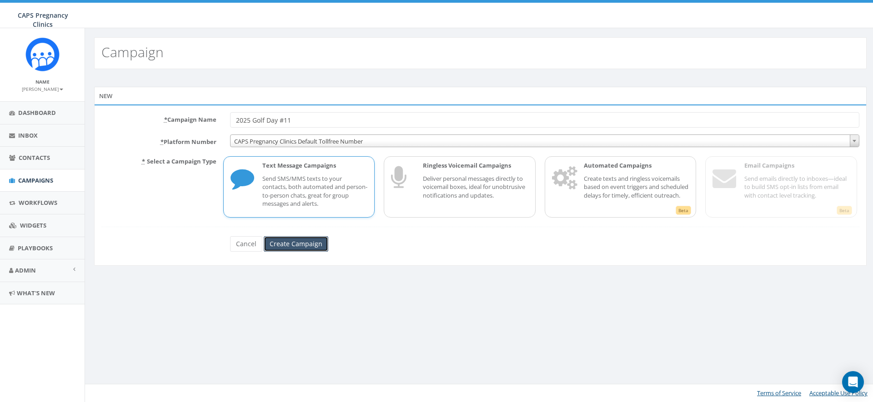
click at [296, 246] on input "Create Campaign" at bounding box center [296, 243] width 65 height 15
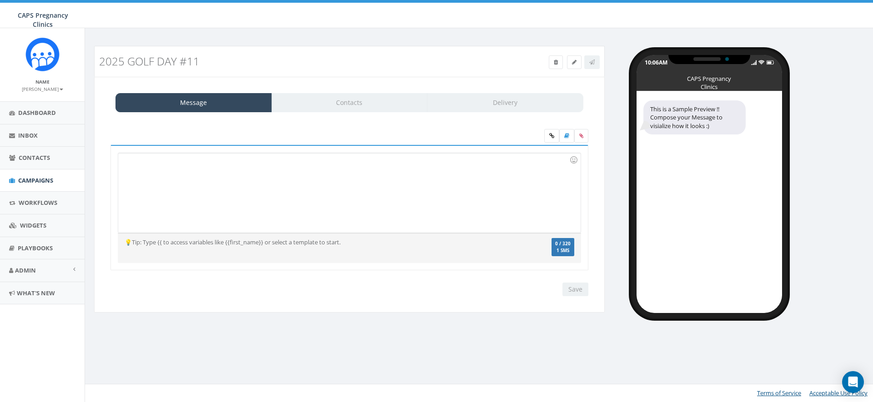
click at [355, 196] on div at bounding box center [349, 193] width 462 height 80
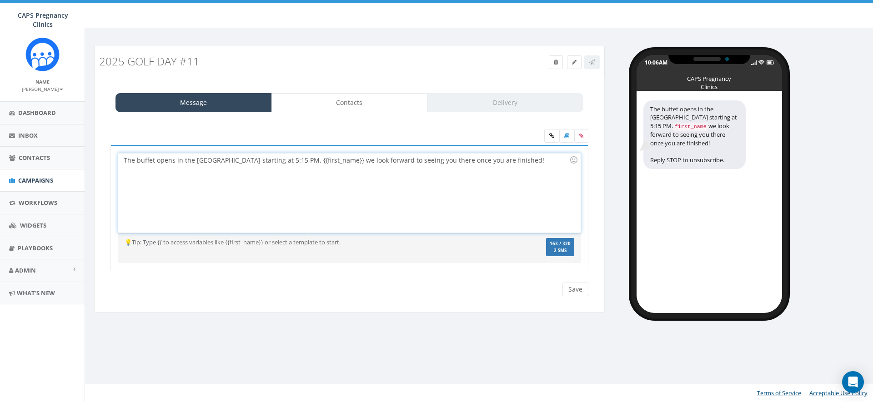
click at [335, 160] on div "The buffet opens in the [GEOGRAPHIC_DATA] starting at 5:15 PM. {{first_name}} w…" at bounding box center [349, 193] width 462 height 80
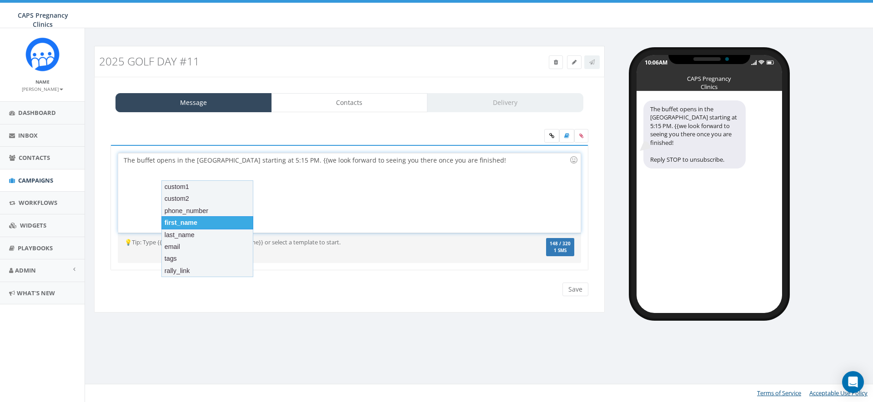
click at [210, 223] on div "first_name" at bounding box center [207, 222] width 92 height 13
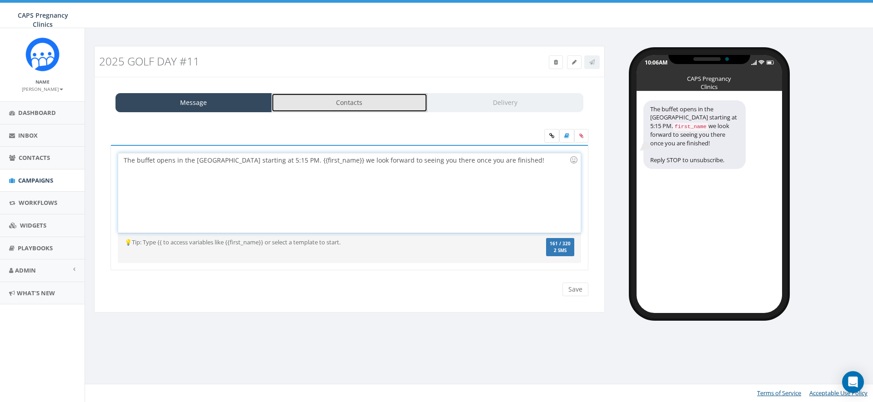
click at [354, 100] on link "Contacts" at bounding box center [349, 102] width 156 height 19
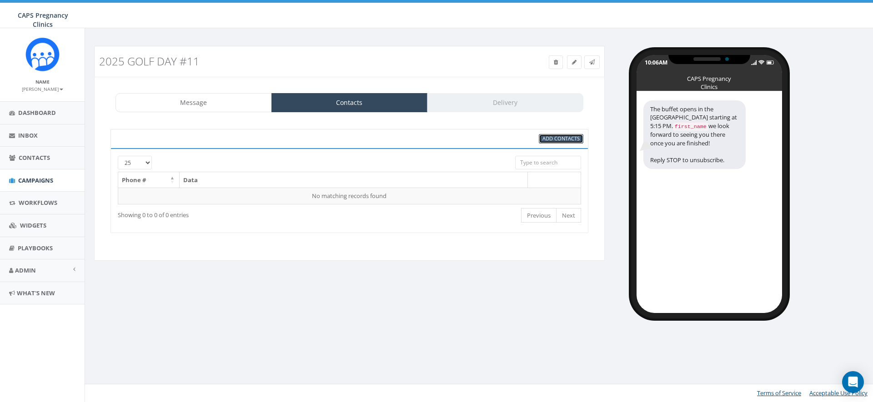
click at [551, 139] on span "Add Contacts" at bounding box center [560, 138] width 37 height 7
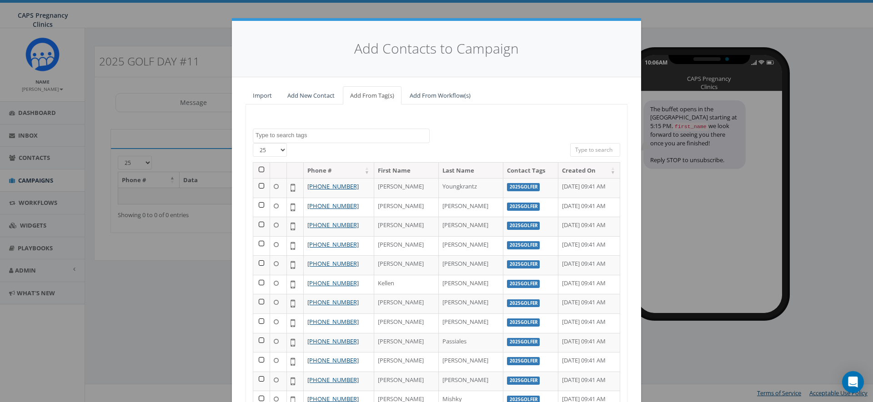
click at [272, 136] on textarea "Search" at bounding box center [342, 135] width 174 height 8
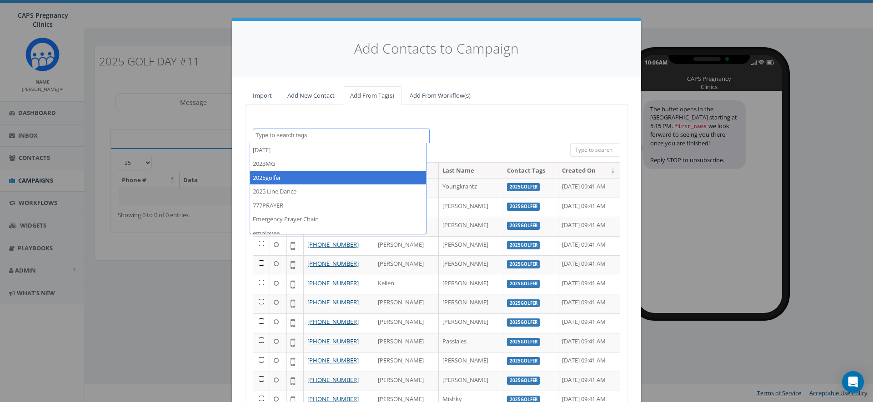
select select "2025golfer"
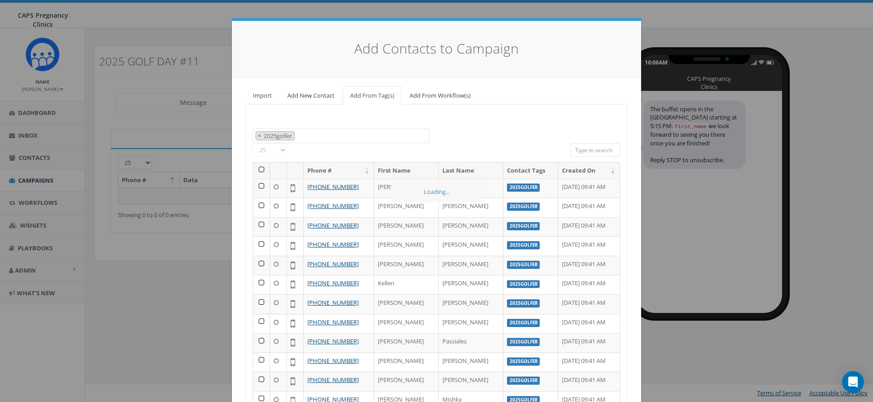
scroll to position [16, 0]
click at [260, 170] on th at bounding box center [261, 171] width 17 height 16
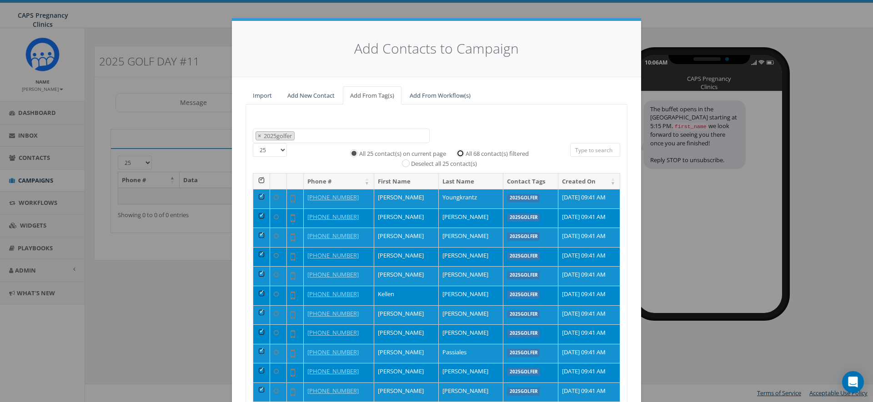
click at [460, 154] on input "All 68 contact(s) filtered" at bounding box center [463, 153] width 6 height 6
radio input "true"
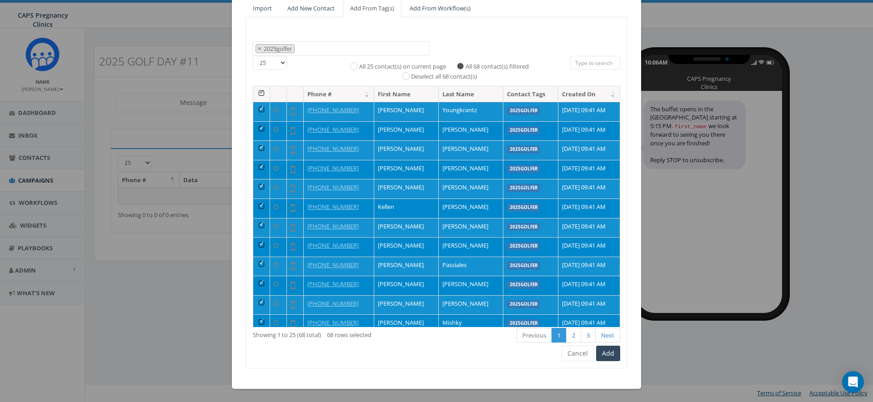
scroll to position [88, 0]
click at [609, 352] on button "Add" at bounding box center [608, 352] width 24 height 15
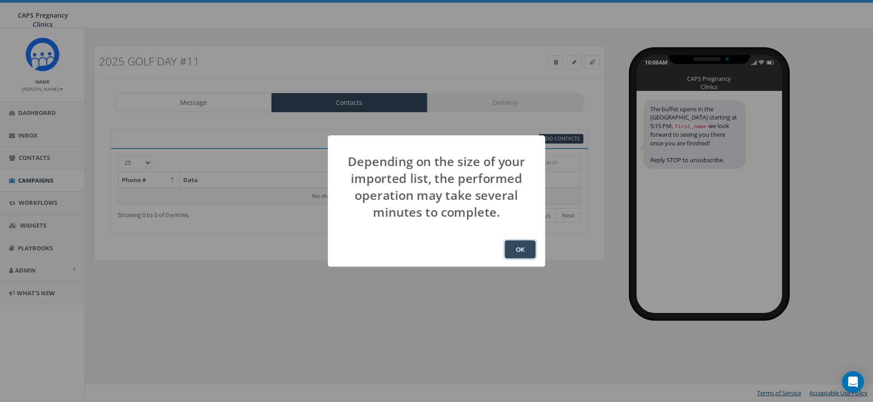
click at [520, 249] on button "OK" at bounding box center [520, 249] width 31 height 18
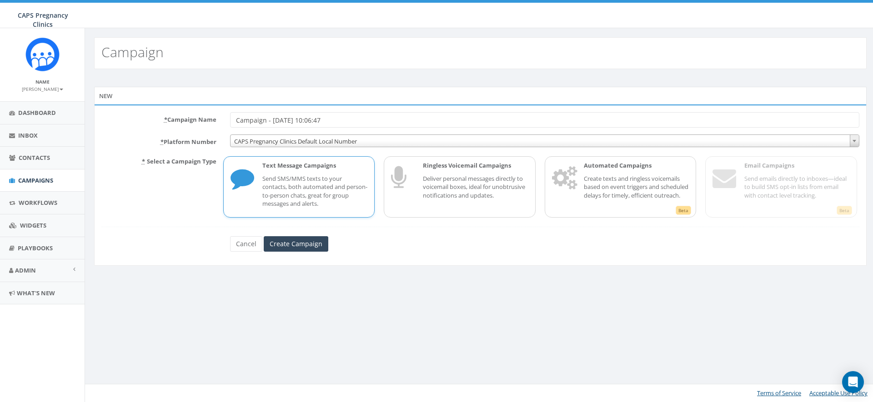
drag, startPoint x: 342, startPoint y: 118, endPoint x: 214, endPoint y: 120, distance: 128.7
click at [214, 120] on div "* Campaign Name Campaign - 09/29/2025, 10:06:47" at bounding box center [480, 119] width 771 height 15
type input "2025 Golf Day #12"
click at [360, 140] on span "CAPS Pregnancy Clinics Default Local Number" at bounding box center [544, 141] width 628 height 13
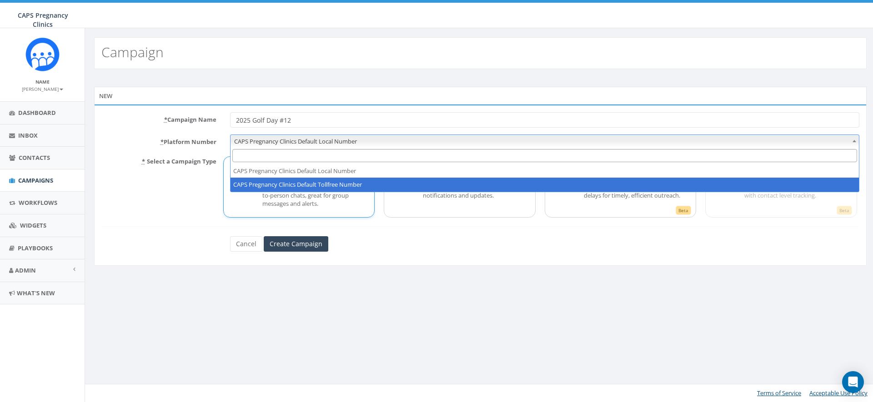
select select "5908465"
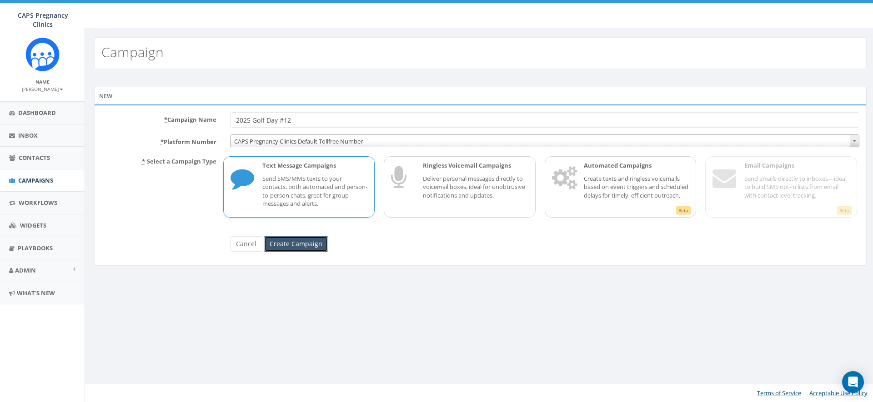
click at [297, 246] on input "Create Campaign" at bounding box center [296, 243] width 65 height 15
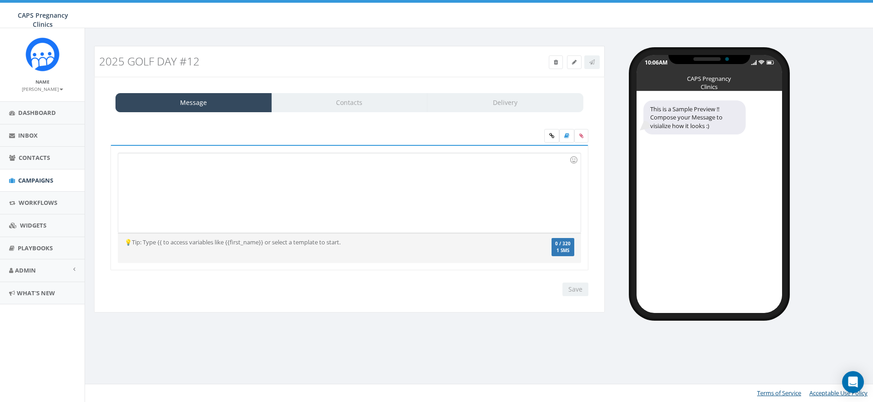
click at [333, 184] on div at bounding box center [349, 193] width 462 height 80
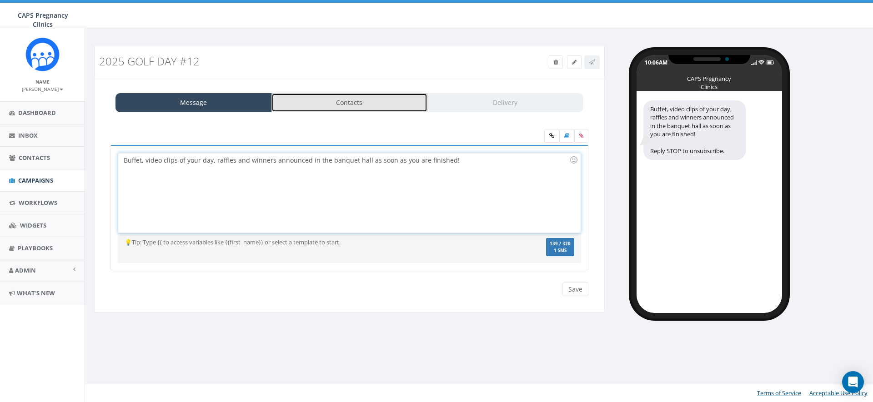
click at [349, 103] on link "Contacts" at bounding box center [349, 102] width 156 height 19
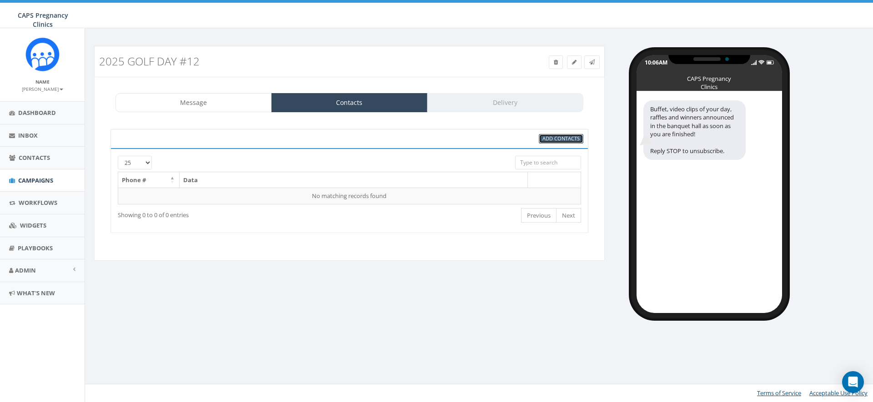
click at [550, 139] on span "Add Contacts" at bounding box center [560, 138] width 37 height 7
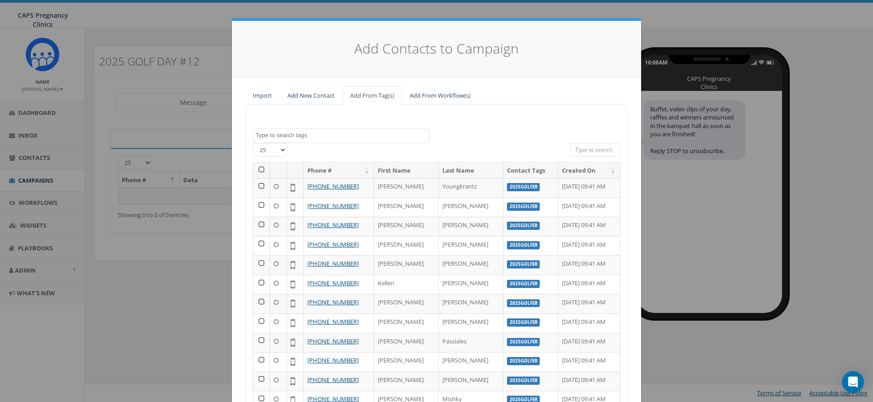
click at [273, 136] on textarea "Search" at bounding box center [342, 135] width 174 height 8
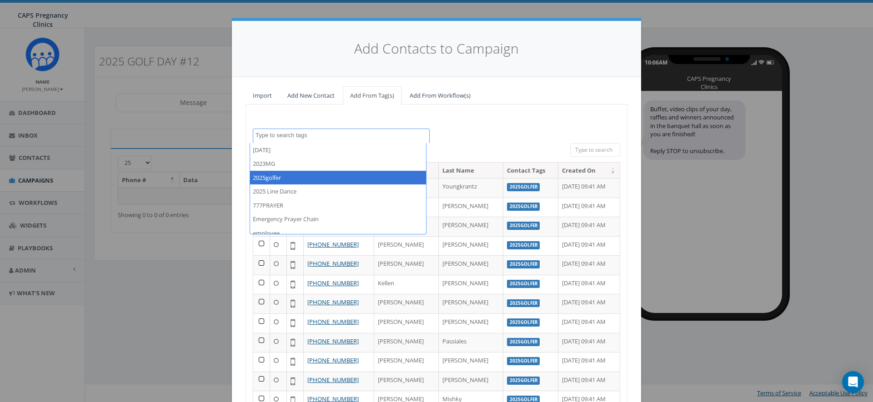
select select "2025golfer"
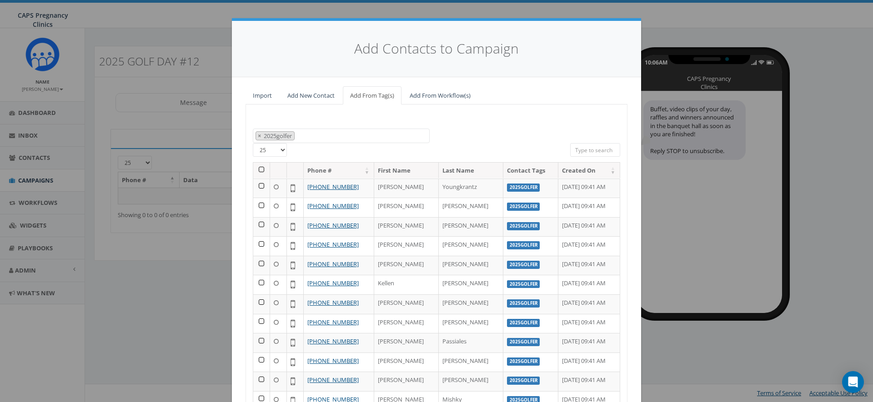
click at [259, 170] on th at bounding box center [261, 171] width 17 height 16
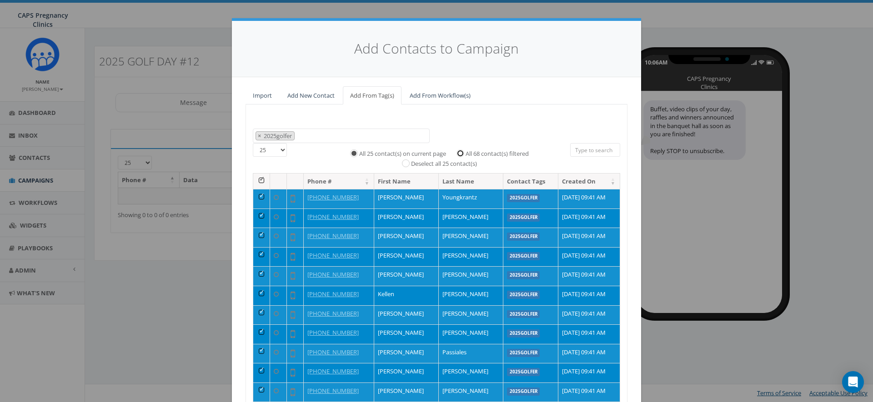
click at [460, 153] on input "All 68 contact(s) filtered" at bounding box center [463, 153] width 6 height 6
radio input "true"
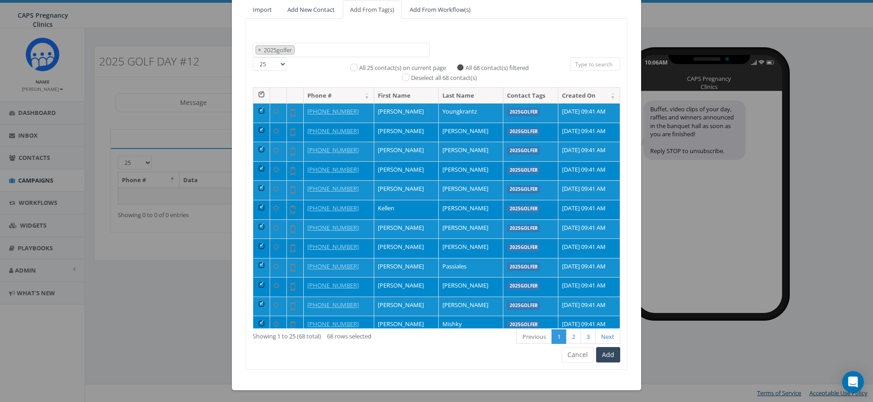
scroll to position [88, 0]
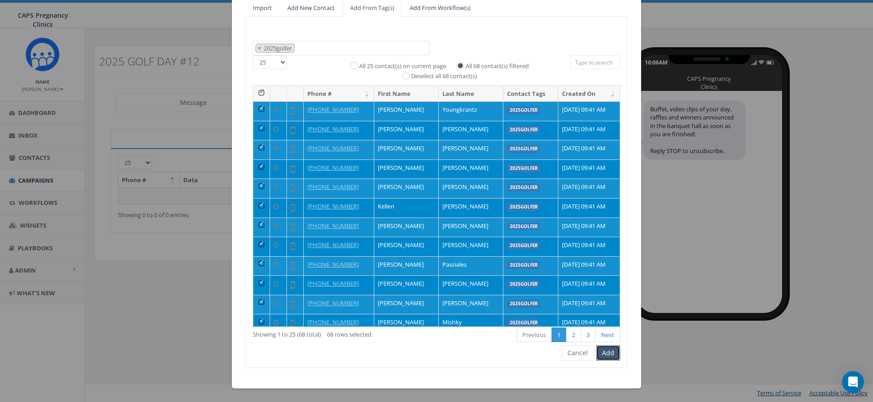
click at [605, 353] on button "Add" at bounding box center [608, 352] width 24 height 15
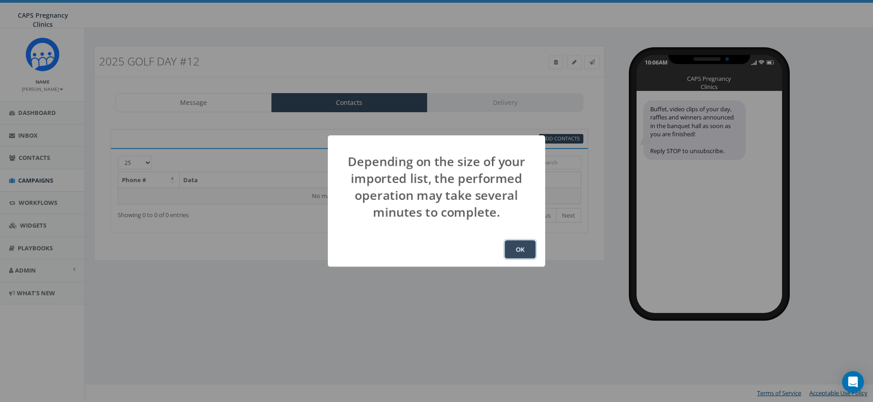
click at [520, 250] on button "OK" at bounding box center [520, 249] width 31 height 18
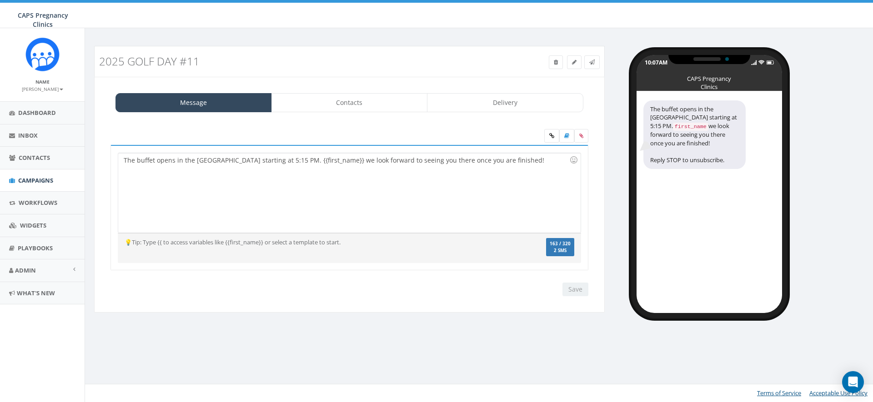
select select "707"
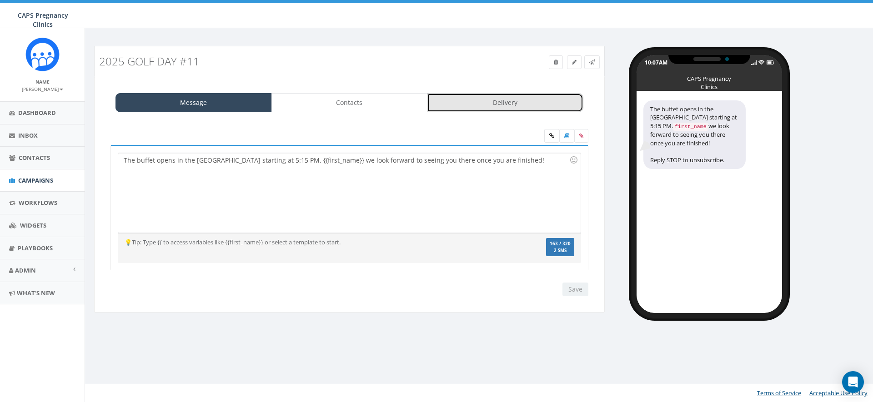
click at [522, 105] on link "Delivery" at bounding box center [505, 102] width 156 height 19
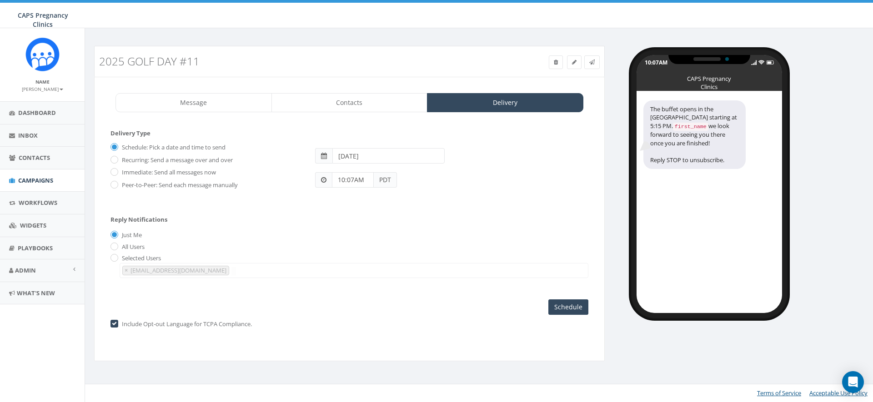
click at [355, 177] on input "10:07AM" at bounding box center [353, 179] width 42 height 15
click at [402, 128] on div "1 2 3 4 5 6 7 8 9 10 11 12 00 05 10 15 20 25 30 35 40 45 50 55" at bounding box center [383, 101] width 91 height 91
click at [384, 64] on div "1 2 3 4 5 6 7 8 9 10 11 12 00 05 10 15 20 25 30 35 40 45 50 55" at bounding box center [383, 101] width 91 height 91
type input "05:00PM"
click at [375, 154] on input "2025-09-30" at bounding box center [388, 155] width 112 height 15
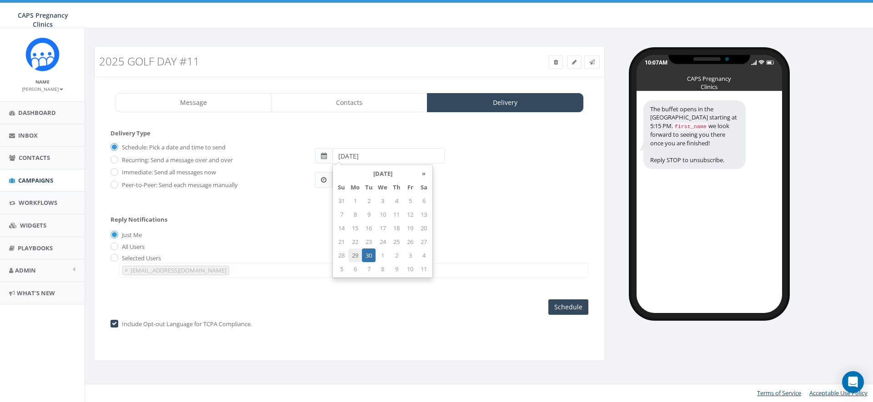
click at [356, 254] on td "29" at bounding box center [355, 256] width 14 height 14
type input "2025-09-29"
click at [516, 245] on div "All Users" at bounding box center [349, 247] width 478 height 10
click at [571, 307] on input "Schedule" at bounding box center [568, 307] width 40 height 15
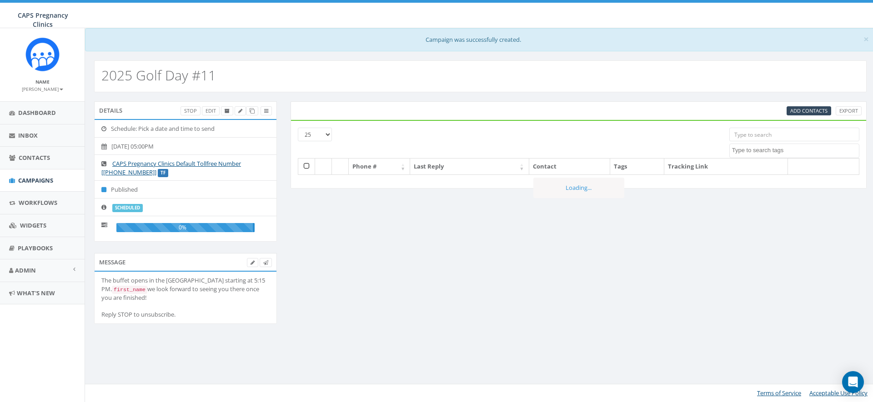
select select
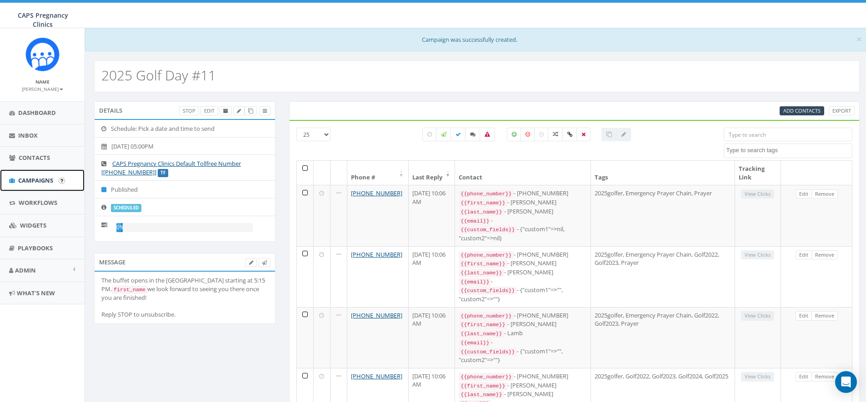
click at [32, 179] on span "Campaigns" at bounding box center [35, 180] width 35 height 8
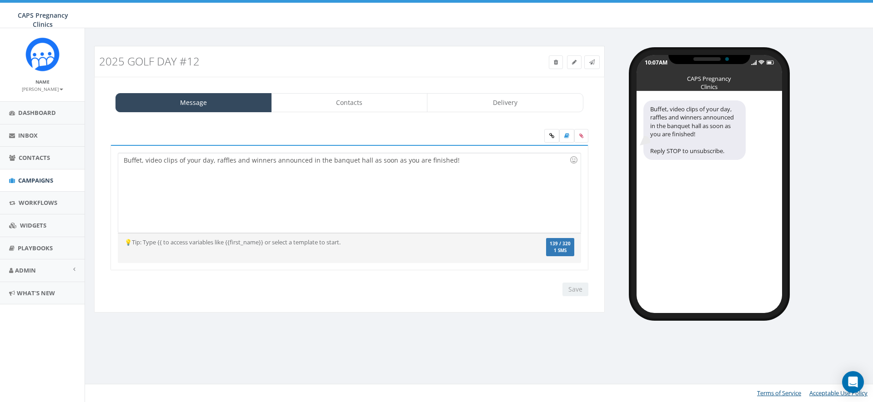
select select "707"
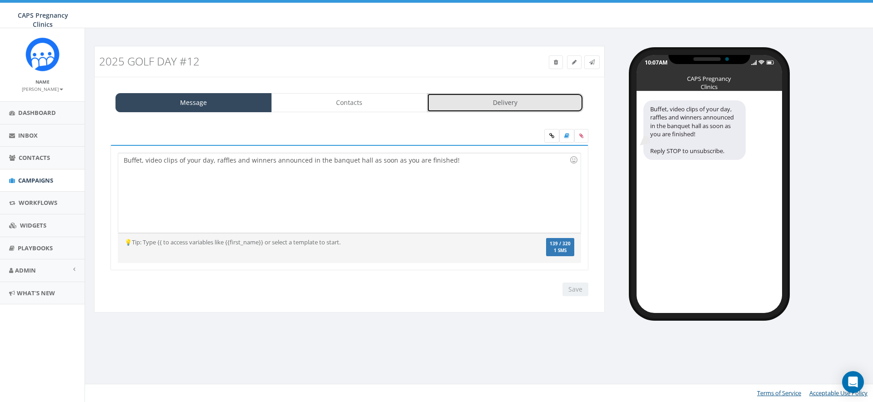
click at [497, 102] on link "Delivery" at bounding box center [505, 102] width 156 height 19
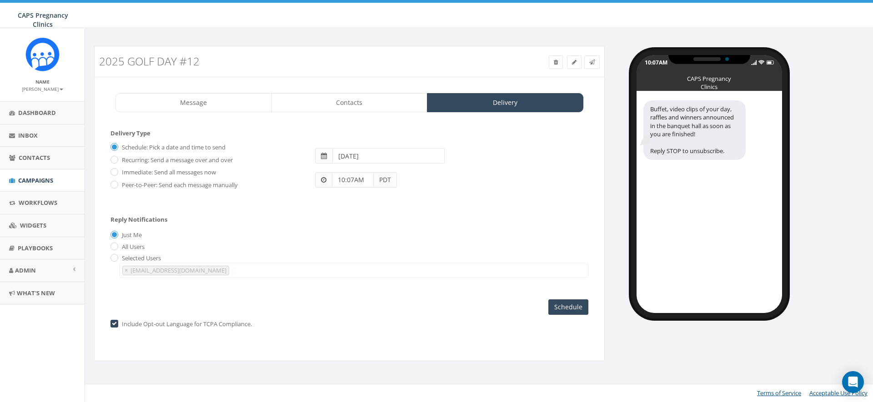
click at [354, 182] on input "10:07AM" at bounding box center [353, 179] width 42 height 15
click at [404, 133] on div "1 2 3 4 5 6 7 8 9 10 11 12 00 05 10 15 20 25 30 35 40 45 50 55" at bounding box center [383, 101] width 91 height 91
click at [415, 119] on div "1 2 3 4 5 6 7 8 9 10 11 12 00 05 10 15 20 25 30 35 40 45 50 55" at bounding box center [383, 101] width 91 height 91
type input "05:20PM"
click at [375, 160] on input "2025-09-30" at bounding box center [388, 155] width 112 height 15
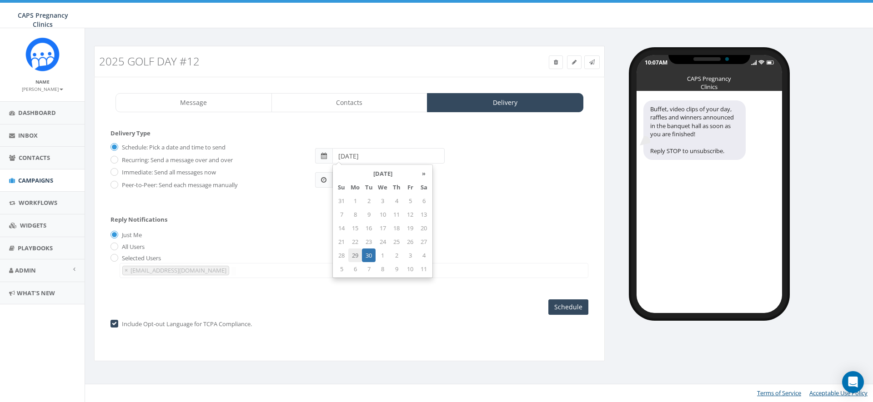
click at [354, 254] on td "29" at bounding box center [355, 256] width 14 height 14
type input "2025-09-29"
click at [480, 250] on div "All Users" at bounding box center [349, 247] width 478 height 10
click at [575, 306] on input "Schedule" at bounding box center [568, 307] width 40 height 15
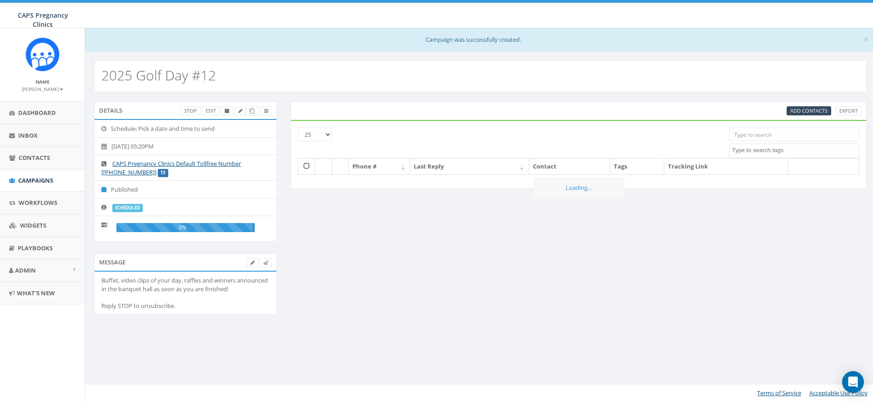
select select
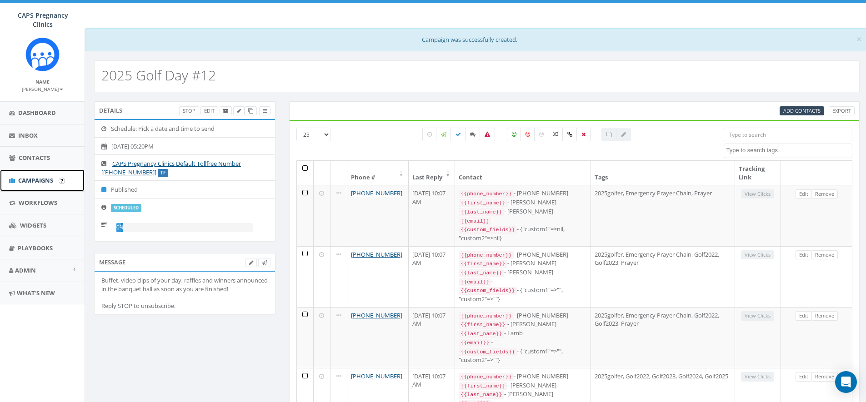
click at [30, 180] on span "Campaigns" at bounding box center [35, 180] width 35 height 8
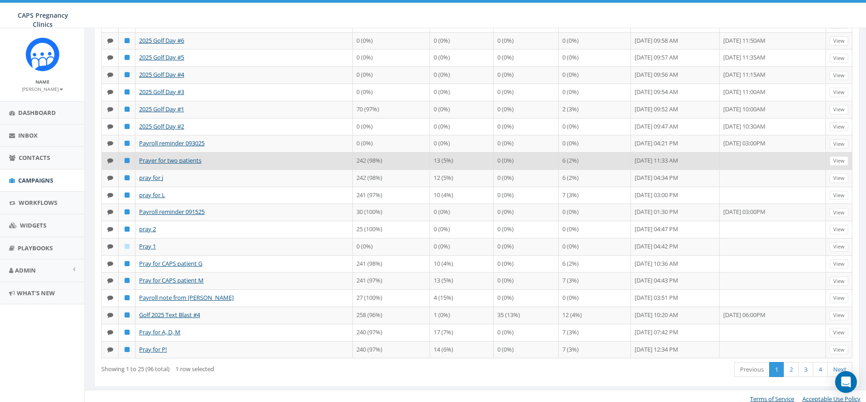
scroll to position [220, 0]
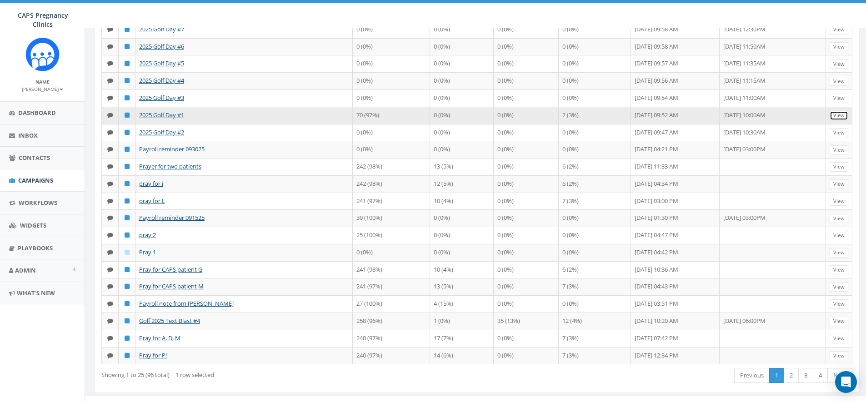
click at [842, 120] on link "View" at bounding box center [839, 116] width 19 height 10
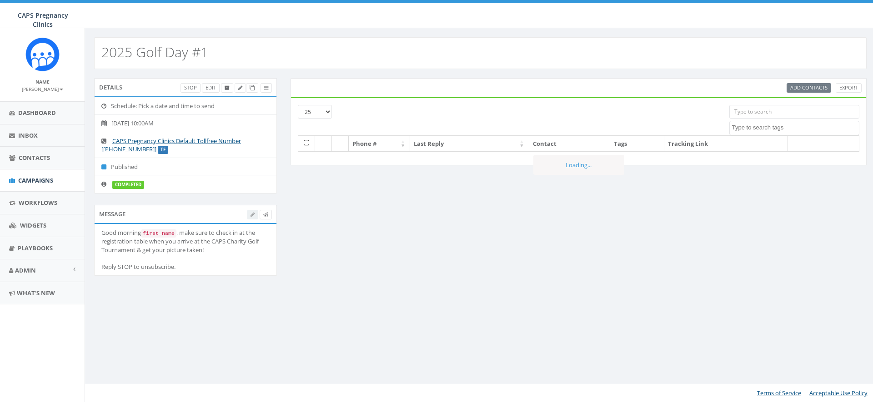
select select
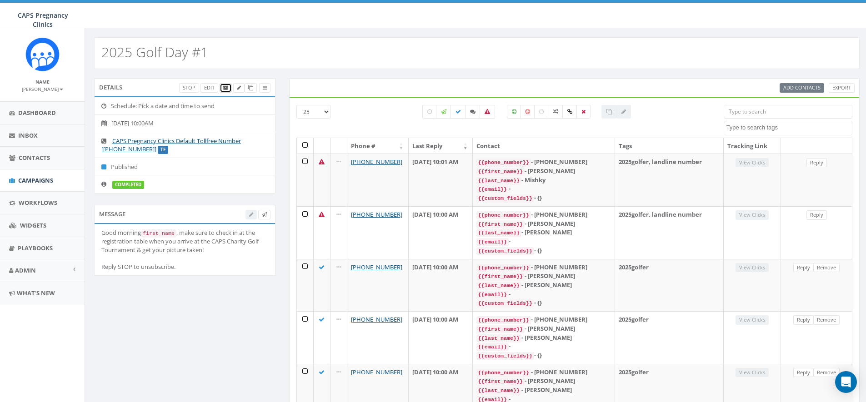
click at [225, 87] on icon at bounding box center [225, 87] width 5 height 5
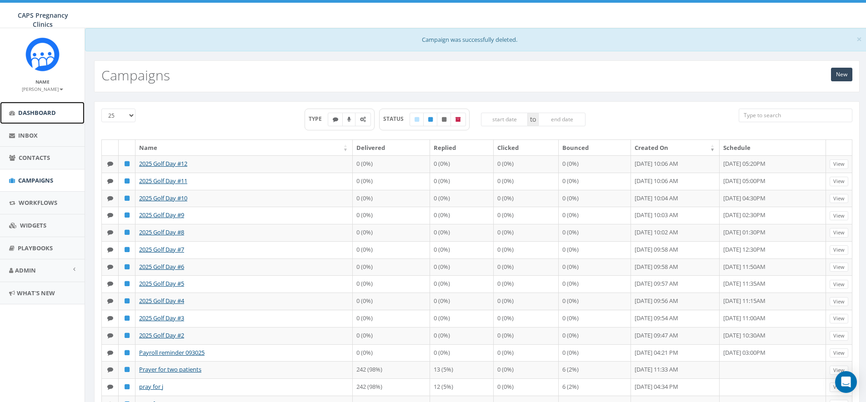
click at [31, 110] on span "Dashboard" at bounding box center [37, 113] width 38 height 8
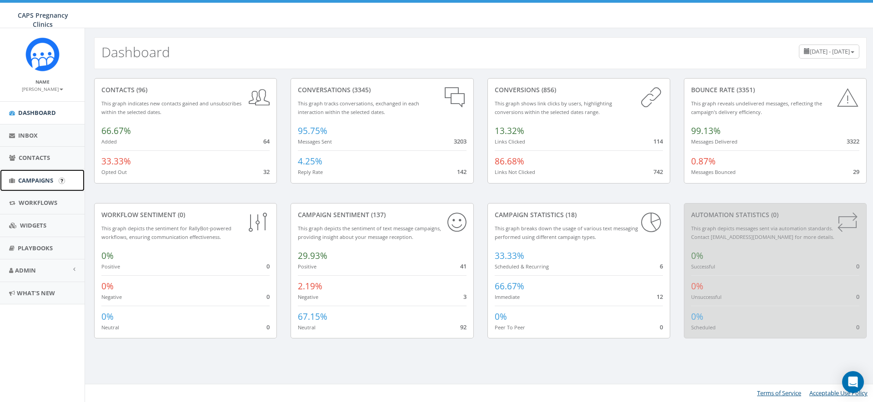
click at [33, 180] on span "Campaigns" at bounding box center [35, 180] width 35 height 8
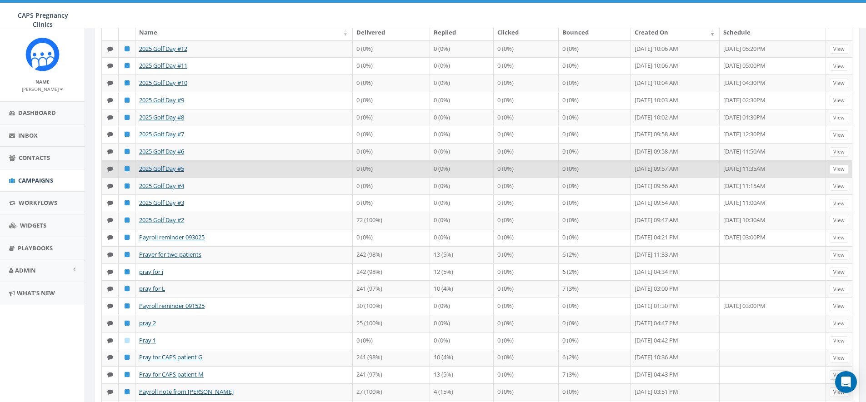
scroll to position [100, 0]
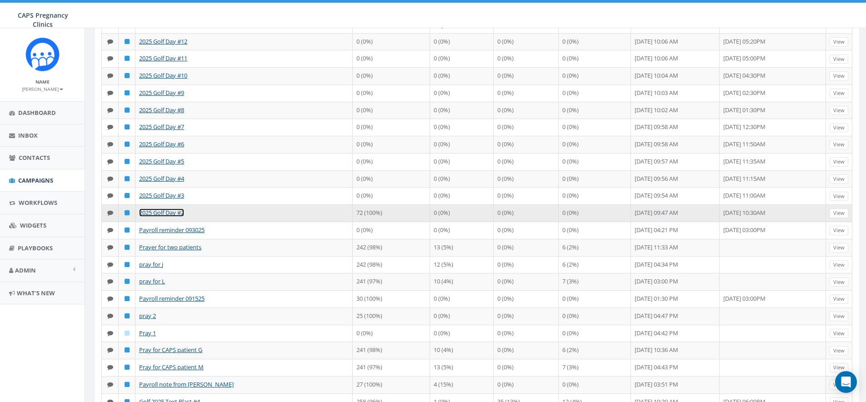
click at [182, 217] on link "2025 Golf Day #2" at bounding box center [161, 213] width 45 height 8
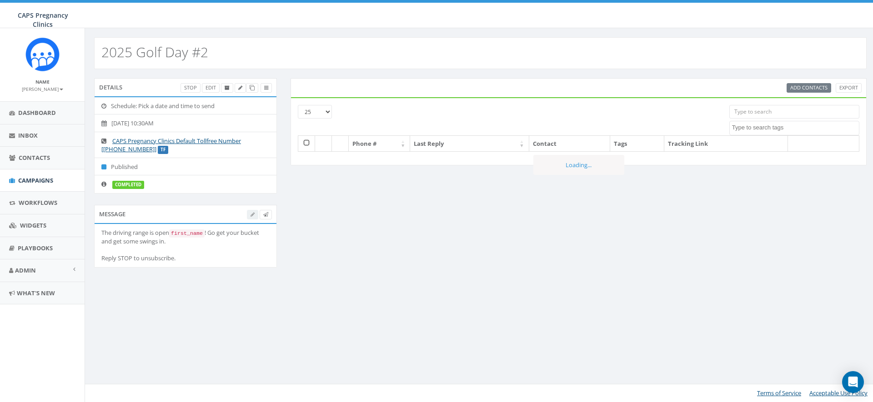
select select
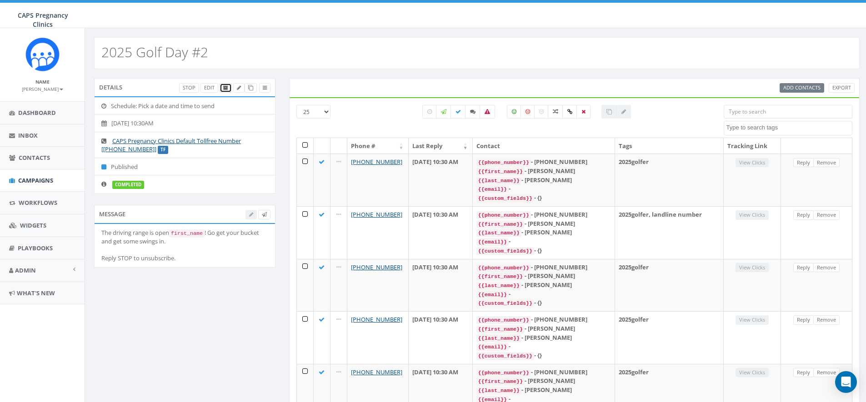
click at [224, 88] on icon at bounding box center [225, 87] width 5 height 5
